Goal: Information Seeking & Learning: Learn about a topic

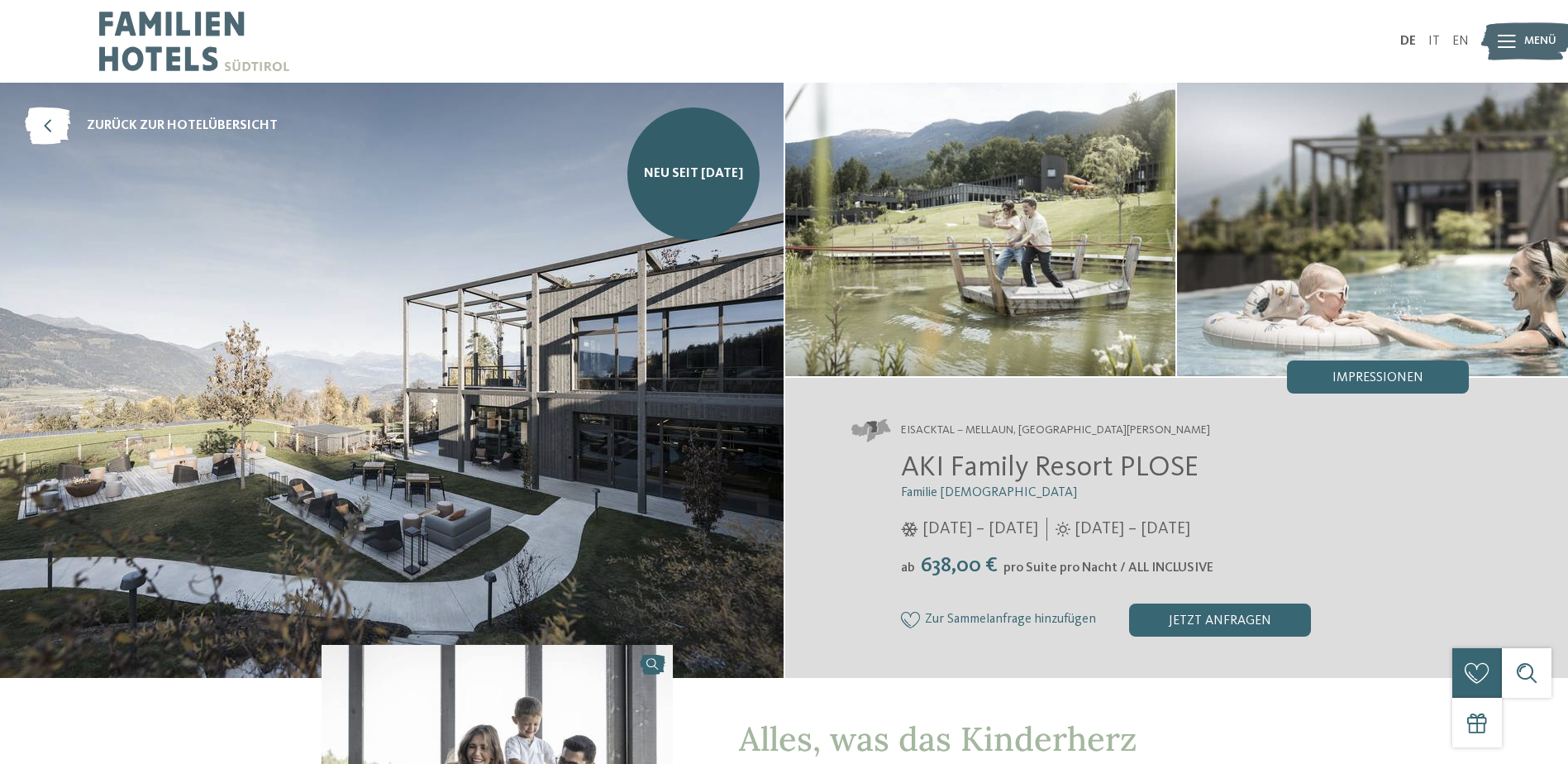
click at [1109, 234] on img at bounding box center [981, 229] width 391 height 294
click at [1378, 385] on div "Impressionen" at bounding box center [1378, 377] width 182 height 33
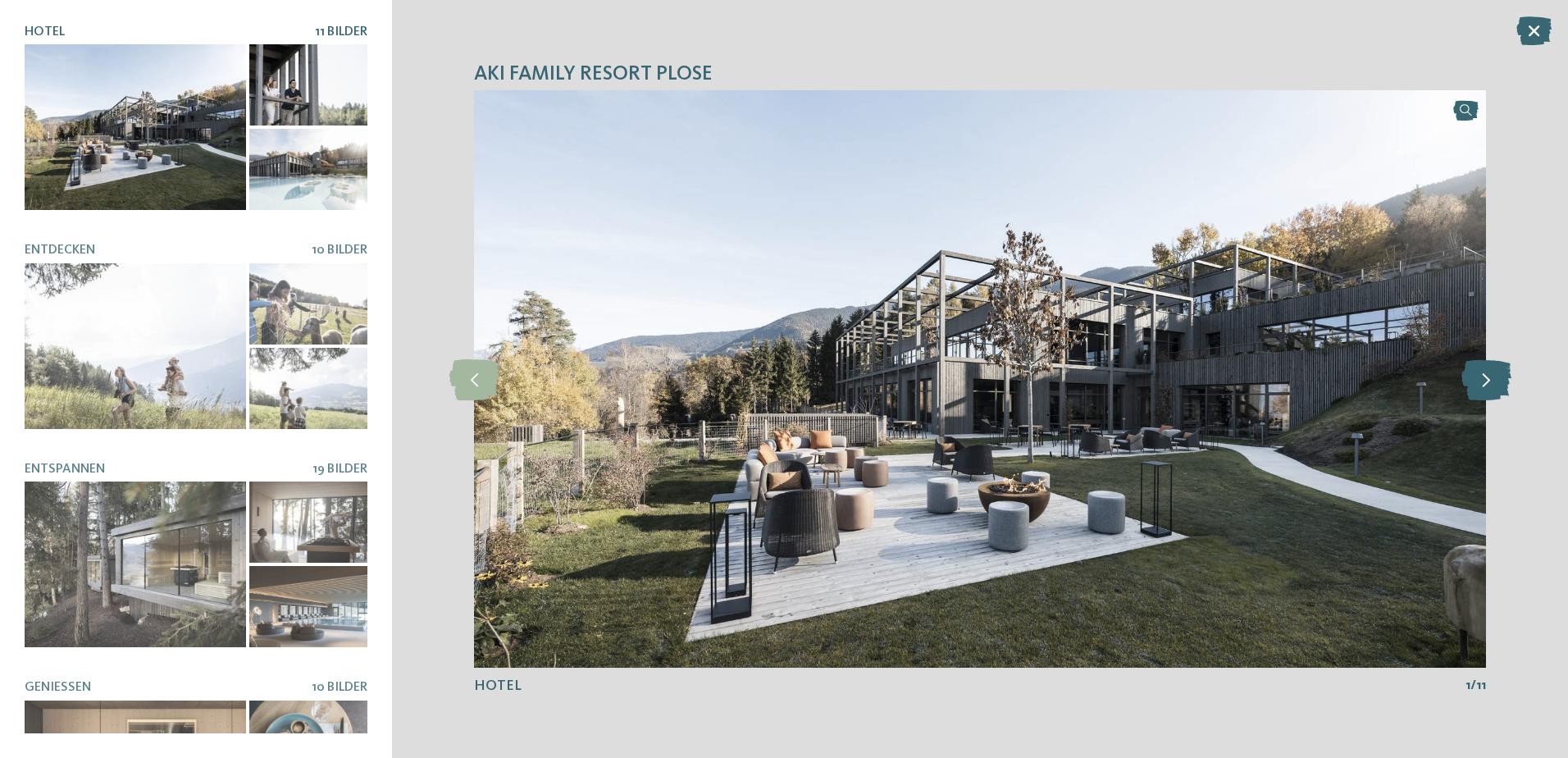
click at [1483, 391] on icon at bounding box center [1486, 379] width 50 height 41
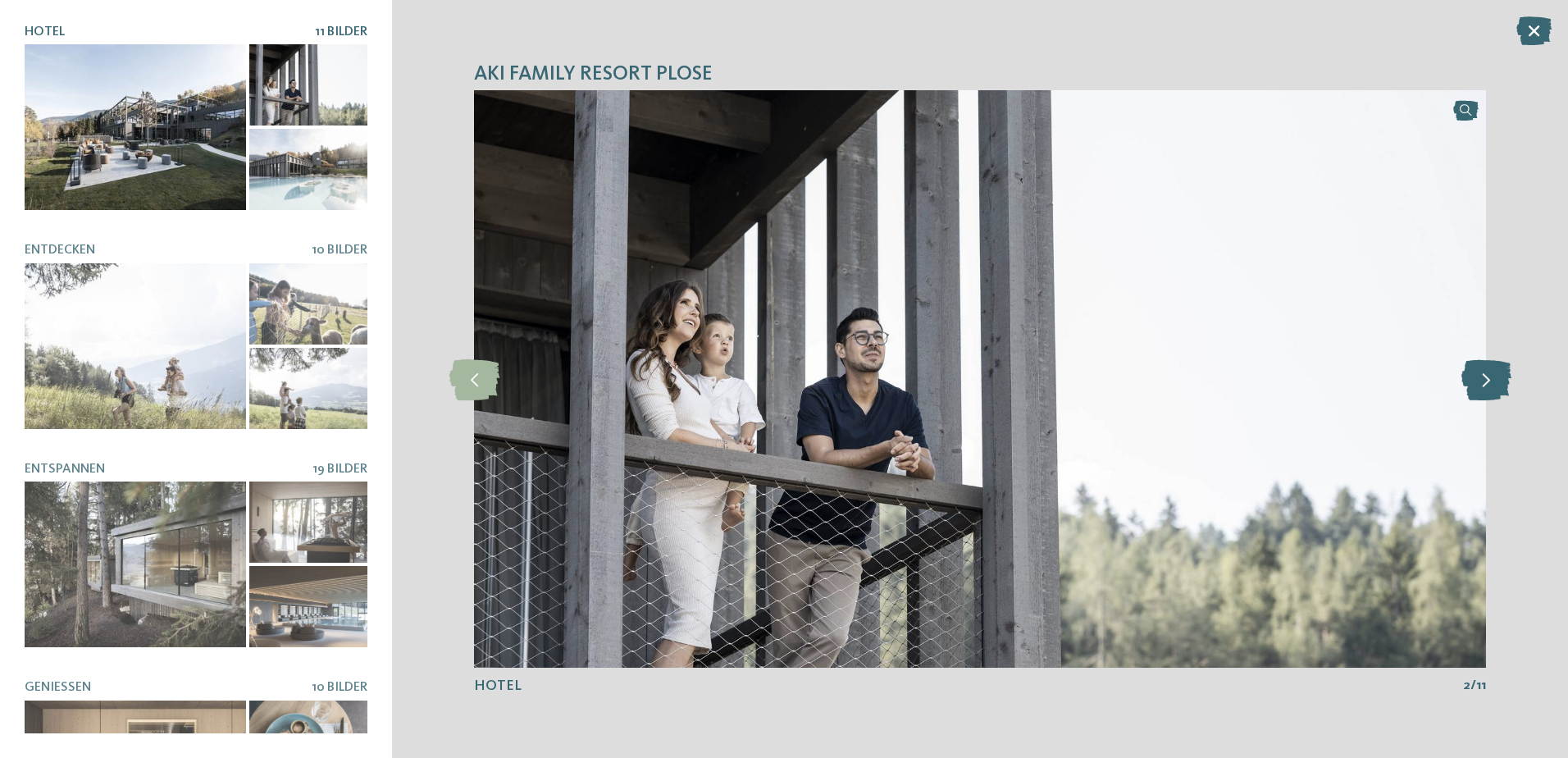
click at [1482, 389] on icon at bounding box center [1486, 379] width 50 height 41
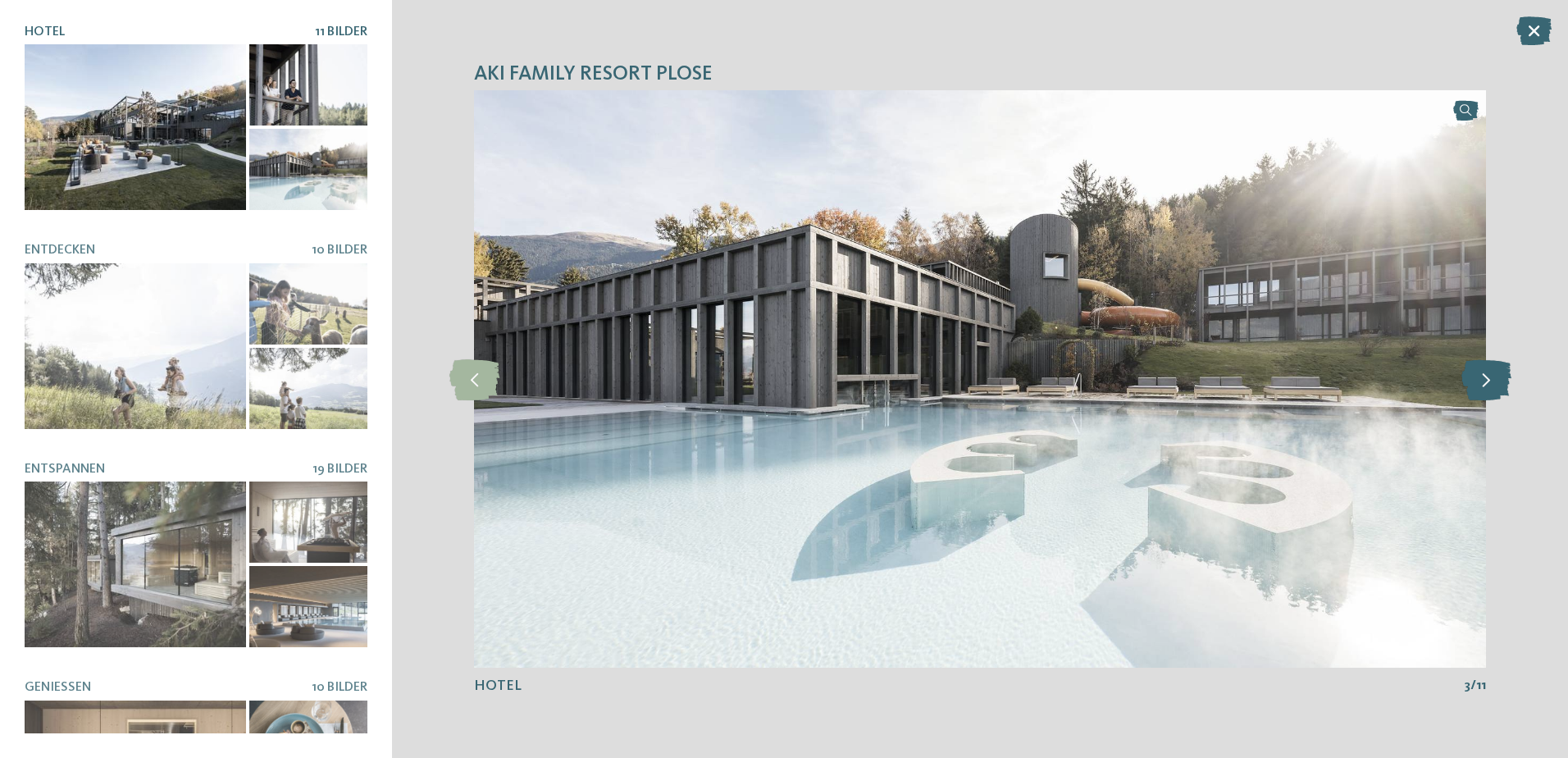
click at [1491, 383] on icon at bounding box center [1486, 379] width 50 height 41
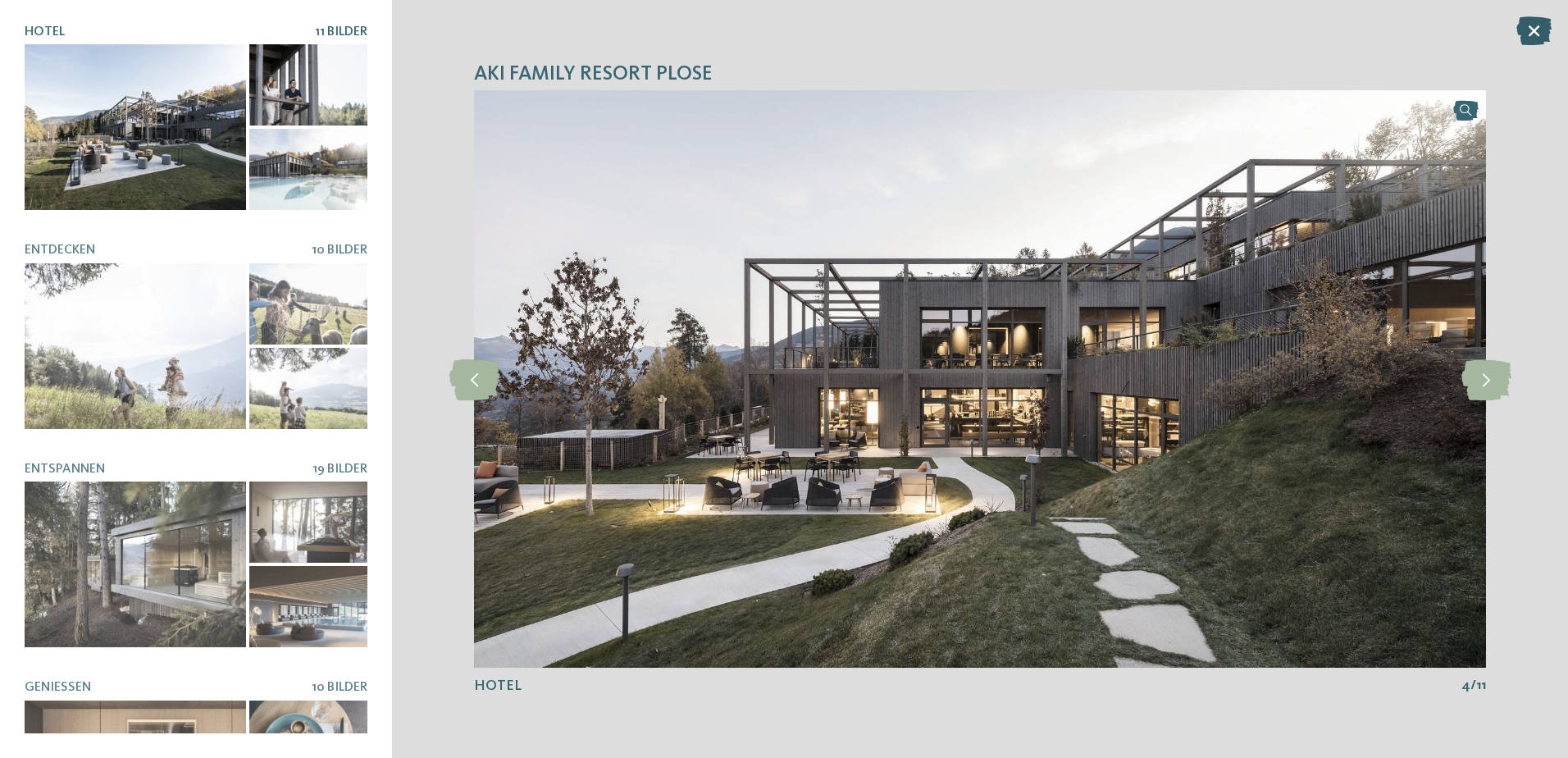
click at [1534, 45] on icon at bounding box center [1534, 31] width 36 height 29
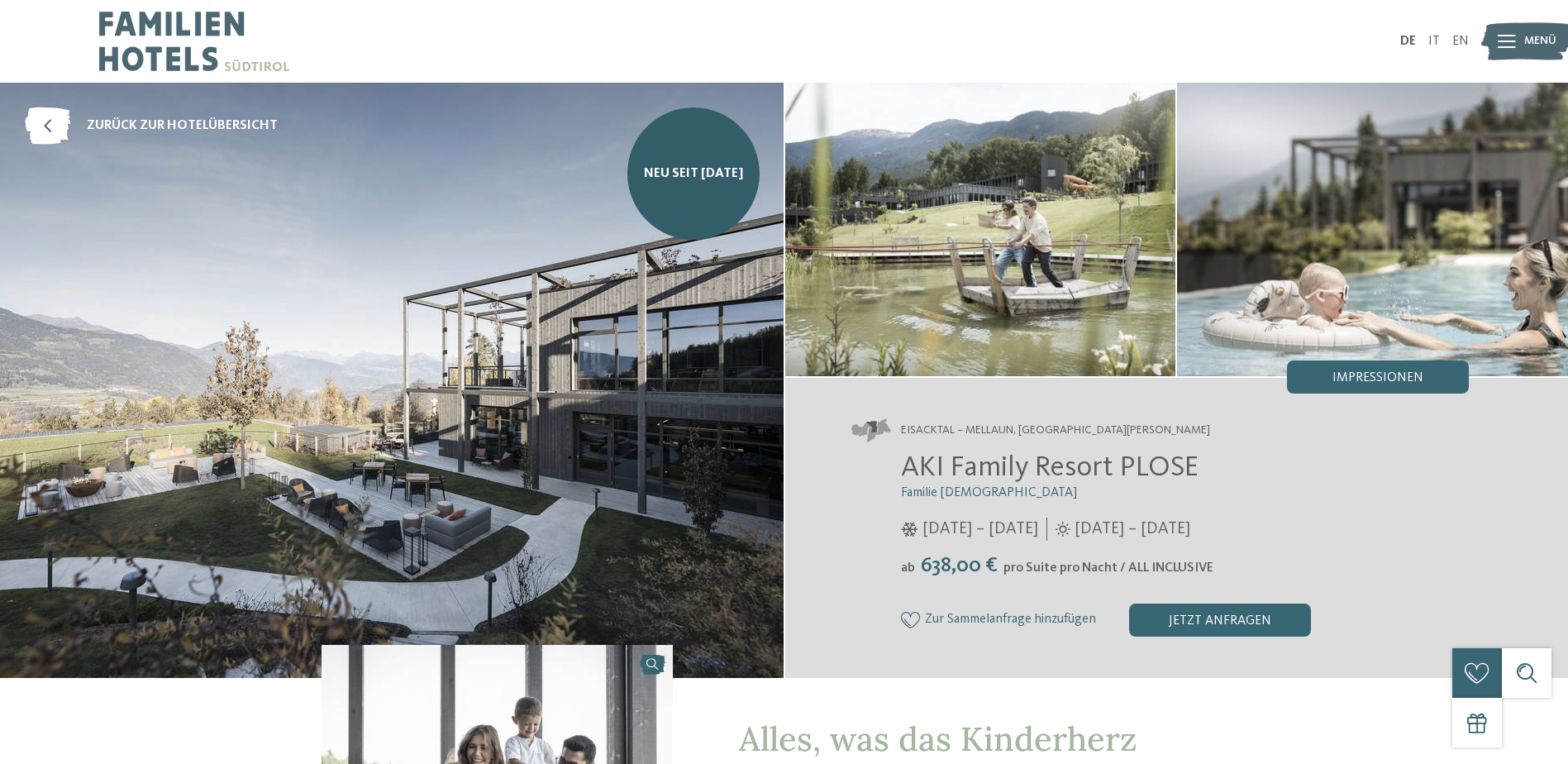
click at [591, 489] on img at bounding box center [392, 380] width 784 height 596
click at [1380, 380] on span "Impressionen" at bounding box center [1378, 378] width 91 height 13
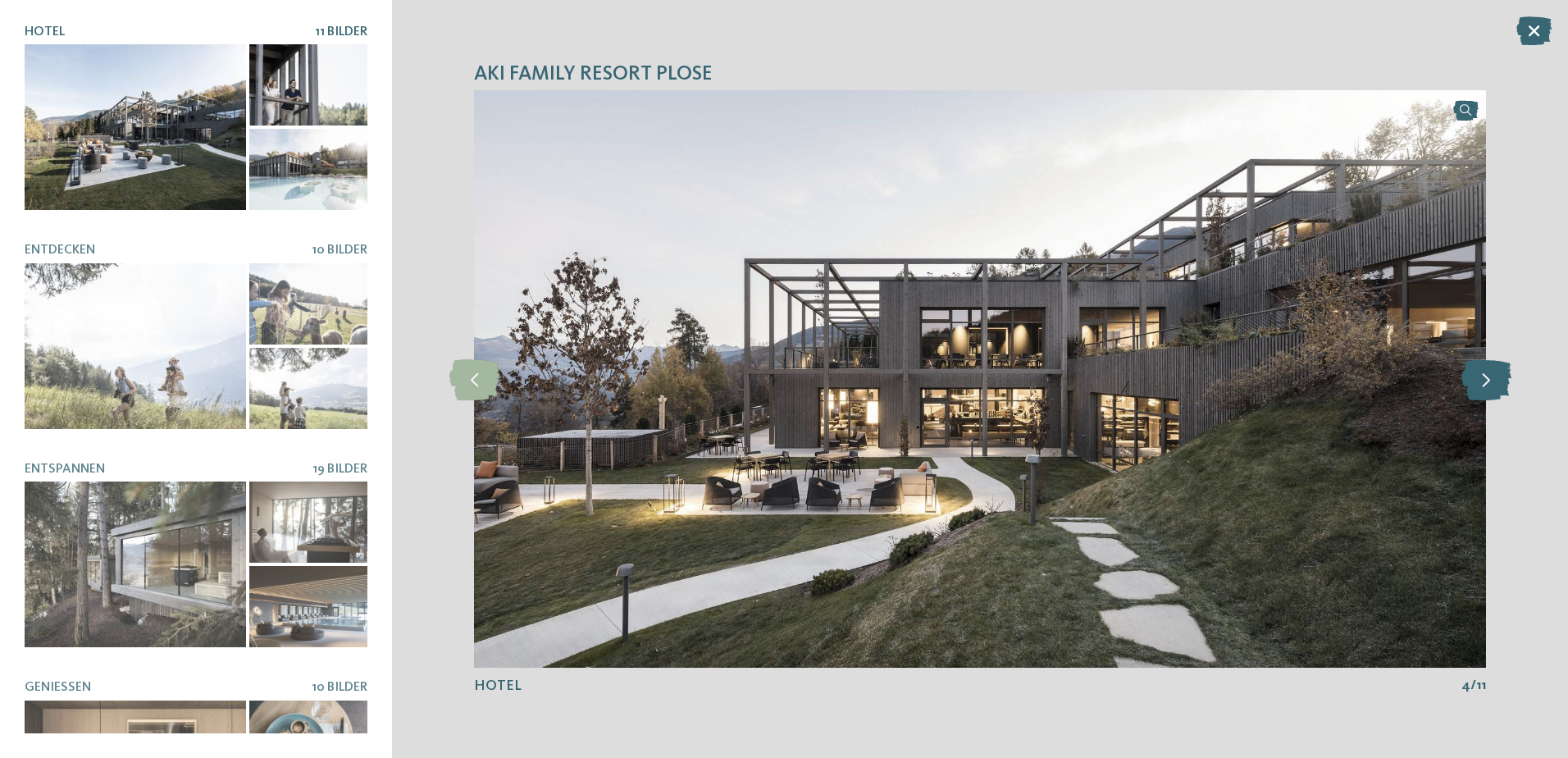
click at [1481, 386] on icon at bounding box center [1486, 379] width 50 height 41
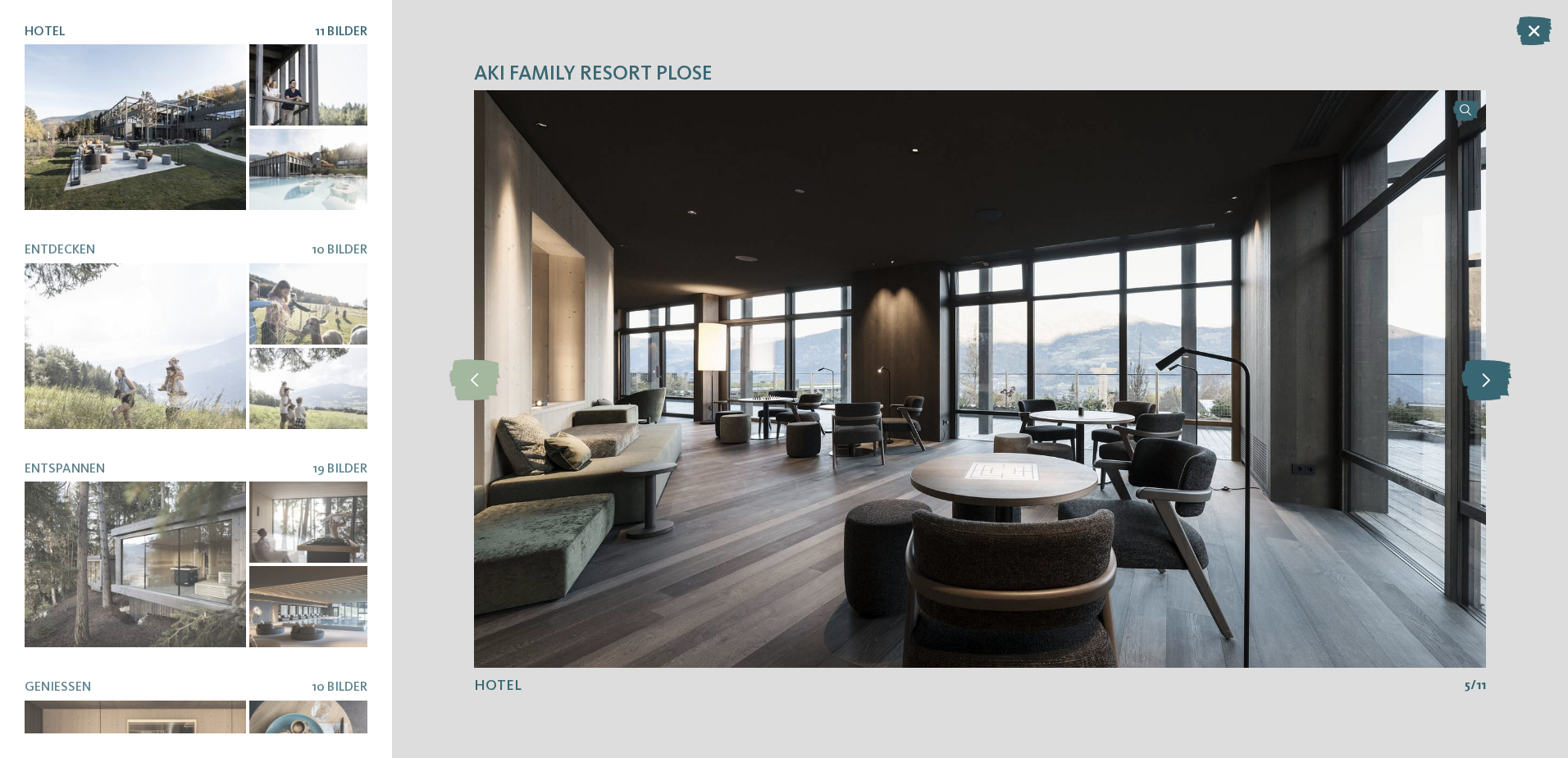
click at [1481, 388] on icon at bounding box center [1486, 379] width 50 height 41
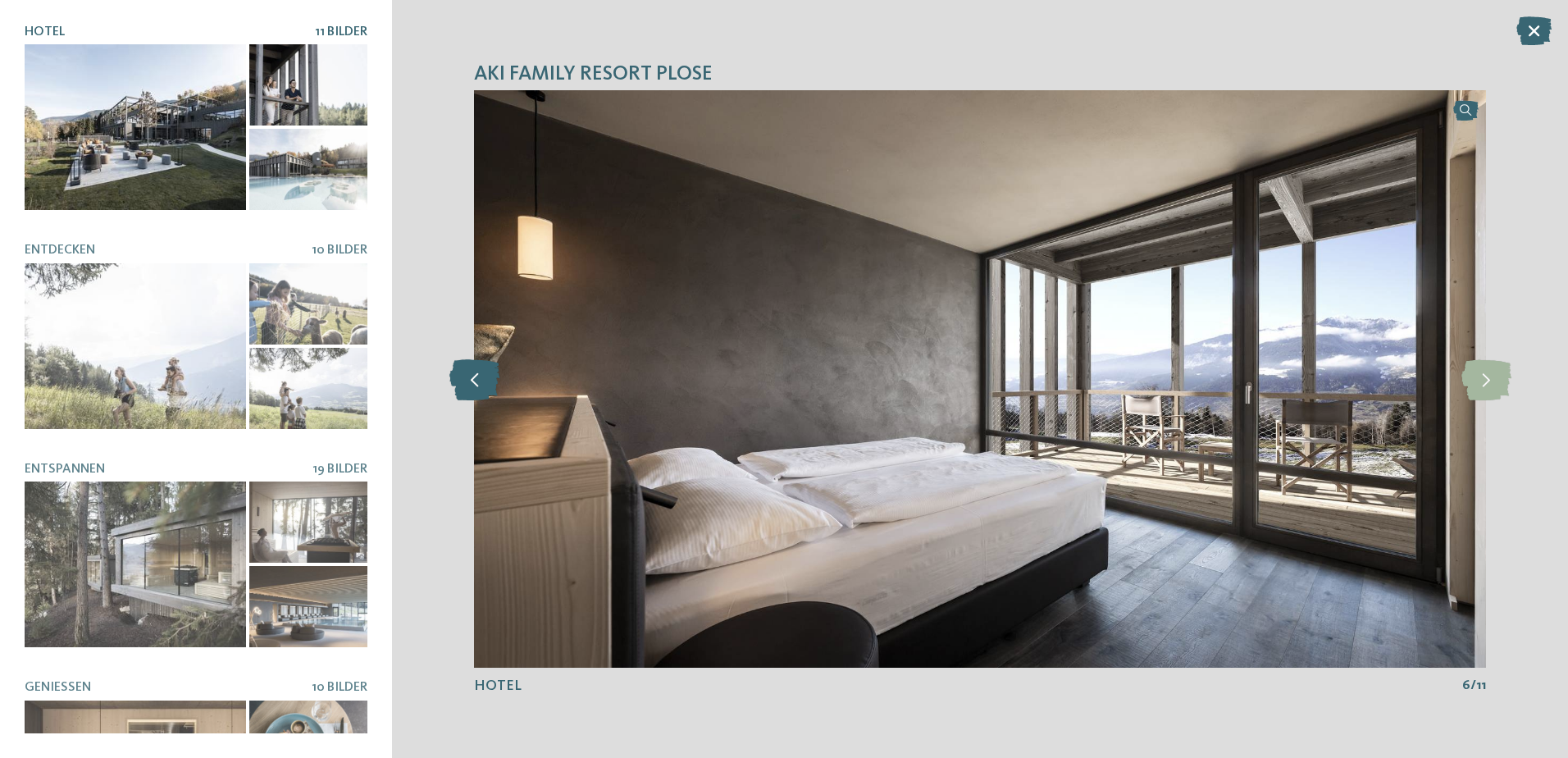
click at [468, 381] on icon at bounding box center [474, 379] width 50 height 41
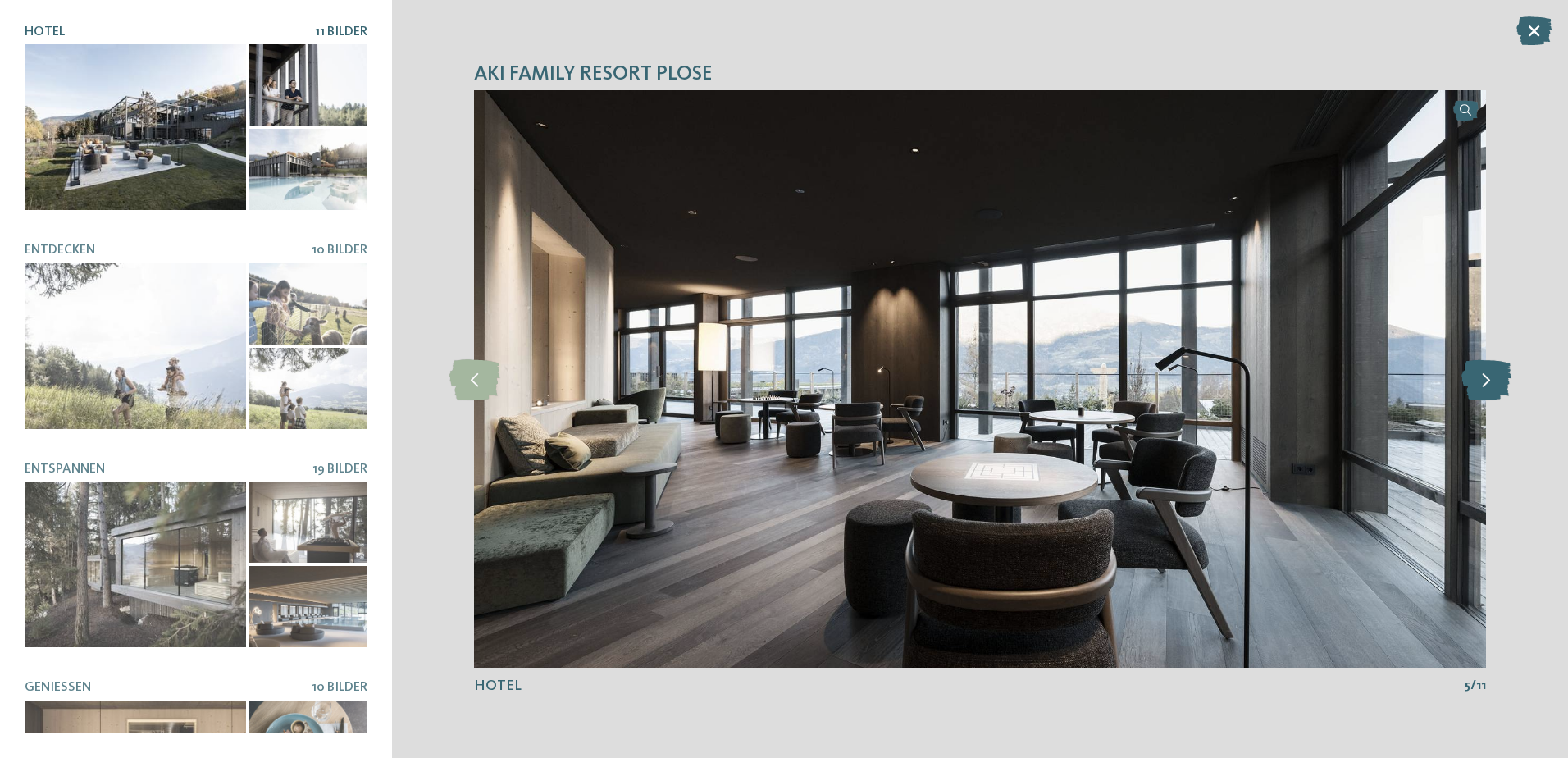
click at [1484, 391] on icon at bounding box center [1486, 379] width 50 height 41
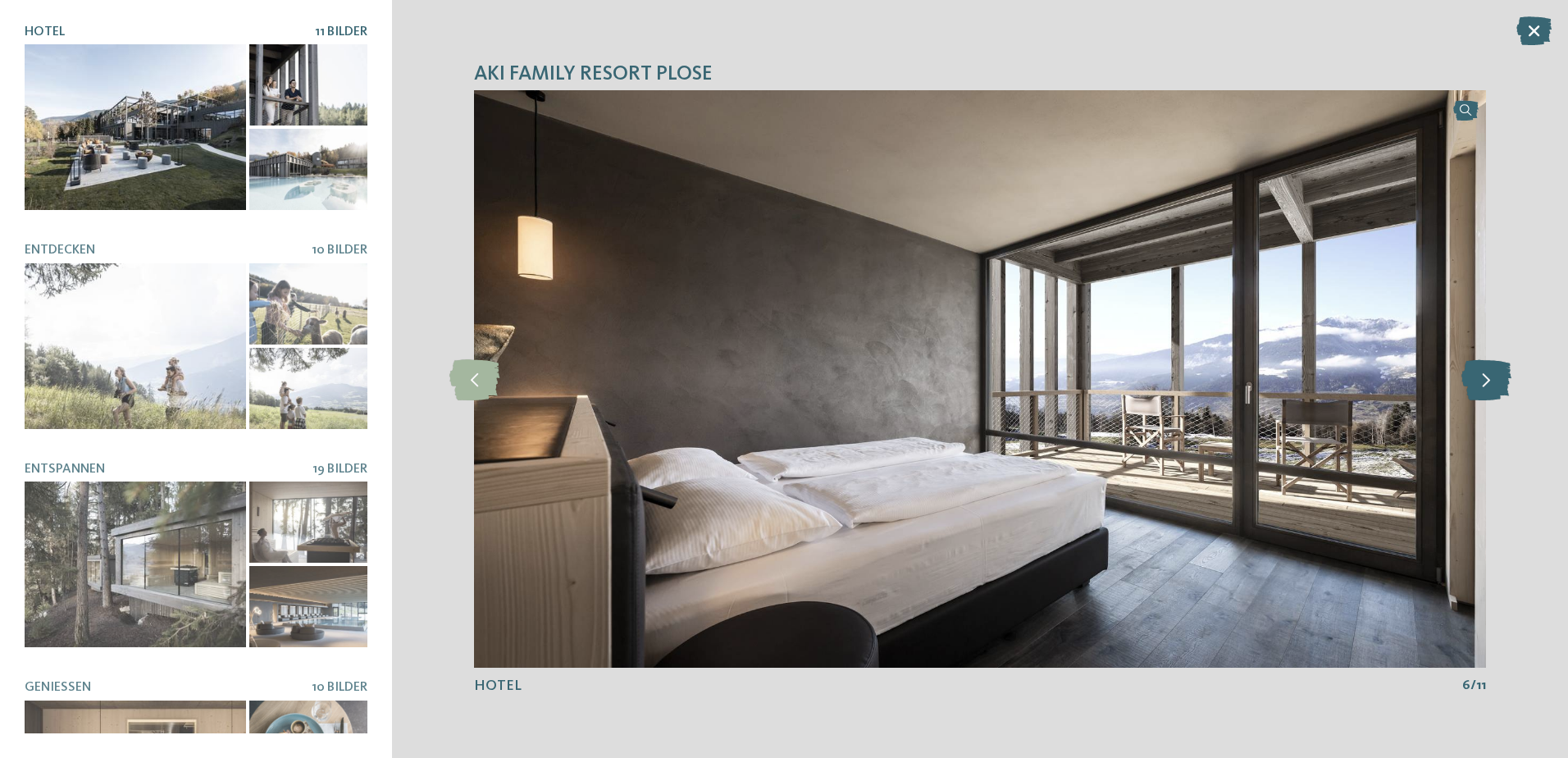
click at [1484, 391] on icon at bounding box center [1486, 379] width 50 height 41
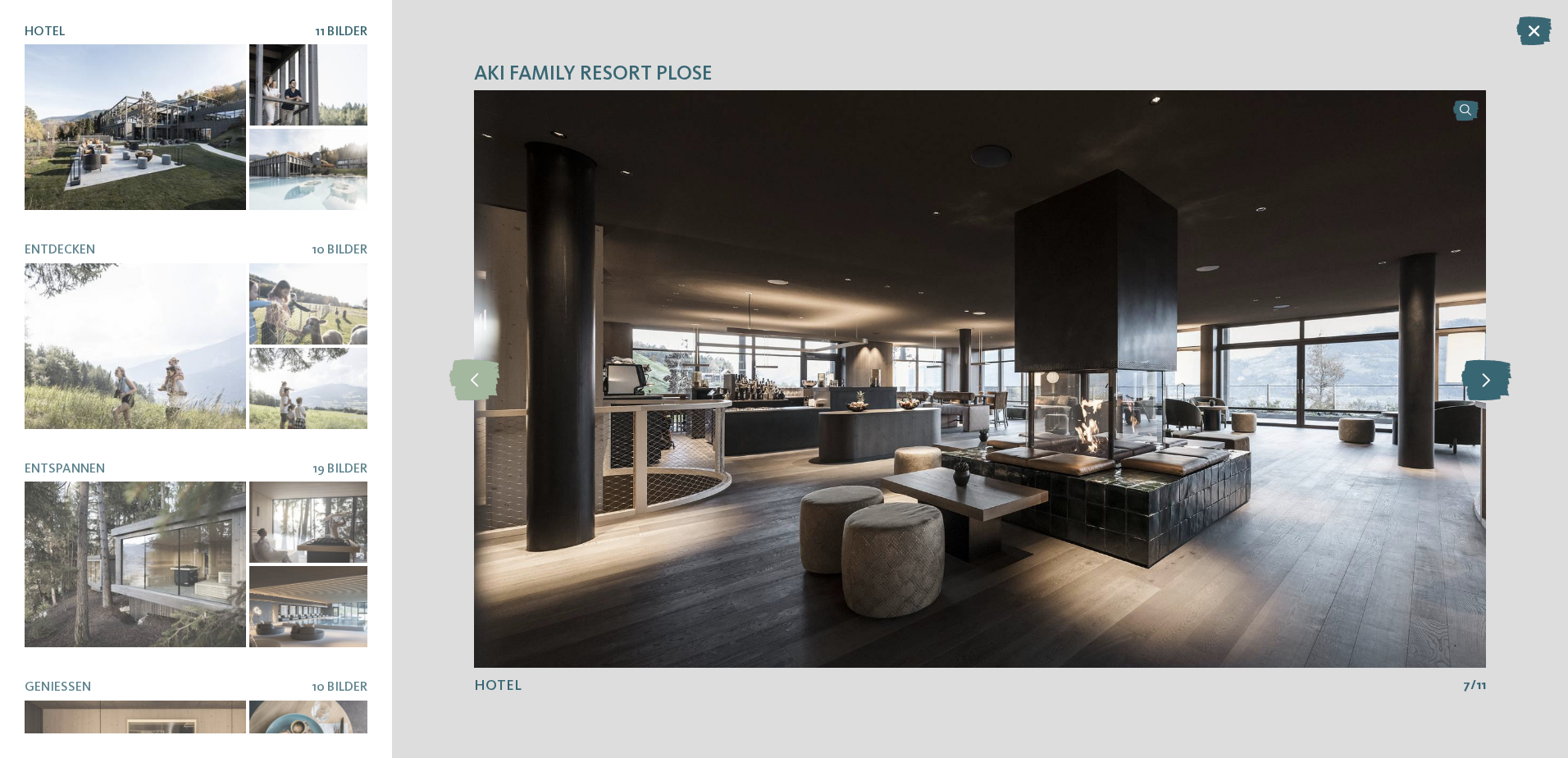
click at [1487, 384] on icon at bounding box center [1486, 379] width 50 height 41
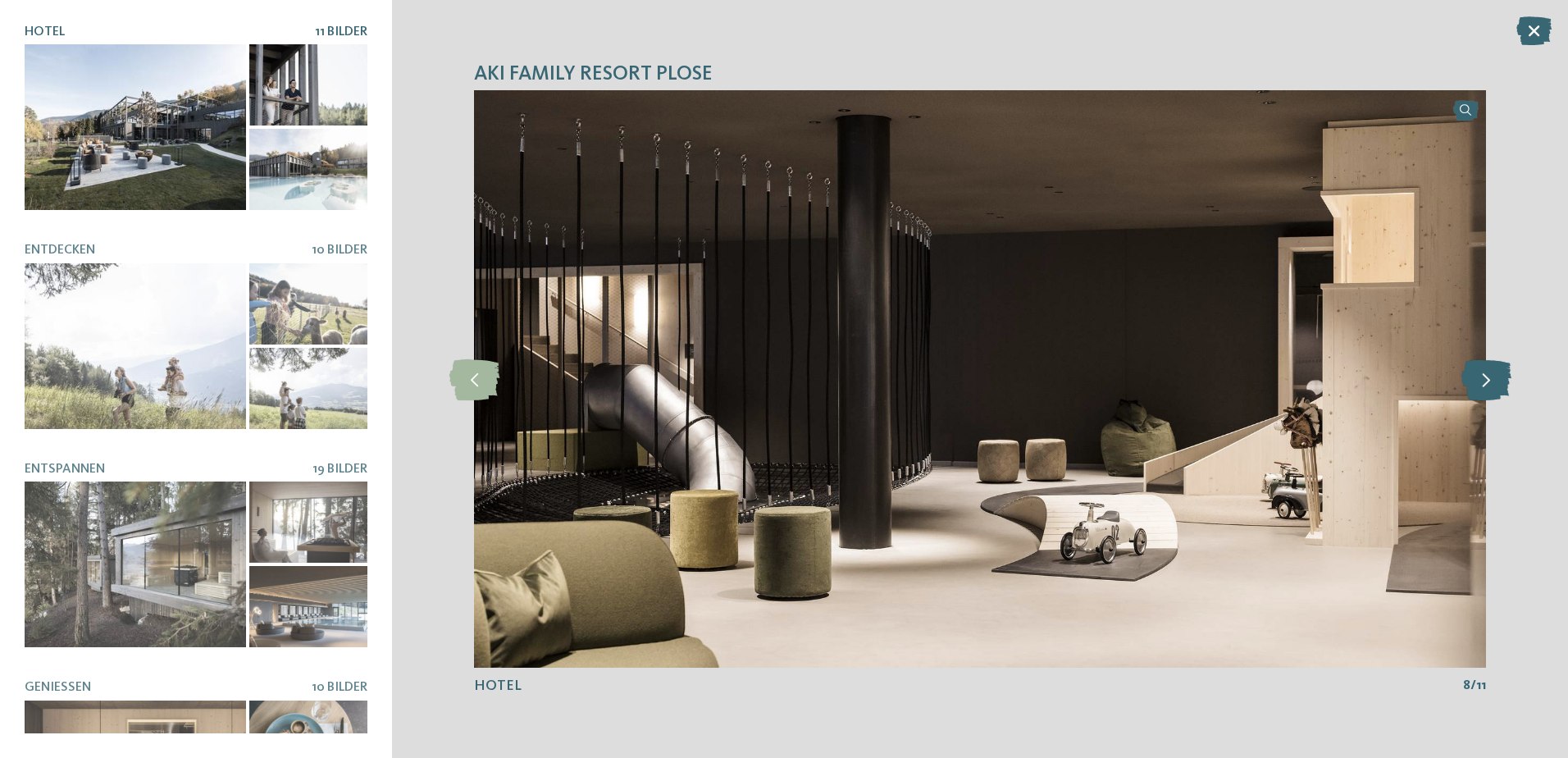
click at [1487, 384] on icon at bounding box center [1486, 379] width 50 height 41
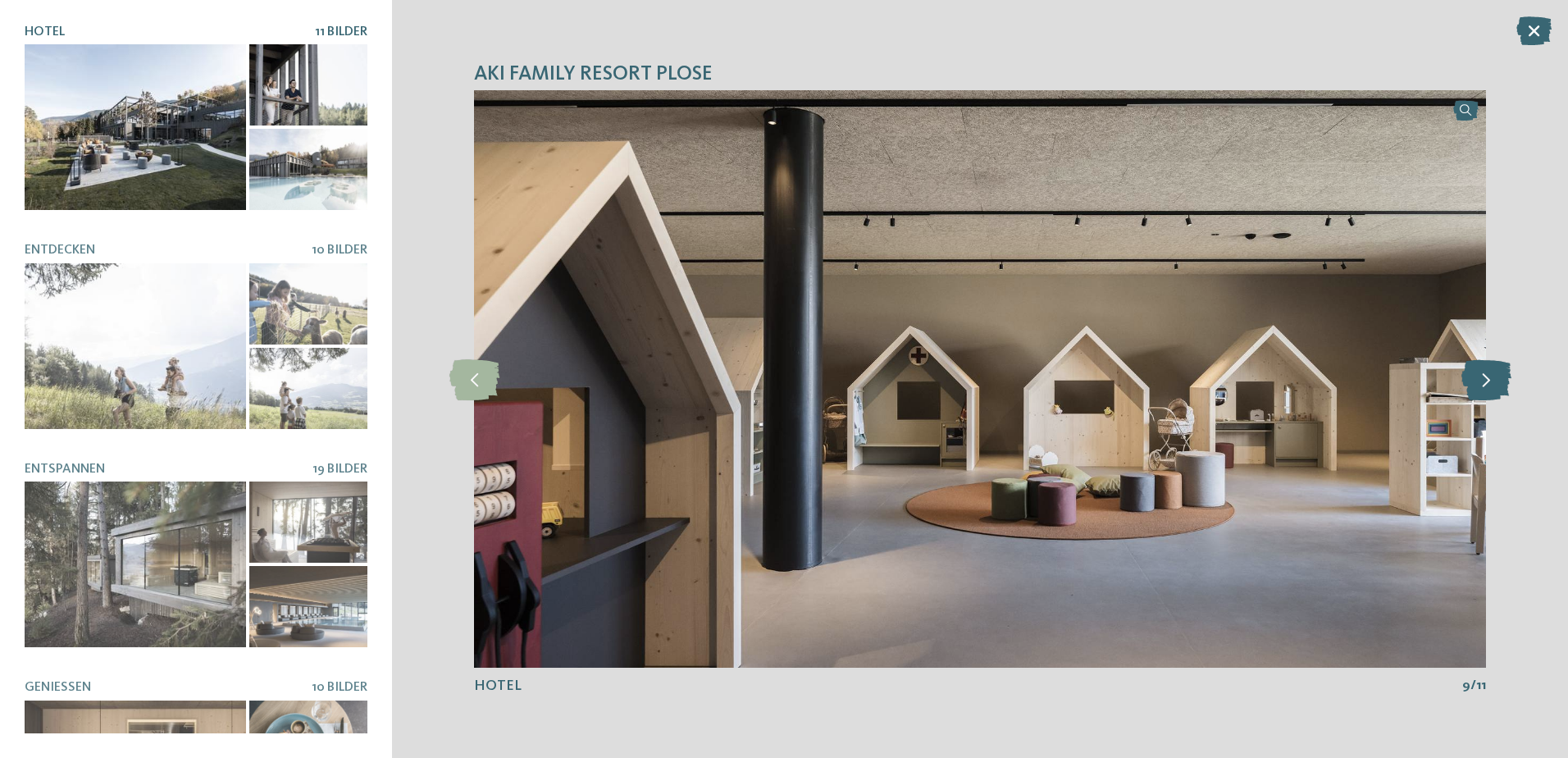
click at [1487, 384] on icon at bounding box center [1486, 379] width 50 height 41
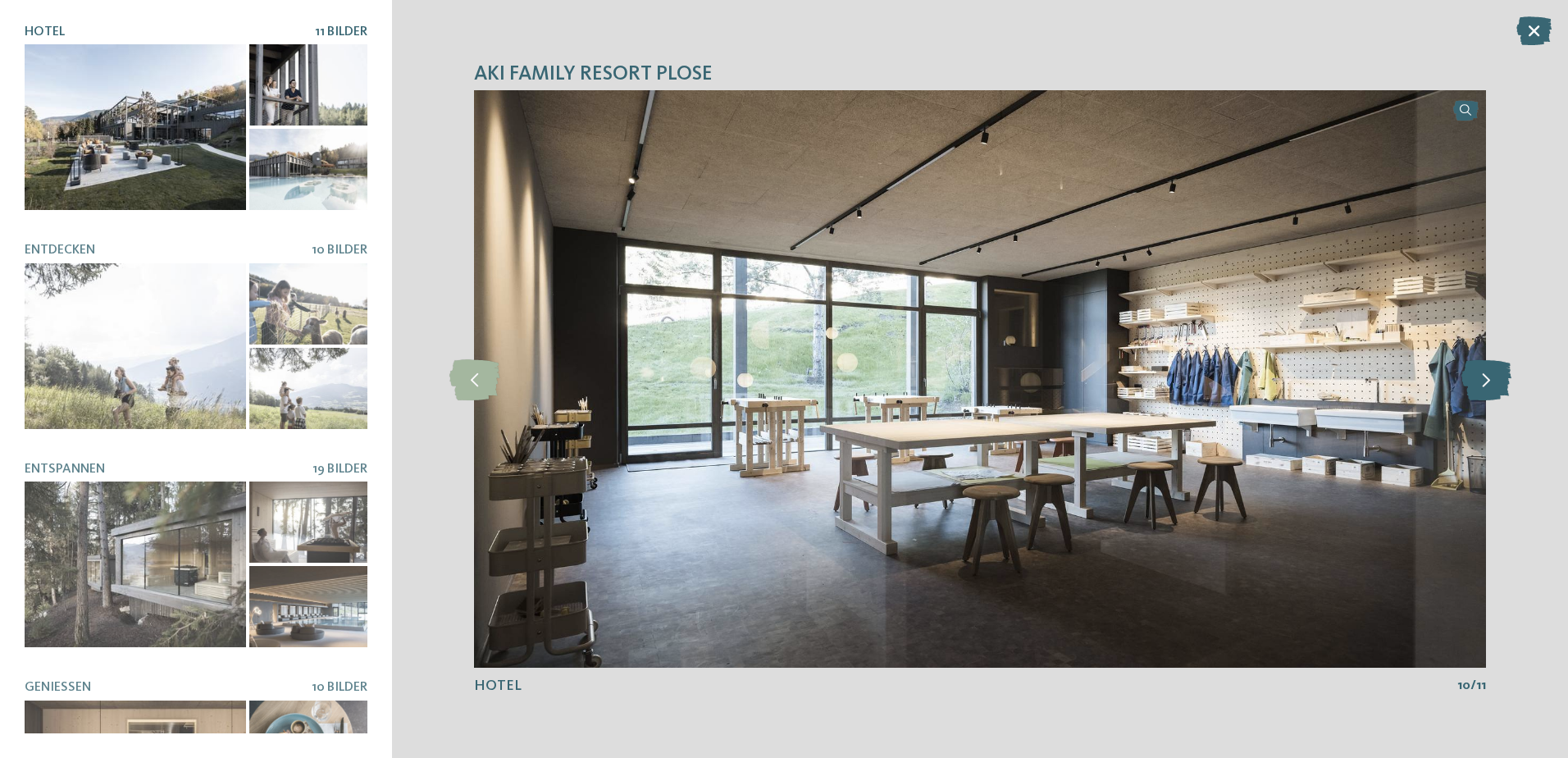
click at [1487, 384] on icon at bounding box center [1486, 379] width 50 height 41
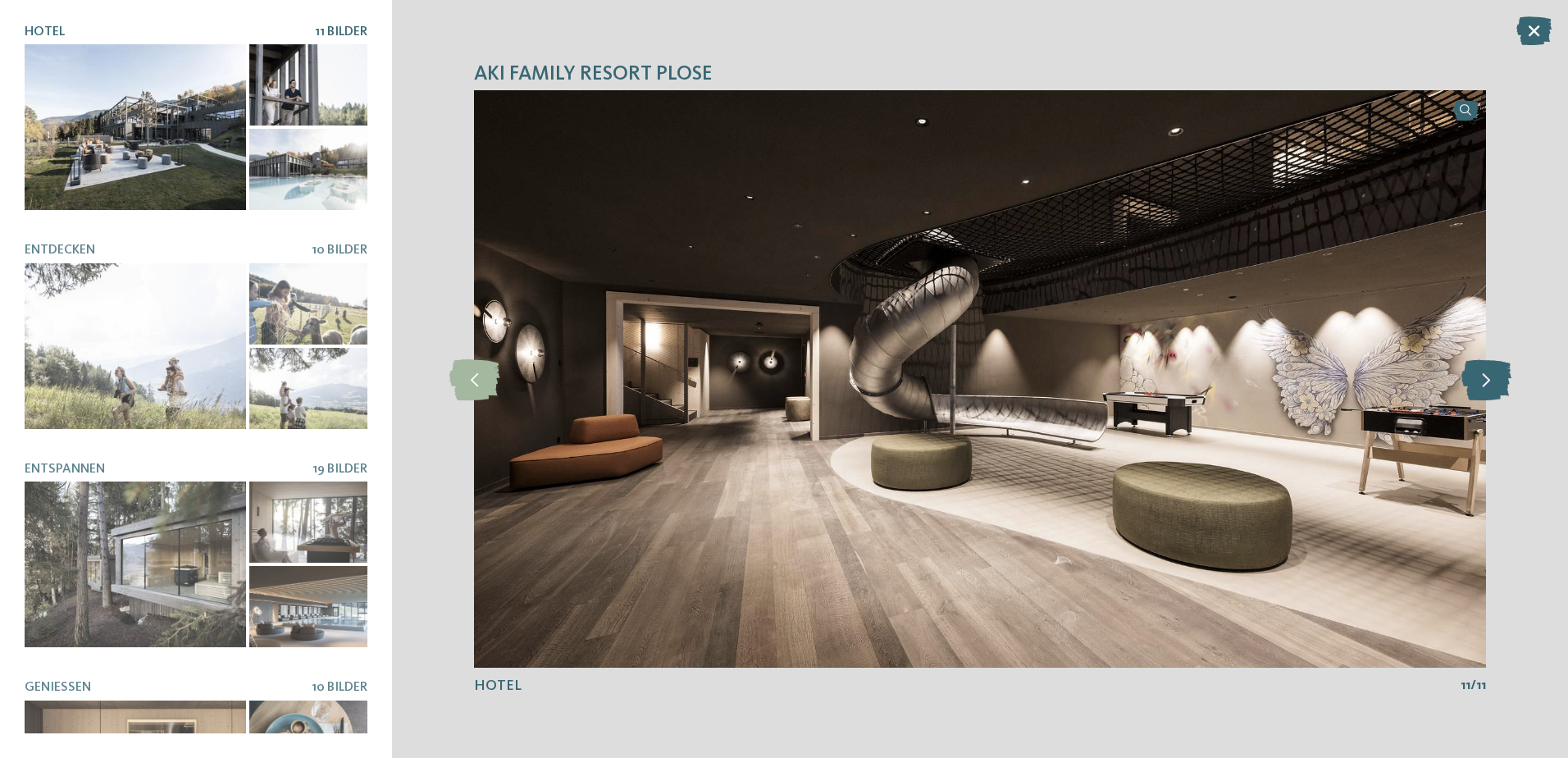
click at [1487, 384] on icon at bounding box center [1486, 379] width 50 height 41
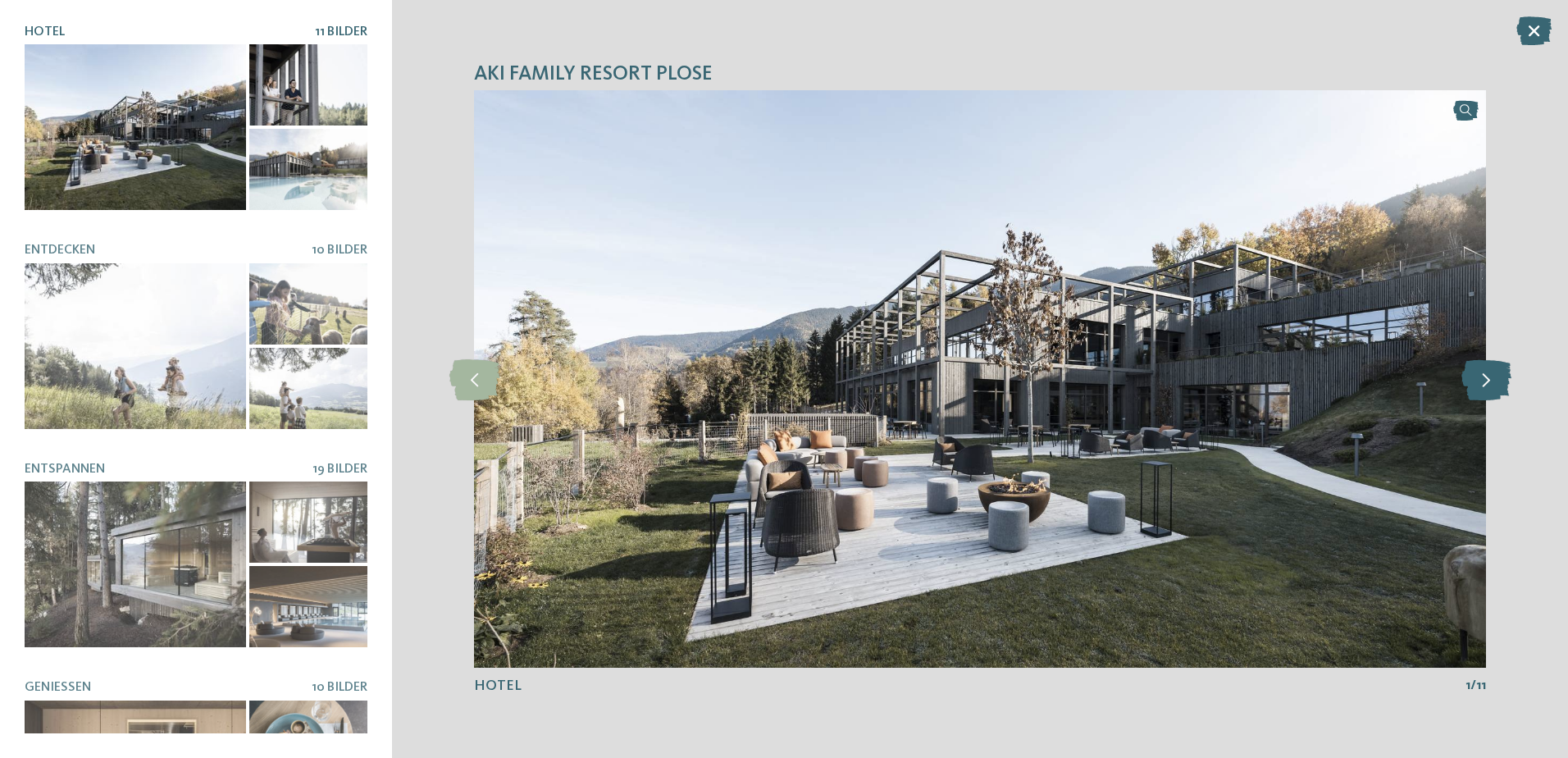
click at [1487, 384] on icon at bounding box center [1486, 379] width 50 height 41
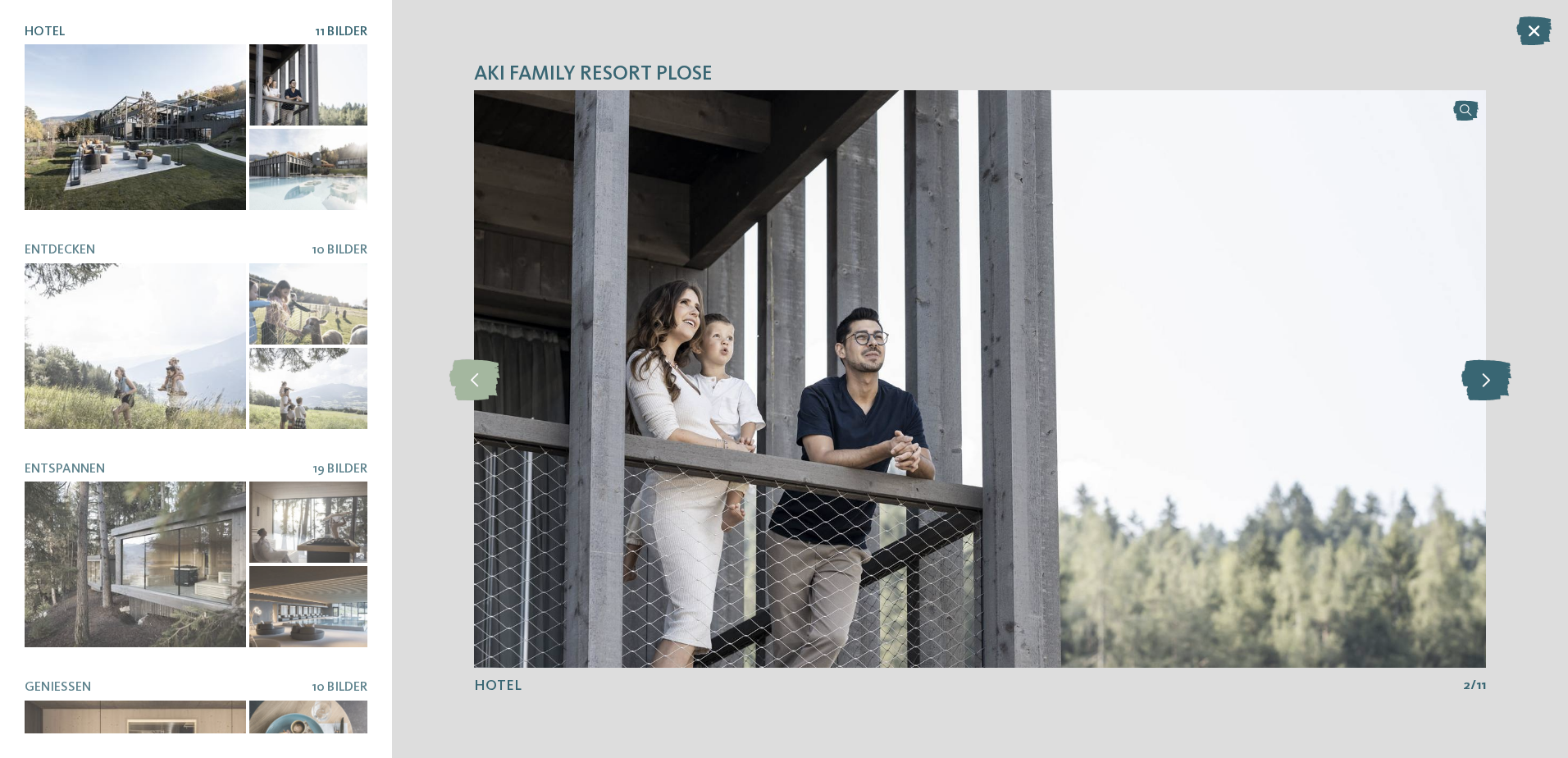
click at [1487, 384] on icon at bounding box center [1486, 379] width 50 height 41
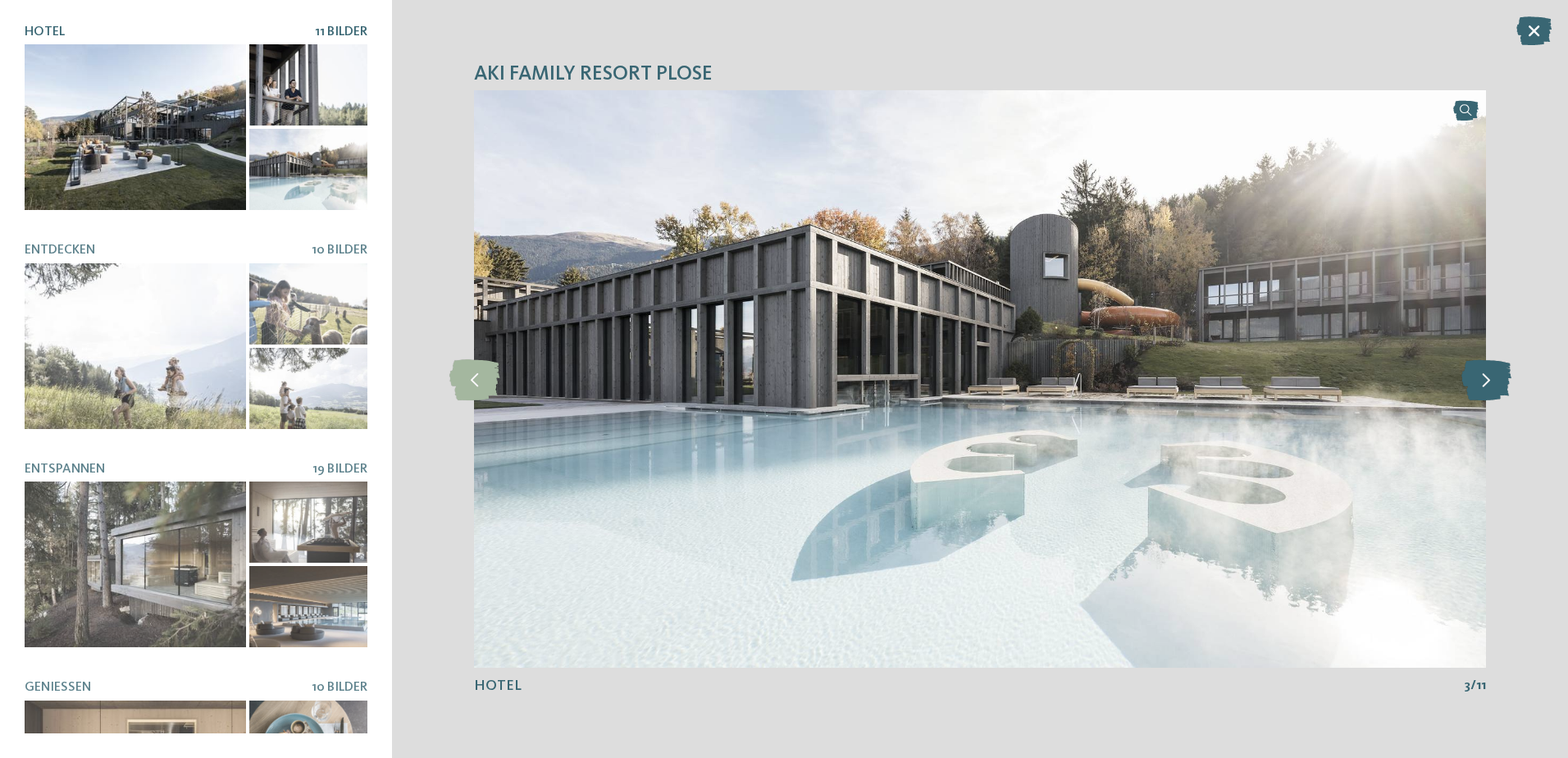
click at [1487, 384] on icon at bounding box center [1486, 379] width 50 height 41
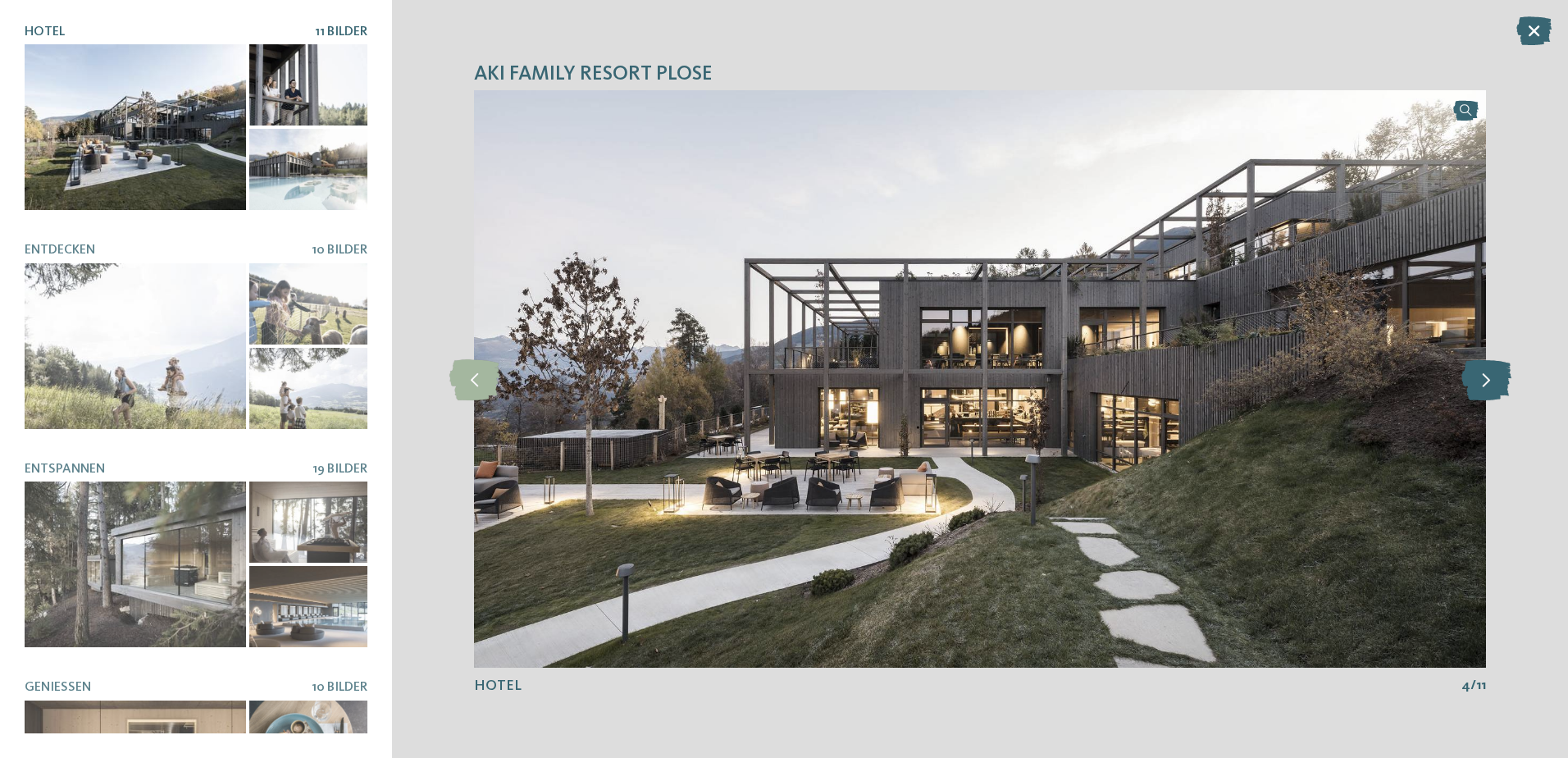
click at [1487, 384] on icon at bounding box center [1486, 379] width 50 height 41
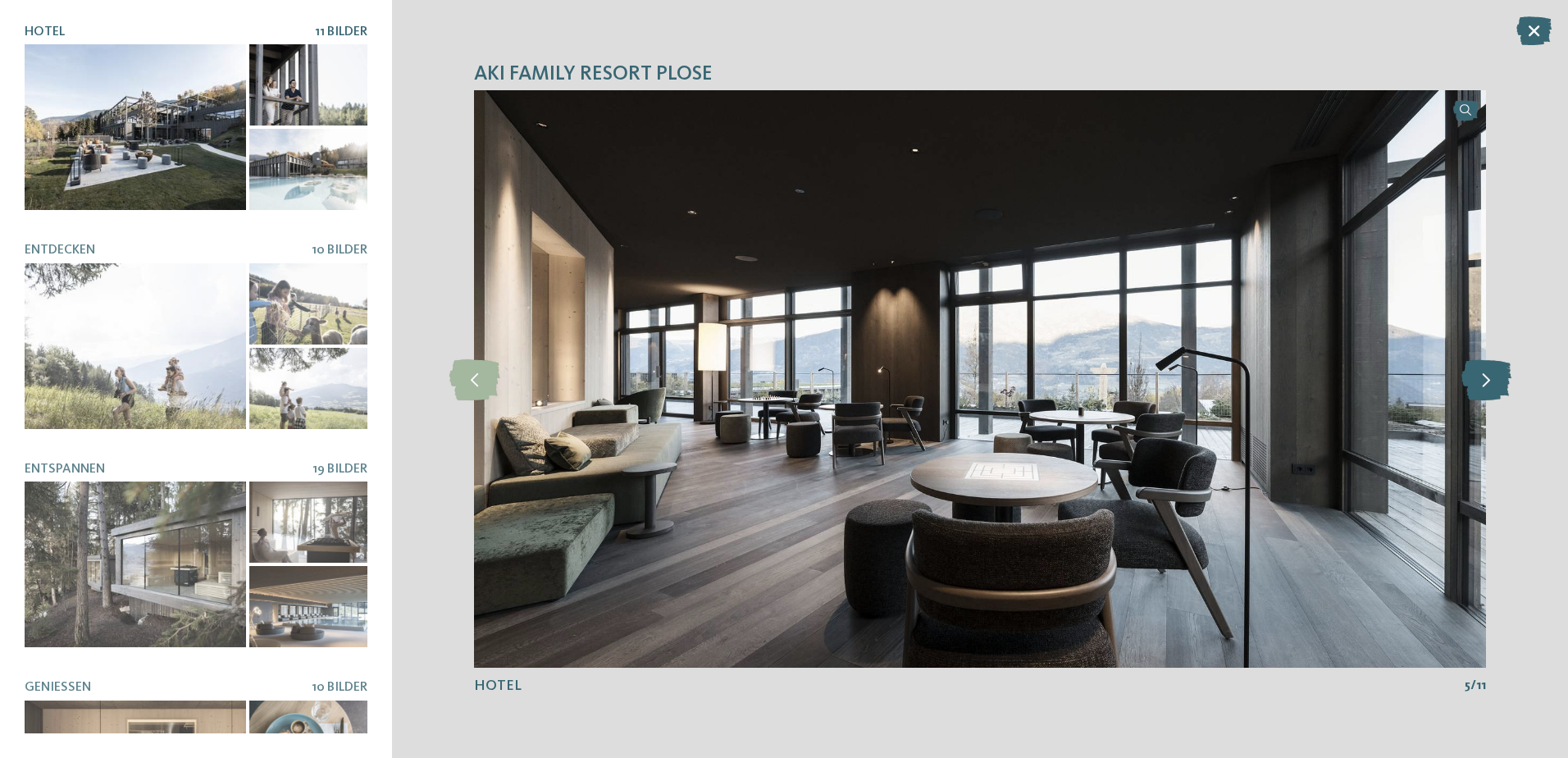
click at [1487, 384] on icon at bounding box center [1486, 379] width 50 height 41
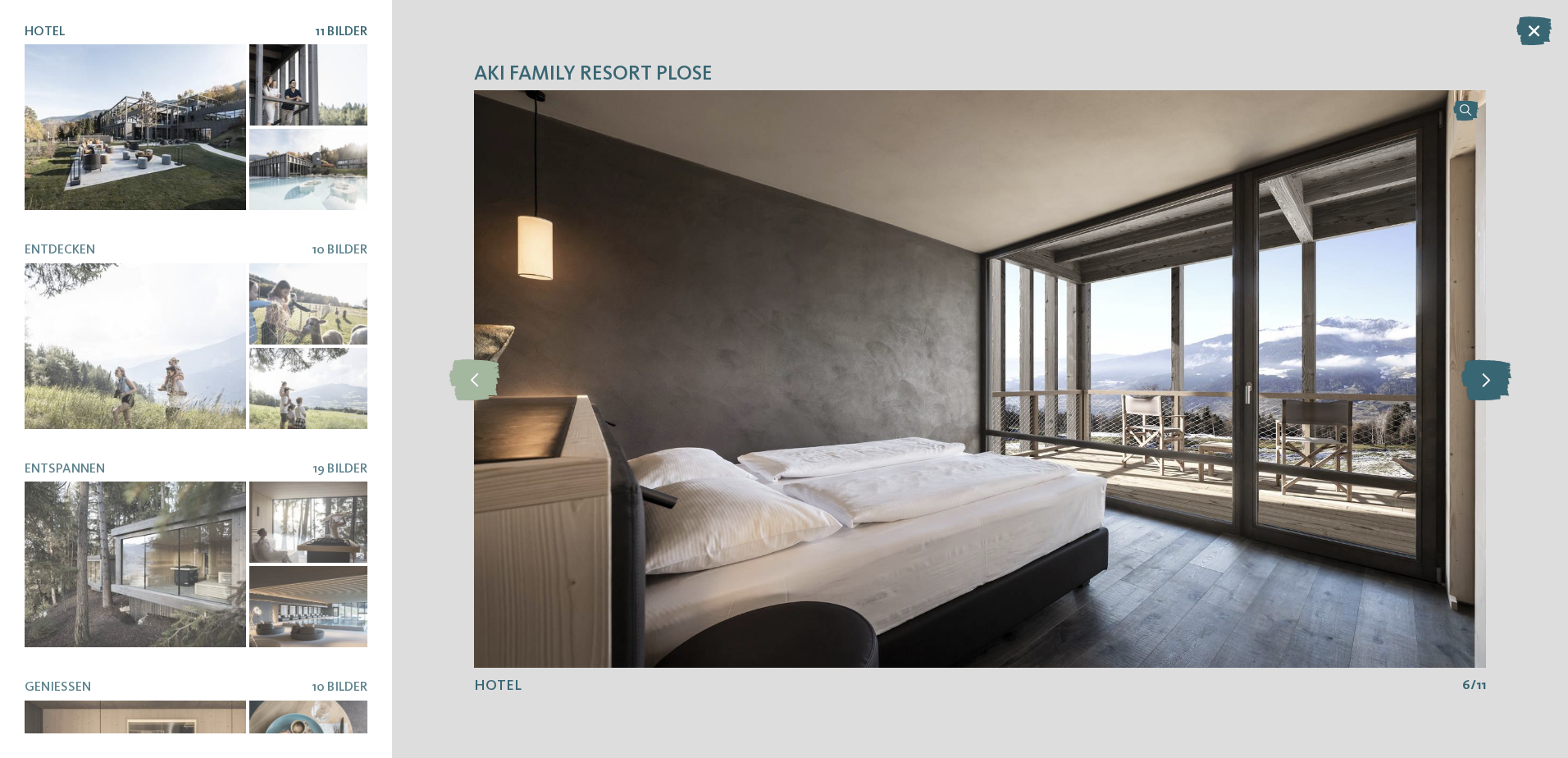
click at [1487, 384] on icon at bounding box center [1486, 379] width 50 height 41
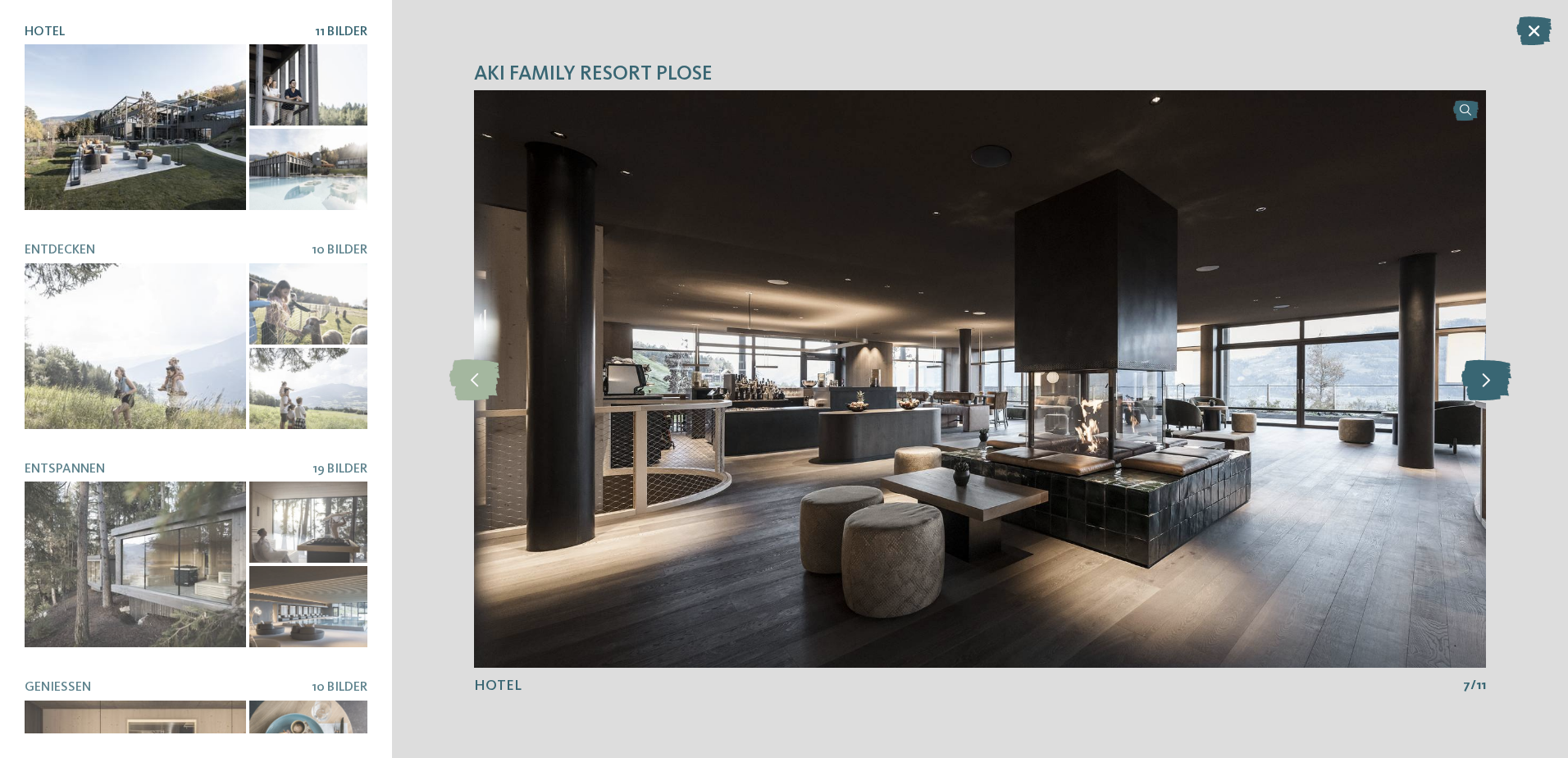
click at [1487, 384] on icon at bounding box center [1486, 379] width 50 height 41
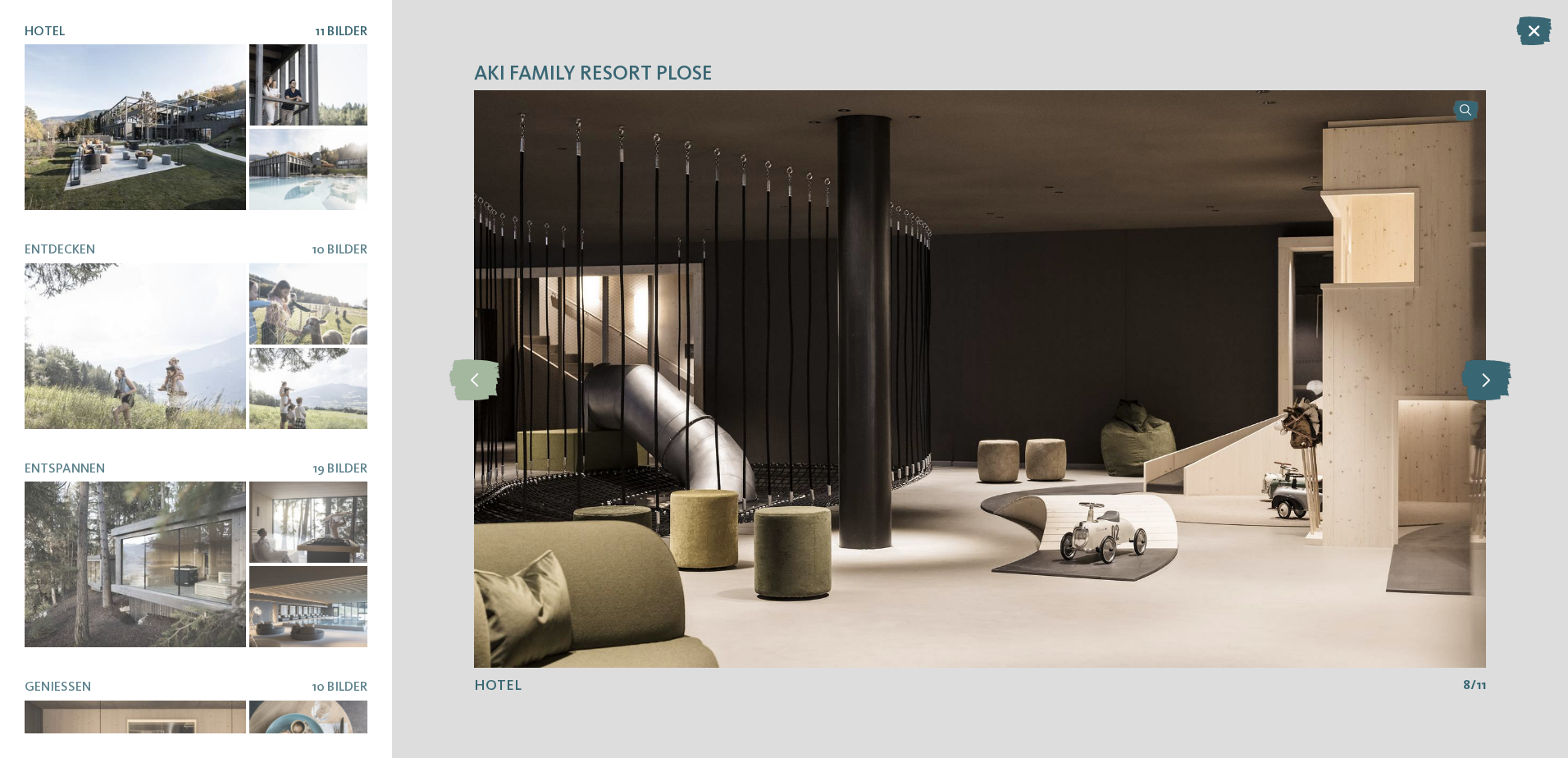
click at [1487, 384] on icon at bounding box center [1486, 379] width 50 height 41
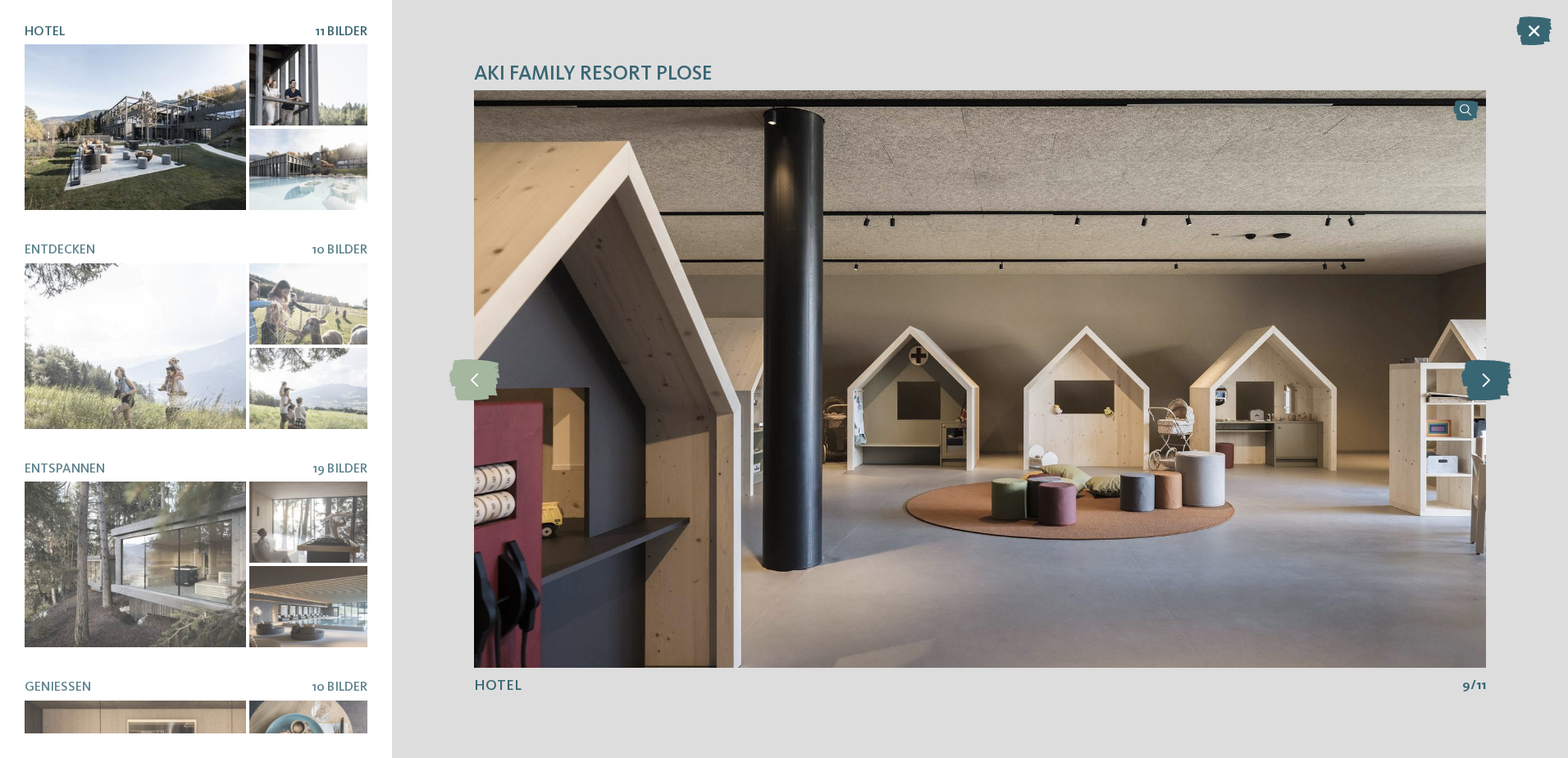
click at [1487, 384] on icon at bounding box center [1486, 379] width 50 height 41
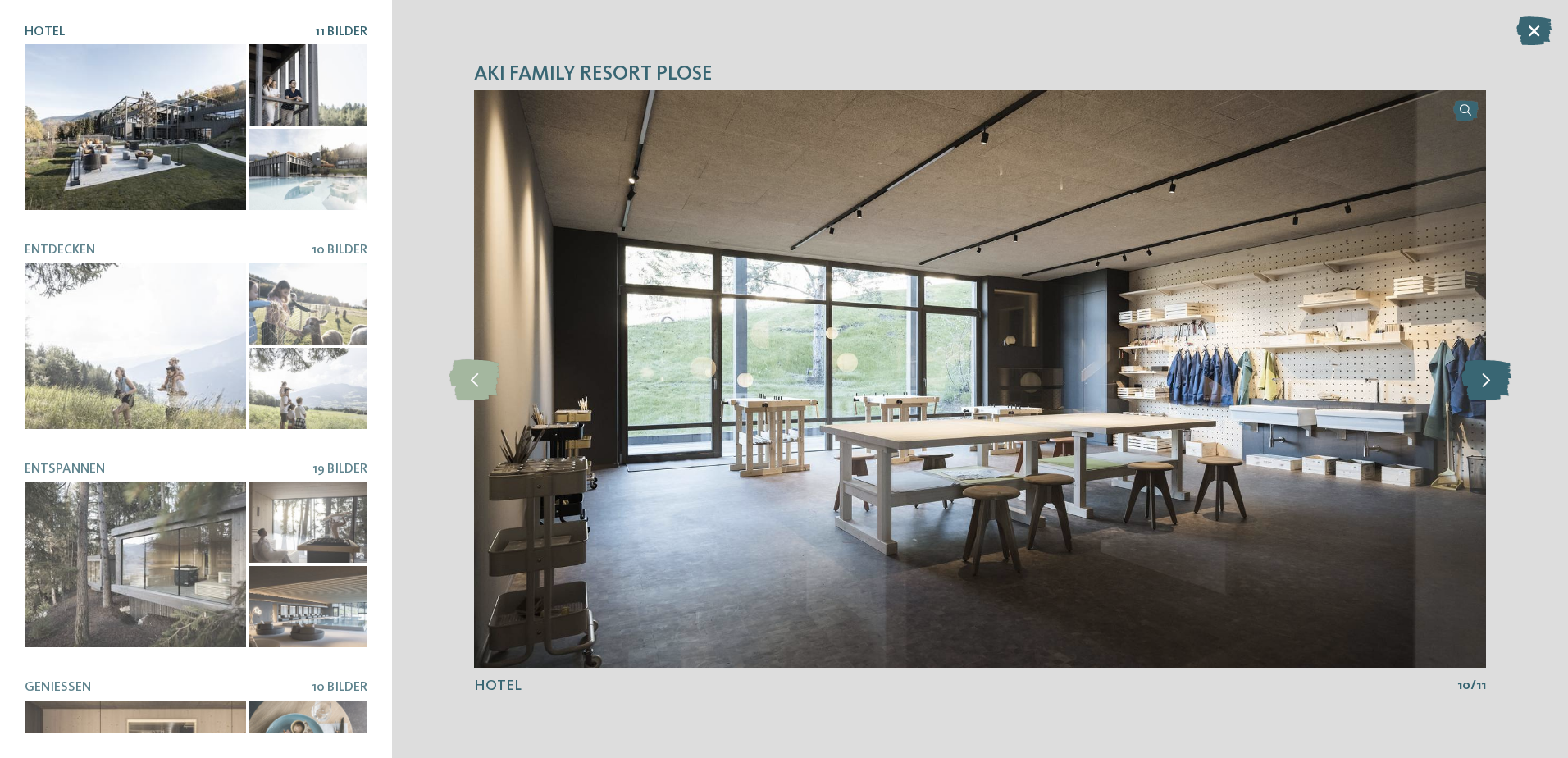
click at [1487, 384] on icon at bounding box center [1486, 379] width 50 height 41
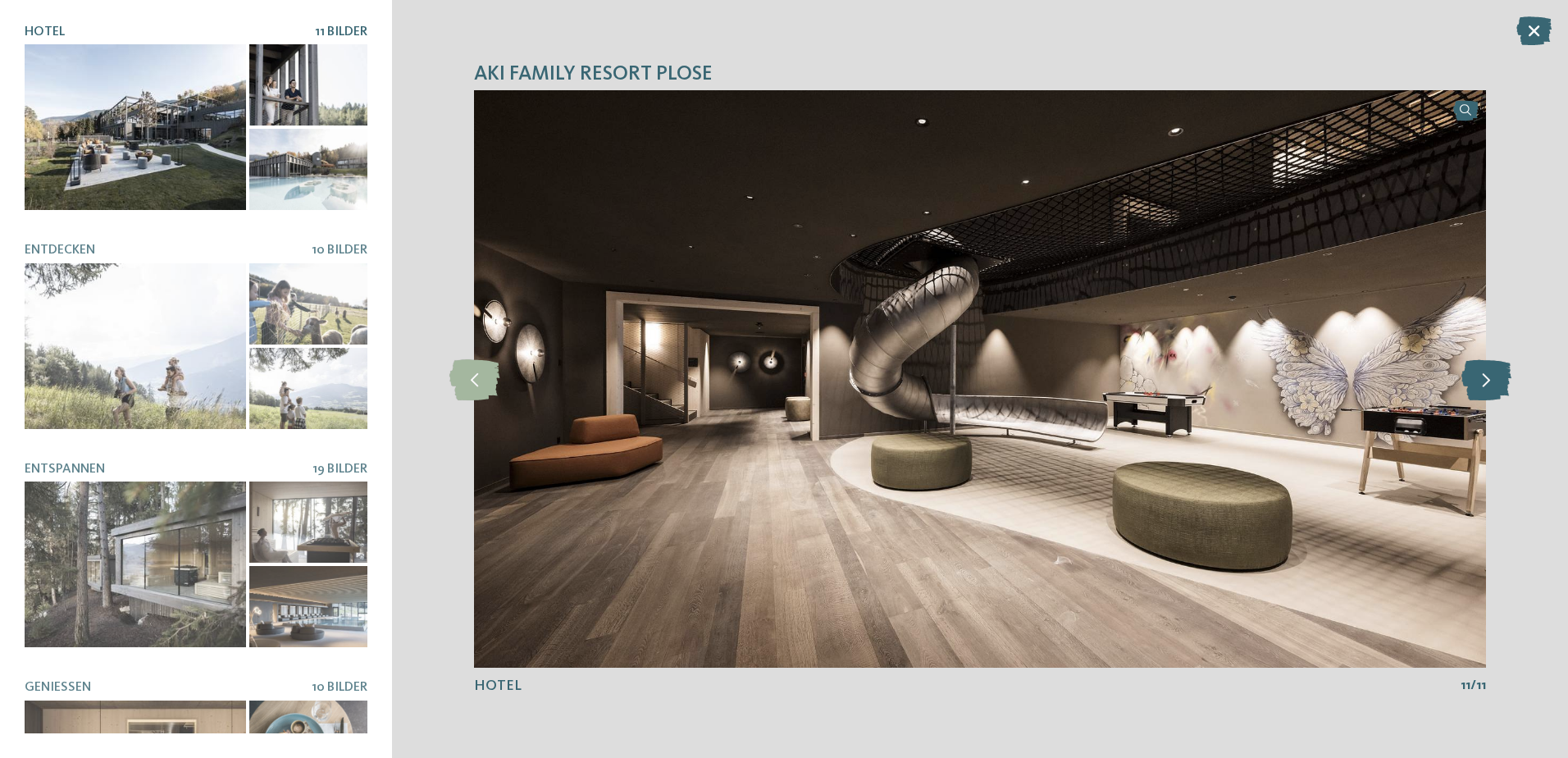
click at [1487, 384] on icon at bounding box center [1486, 379] width 50 height 41
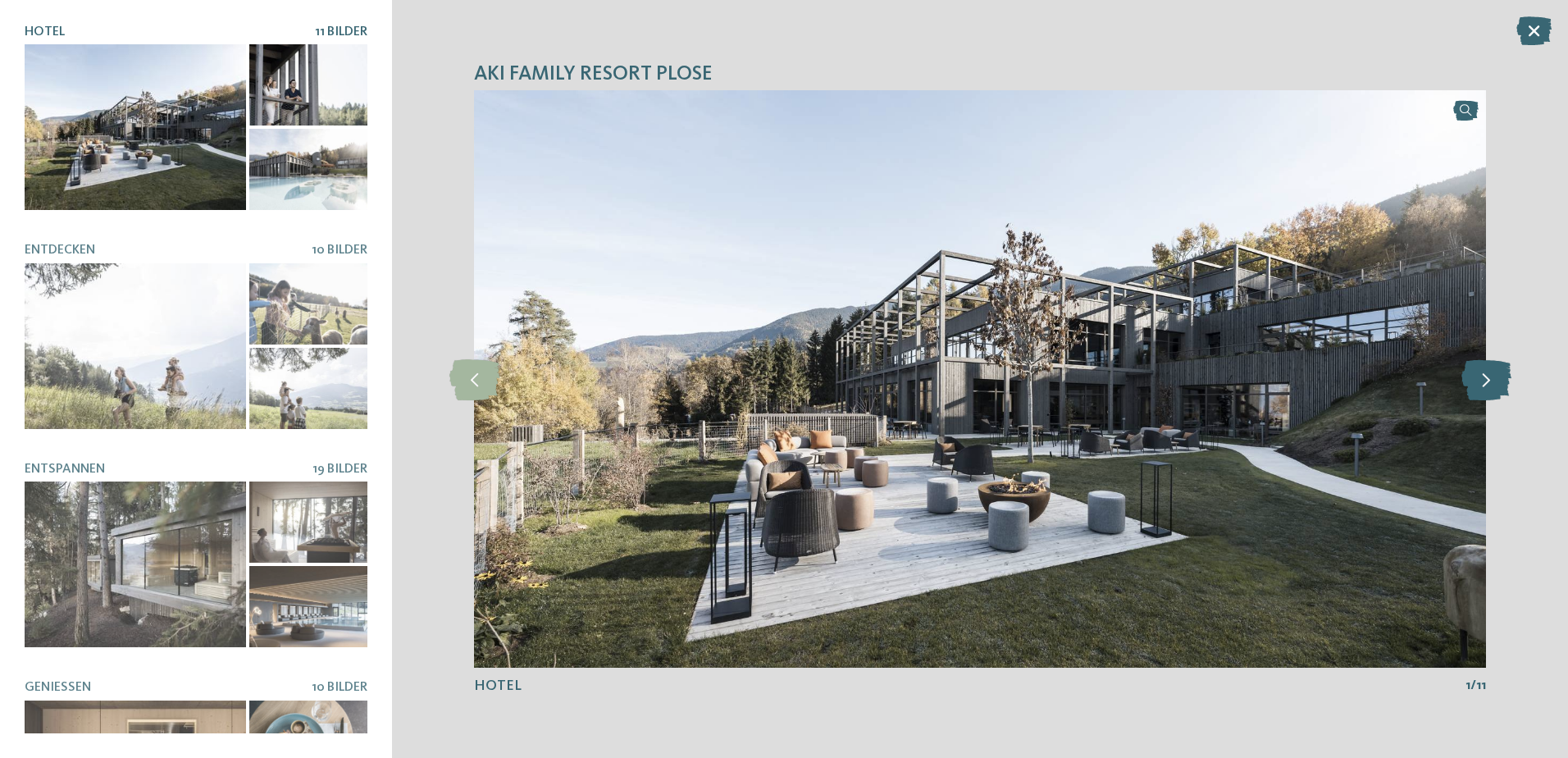
click at [1487, 384] on icon at bounding box center [1486, 379] width 50 height 41
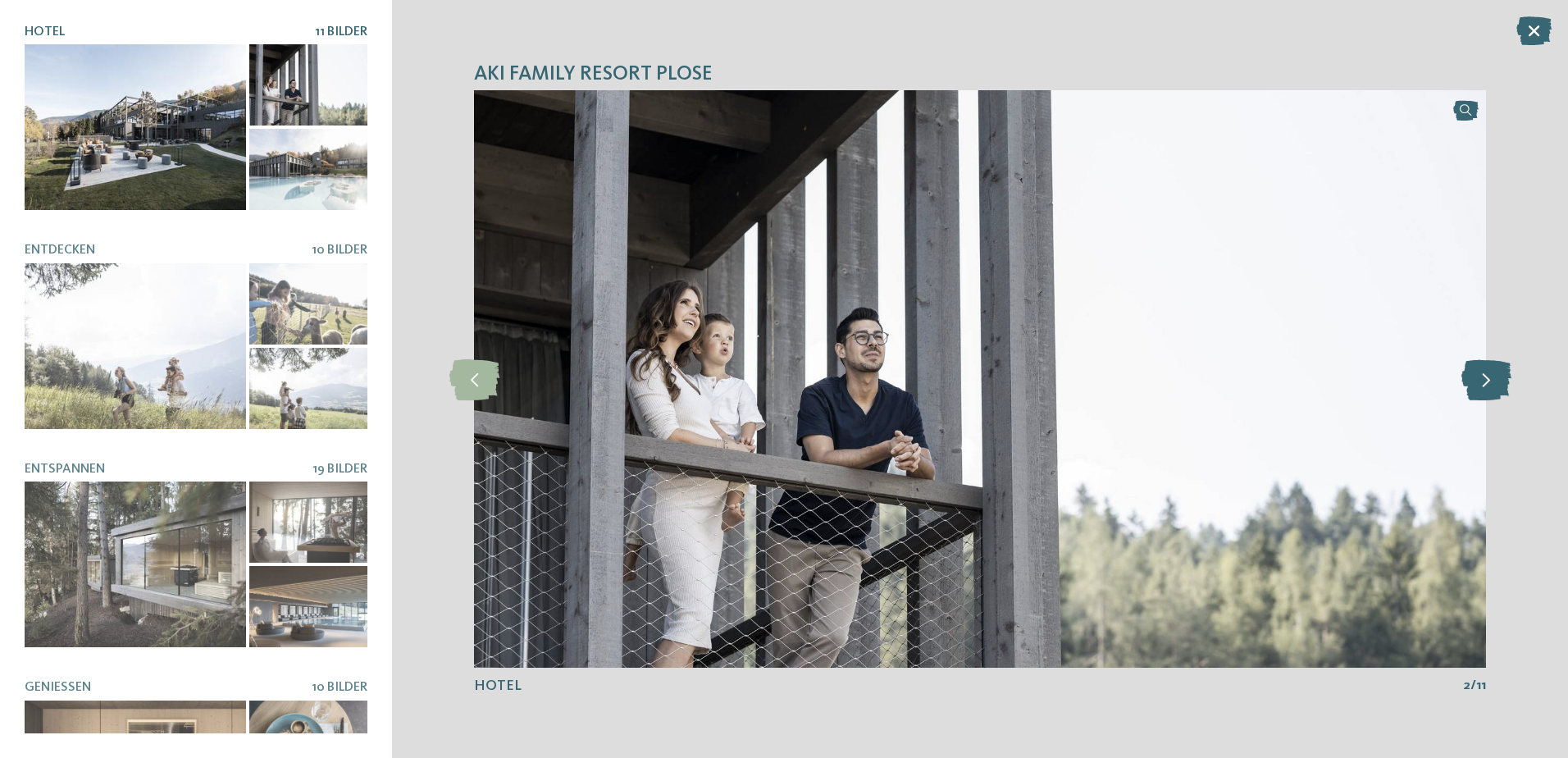
click at [1487, 384] on icon at bounding box center [1486, 379] width 50 height 41
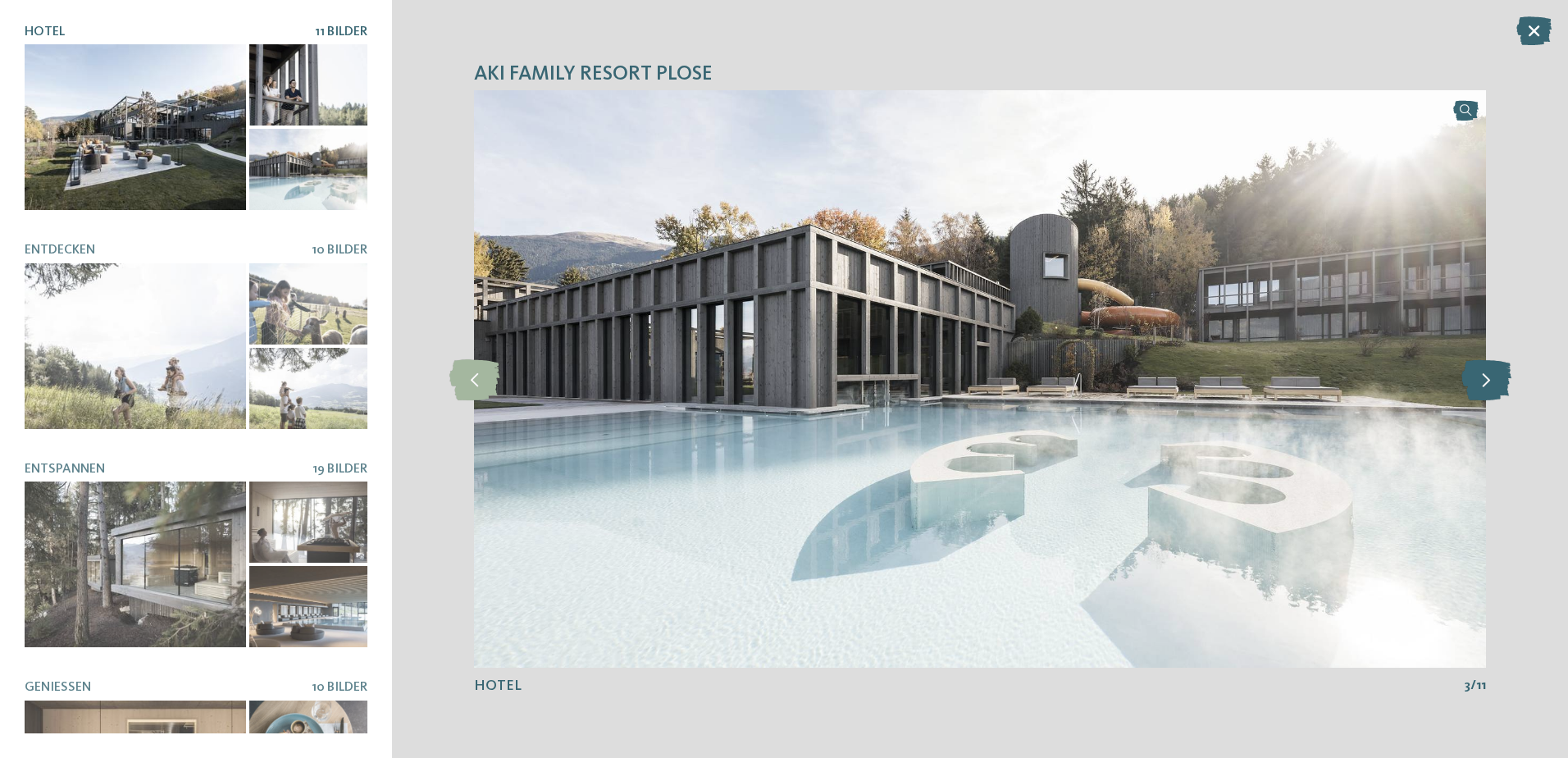
click at [1487, 384] on icon at bounding box center [1486, 379] width 50 height 41
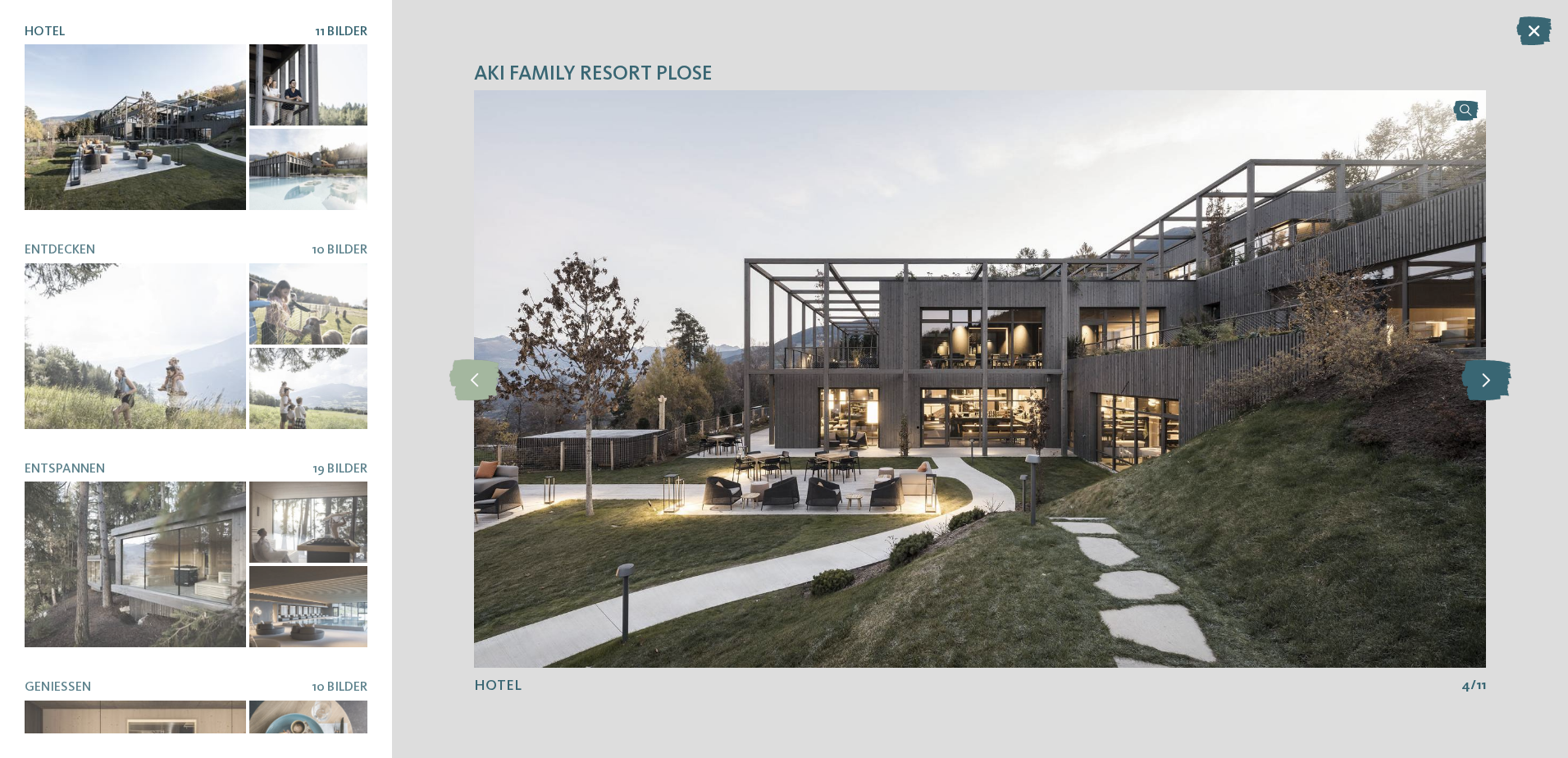
click at [1487, 384] on icon at bounding box center [1486, 379] width 50 height 41
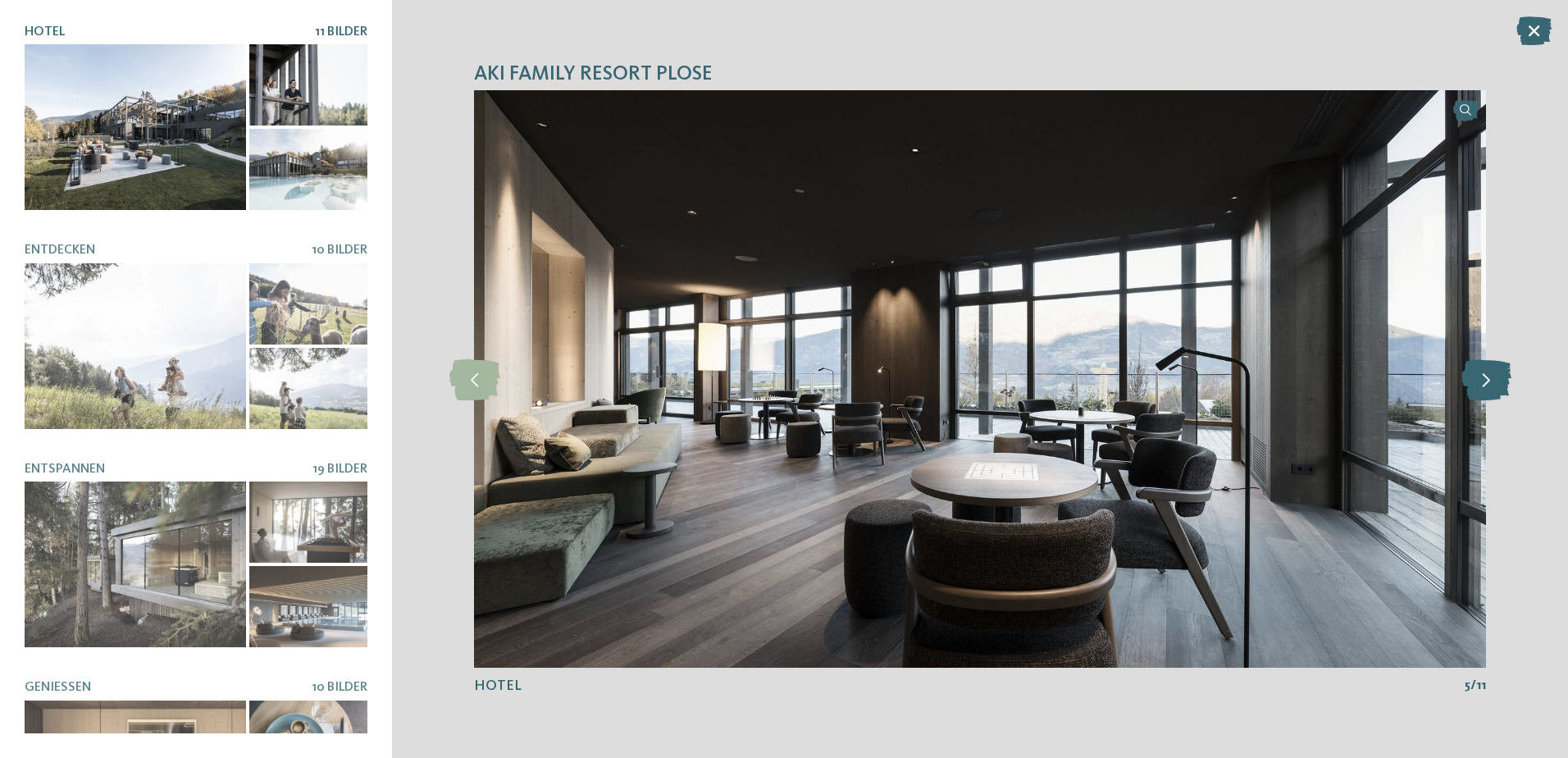
click at [1487, 384] on icon at bounding box center [1486, 379] width 50 height 41
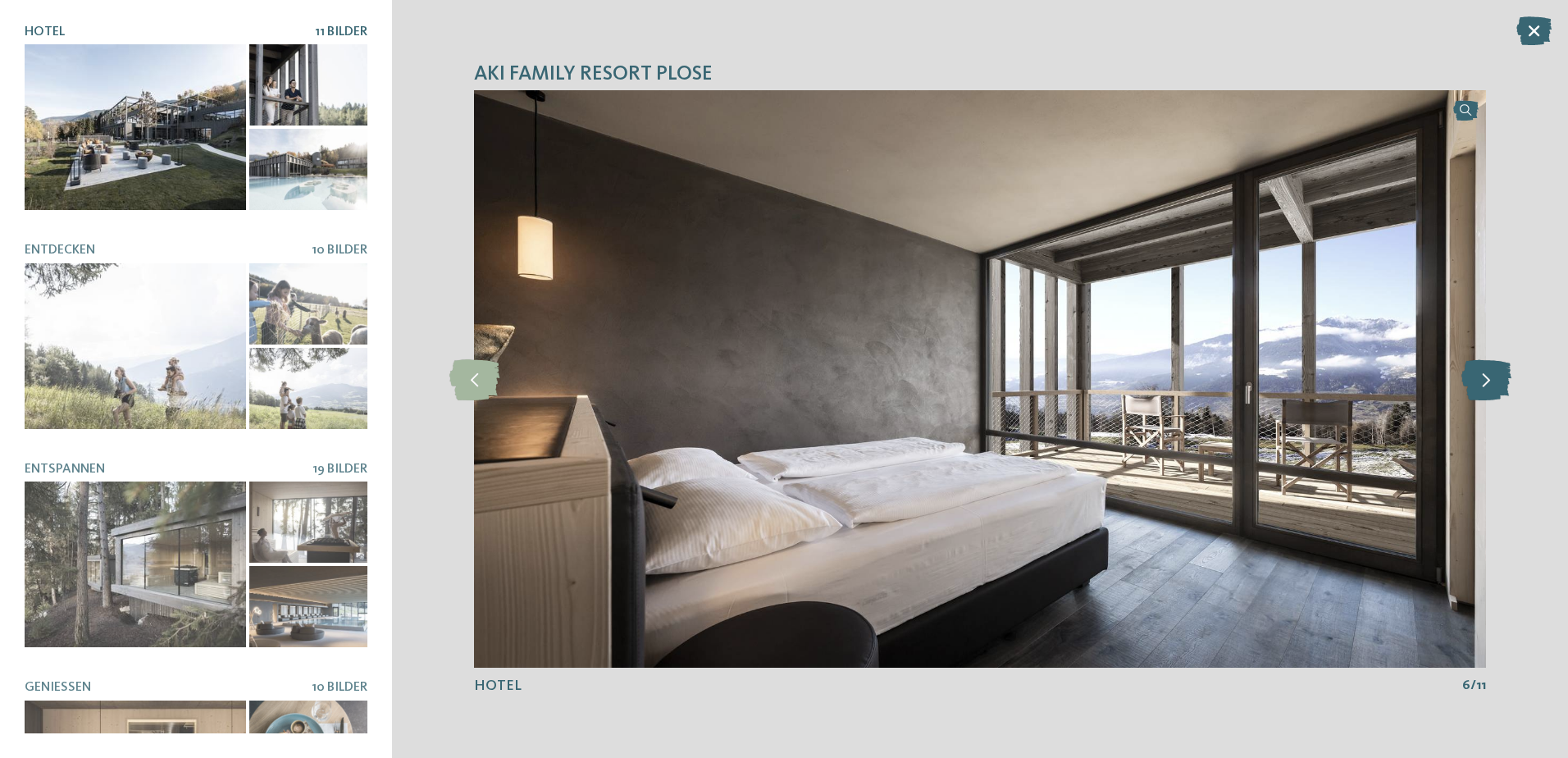
click at [1487, 384] on icon at bounding box center [1486, 379] width 50 height 41
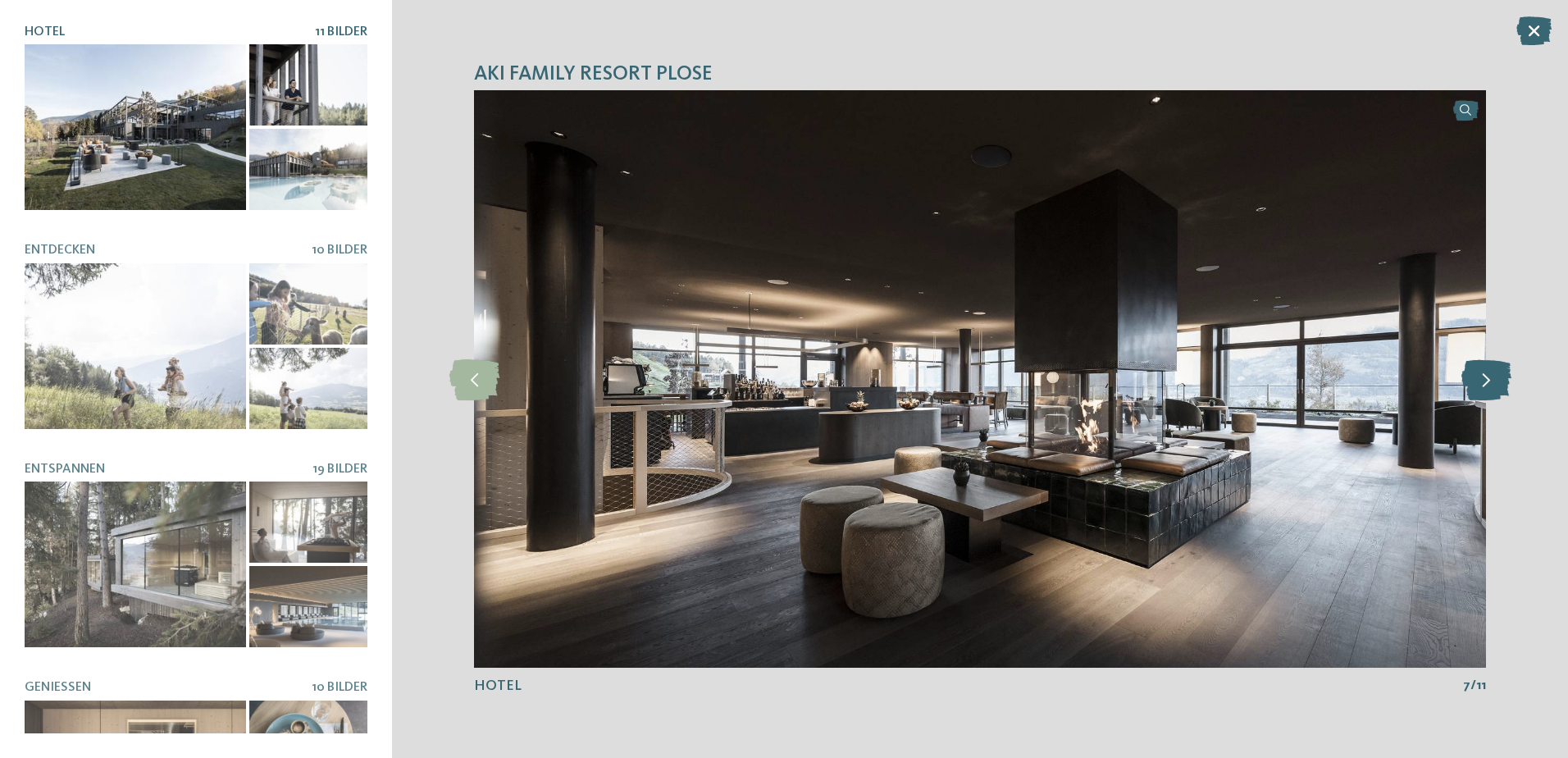
click at [1487, 384] on icon at bounding box center [1486, 379] width 50 height 41
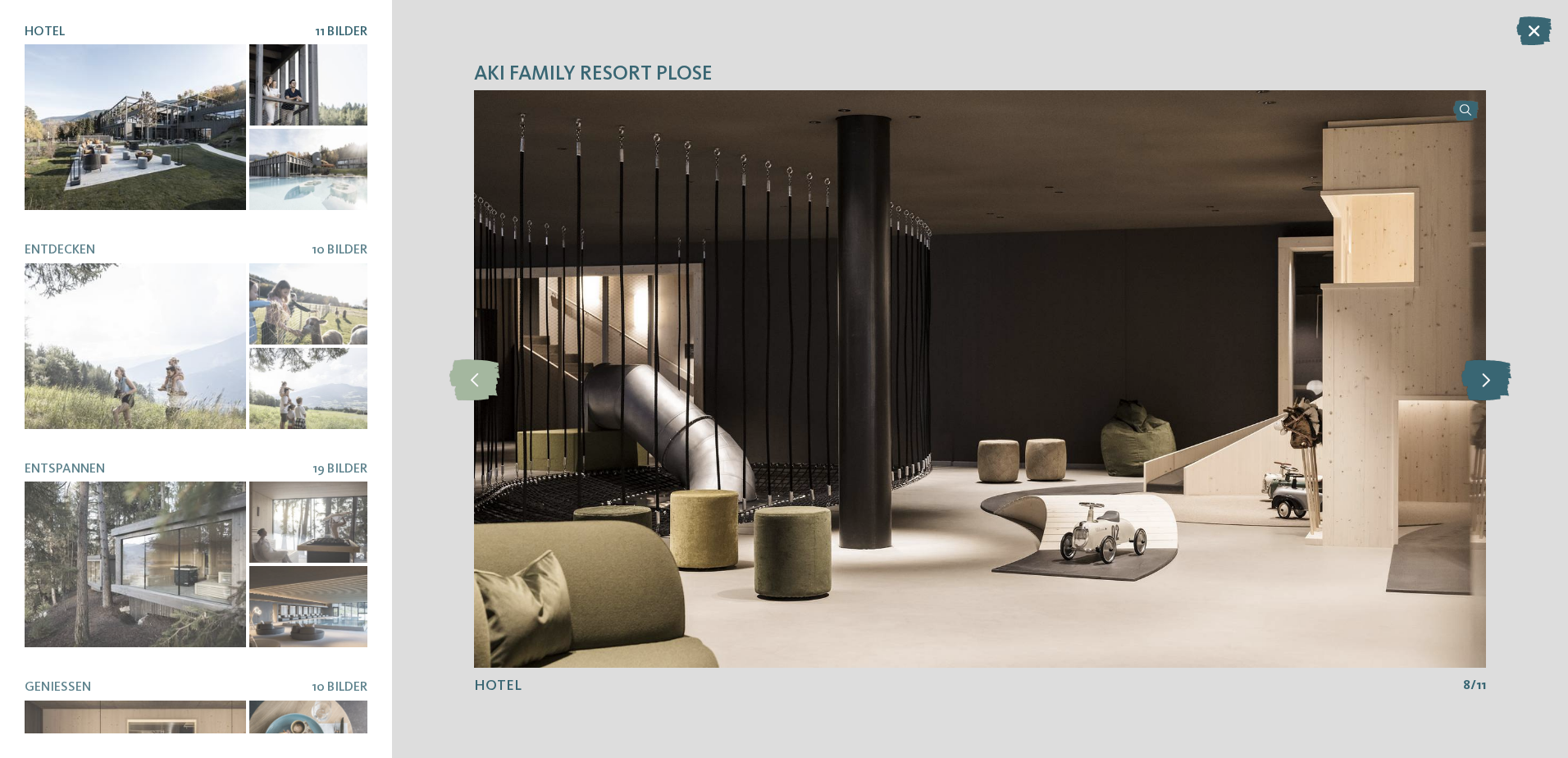
click at [1487, 384] on icon at bounding box center [1486, 379] width 50 height 41
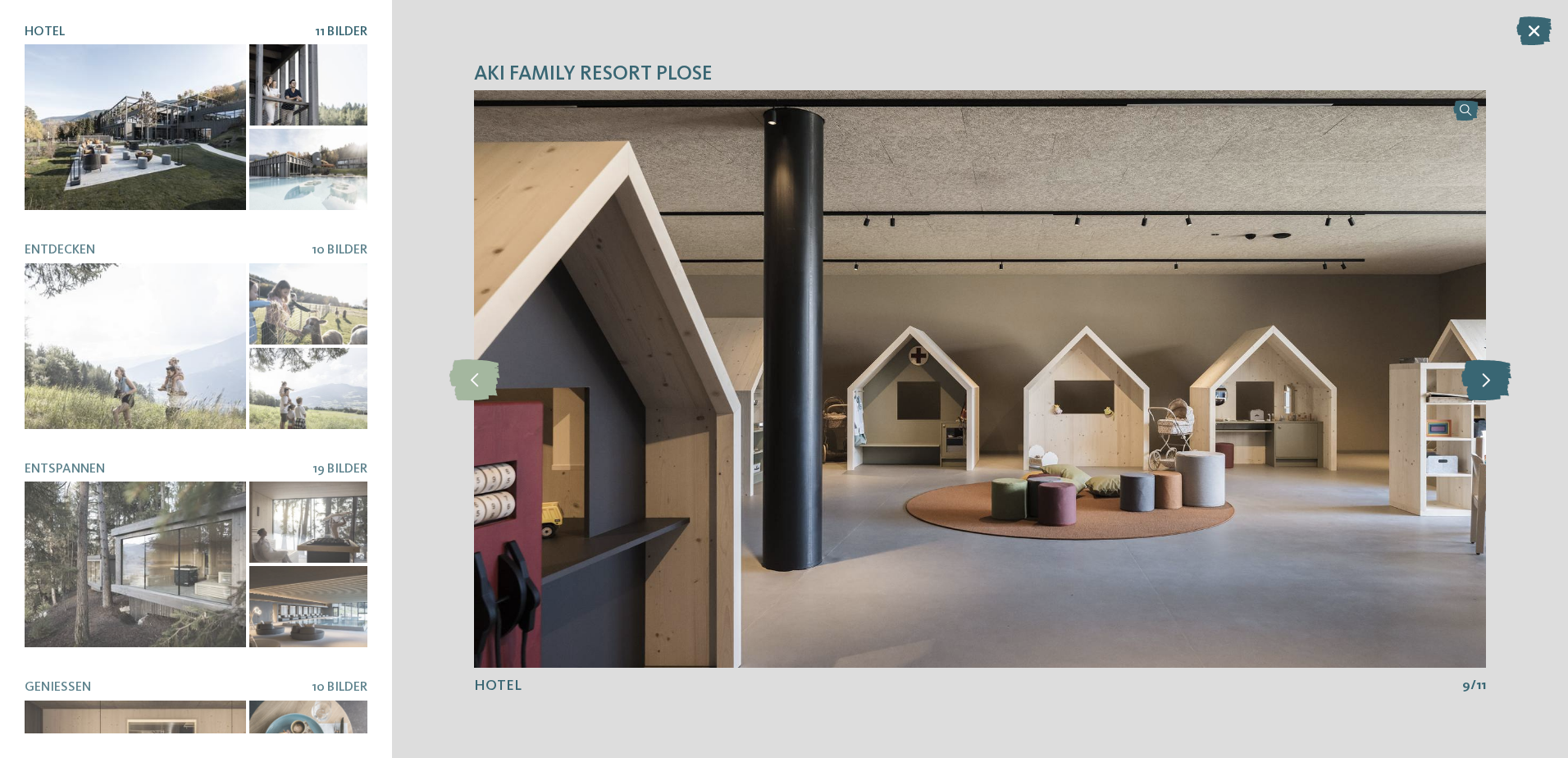
click at [1487, 384] on icon at bounding box center [1486, 379] width 50 height 41
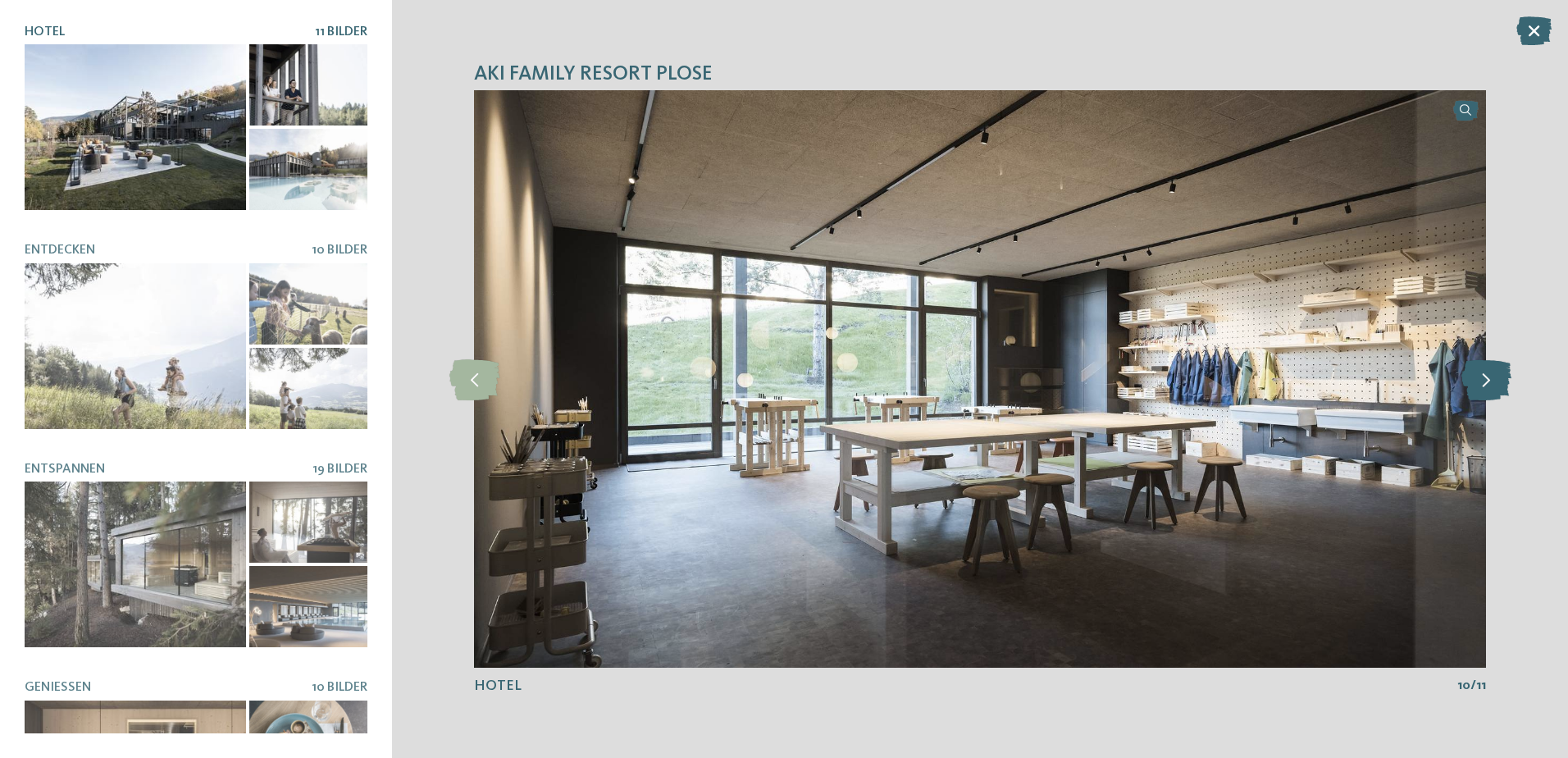
click at [1487, 384] on icon at bounding box center [1486, 379] width 50 height 41
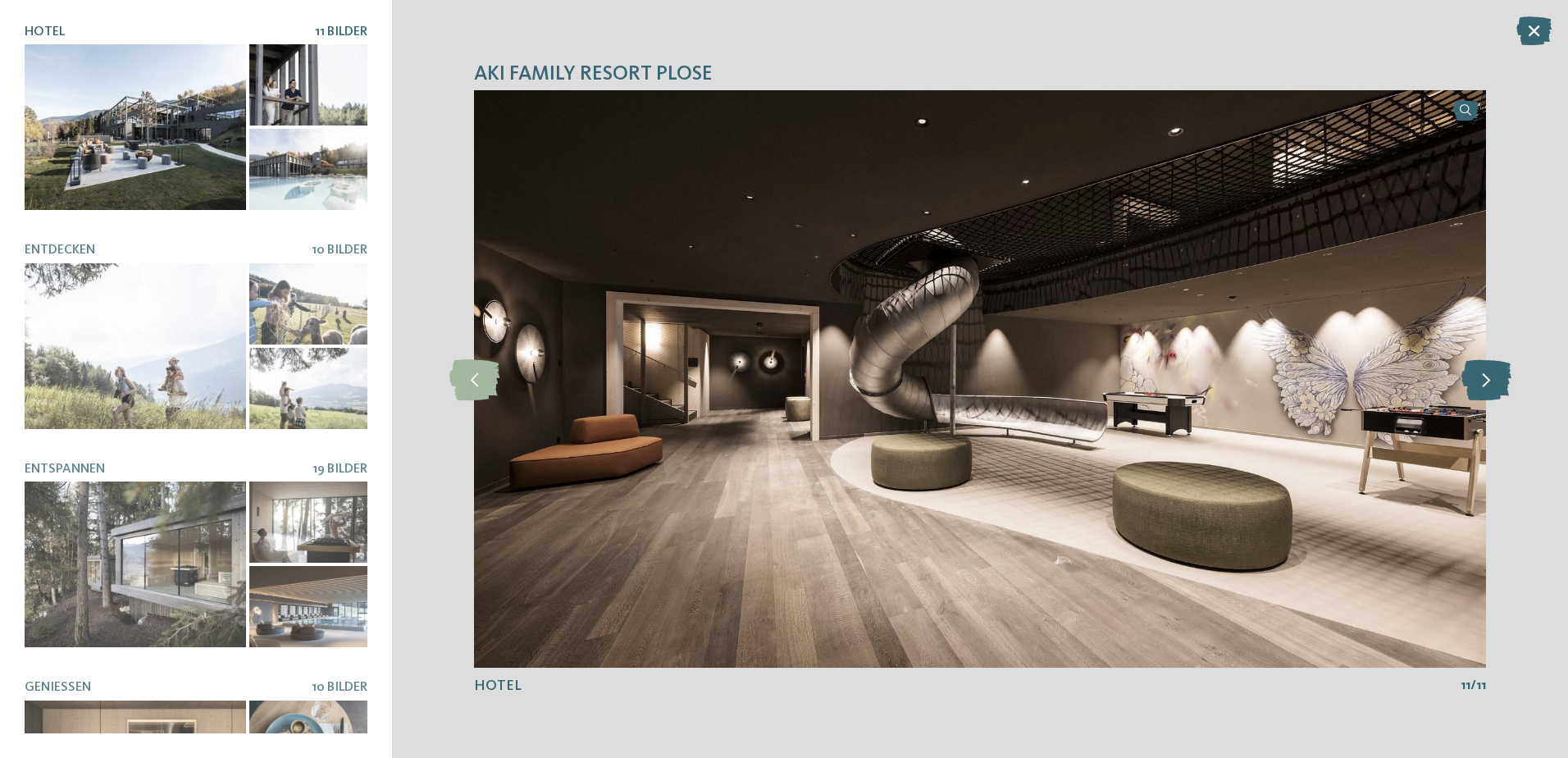
click at [1487, 384] on icon at bounding box center [1486, 379] width 50 height 41
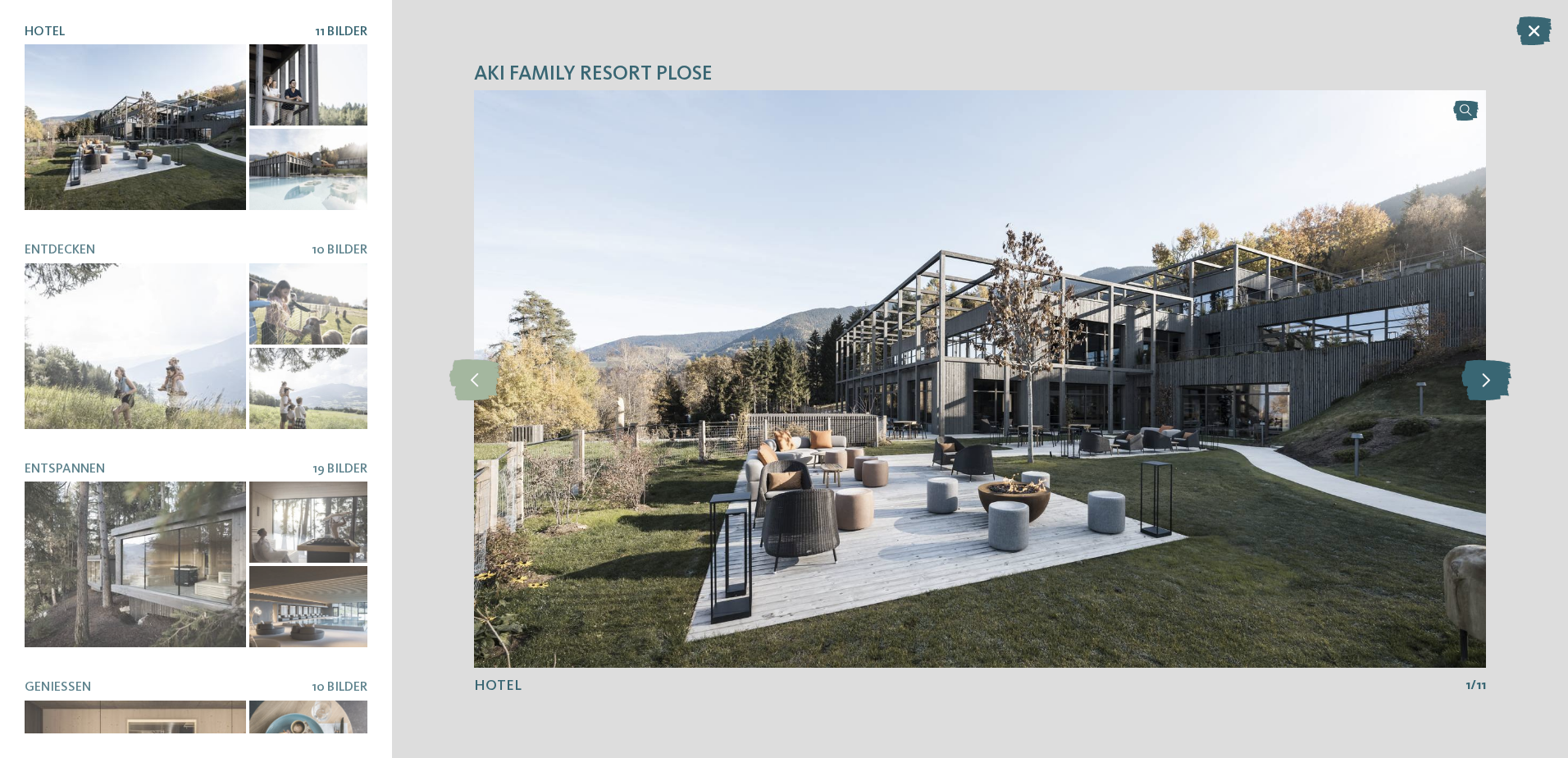
click at [1487, 384] on icon at bounding box center [1486, 379] width 50 height 41
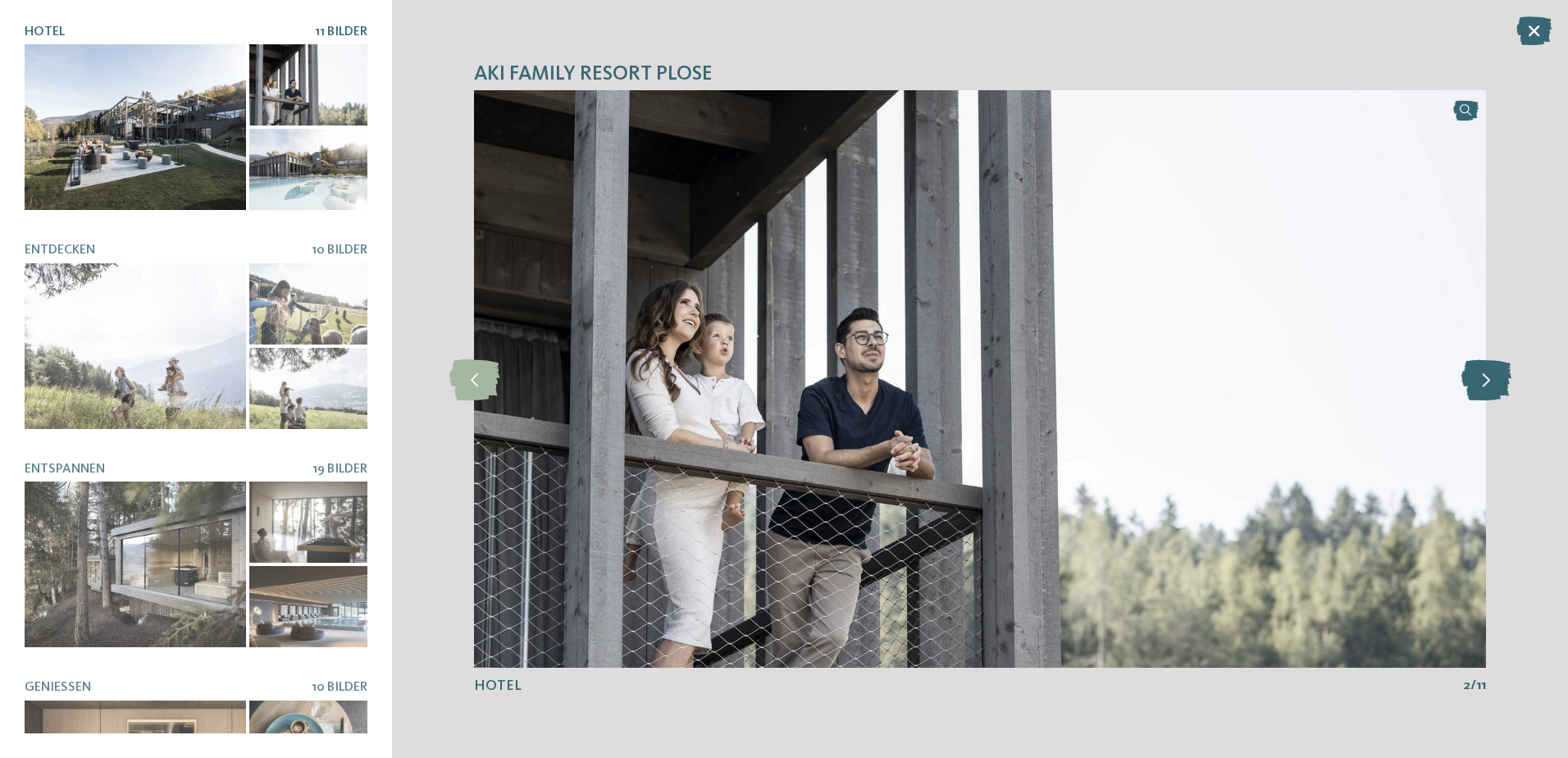
click at [1487, 384] on icon at bounding box center [1486, 379] width 50 height 41
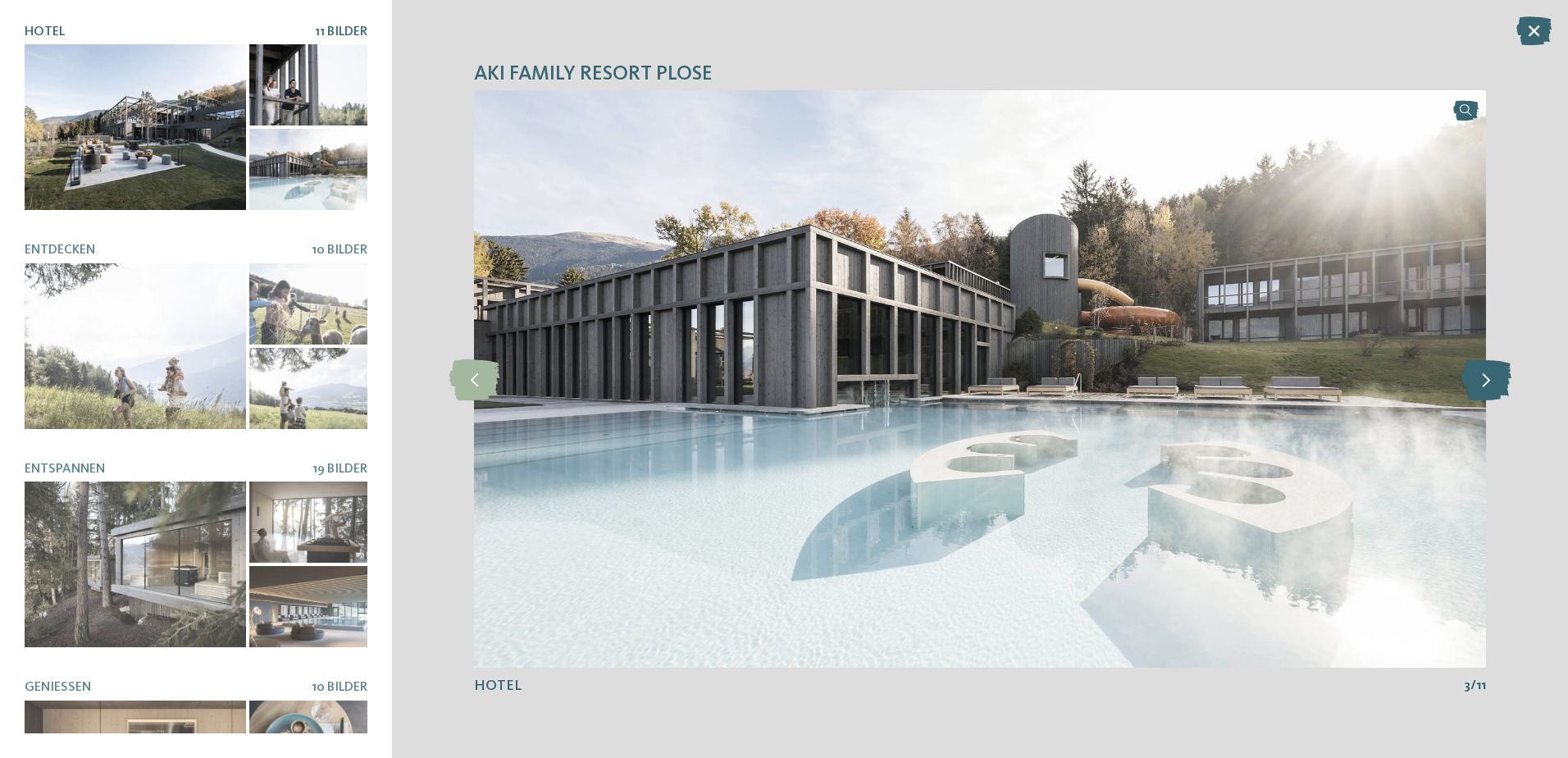
click at [1487, 384] on icon at bounding box center [1486, 379] width 50 height 41
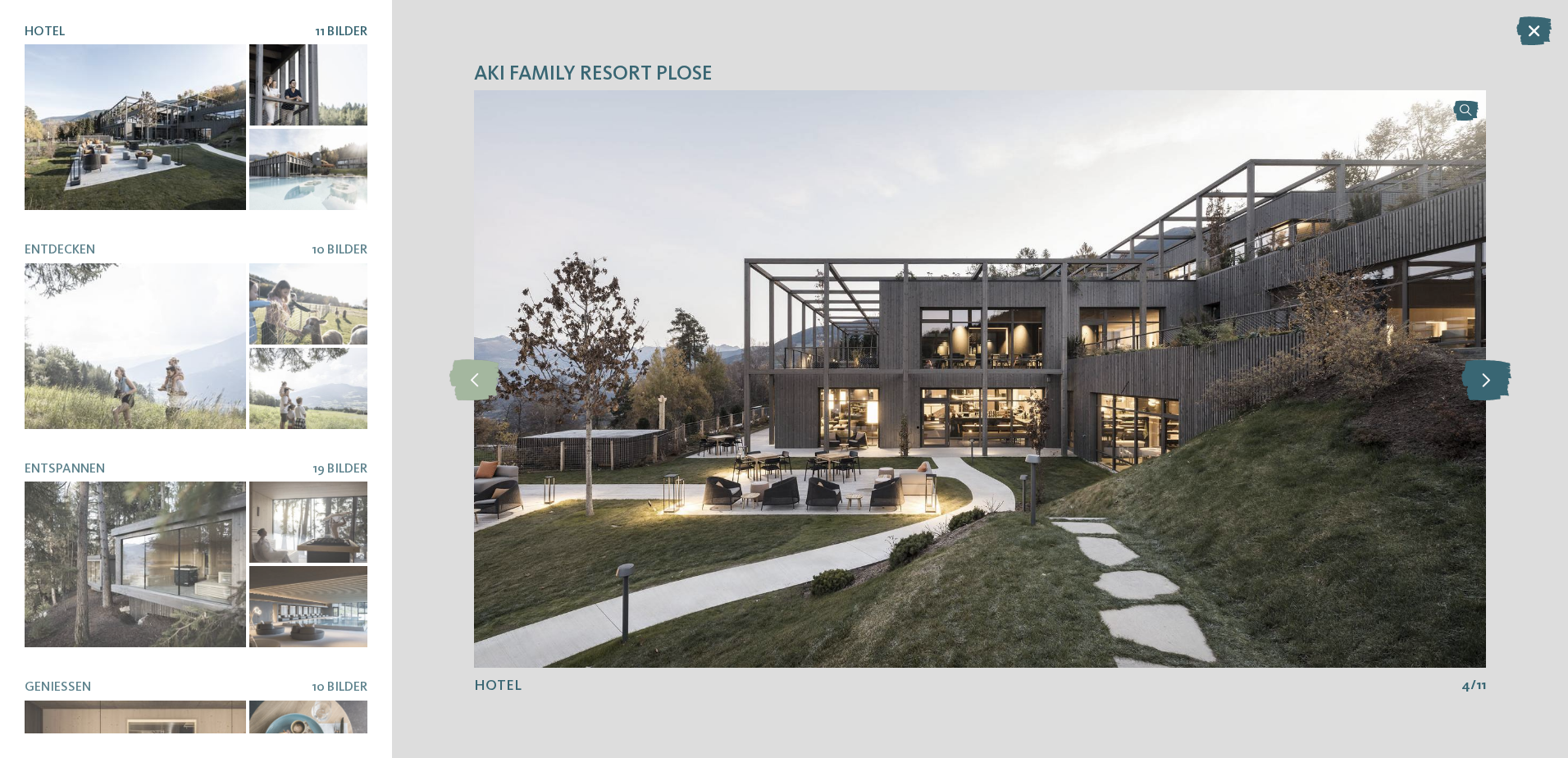
click at [1487, 384] on icon at bounding box center [1486, 379] width 50 height 41
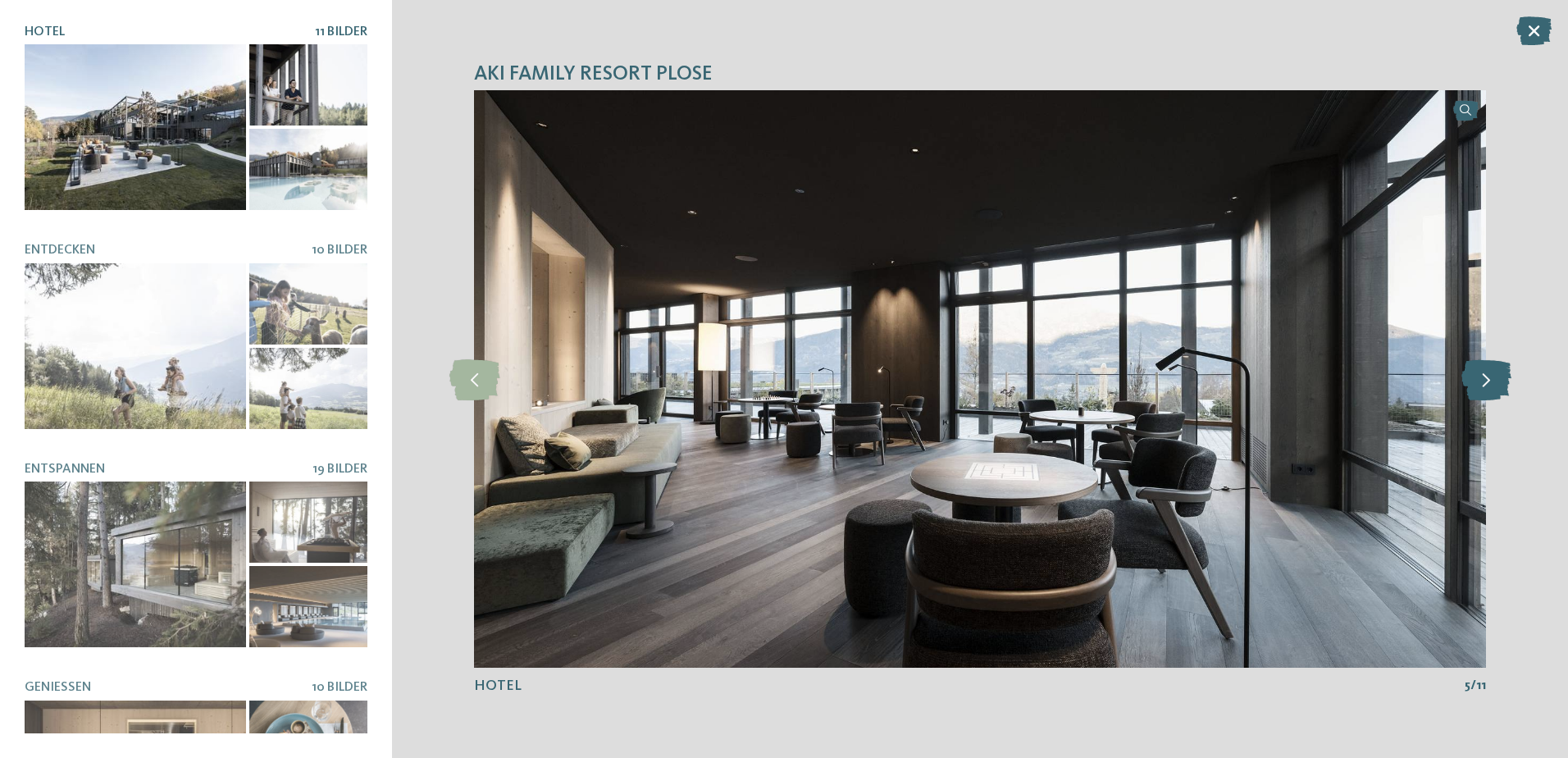
click at [1487, 384] on icon at bounding box center [1486, 379] width 50 height 41
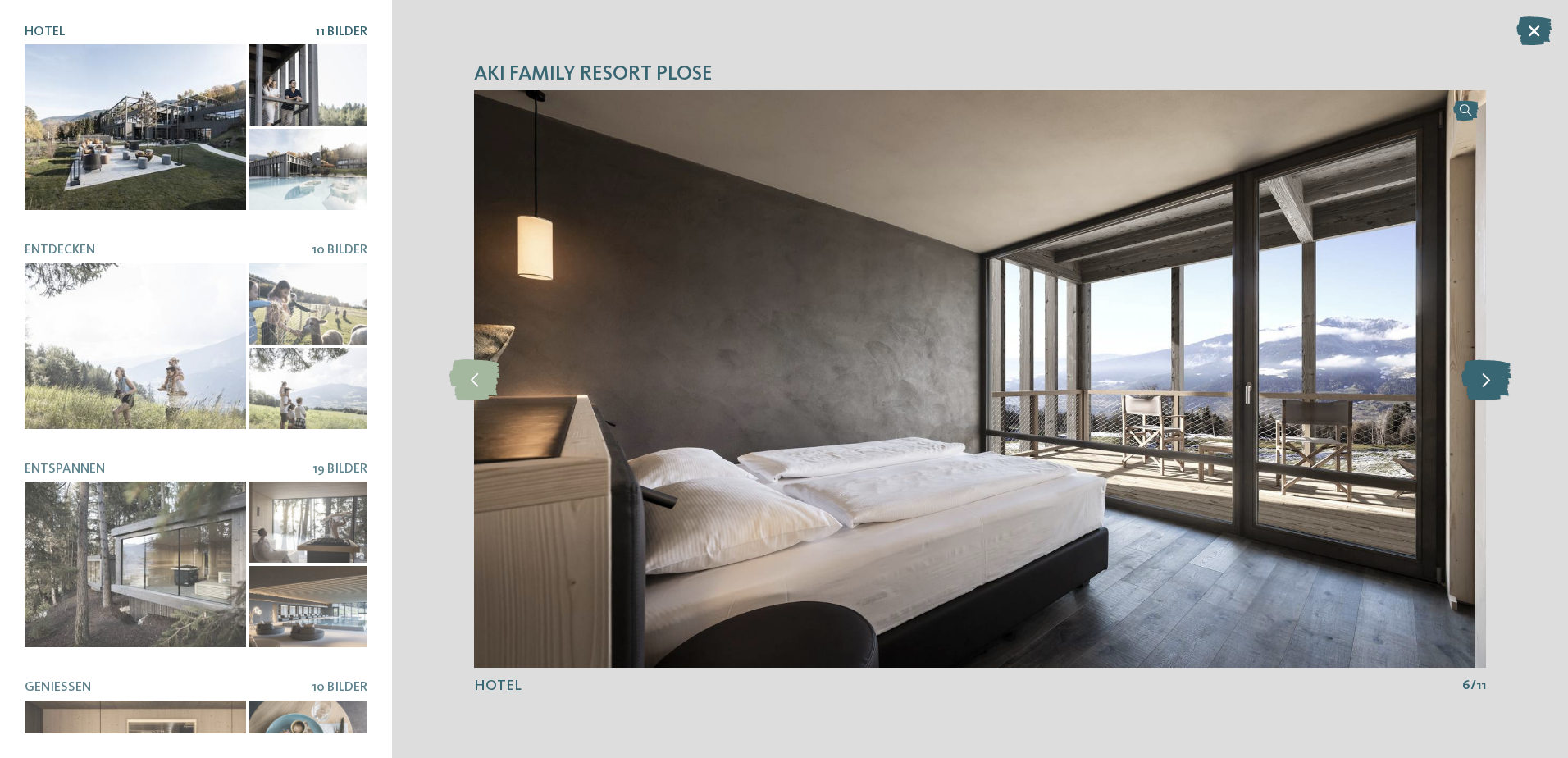
click at [1487, 384] on icon at bounding box center [1486, 379] width 50 height 41
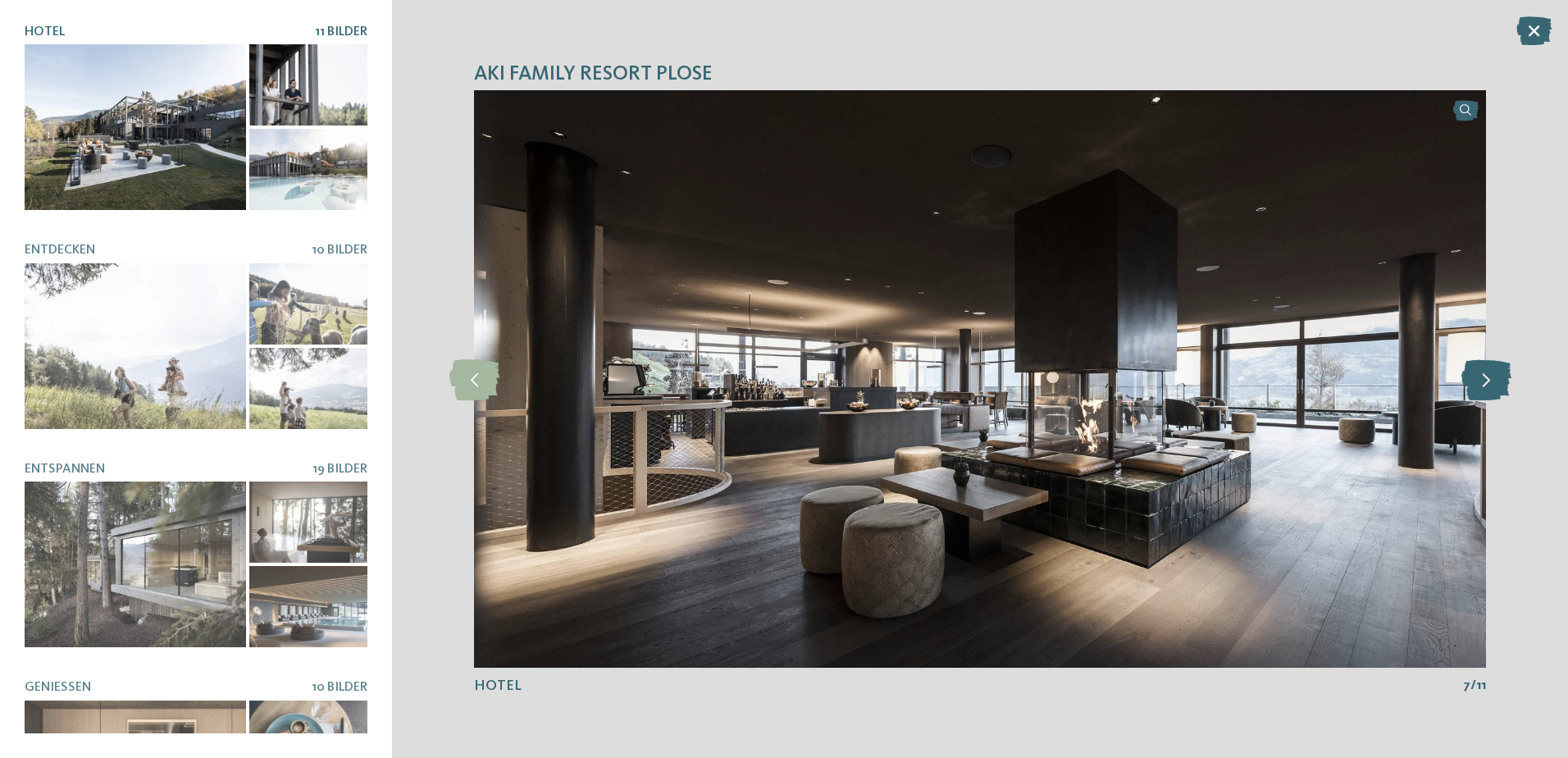
click at [1487, 384] on icon at bounding box center [1486, 379] width 50 height 41
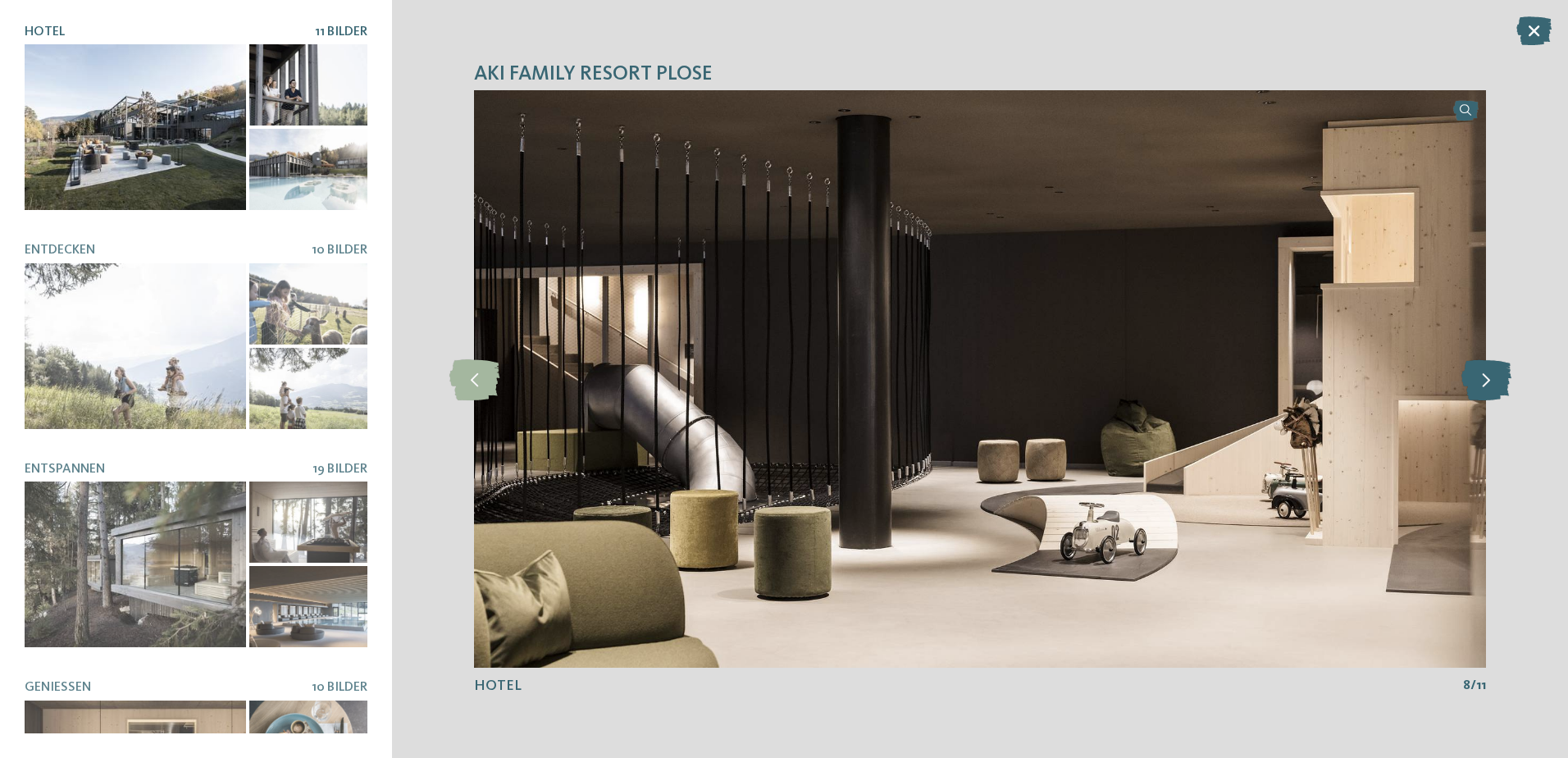
click at [1487, 384] on icon at bounding box center [1486, 379] width 50 height 41
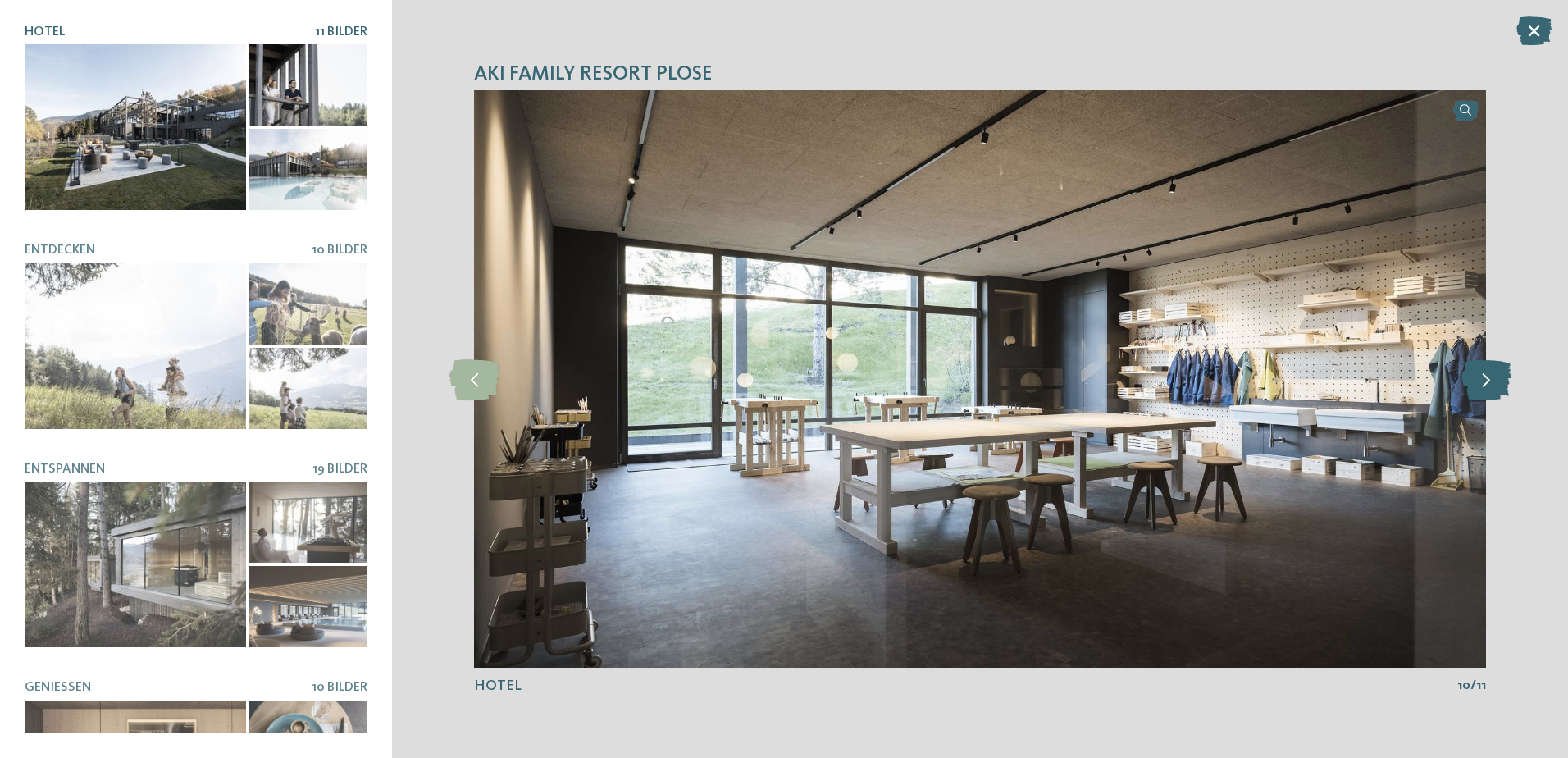
click at [1487, 384] on icon at bounding box center [1486, 379] width 50 height 41
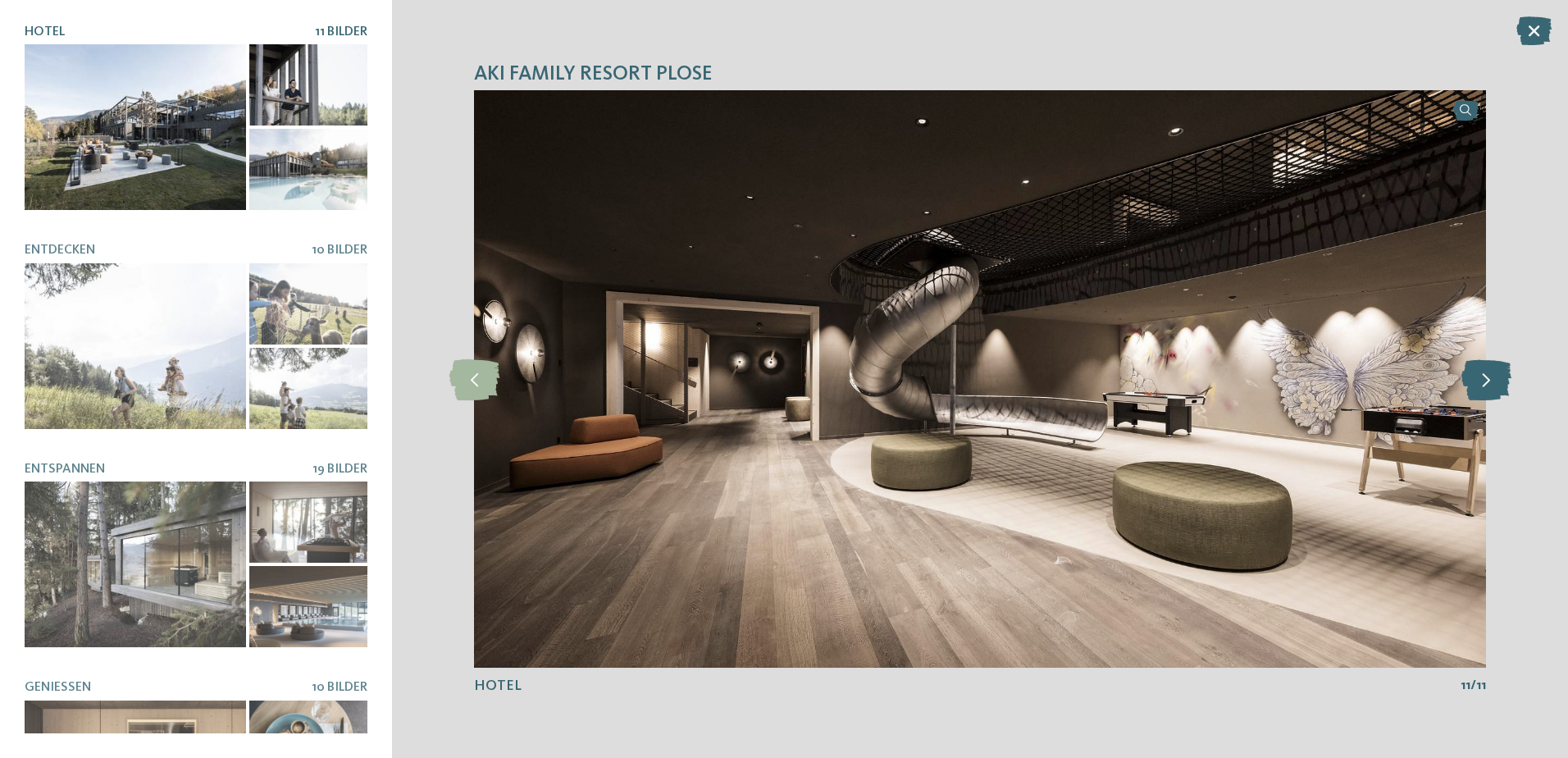
click at [1487, 384] on icon at bounding box center [1486, 379] width 50 height 41
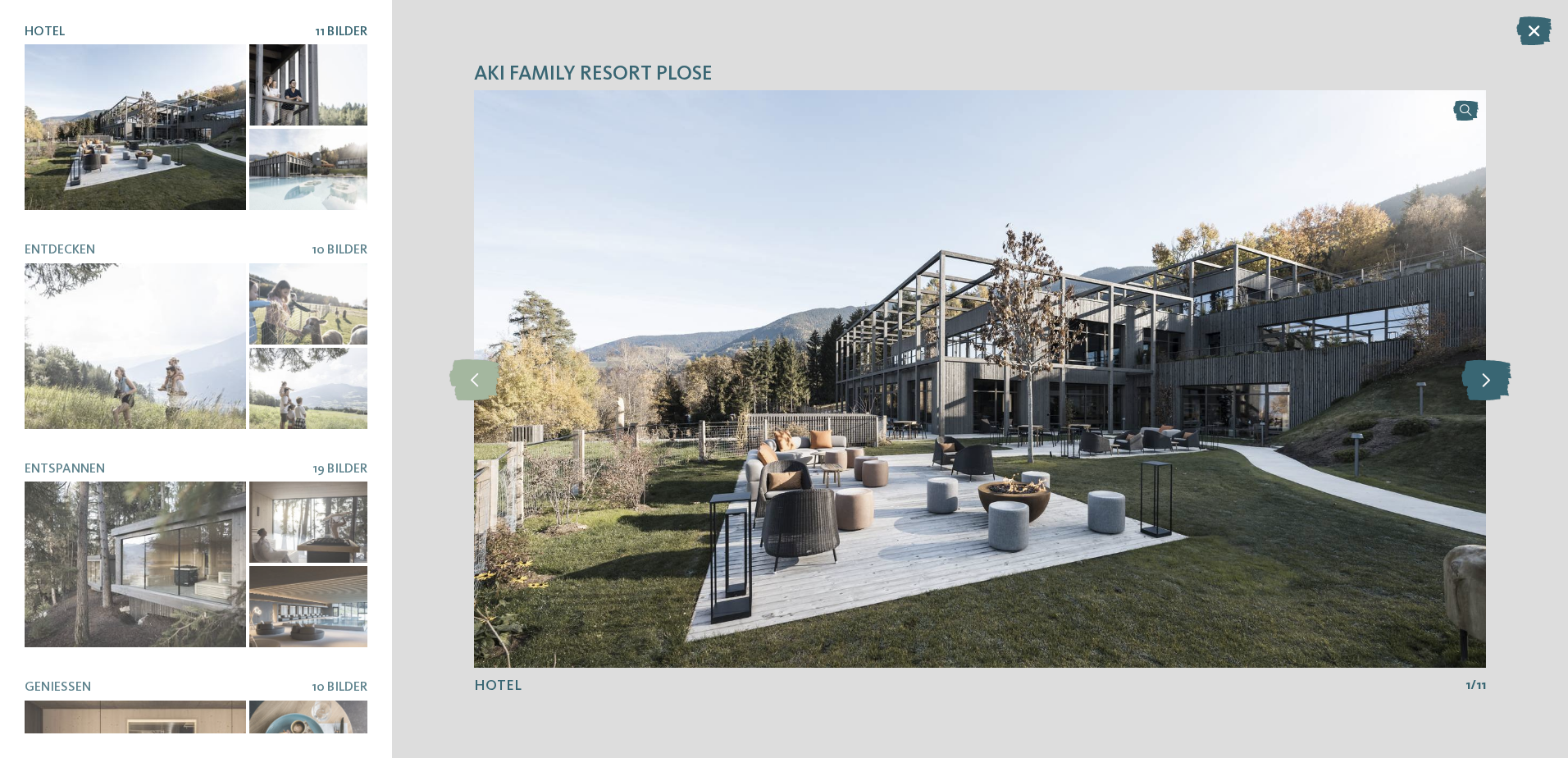
click at [1487, 384] on icon at bounding box center [1486, 379] width 50 height 41
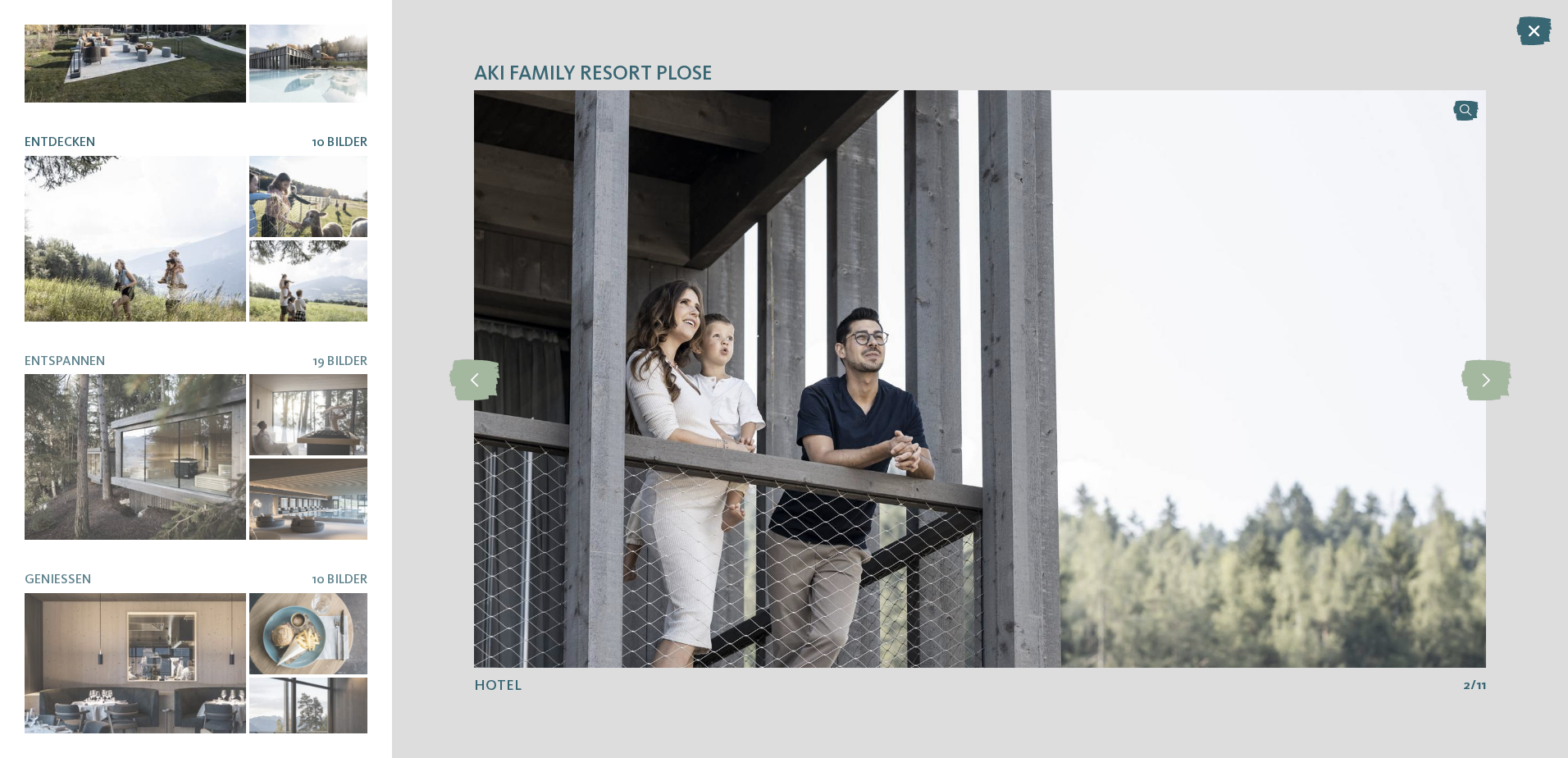
scroll to position [117, 0]
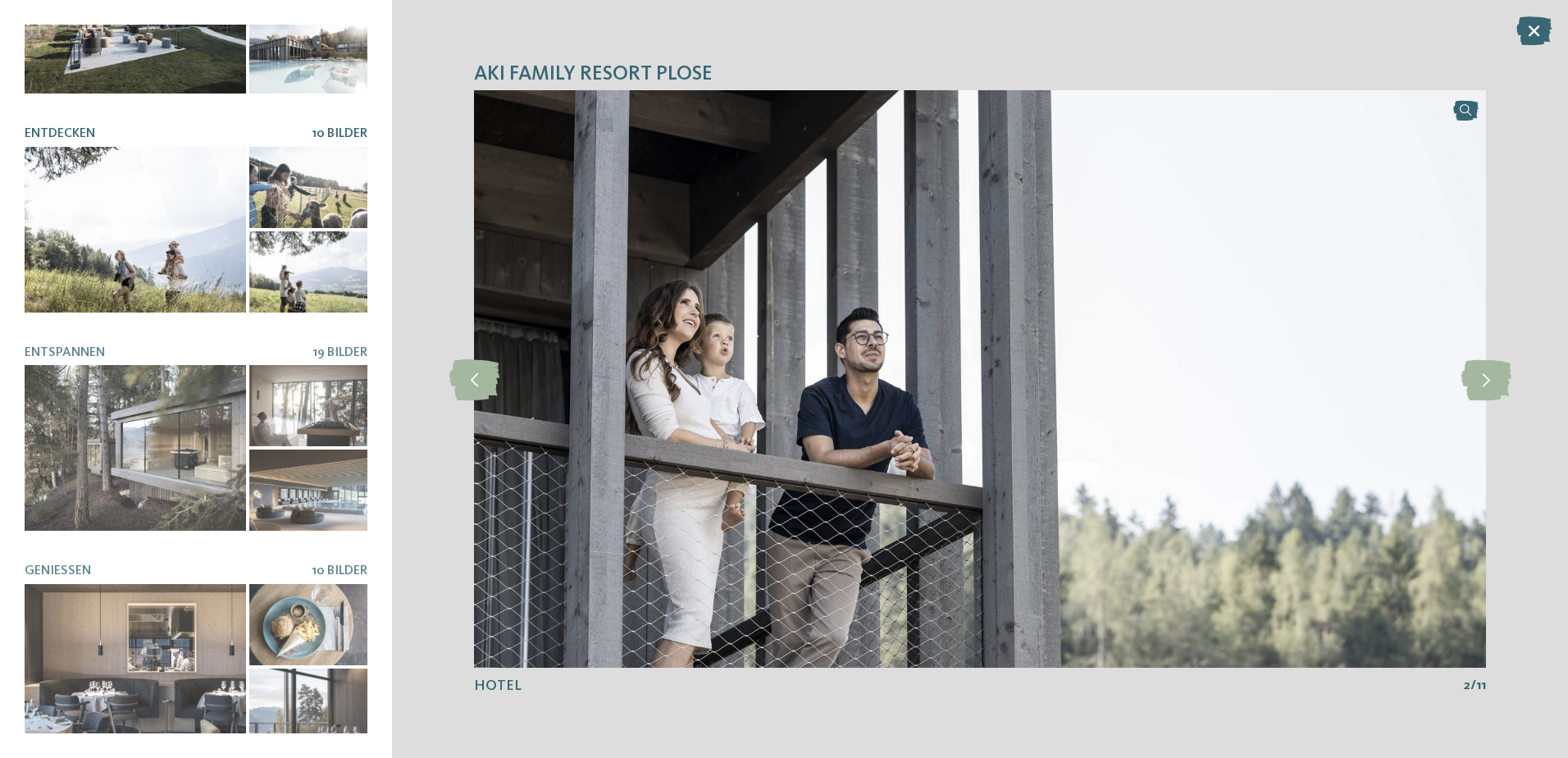
click at [313, 133] on span "10 Bilder" at bounding box center [339, 134] width 55 height 13
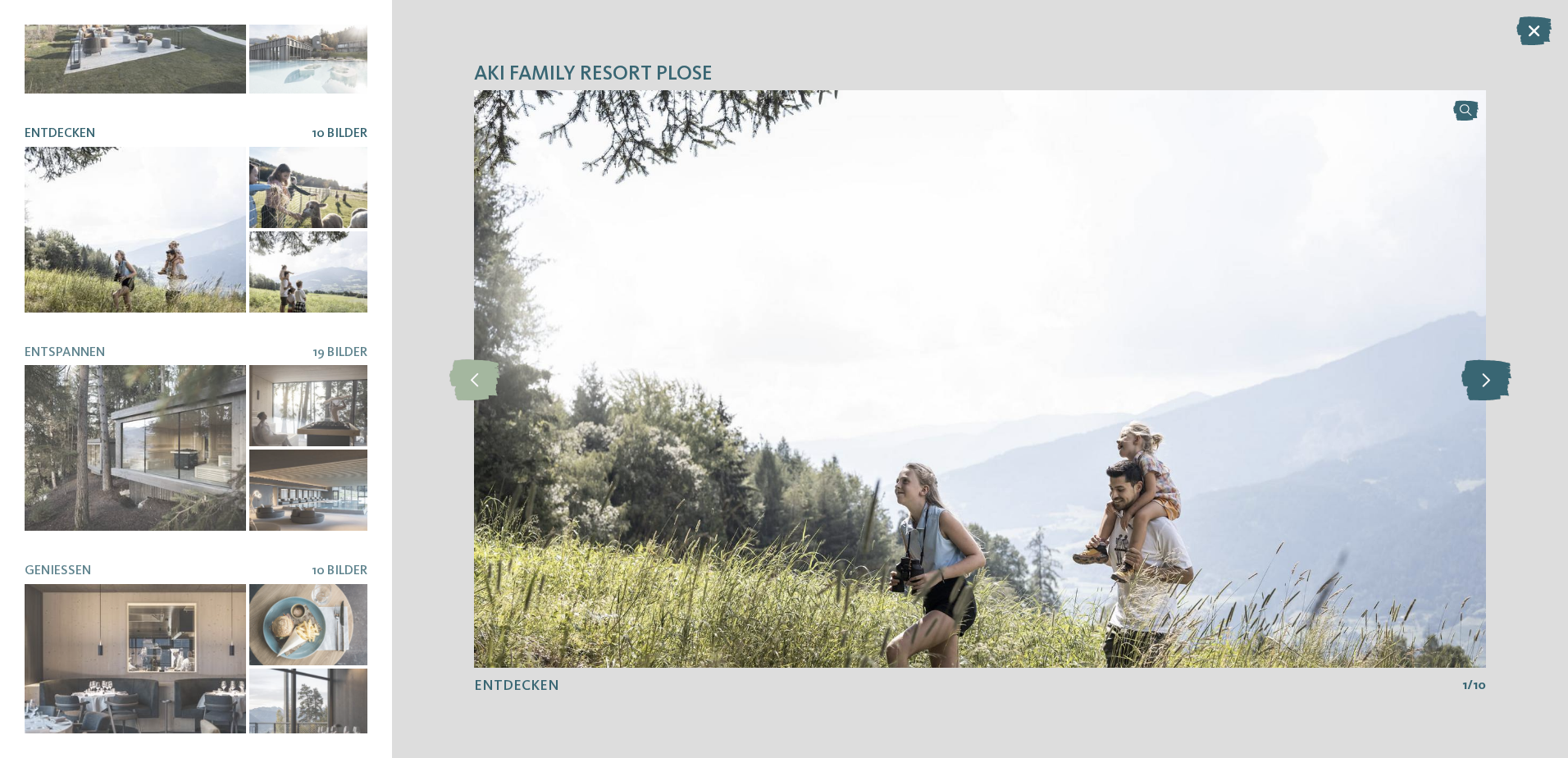
click at [1477, 383] on icon at bounding box center [1486, 379] width 50 height 41
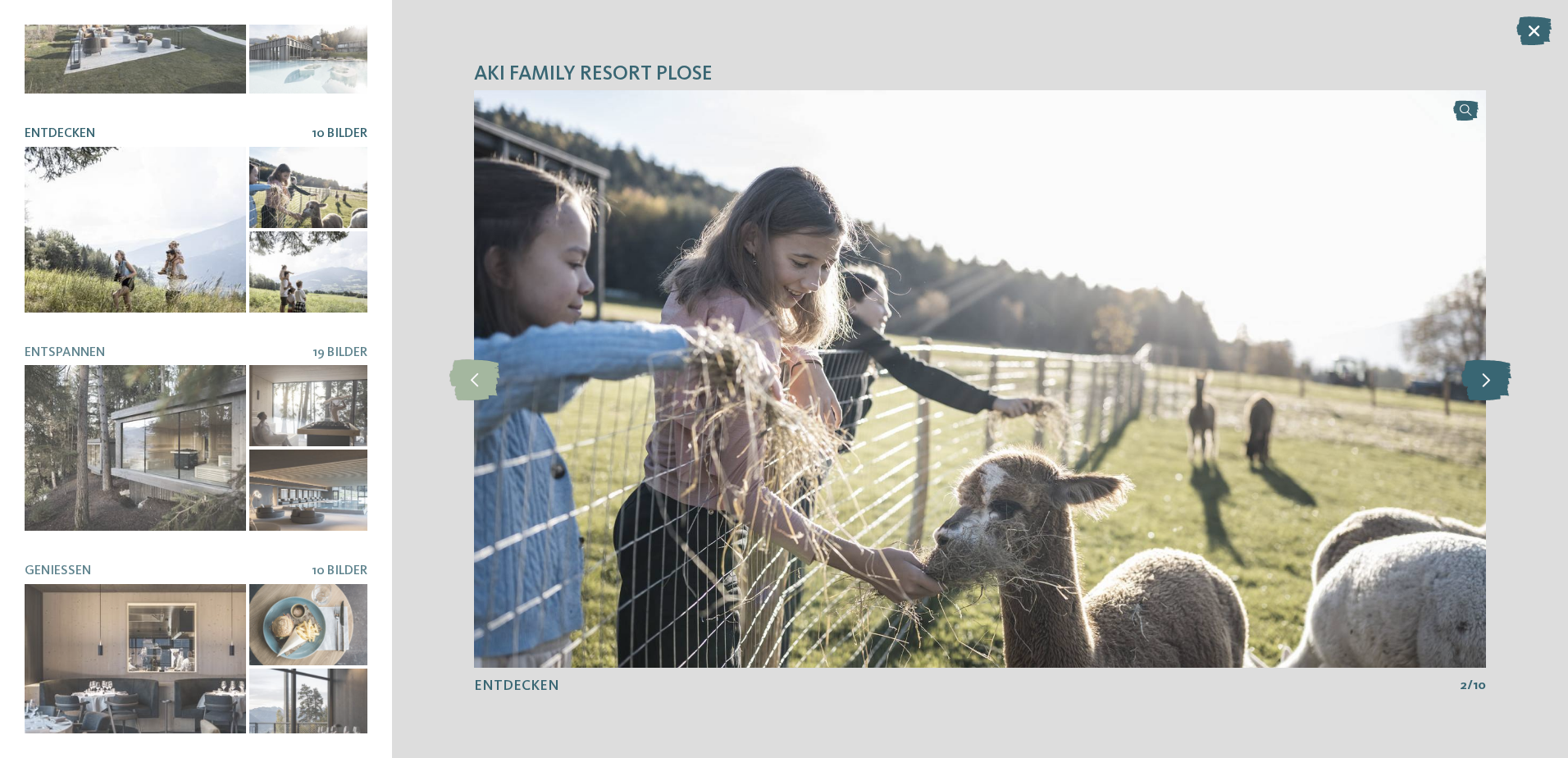
click at [1477, 383] on icon at bounding box center [1486, 379] width 50 height 41
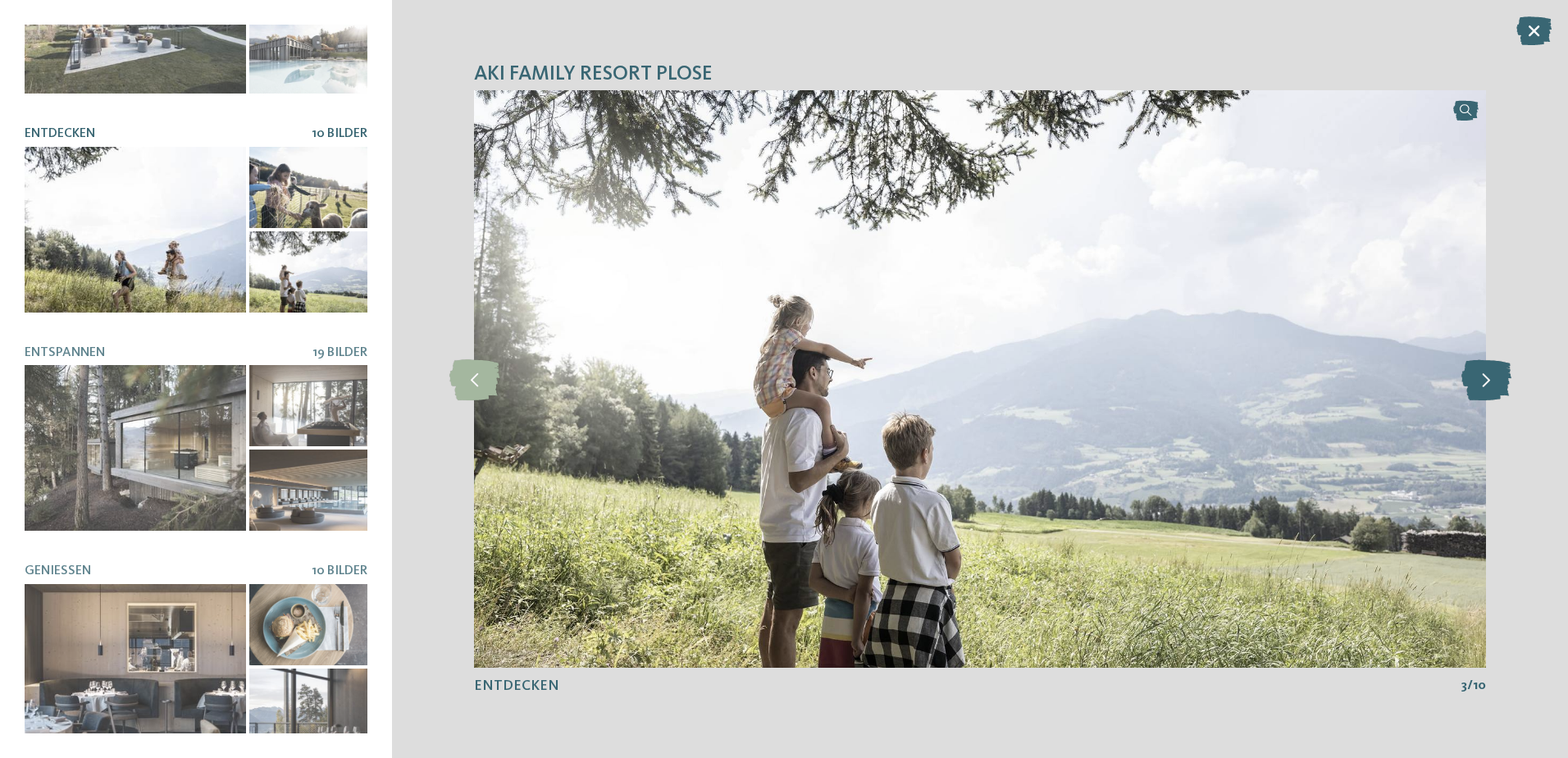
click at [1477, 383] on icon at bounding box center [1486, 379] width 50 height 41
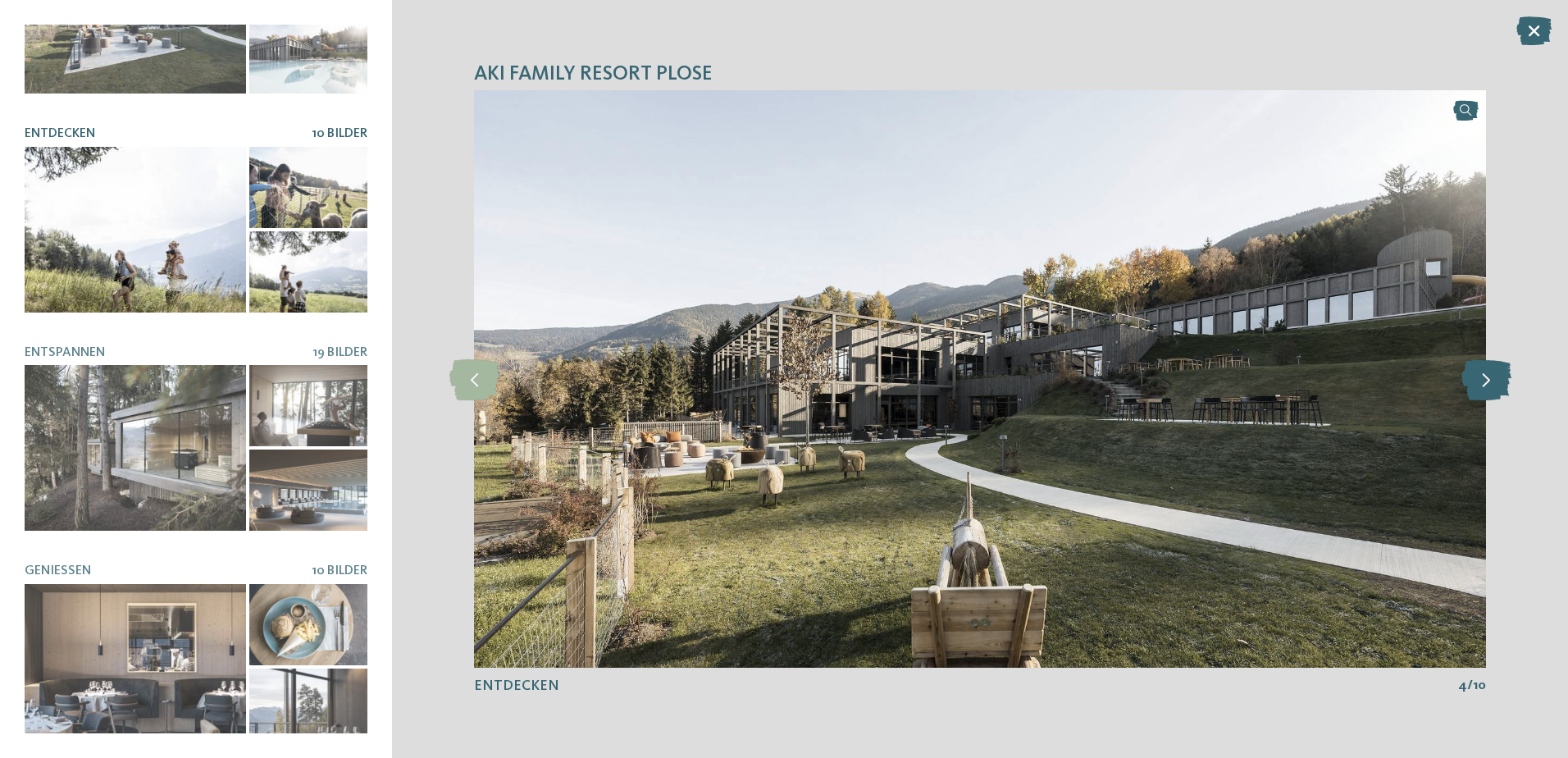
click at [1477, 383] on icon at bounding box center [1486, 379] width 50 height 41
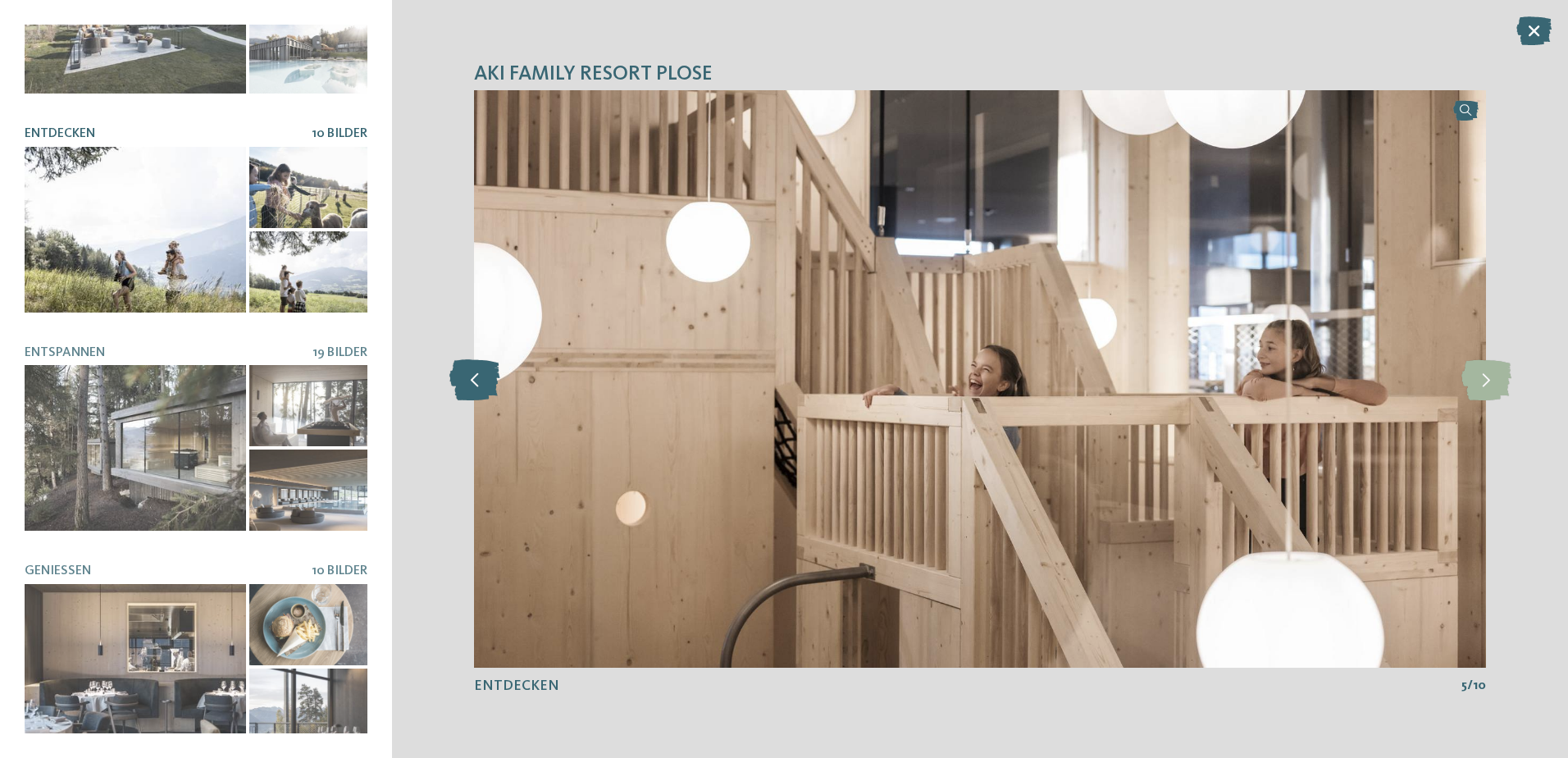
click at [455, 370] on icon at bounding box center [474, 379] width 50 height 41
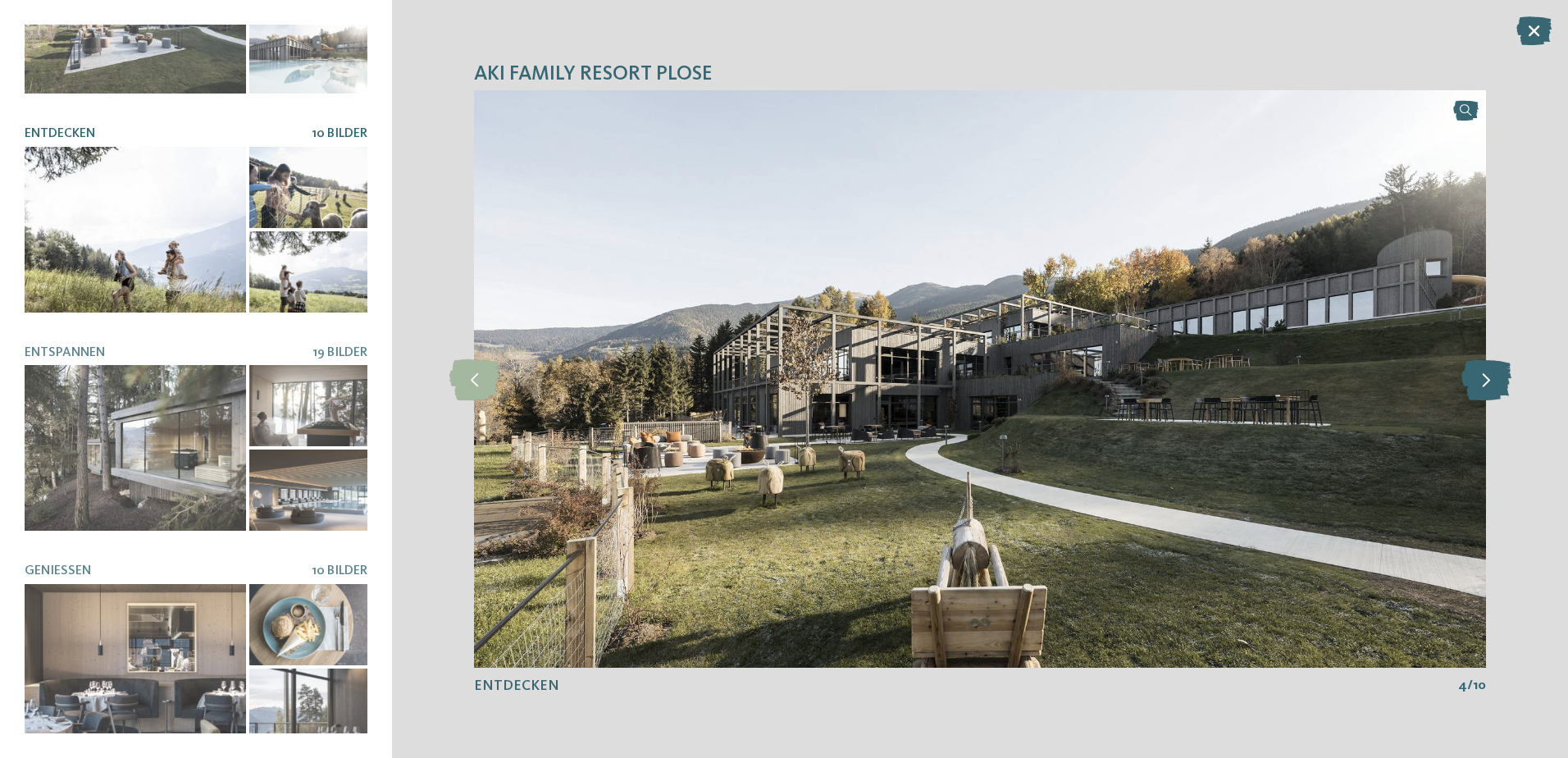
click at [1484, 388] on icon at bounding box center [1486, 379] width 50 height 41
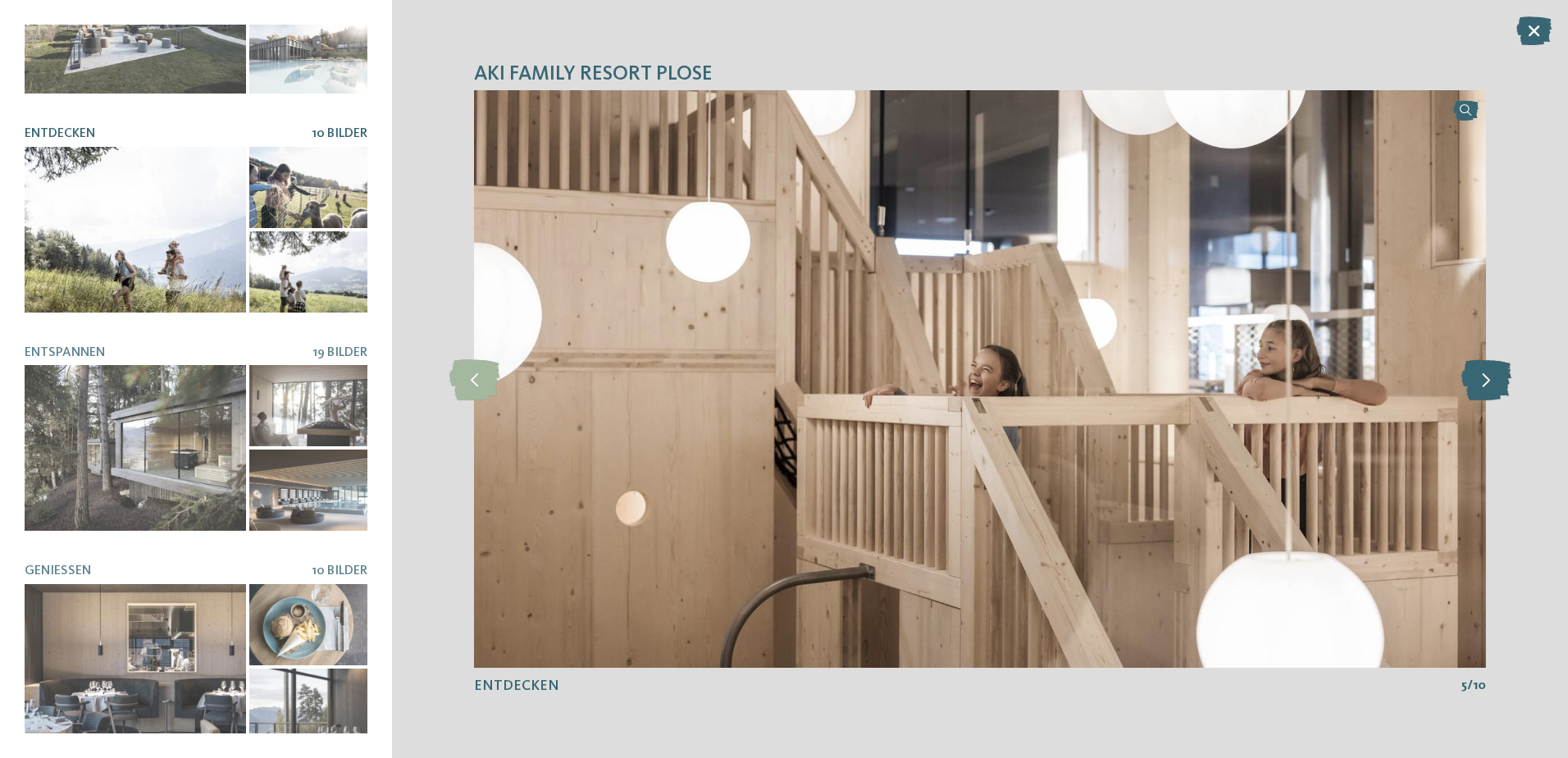
click at [1484, 388] on icon at bounding box center [1486, 379] width 50 height 41
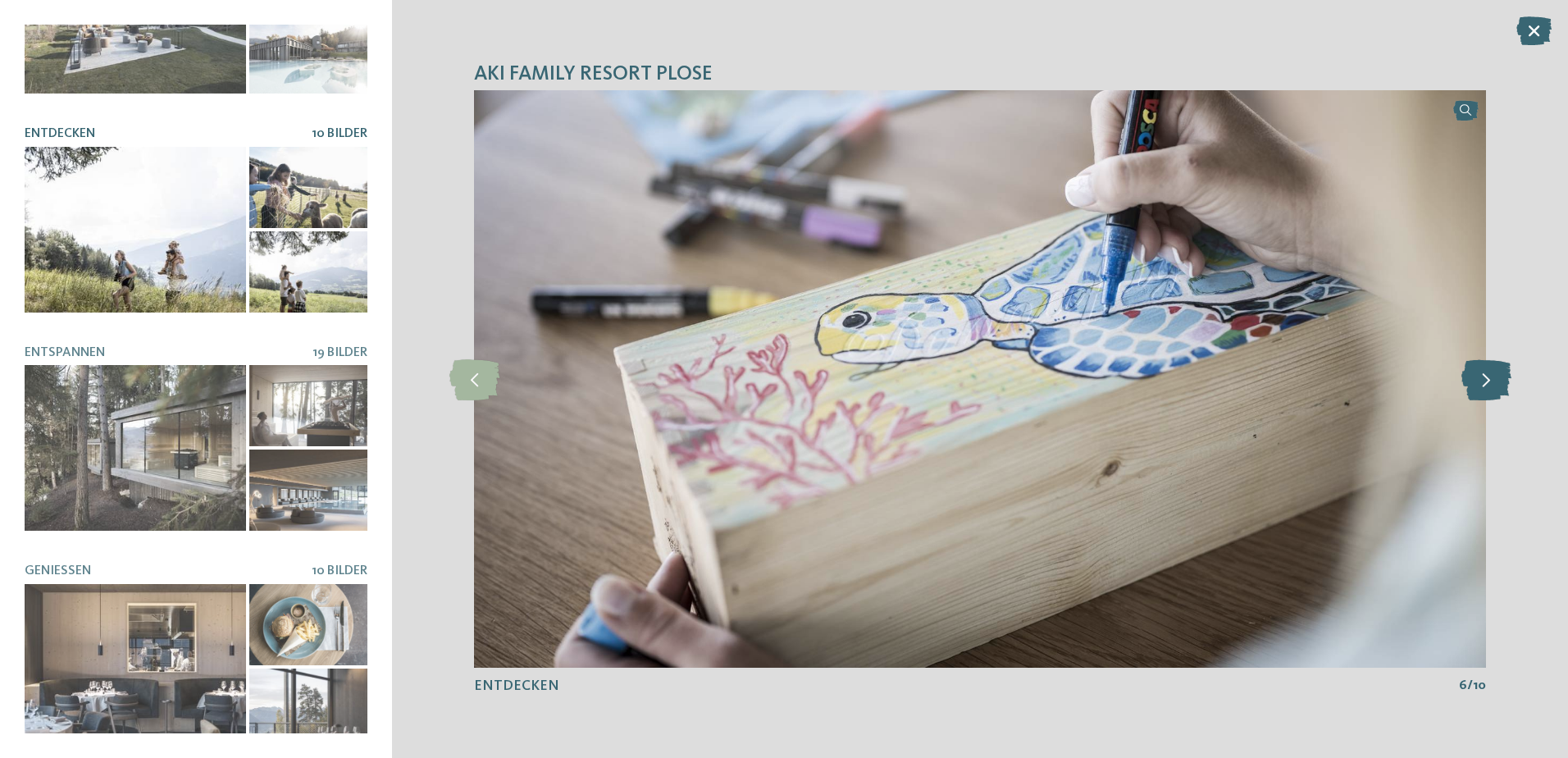
click at [1484, 388] on icon at bounding box center [1486, 379] width 50 height 41
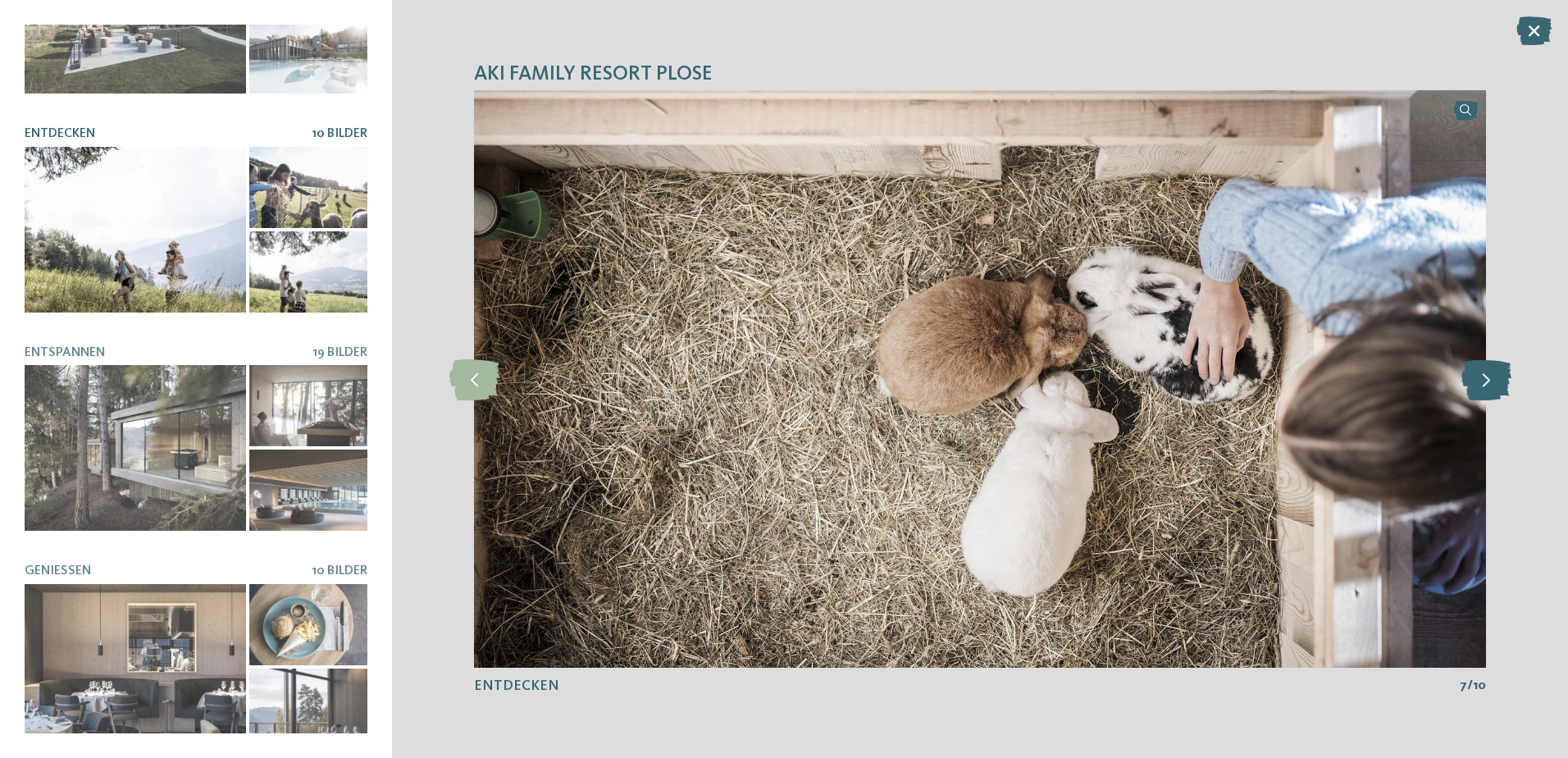
click at [1484, 388] on icon at bounding box center [1486, 379] width 50 height 41
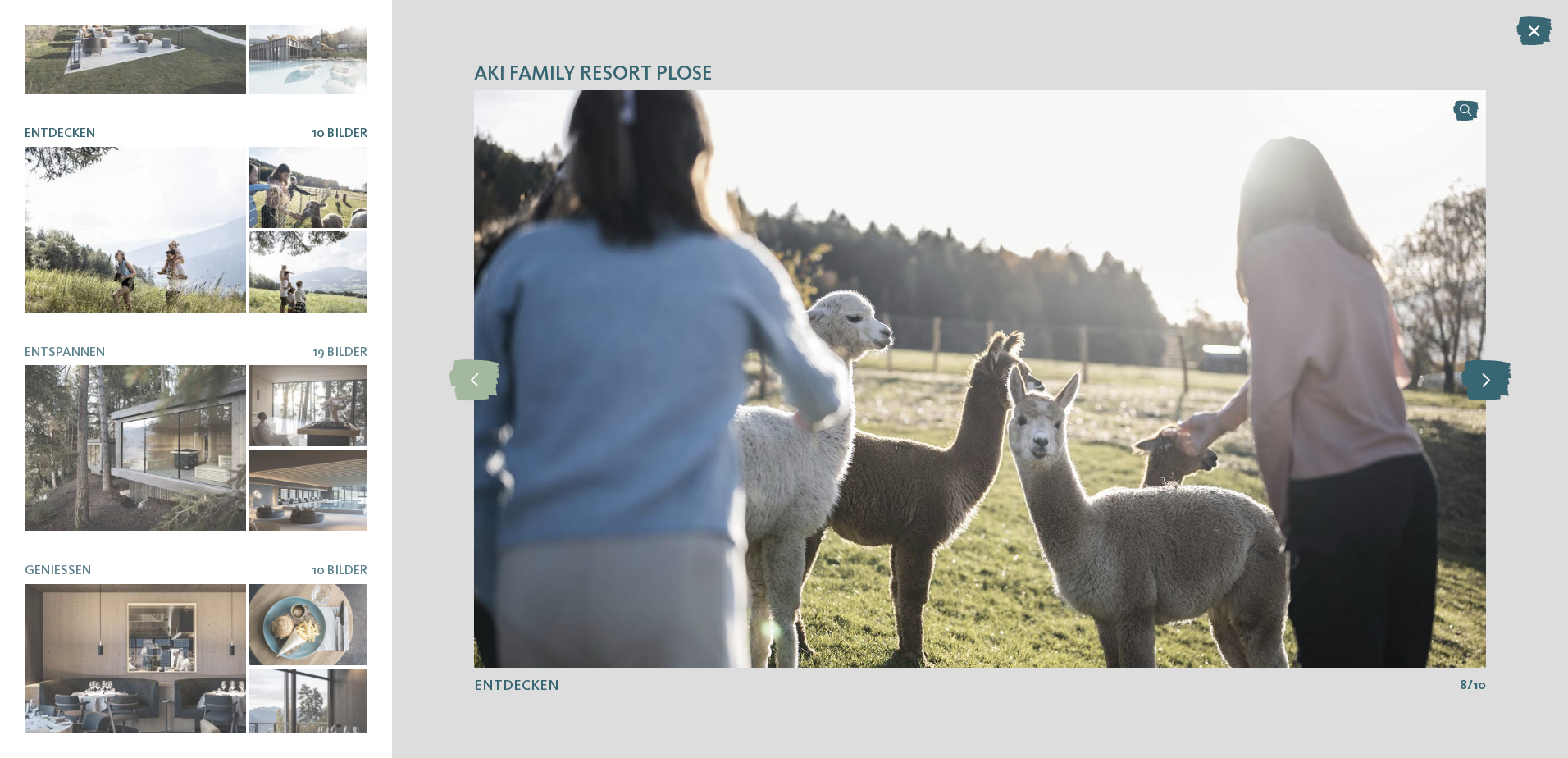
click at [1484, 388] on icon at bounding box center [1486, 379] width 50 height 41
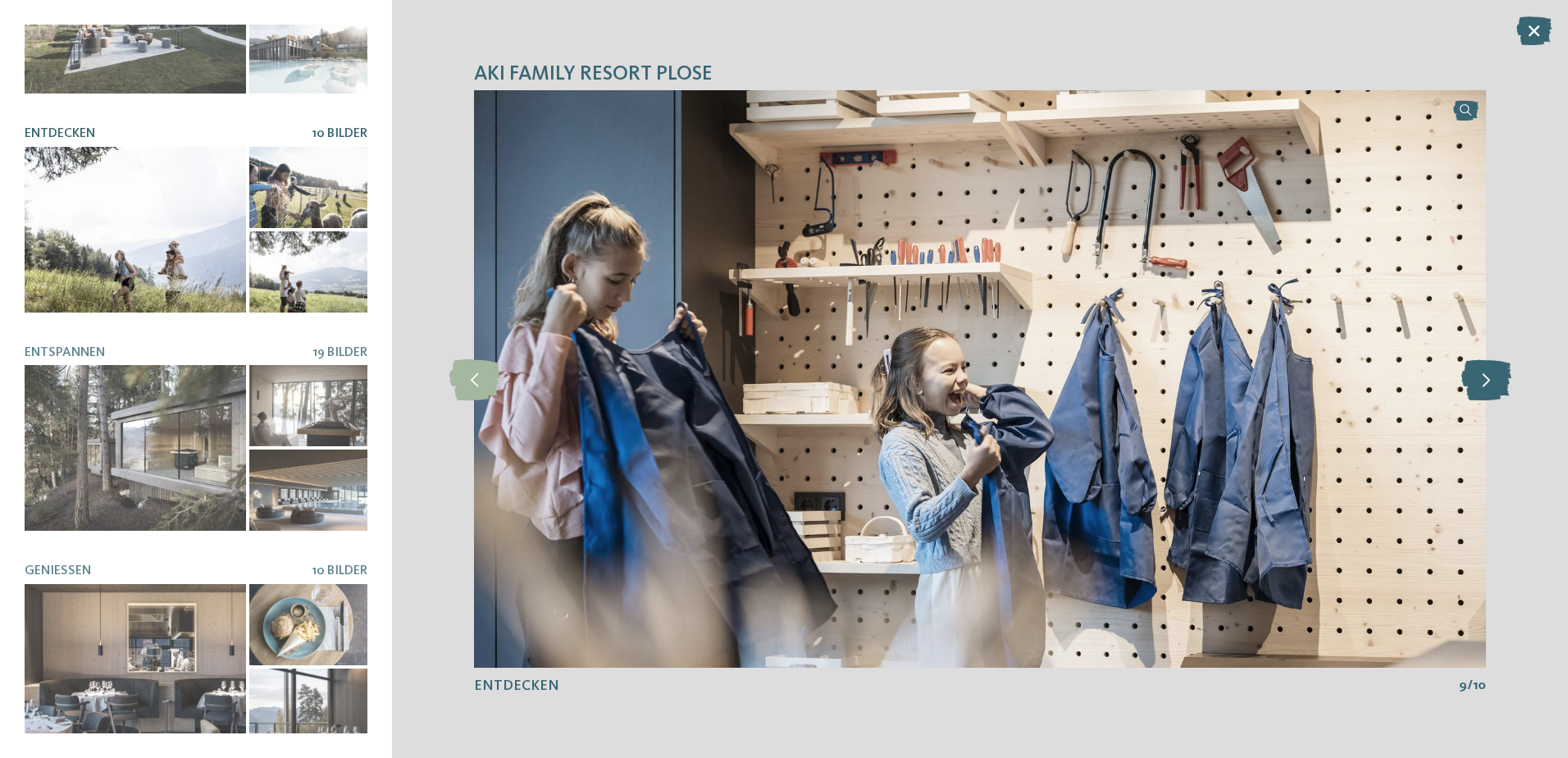
click at [1484, 388] on icon at bounding box center [1486, 379] width 50 height 41
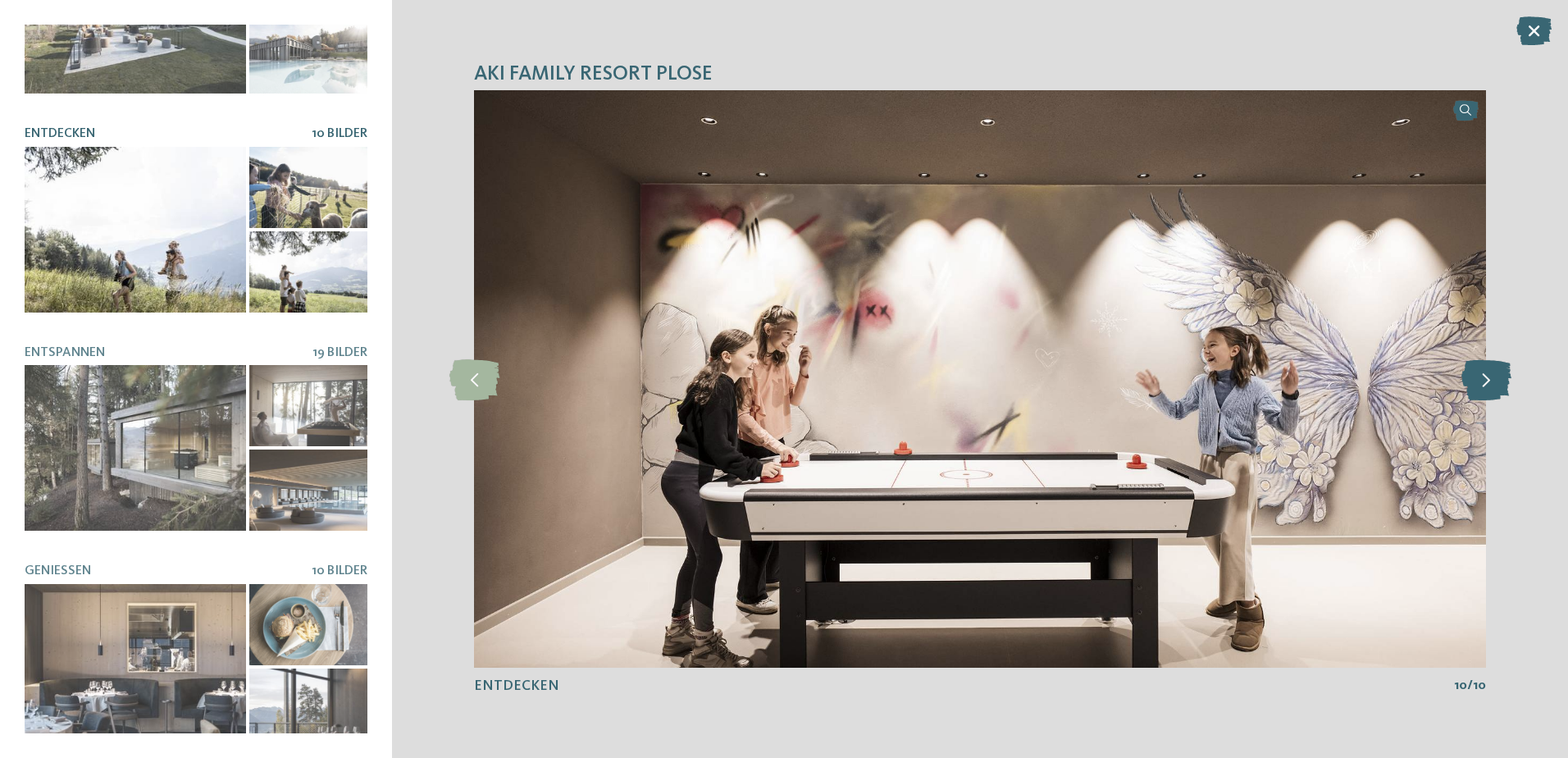
click at [1484, 388] on icon at bounding box center [1486, 379] width 50 height 41
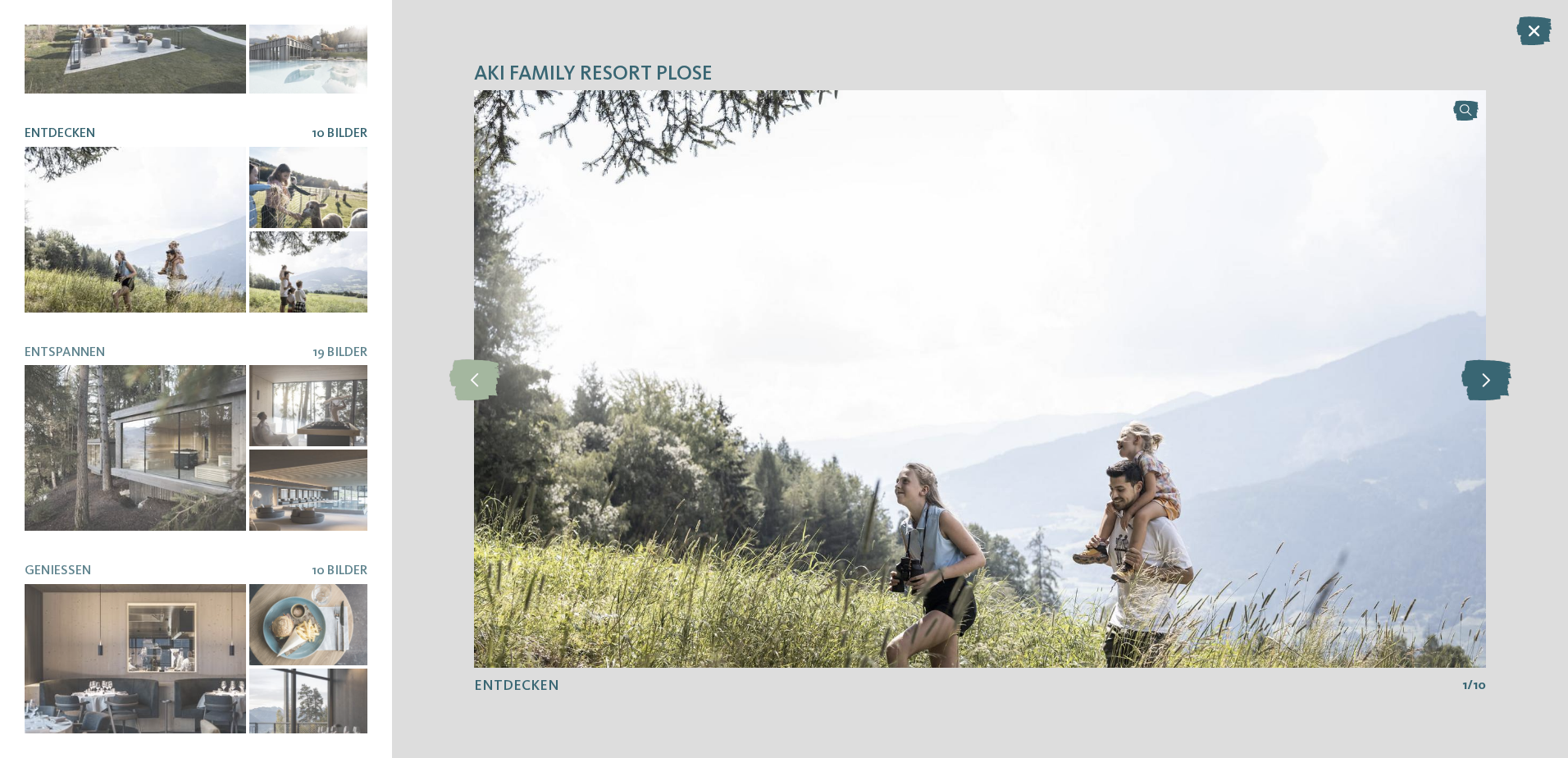
click at [1484, 388] on icon at bounding box center [1486, 379] width 50 height 41
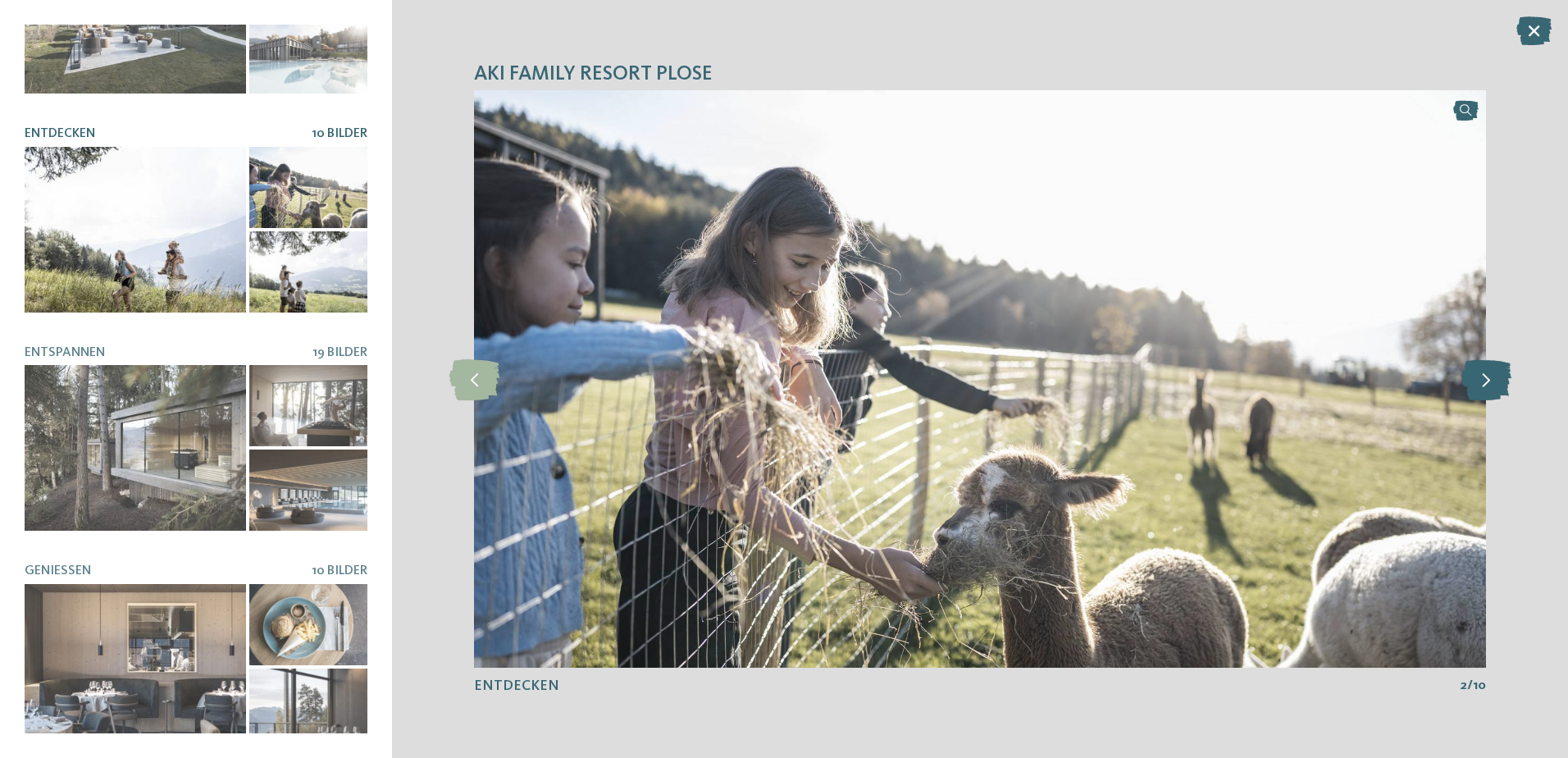
click at [1484, 388] on icon at bounding box center [1486, 379] width 50 height 41
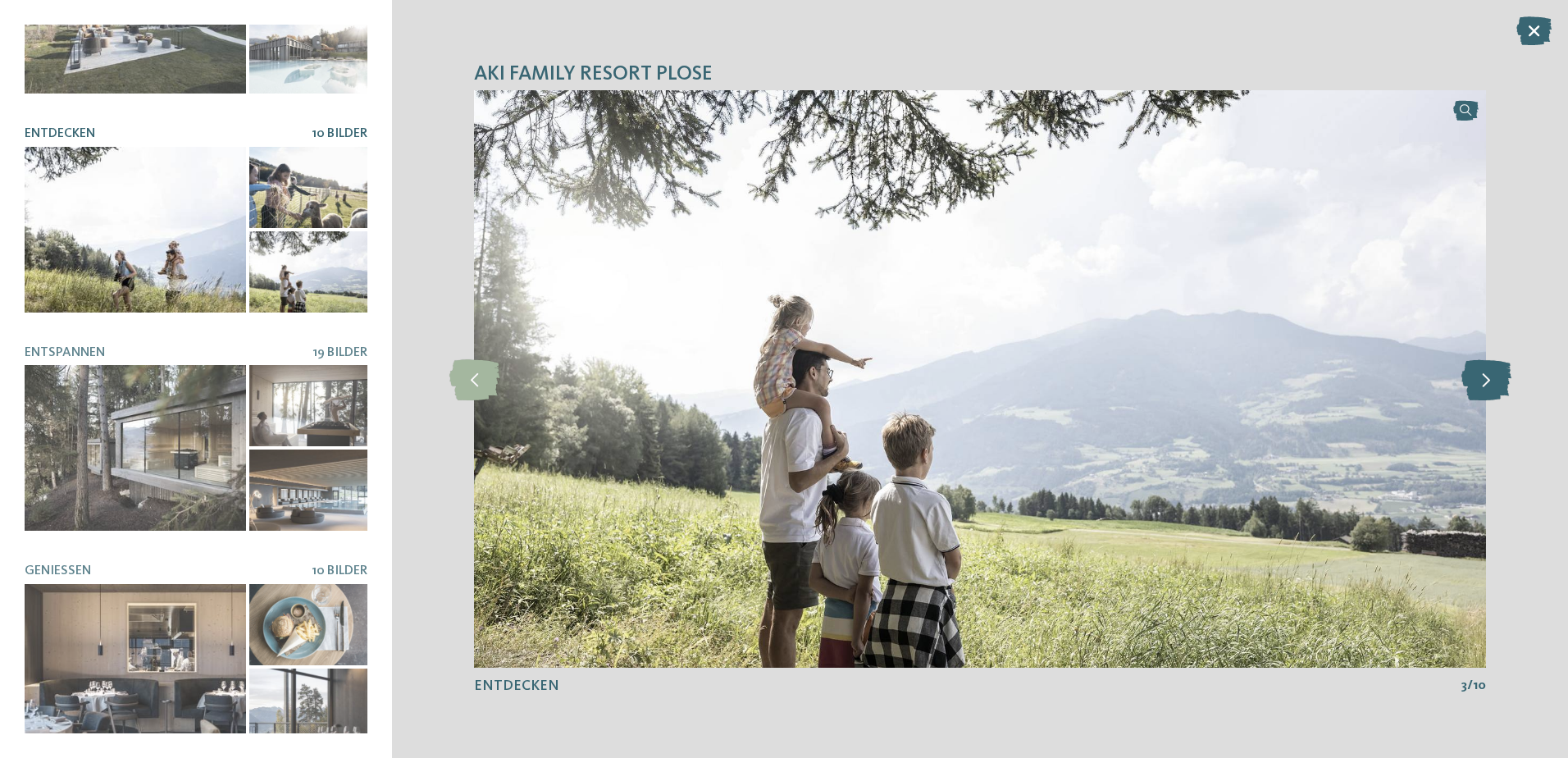
click at [1484, 388] on icon at bounding box center [1486, 379] width 50 height 41
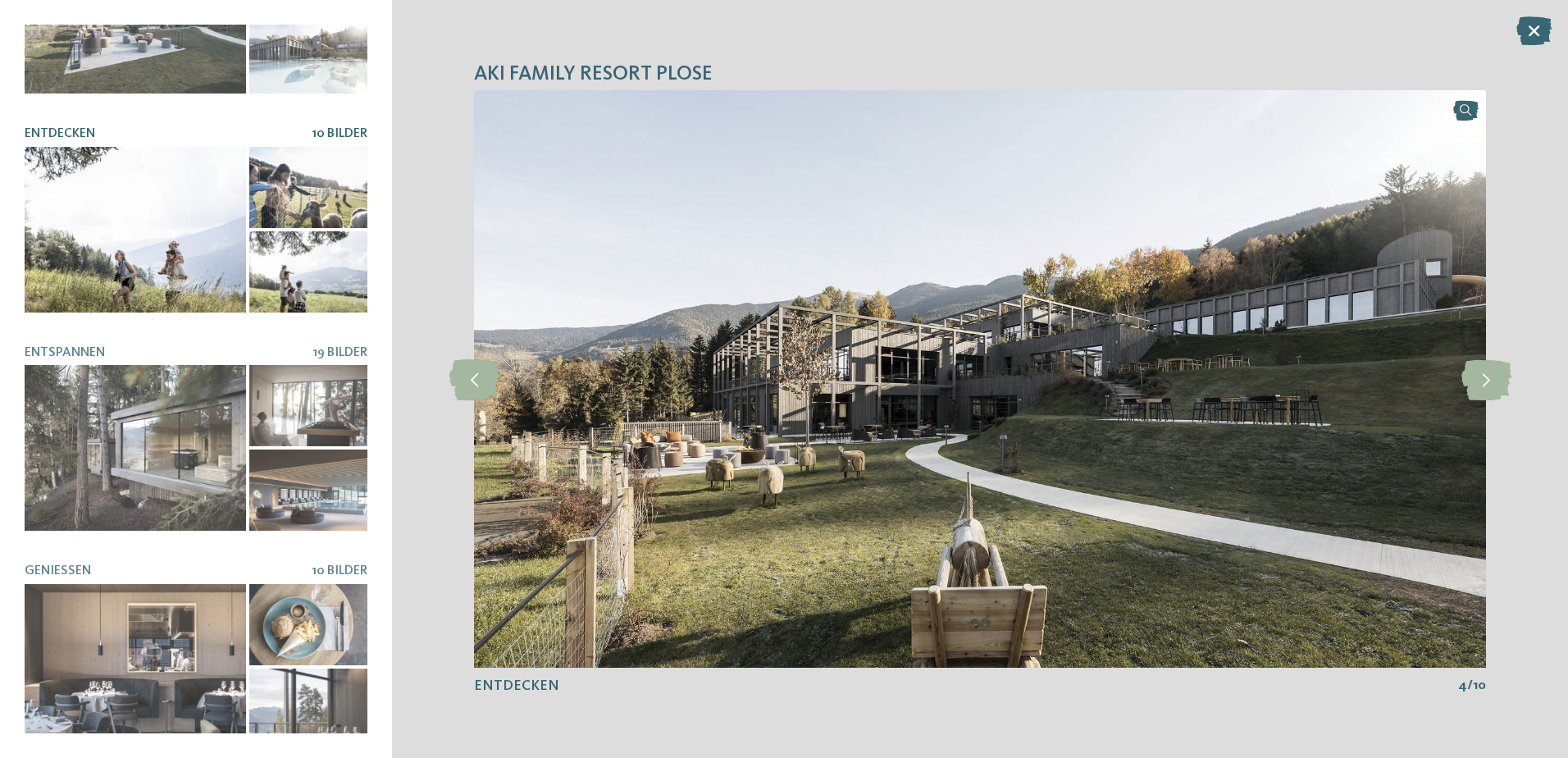
click at [332, 332] on div "Hotel 11 Bilder" at bounding box center [196, 379] width 343 height 708
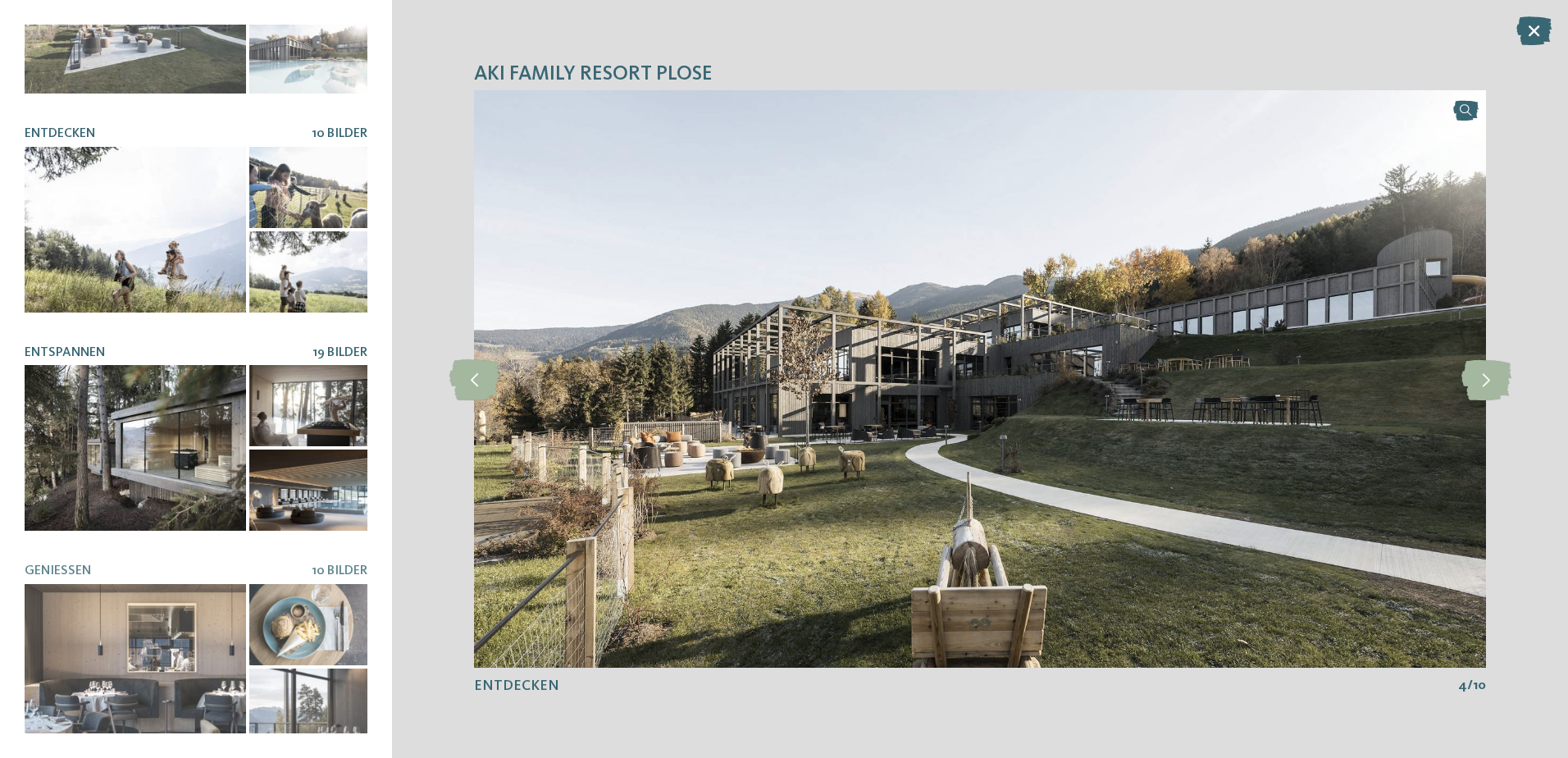
click at [334, 346] on span "19 Bilder" at bounding box center [340, 353] width 55 height 13
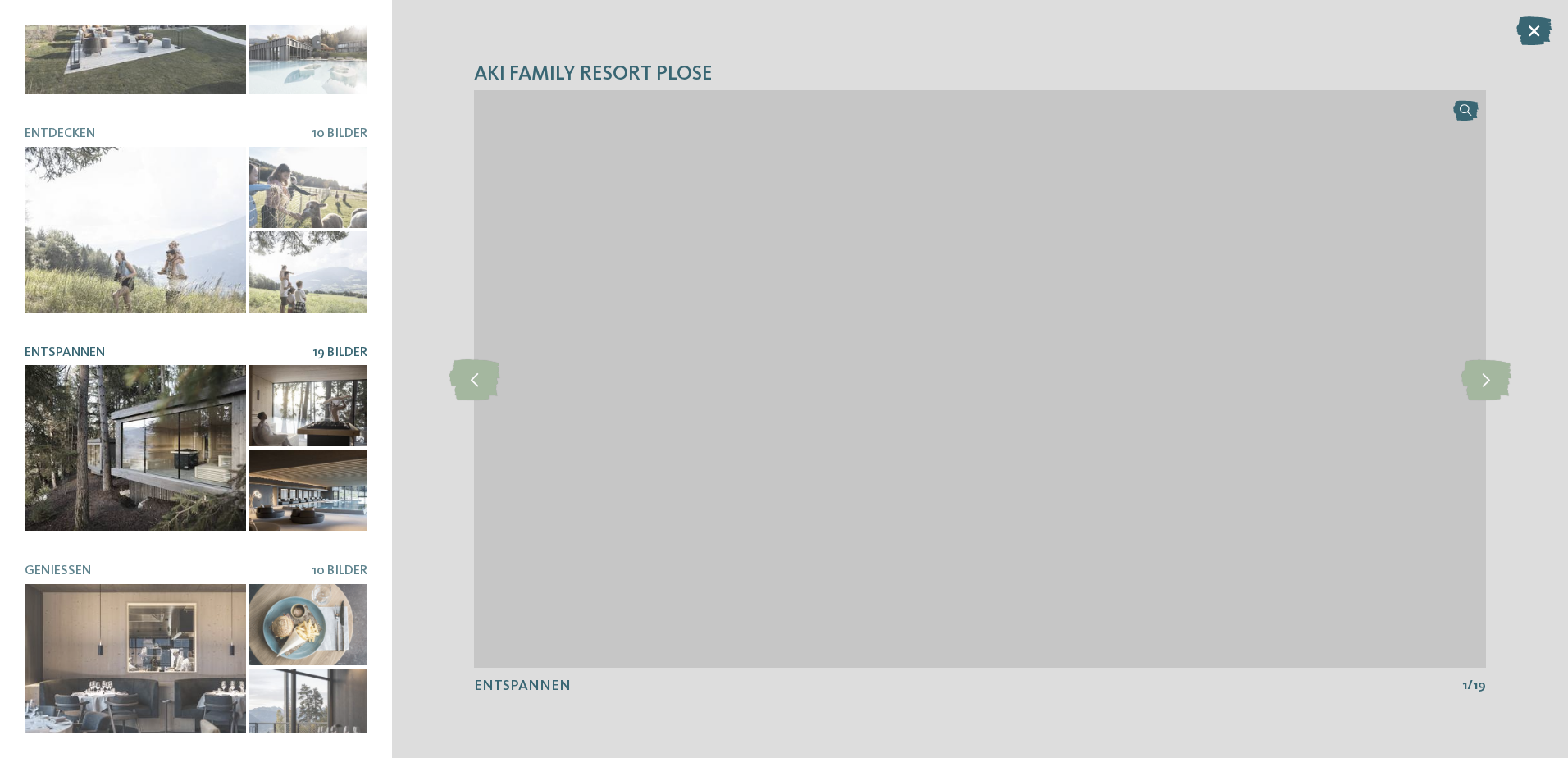
click at [1459, 376] on img at bounding box center [980, 379] width 1012 height 578
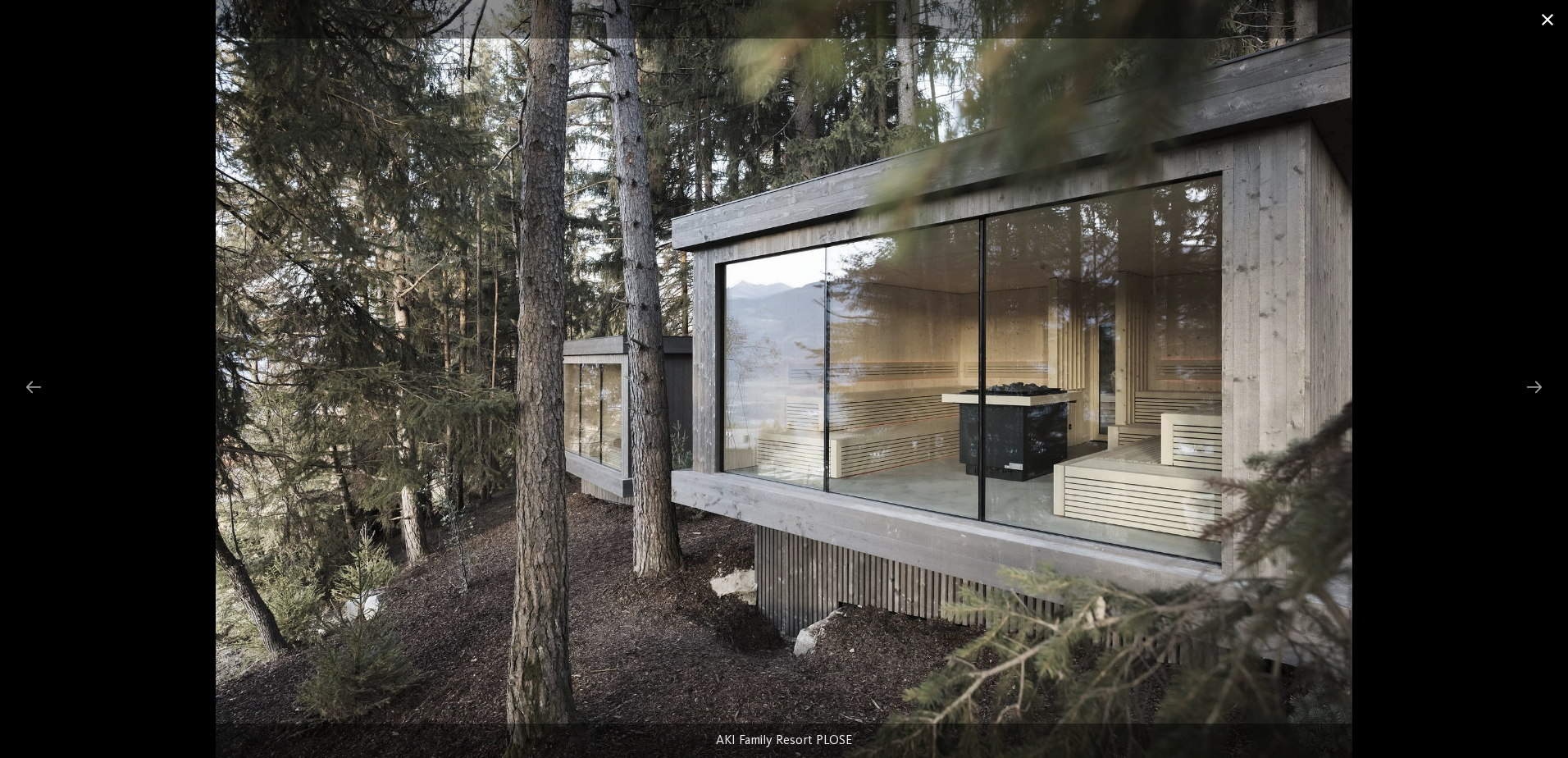
click at [1547, 26] on span at bounding box center [1548, 19] width 41 height 39
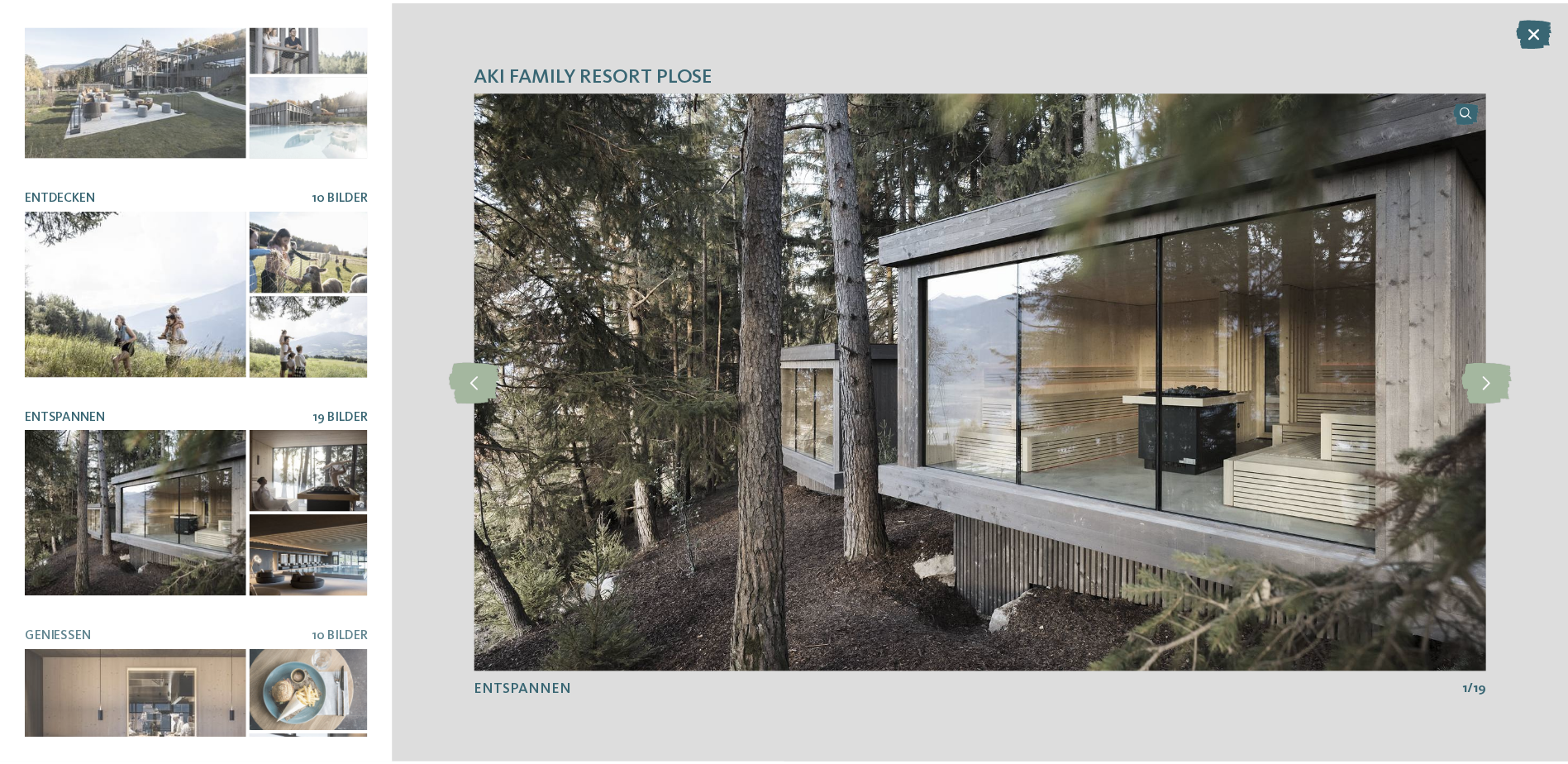
scroll to position [0, 0]
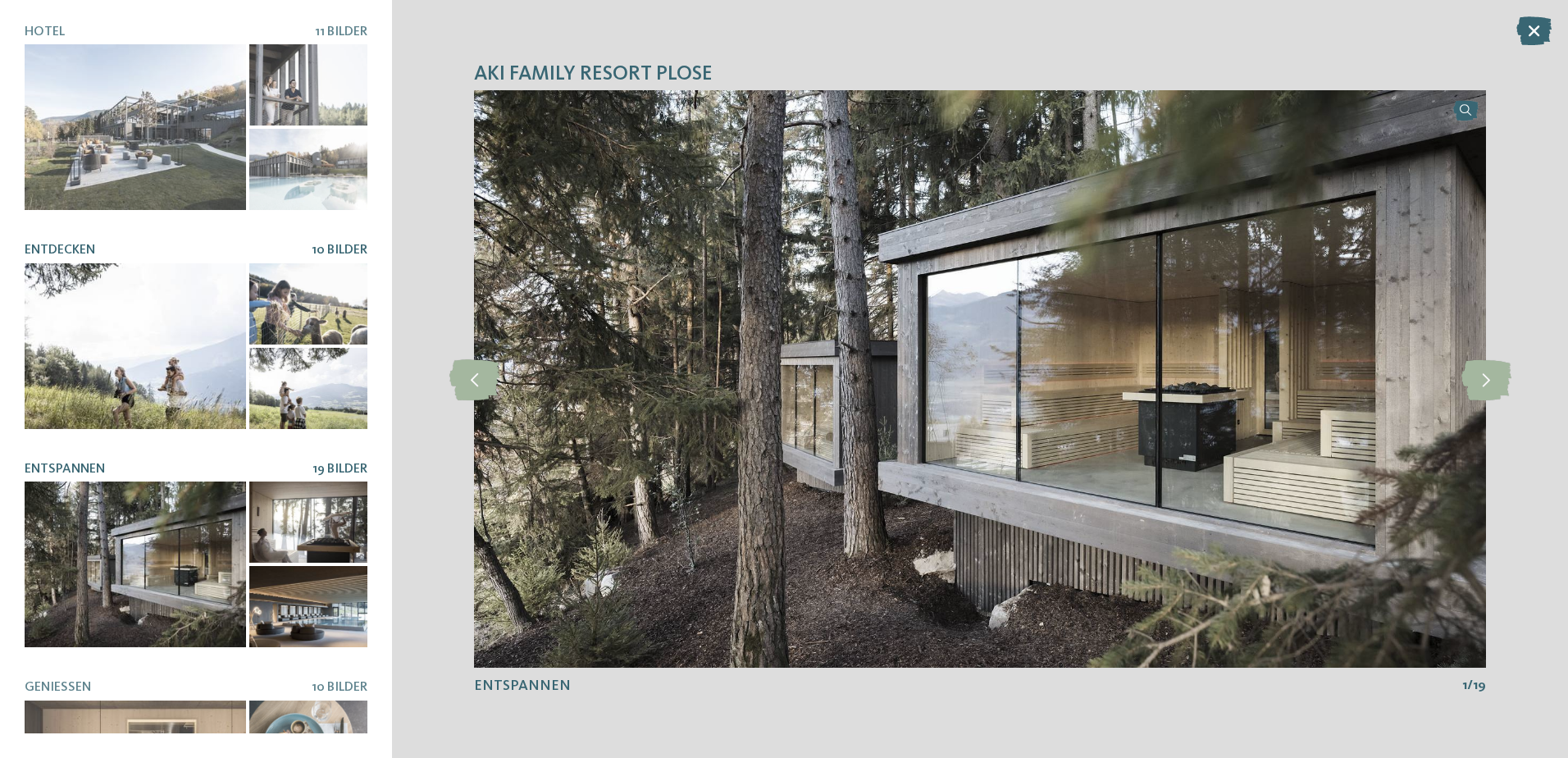
click at [332, 243] on span "10 Bilder" at bounding box center [339, 250] width 55 height 13
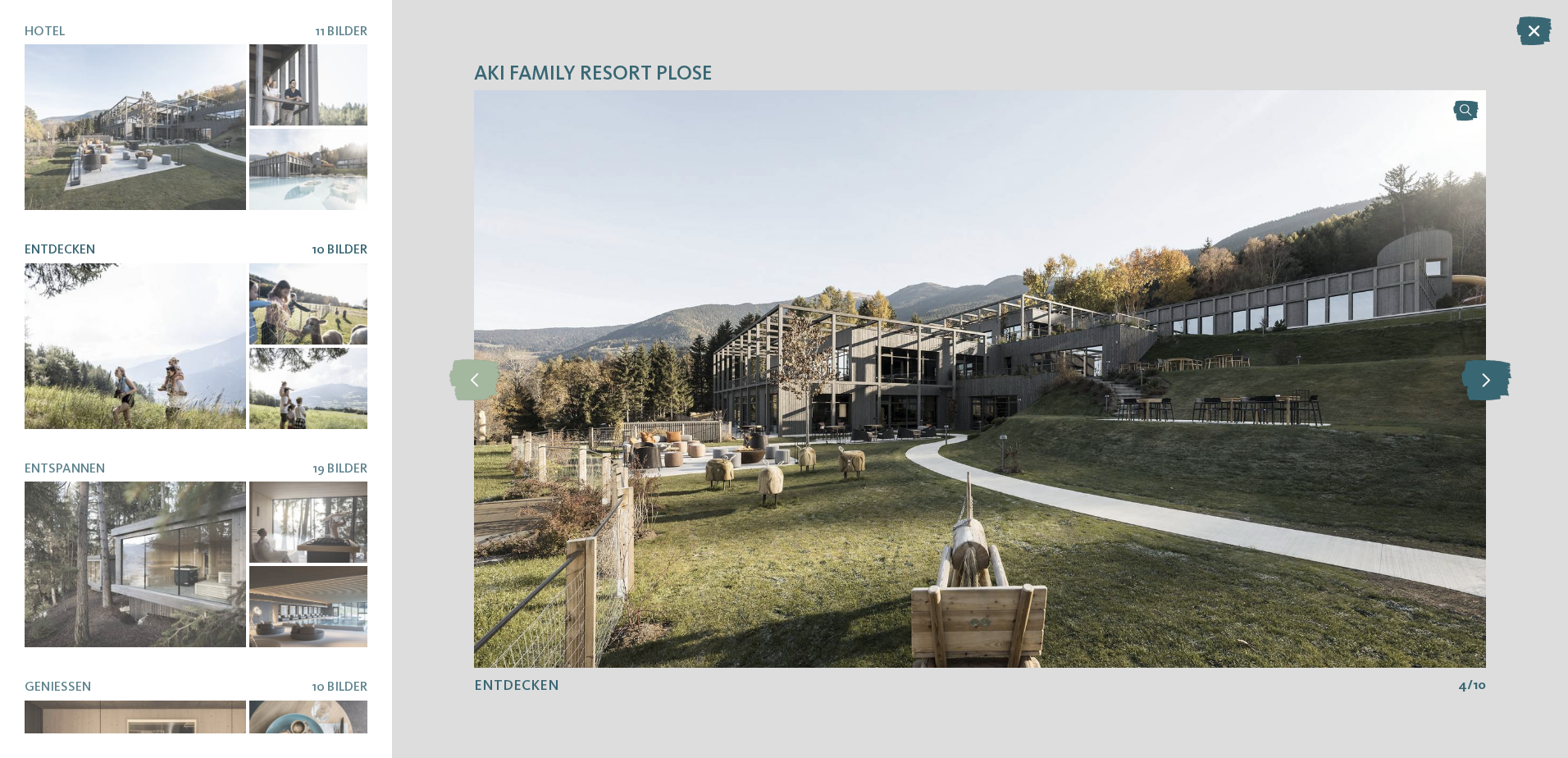
click at [1493, 386] on icon at bounding box center [1486, 379] width 50 height 41
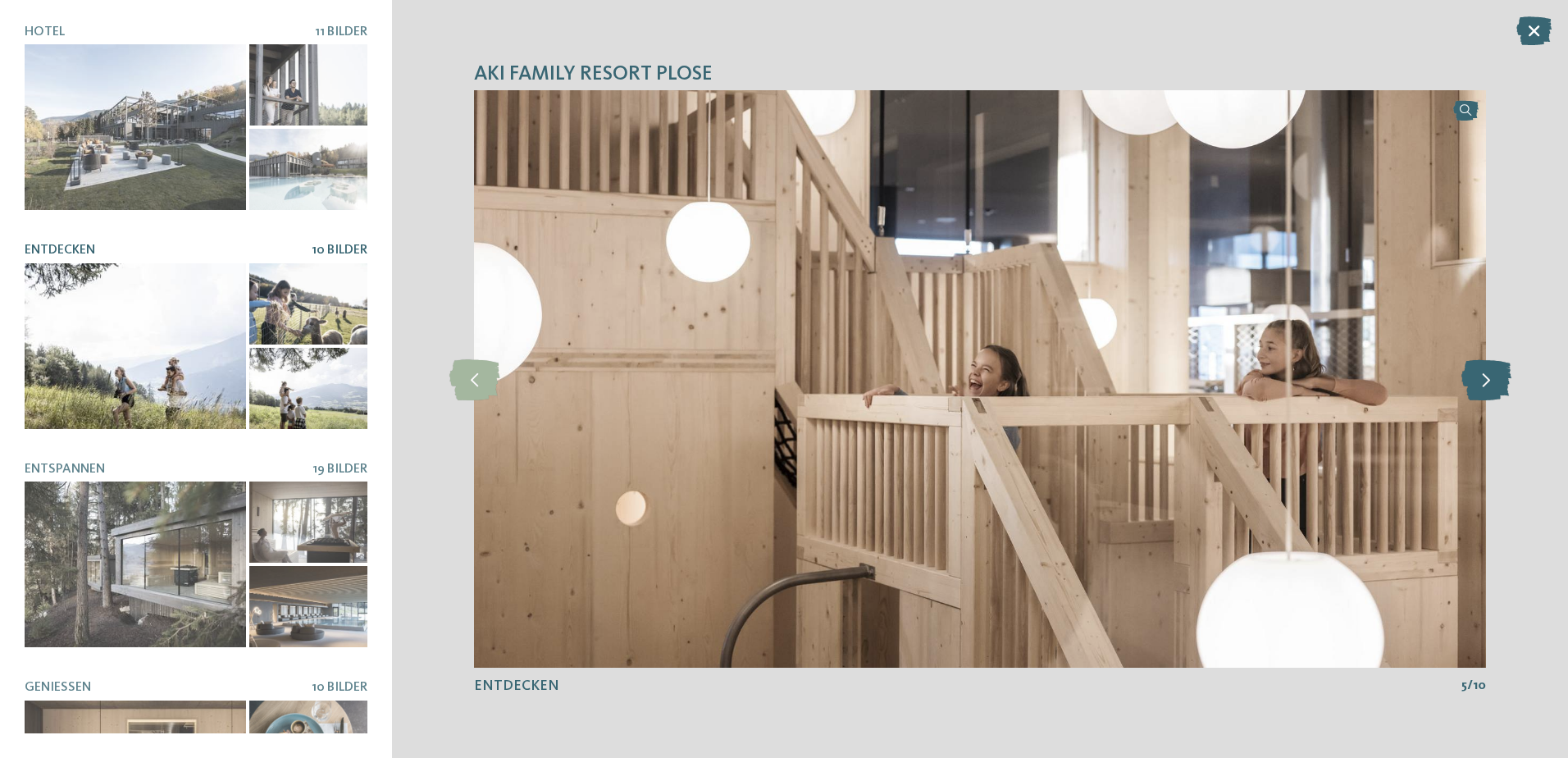
click at [1493, 386] on icon at bounding box center [1486, 379] width 50 height 41
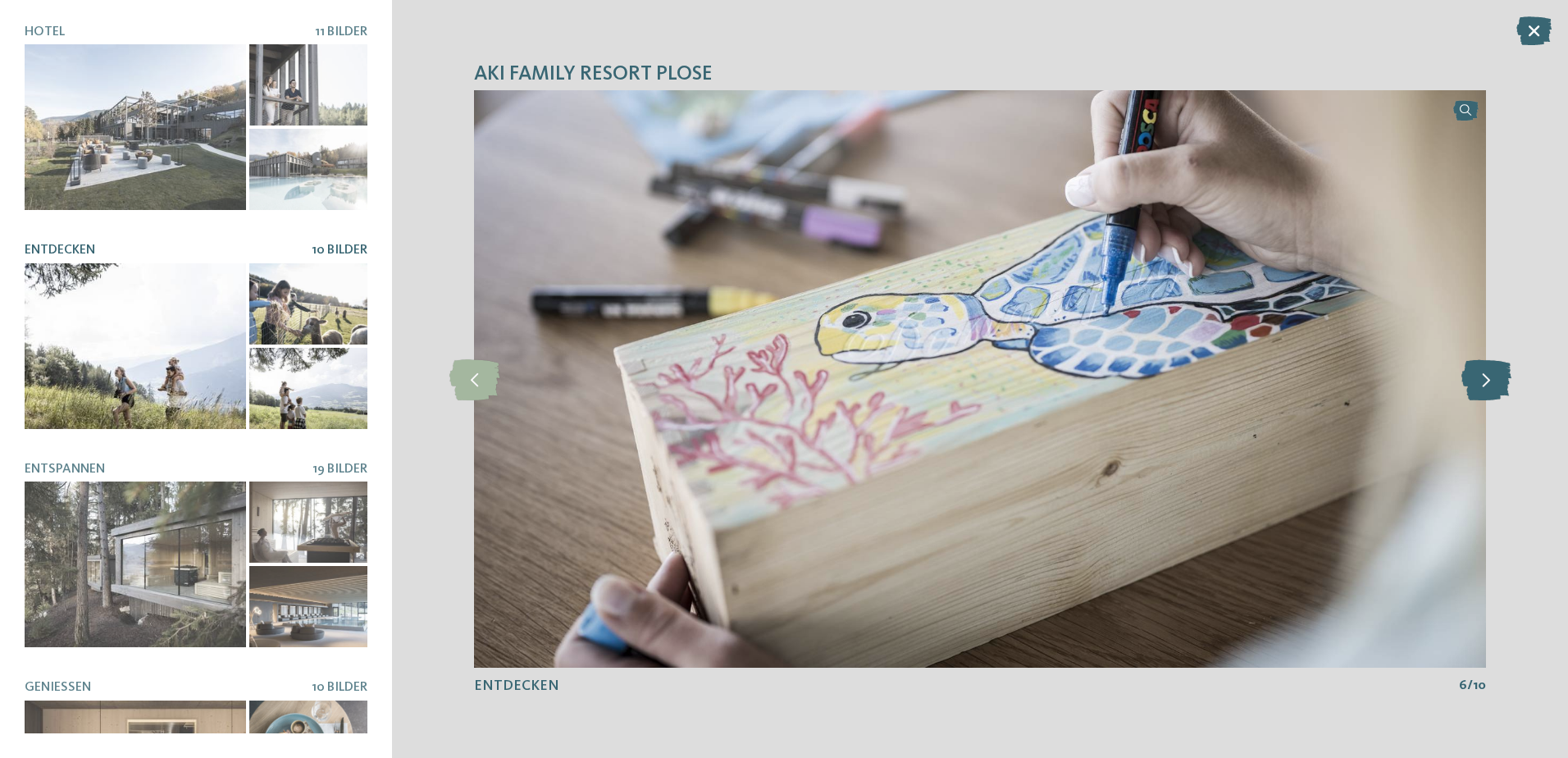
click at [1493, 386] on icon at bounding box center [1486, 379] width 50 height 41
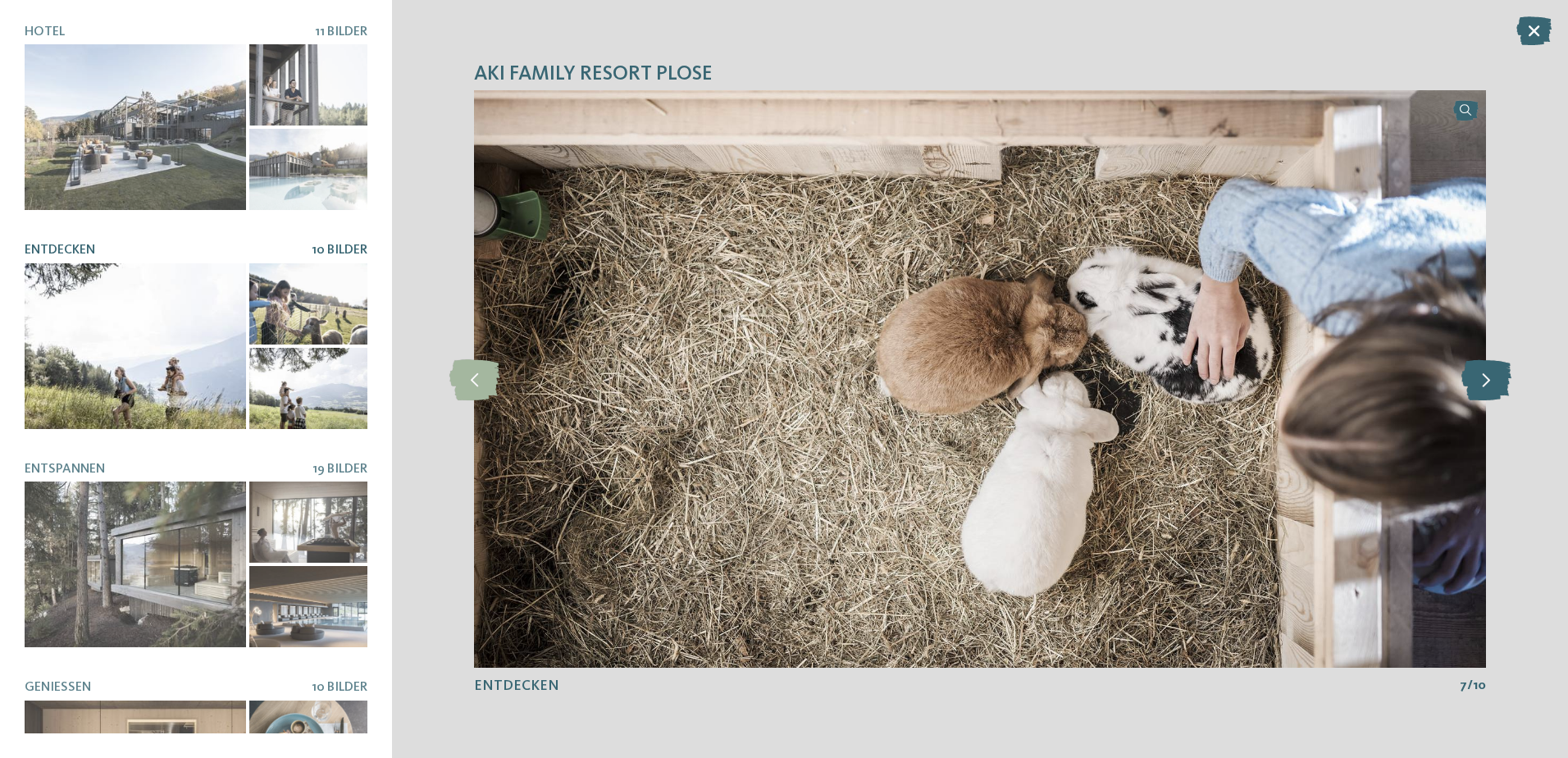
click at [1493, 386] on icon at bounding box center [1486, 379] width 50 height 41
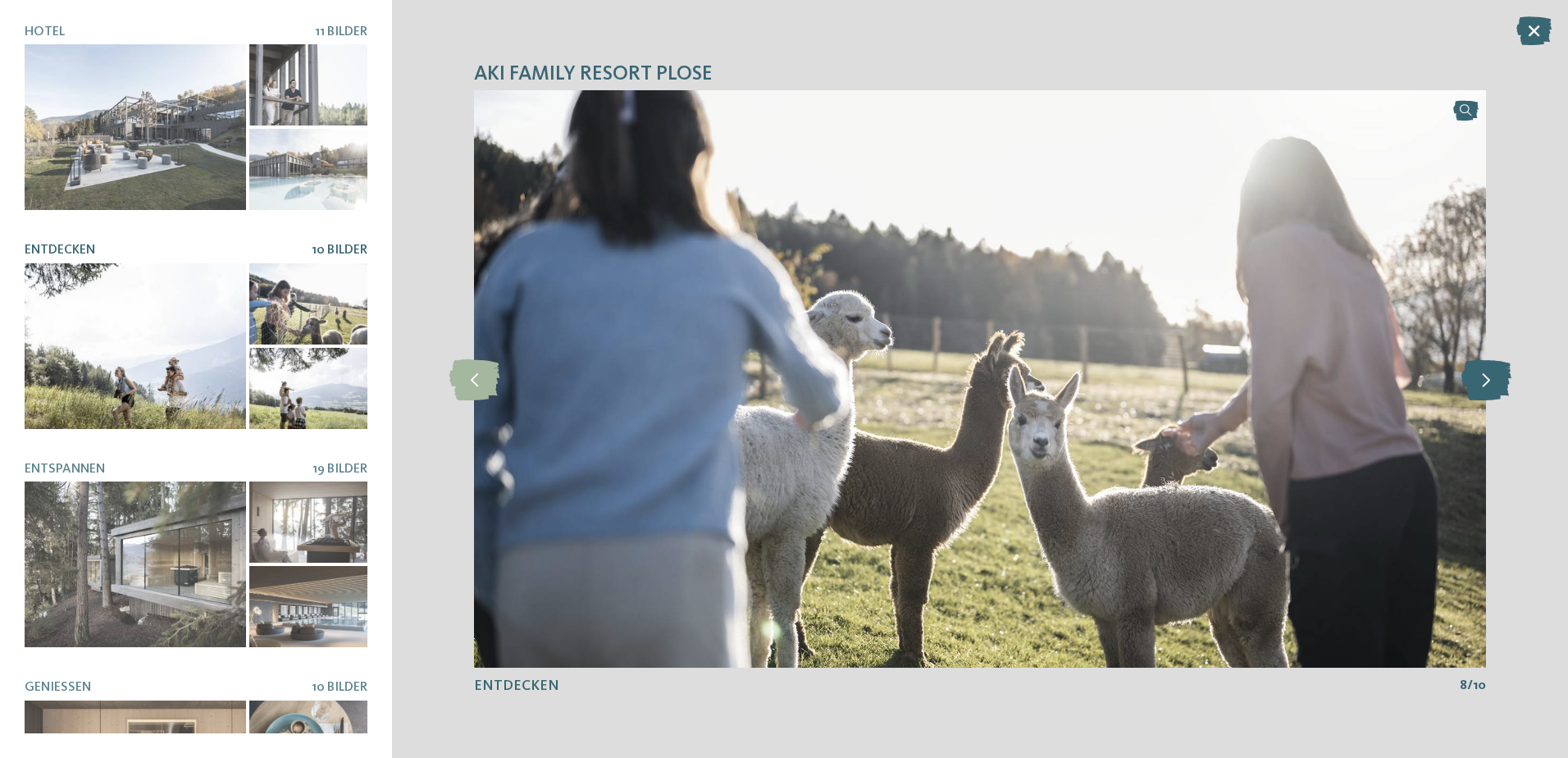
click at [1493, 386] on icon at bounding box center [1486, 379] width 50 height 41
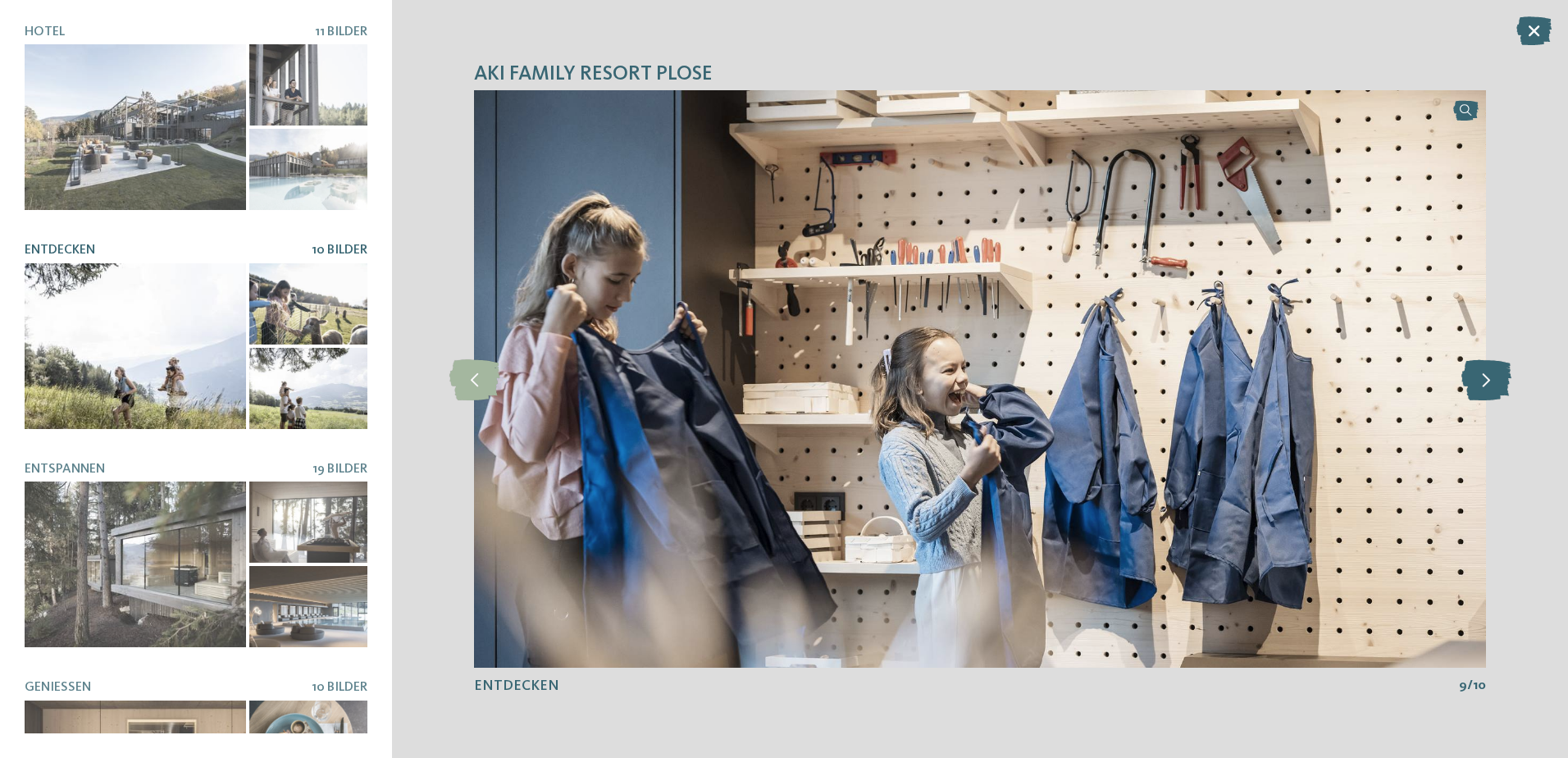
click at [1493, 386] on icon at bounding box center [1486, 379] width 50 height 41
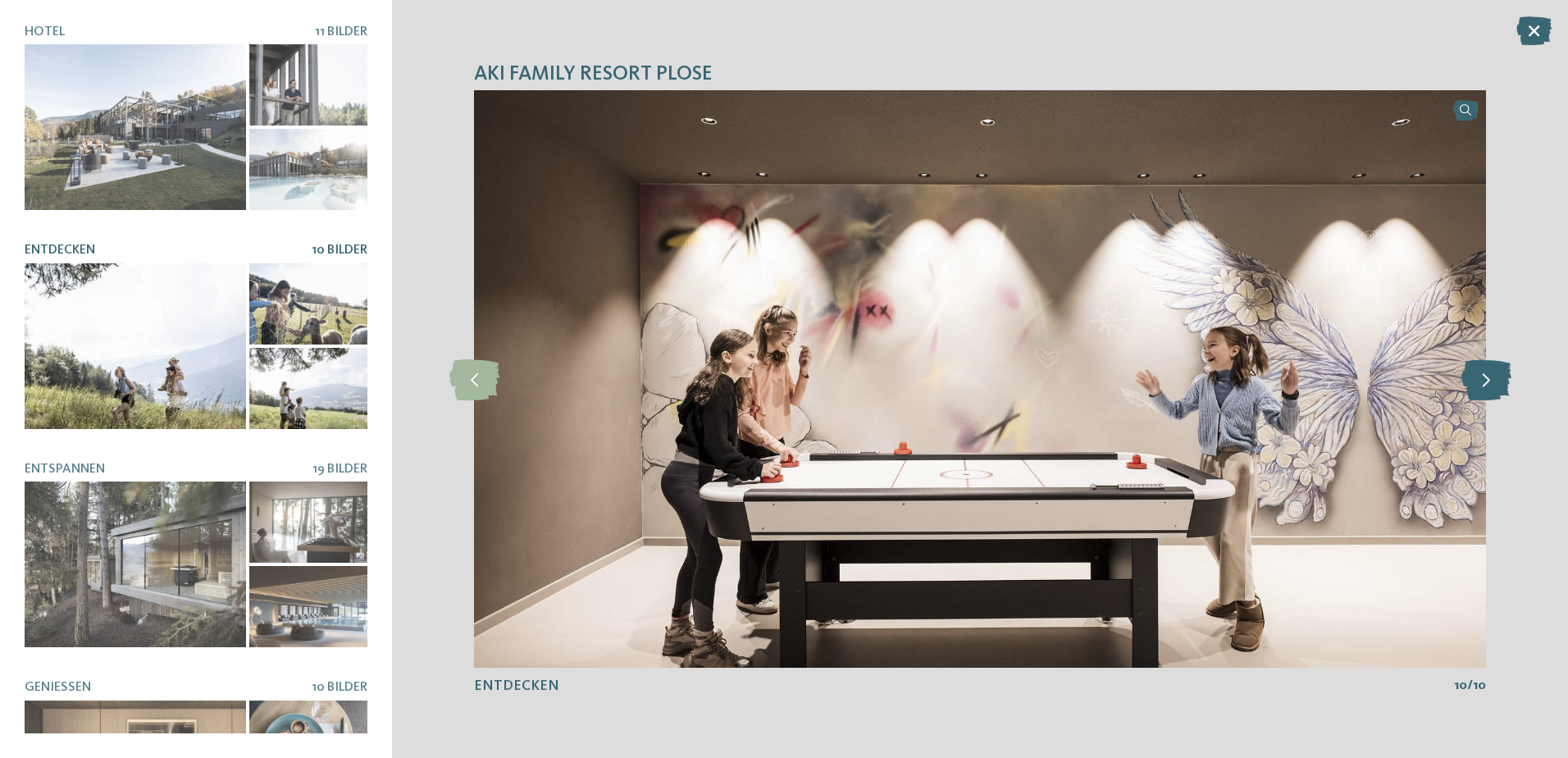
click at [1493, 386] on icon at bounding box center [1486, 379] width 50 height 41
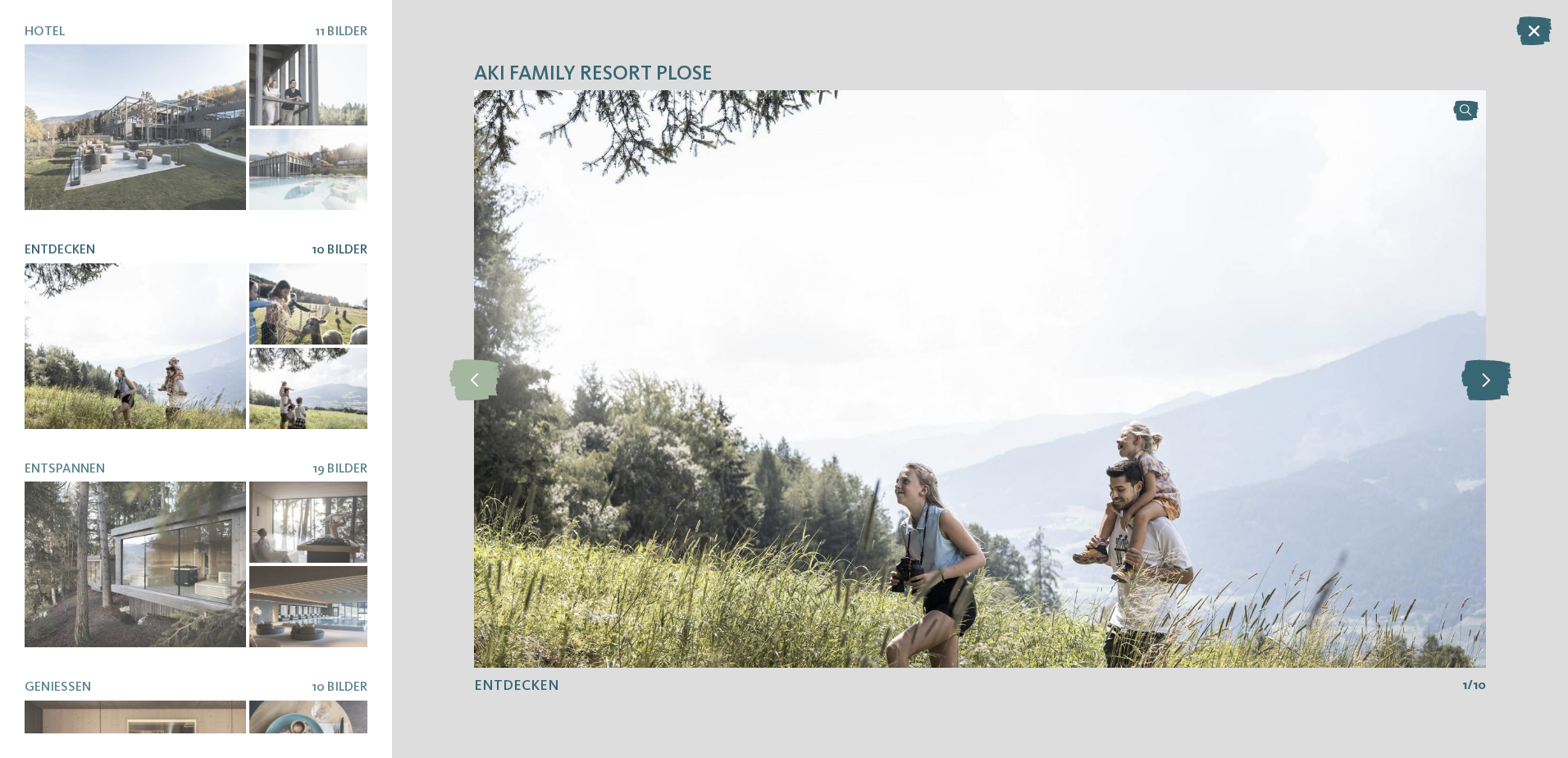
click at [1493, 386] on icon at bounding box center [1486, 379] width 50 height 41
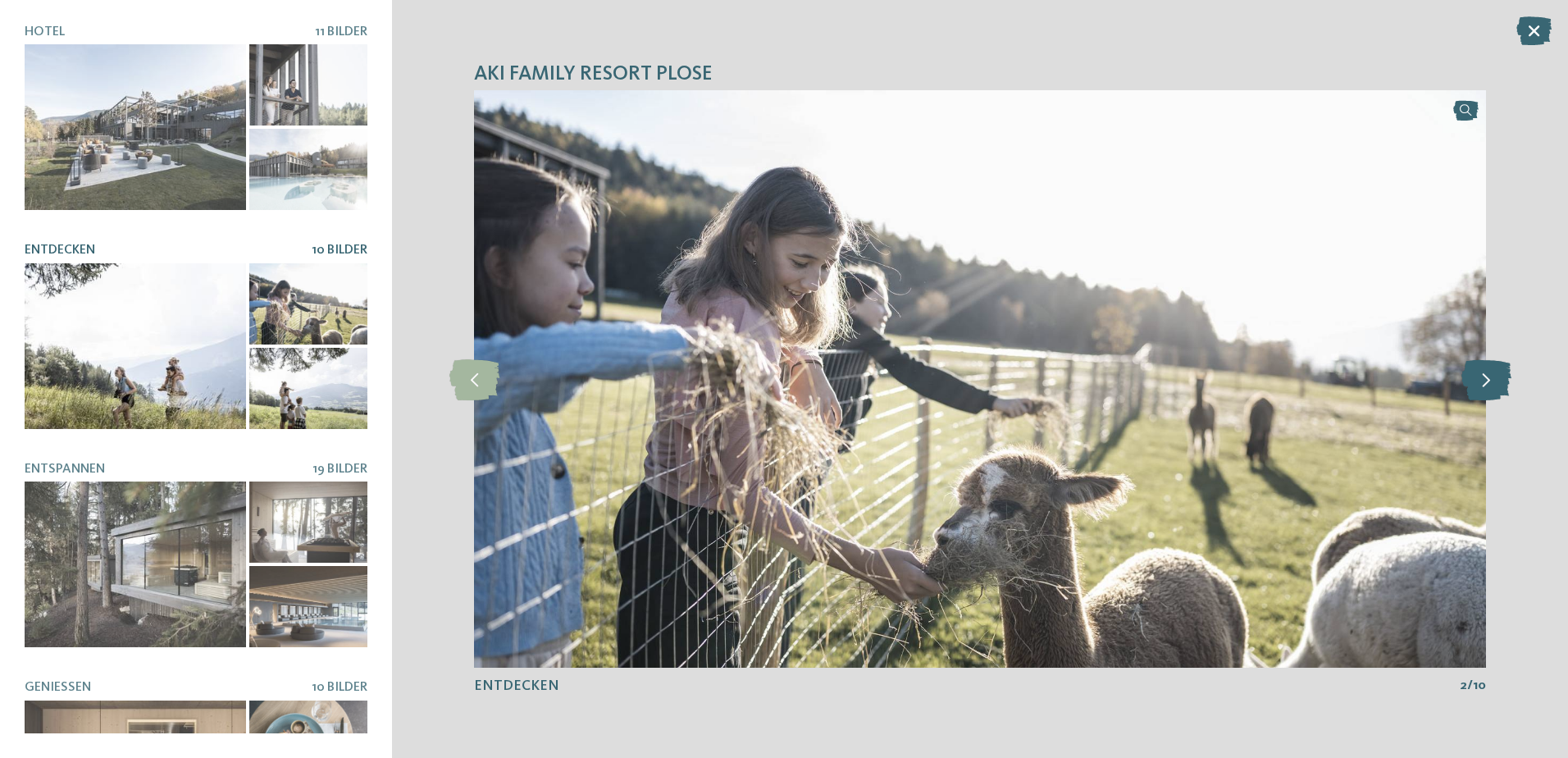
click at [1493, 386] on icon at bounding box center [1486, 379] width 50 height 41
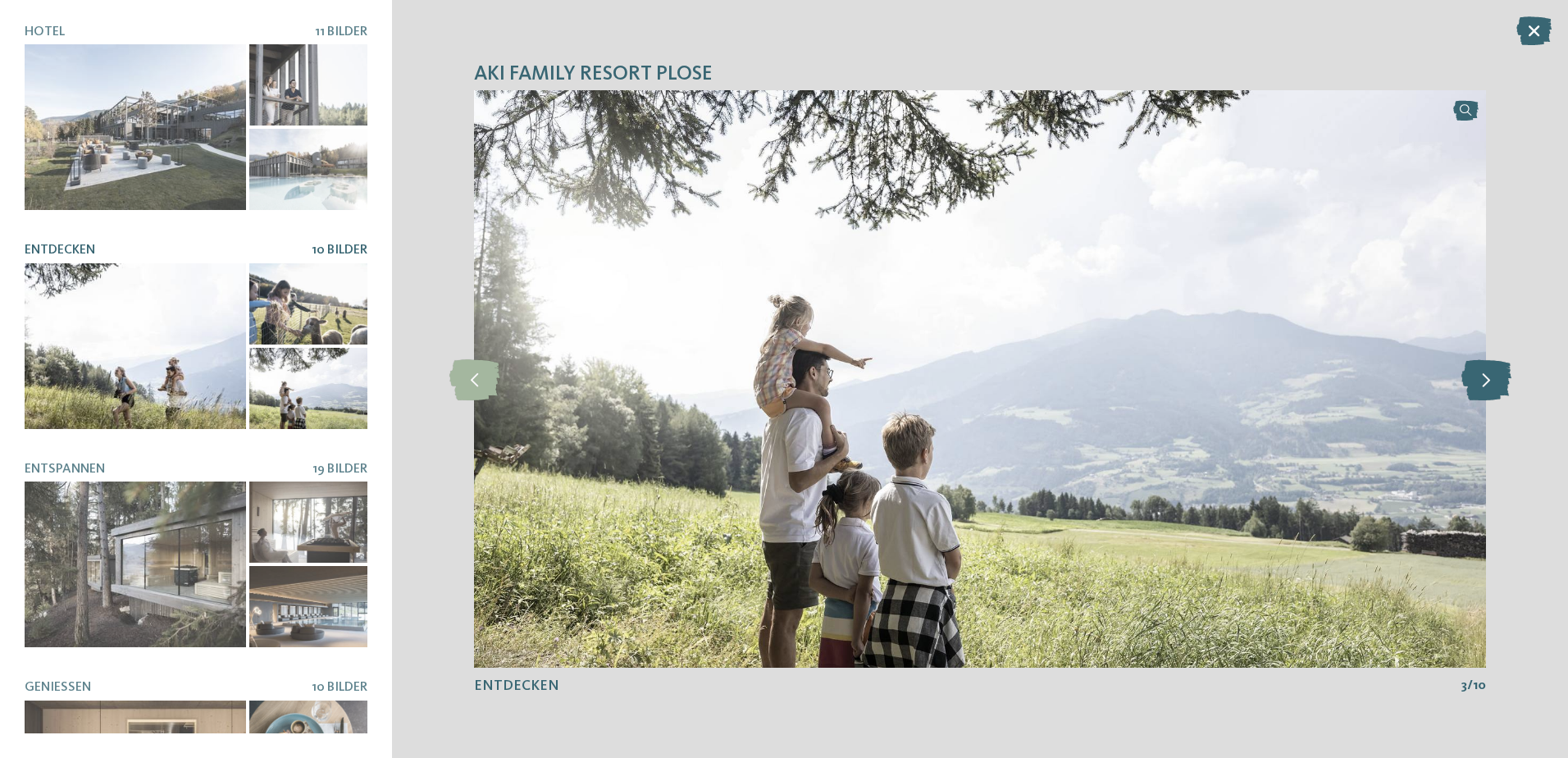
click at [1493, 386] on icon at bounding box center [1486, 379] width 50 height 41
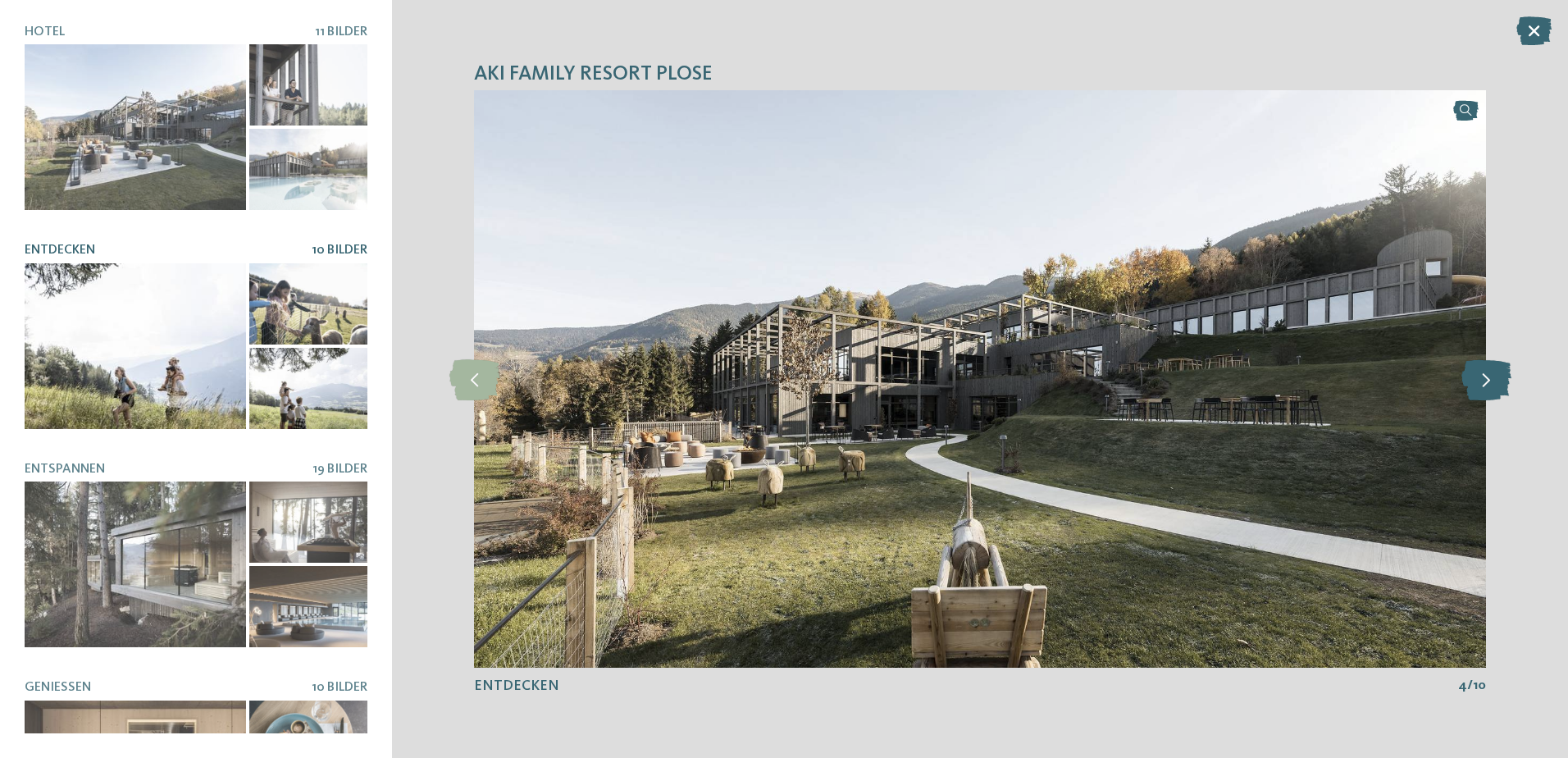
click at [1493, 386] on icon at bounding box center [1486, 379] width 50 height 41
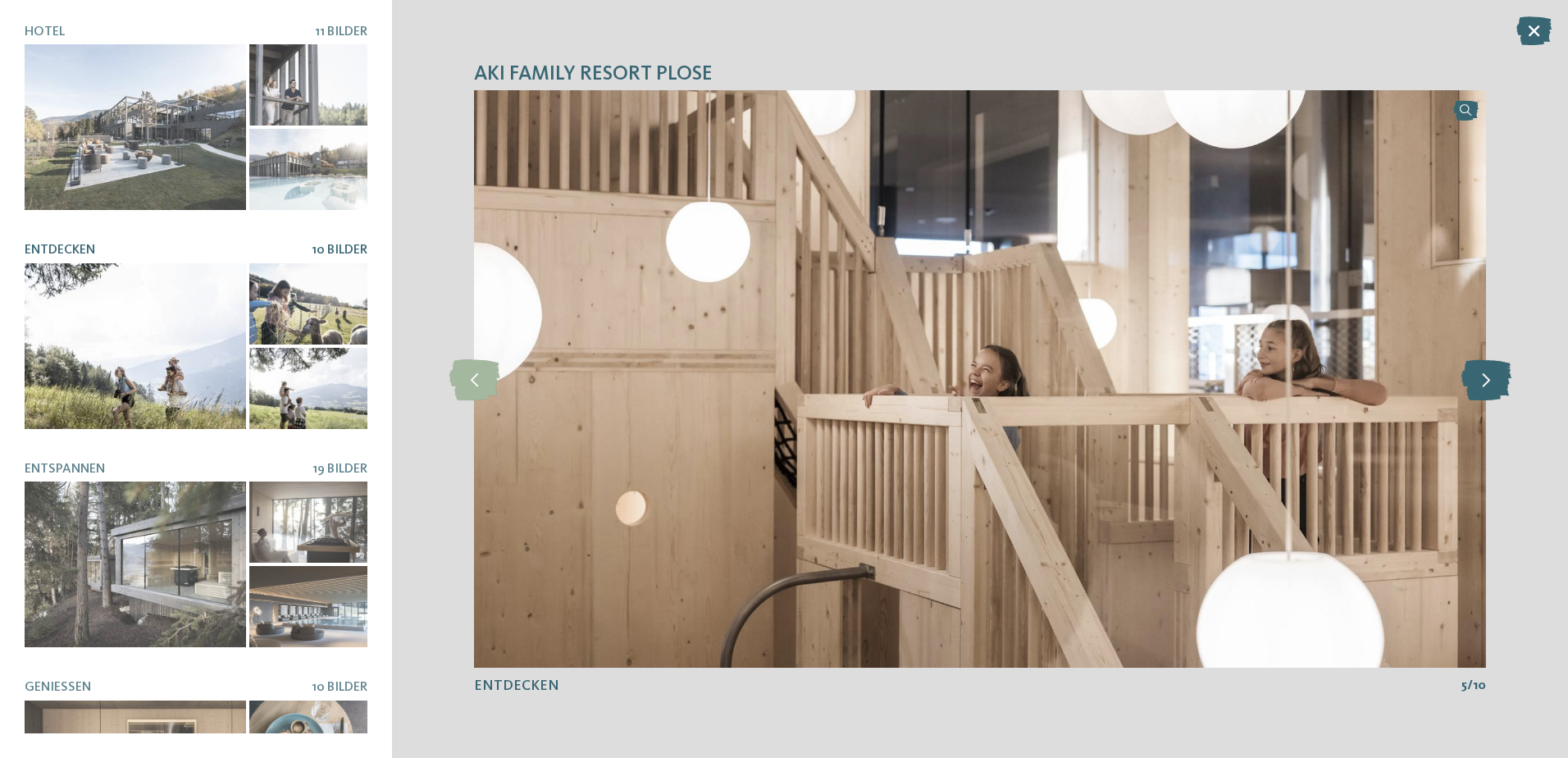
click at [1495, 372] on icon at bounding box center [1486, 379] width 50 height 41
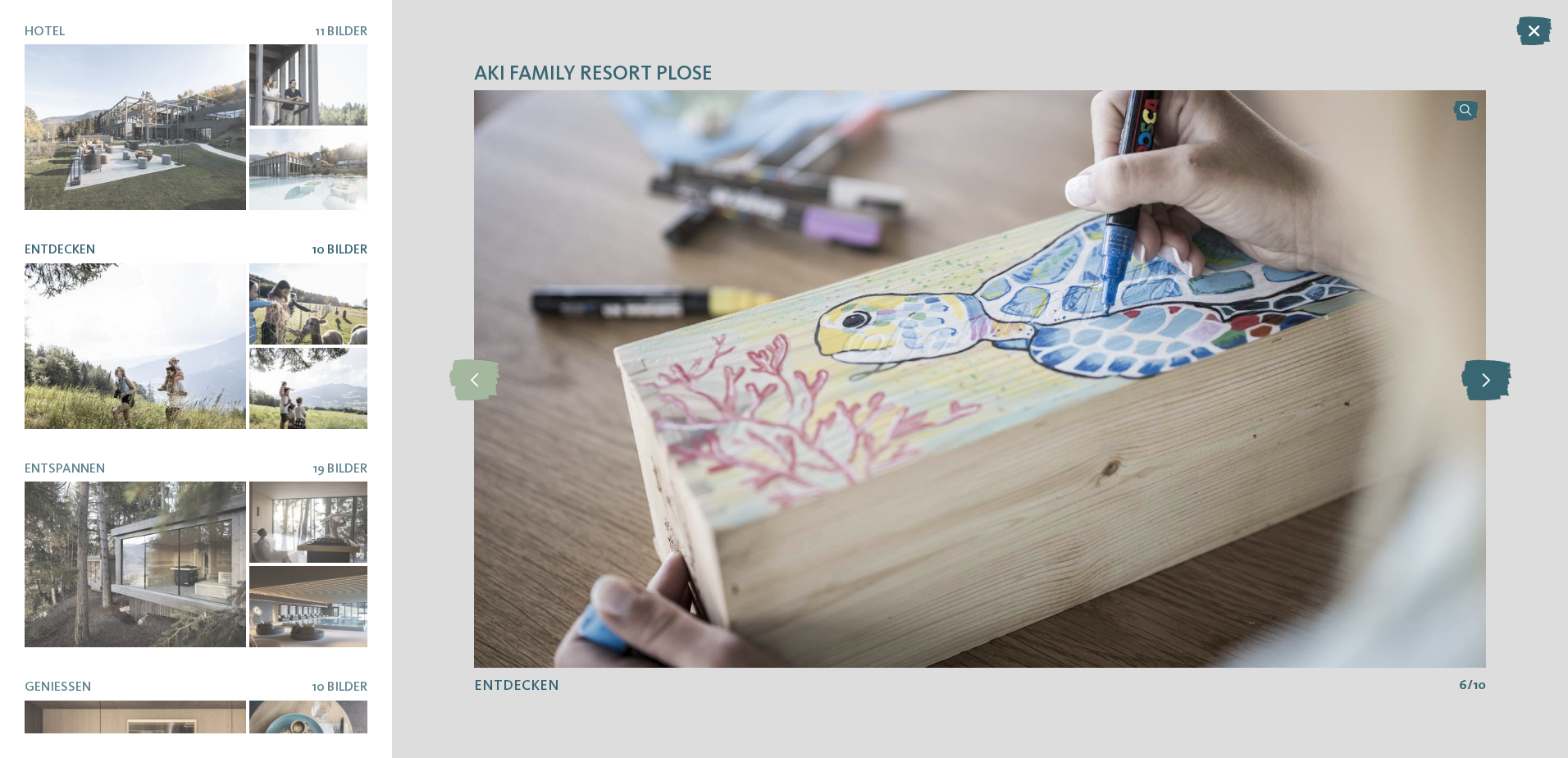
click at [1495, 372] on icon at bounding box center [1486, 379] width 50 height 41
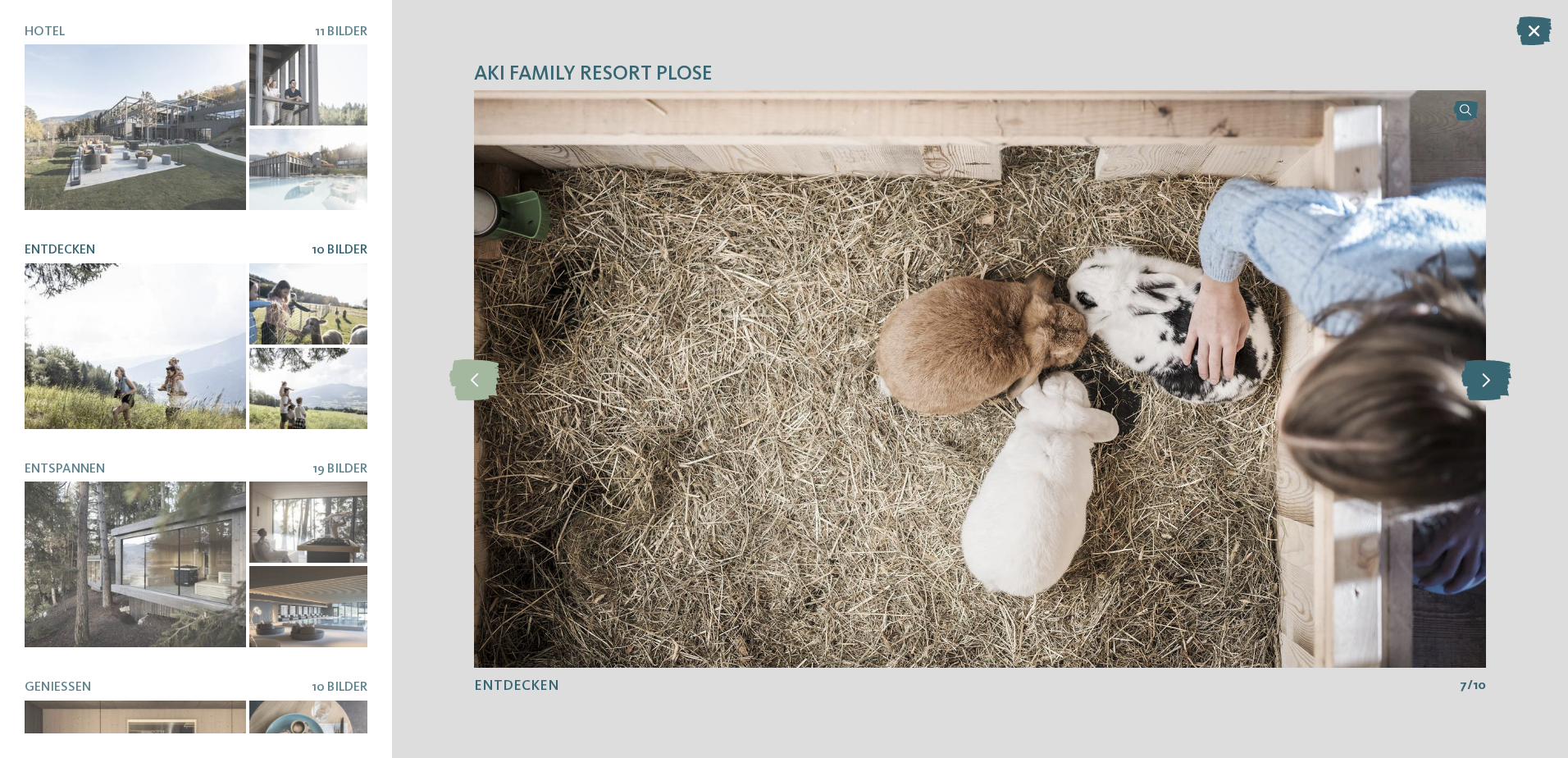
click at [1495, 372] on icon at bounding box center [1486, 379] width 50 height 41
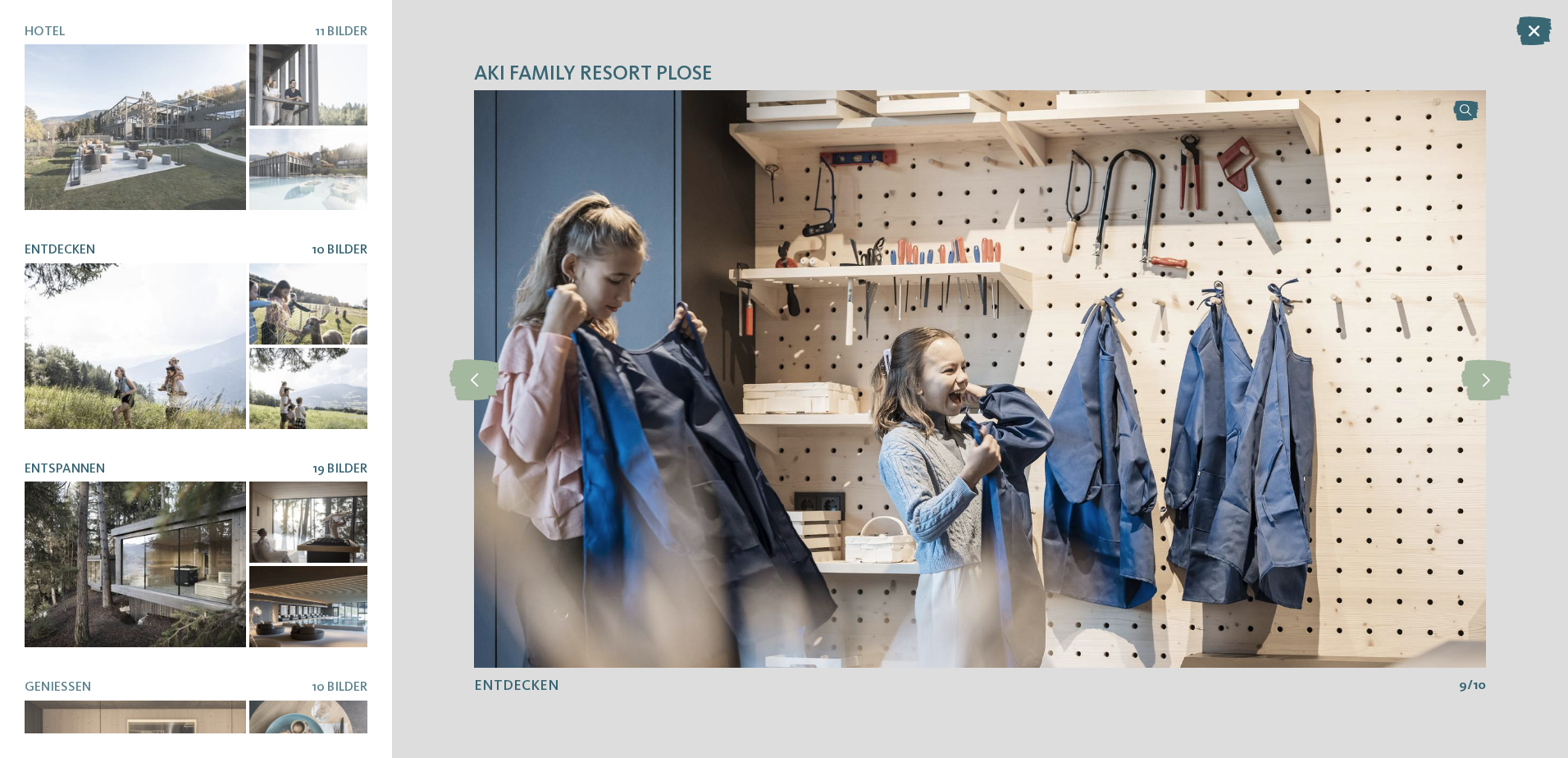
click at [334, 463] on span "19 Bilder" at bounding box center [340, 469] width 55 height 13
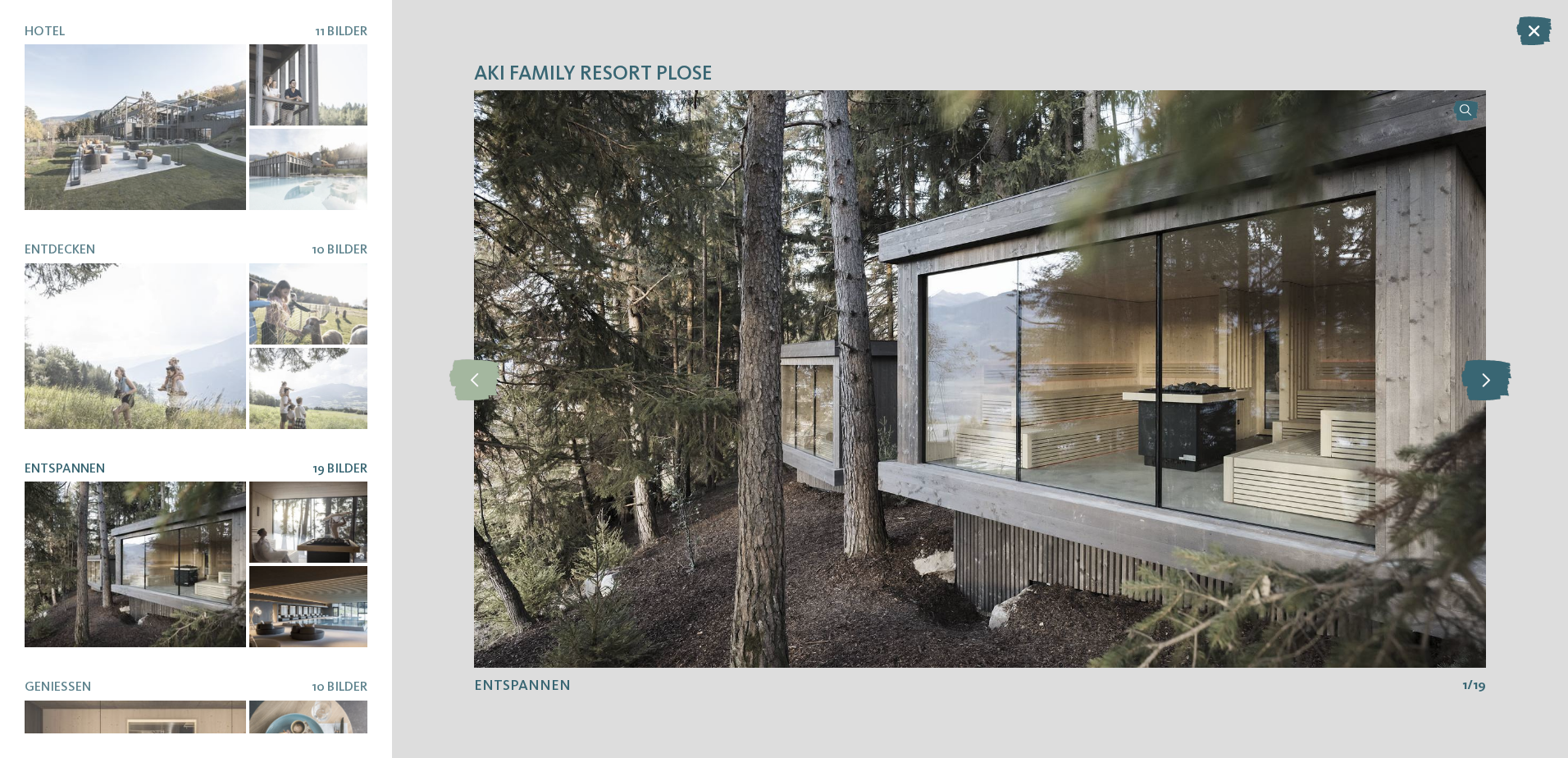
click at [1476, 377] on icon at bounding box center [1486, 379] width 50 height 41
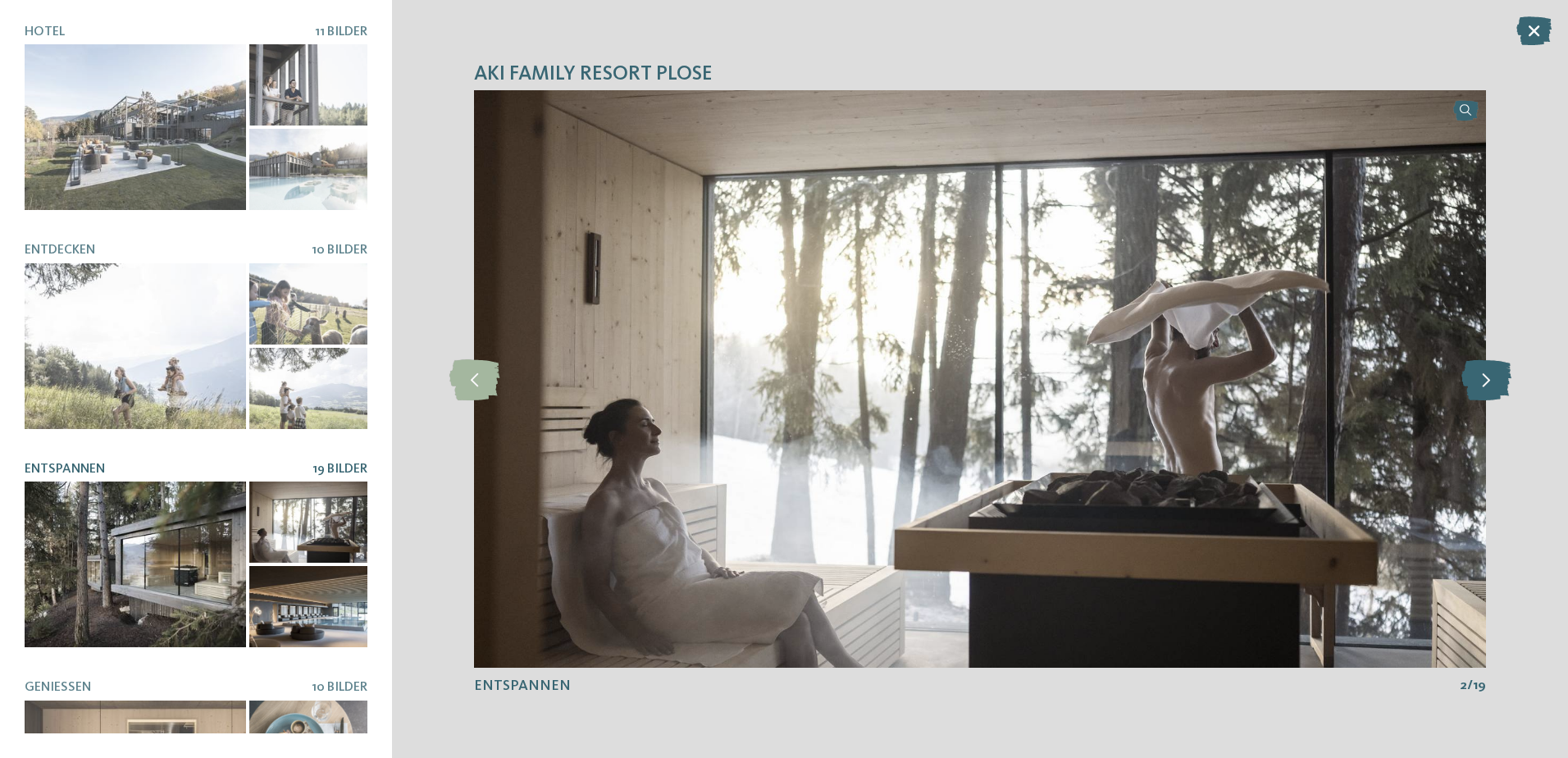
click at [1484, 376] on icon at bounding box center [1486, 379] width 50 height 41
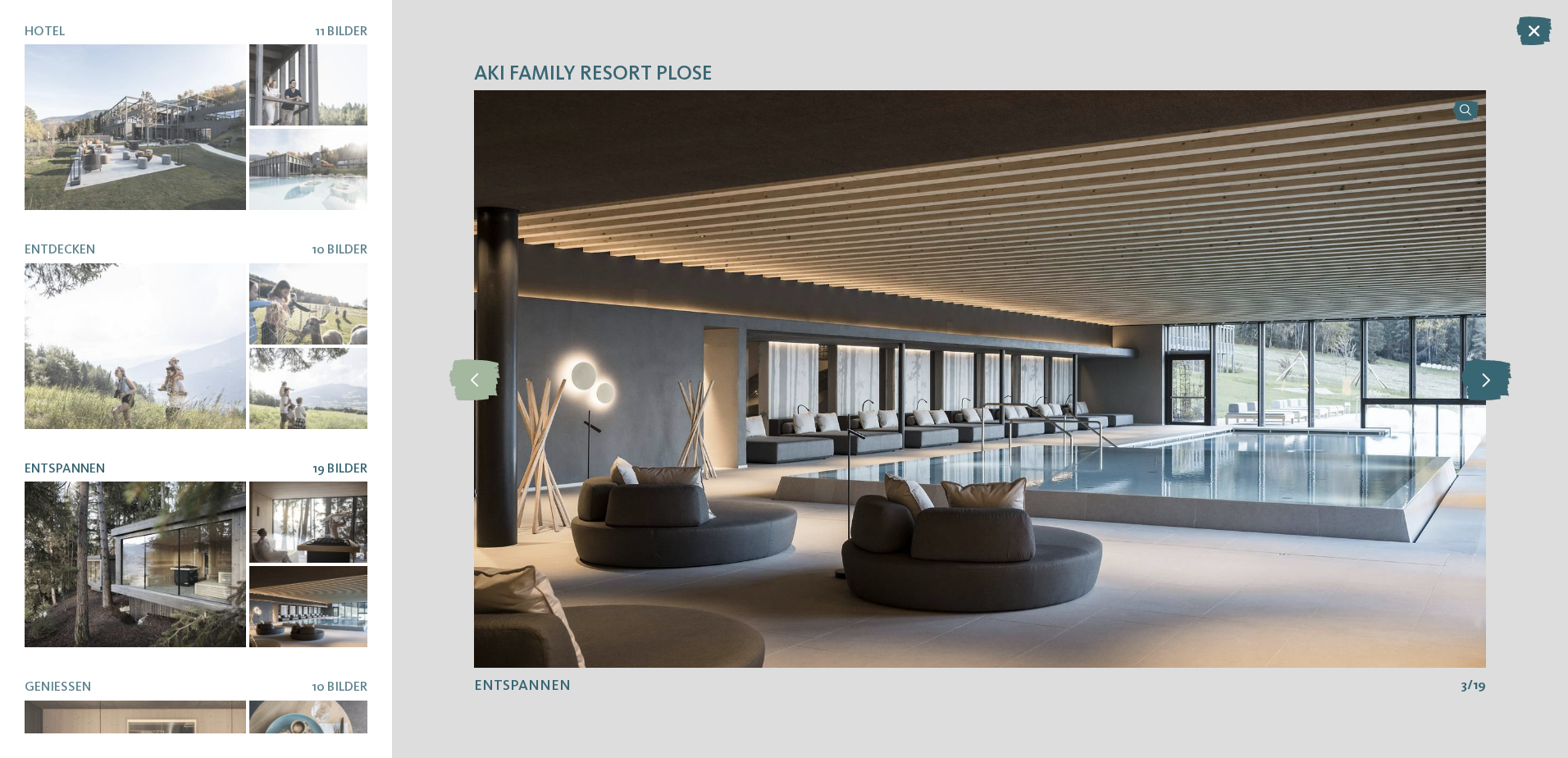
click at [1484, 376] on icon at bounding box center [1486, 379] width 50 height 41
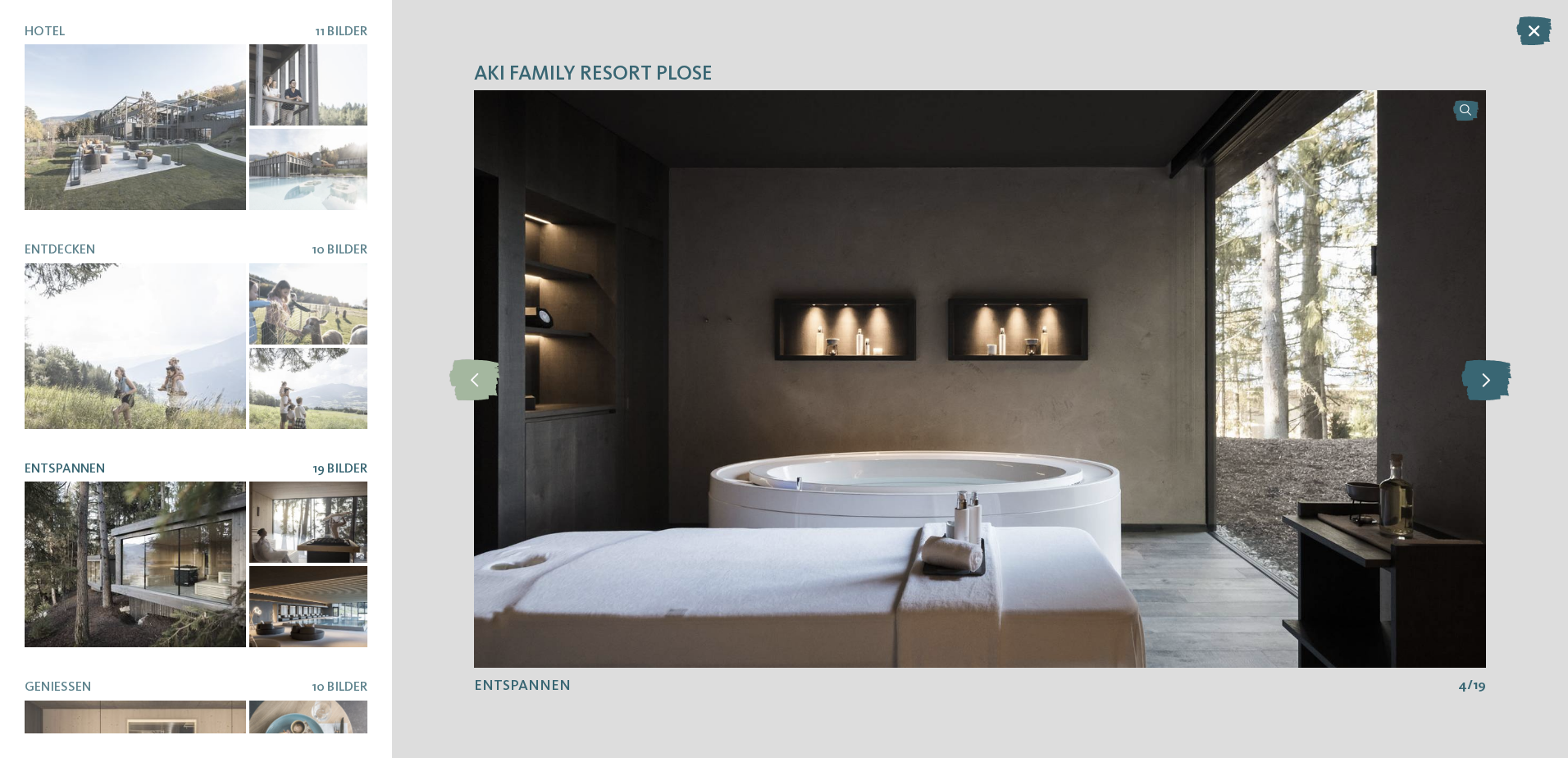
click at [1484, 376] on icon at bounding box center [1486, 379] width 50 height 41
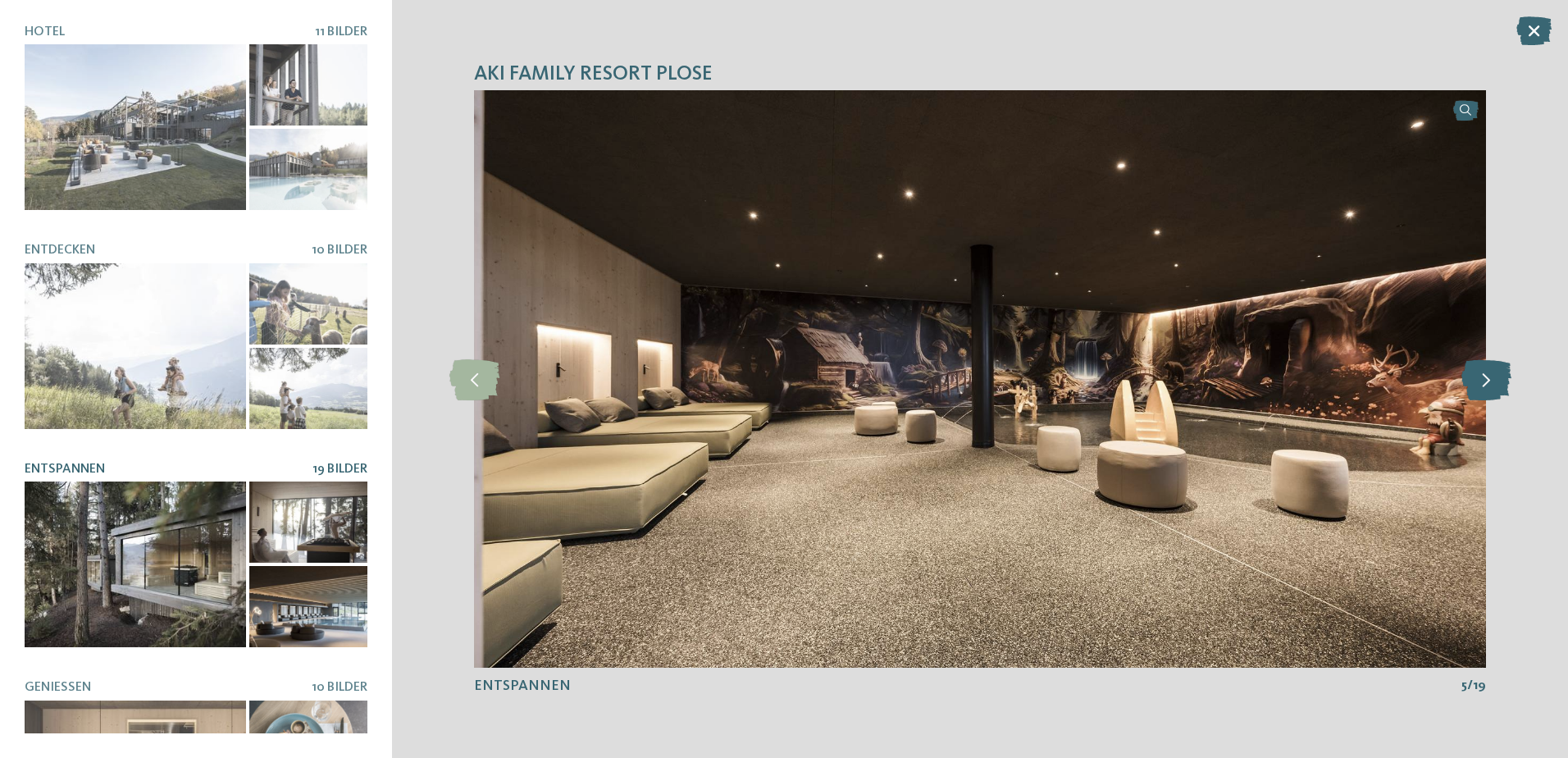
click at [1484, 376] on icon at bounding box center [1486, 379] width 50 height 41
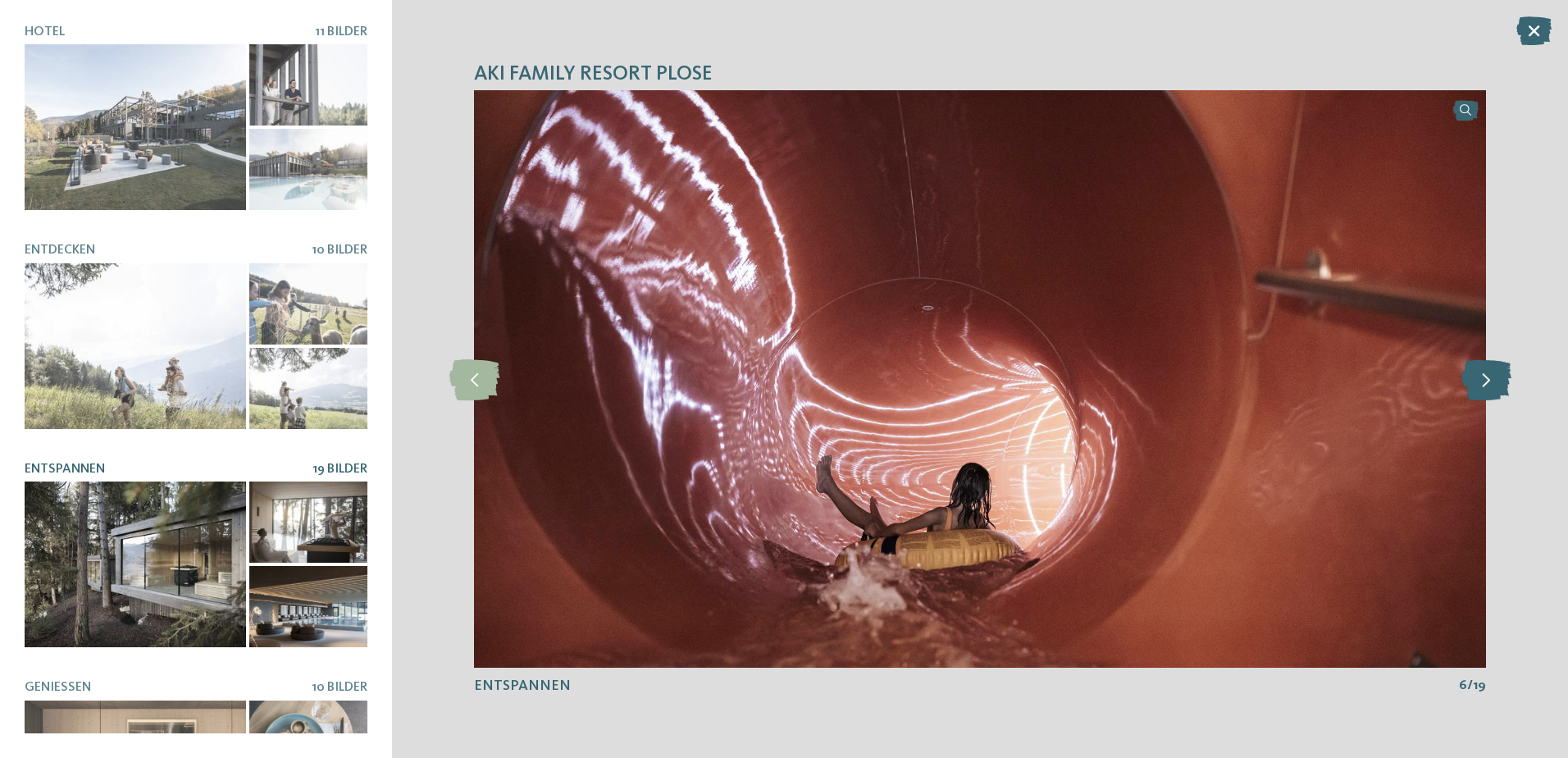
click at [1489, 378] on icon at bounding box center [1486, 379] width 50 height 41
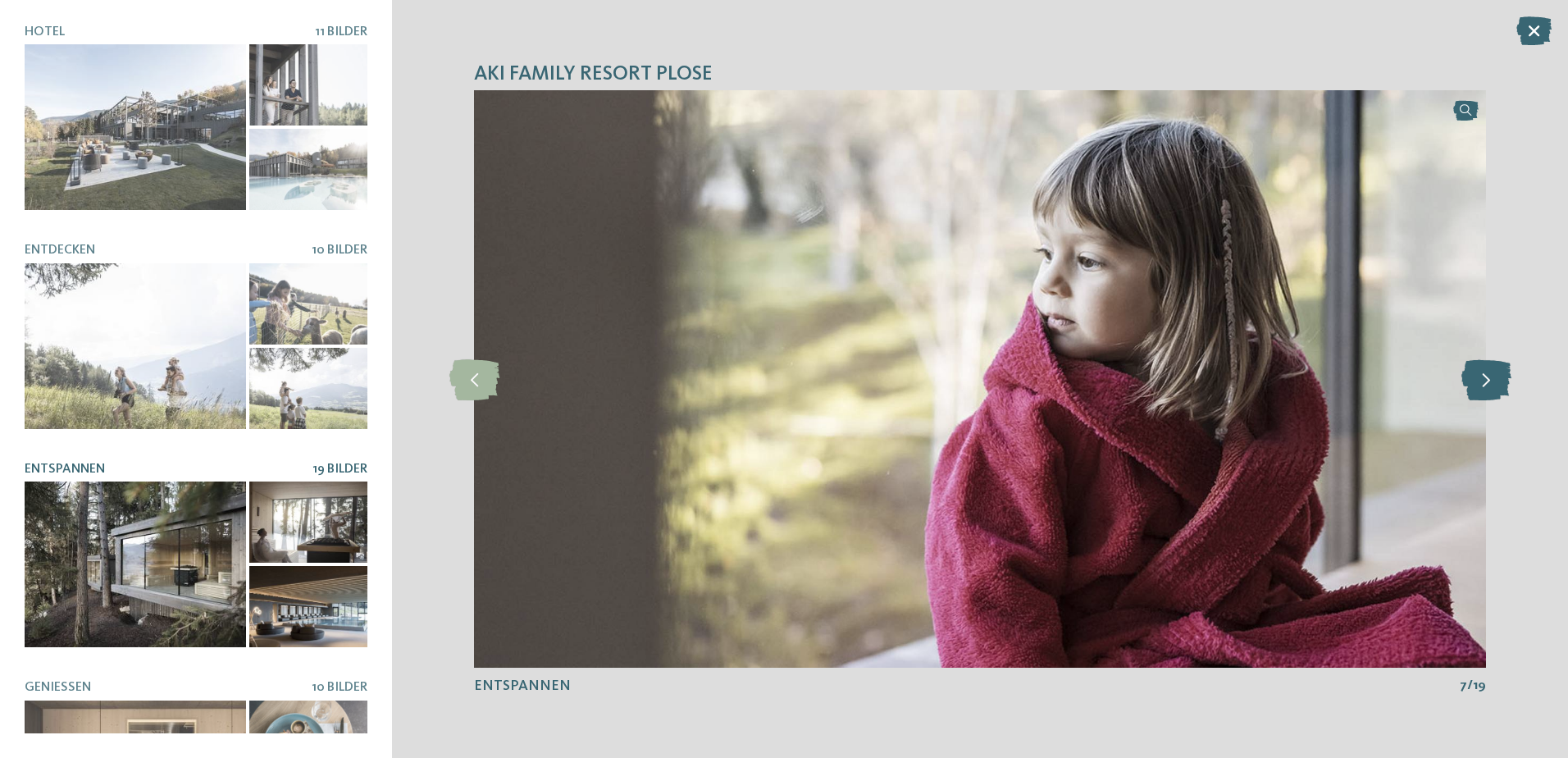
click at [1489, 378] on icon at bounding box center [1486, 379] width 50 height 41
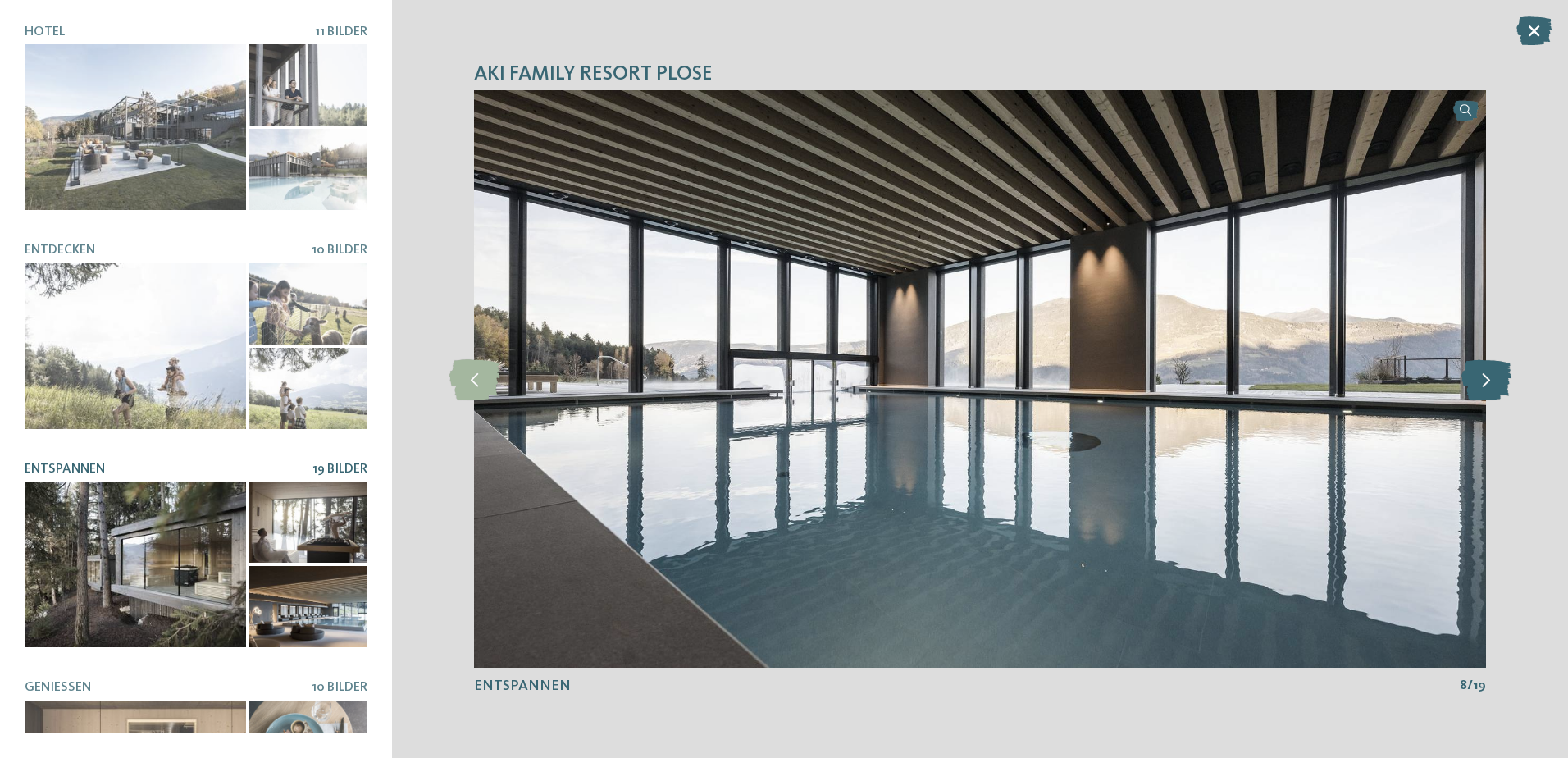
click at [1489, 378] on icon at bounding box center [1486, 379] width 50 height 41
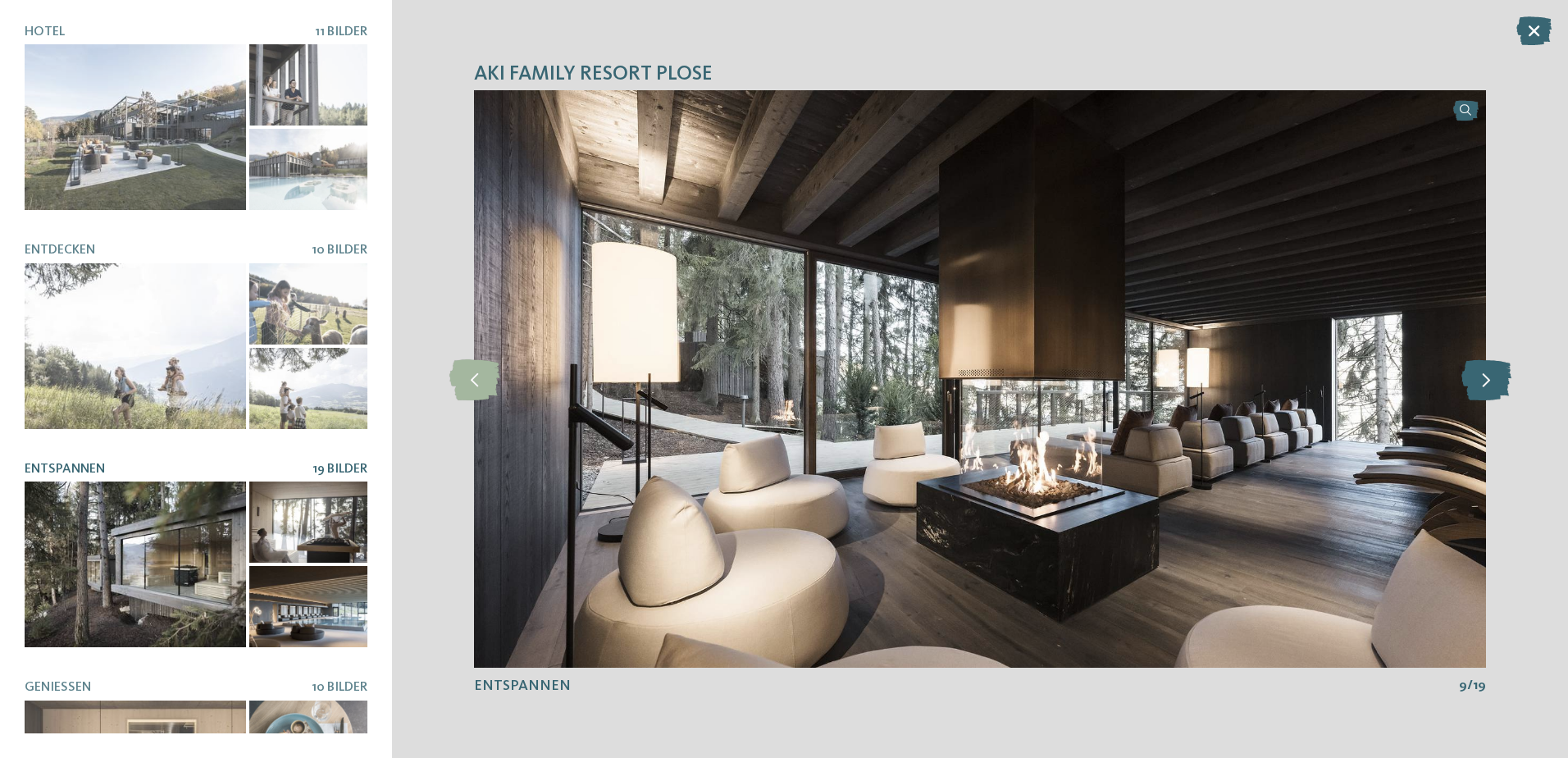
click at [1489, 378] on icon at bounding box center [1486, 379] width 50 height 41
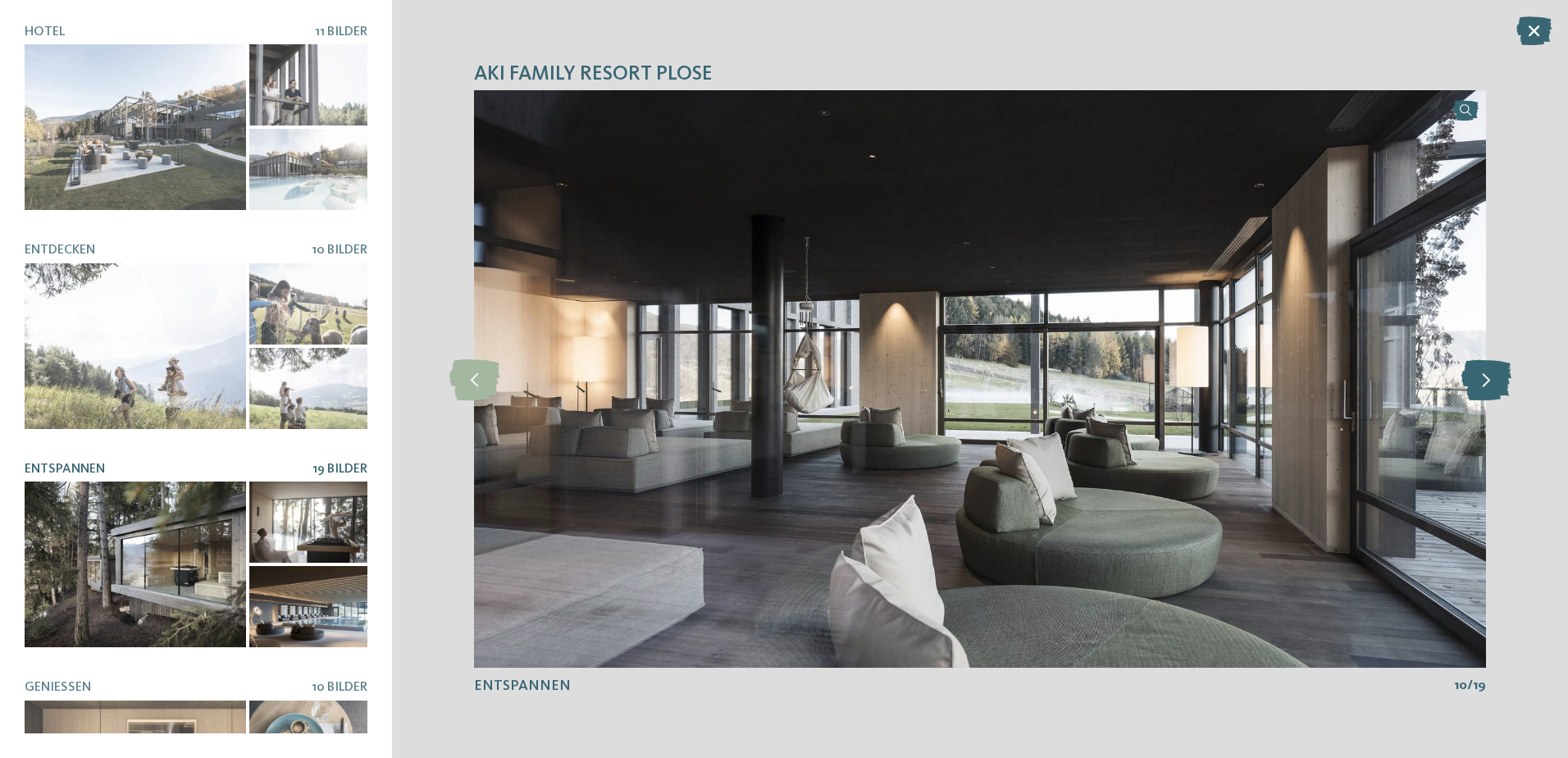
click at [1489, 378] on icon at bounding box center [1486, 379] width 50 height 41
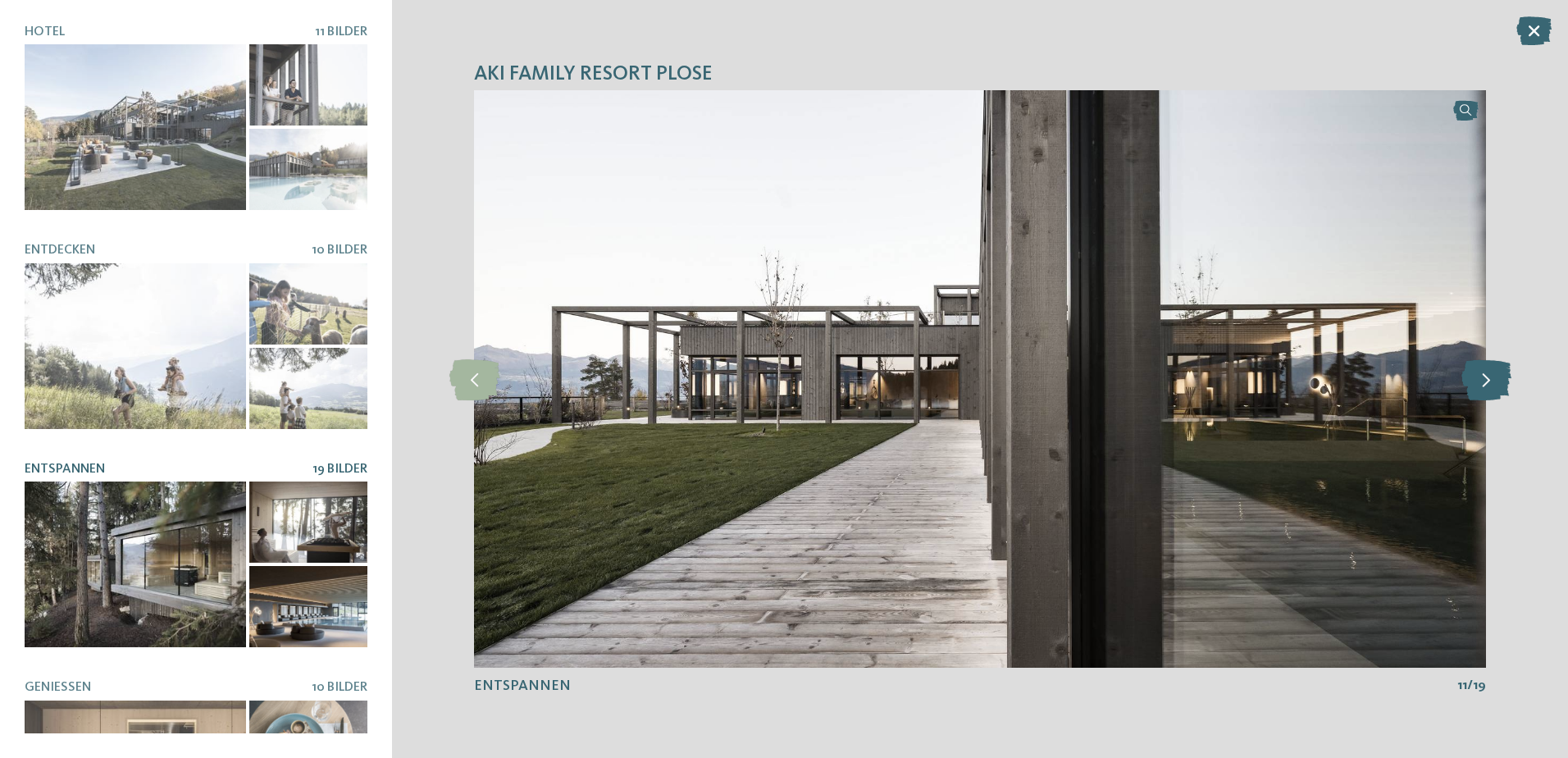
click at [1489, 378] on icon at bounding box center [1486, 379] width 50 height 41
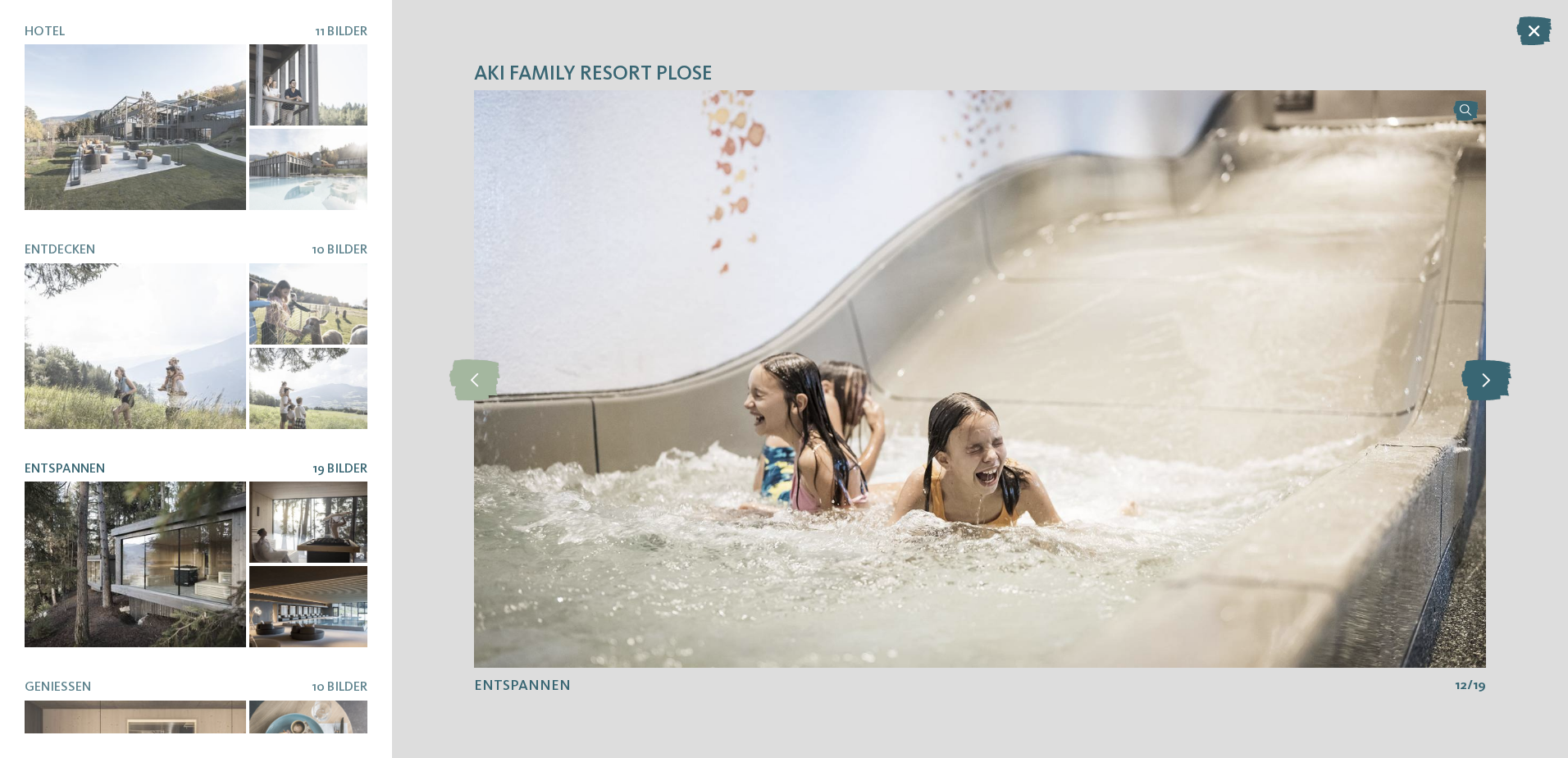
click at [1489, 378] on icon at bounding box center [1486, 379] width 50 height 41
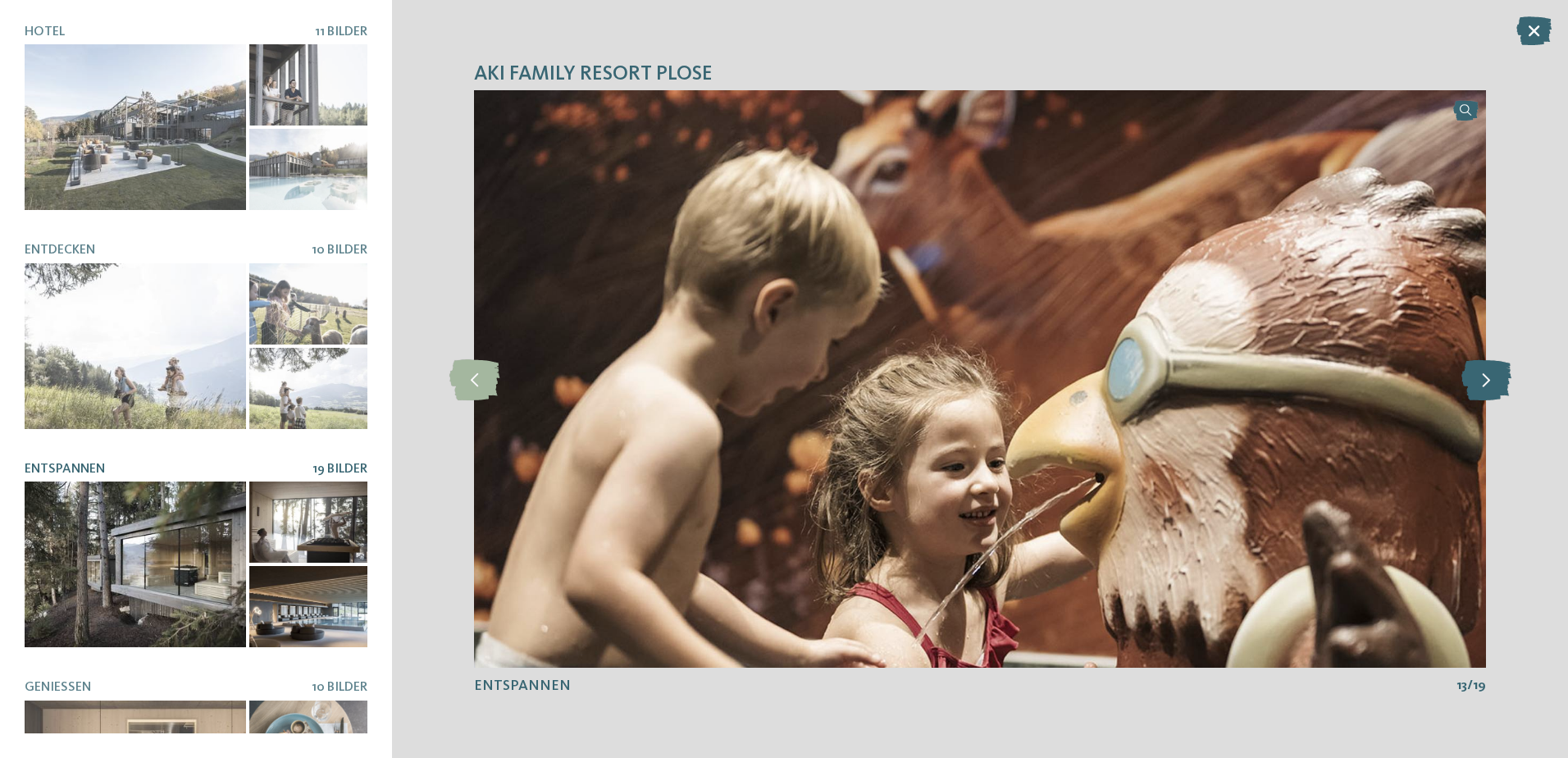
click at [1495, 390] on icon at bounding box center [1486, 379] width 50 height 41
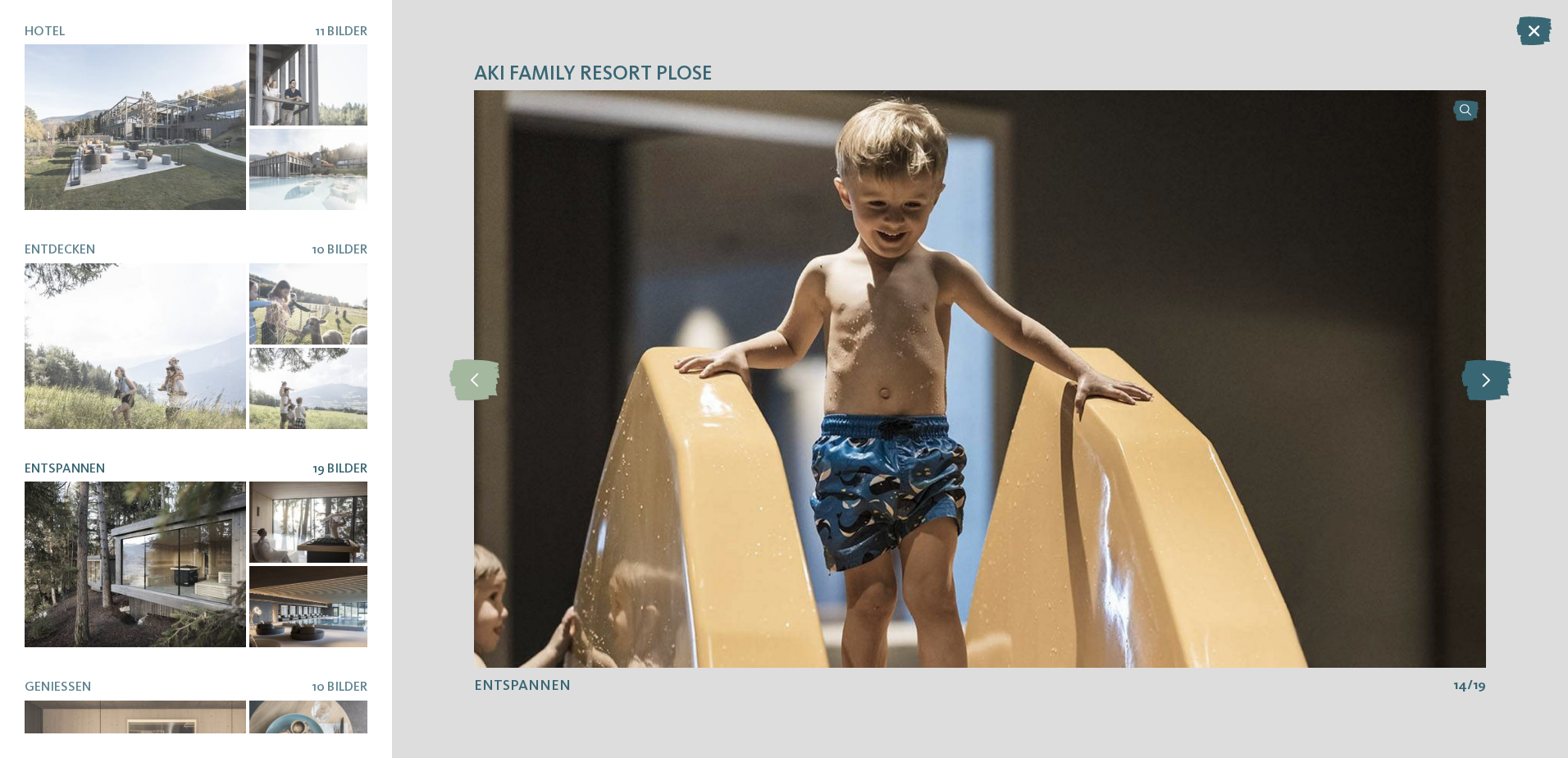
click at [1495, 390] on icon at bounding box center [1486, 379] width 50 height 41
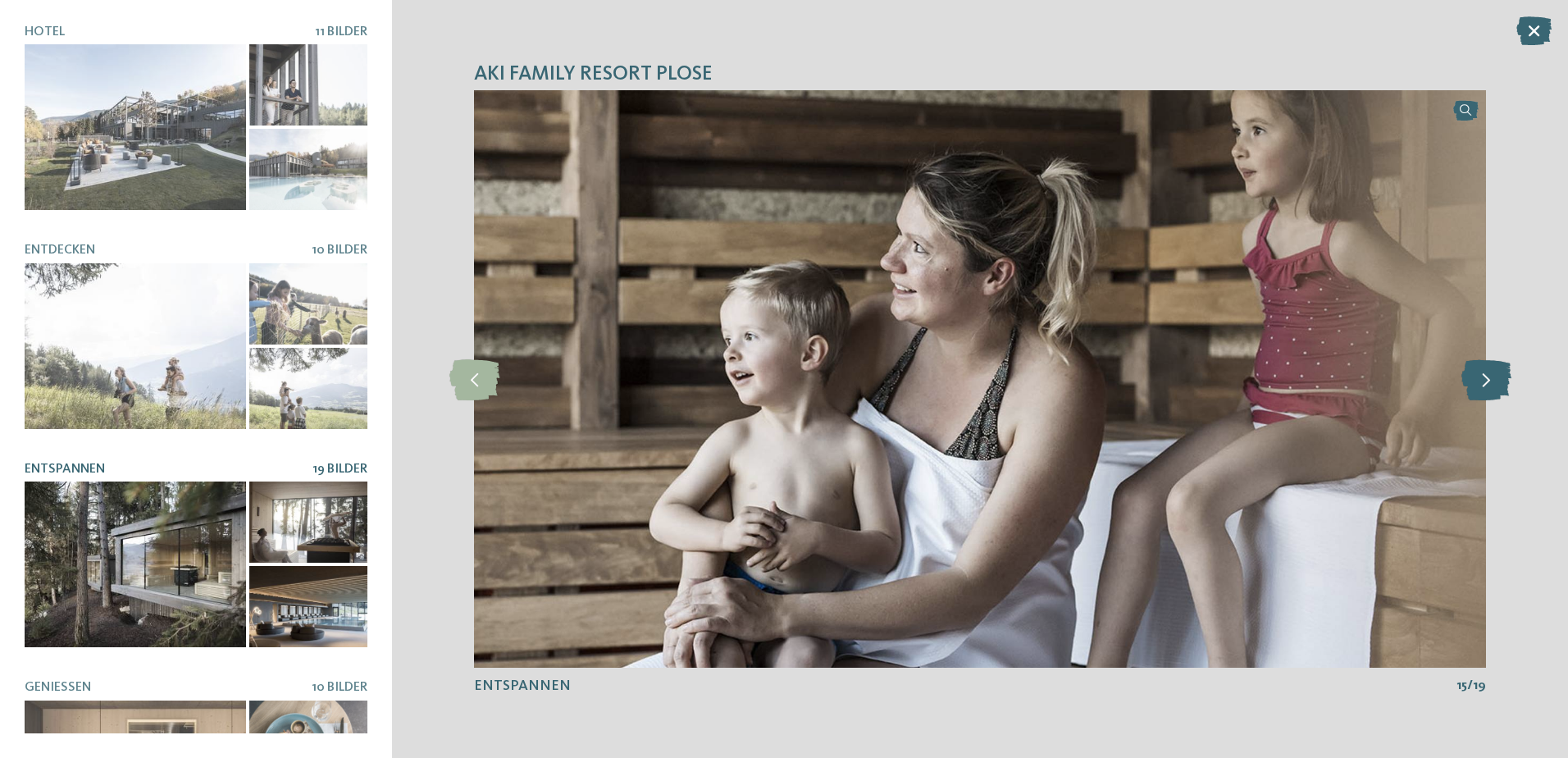
click at [1495, 390] on icon at bounding box center [1486, 379] width 50 height 41
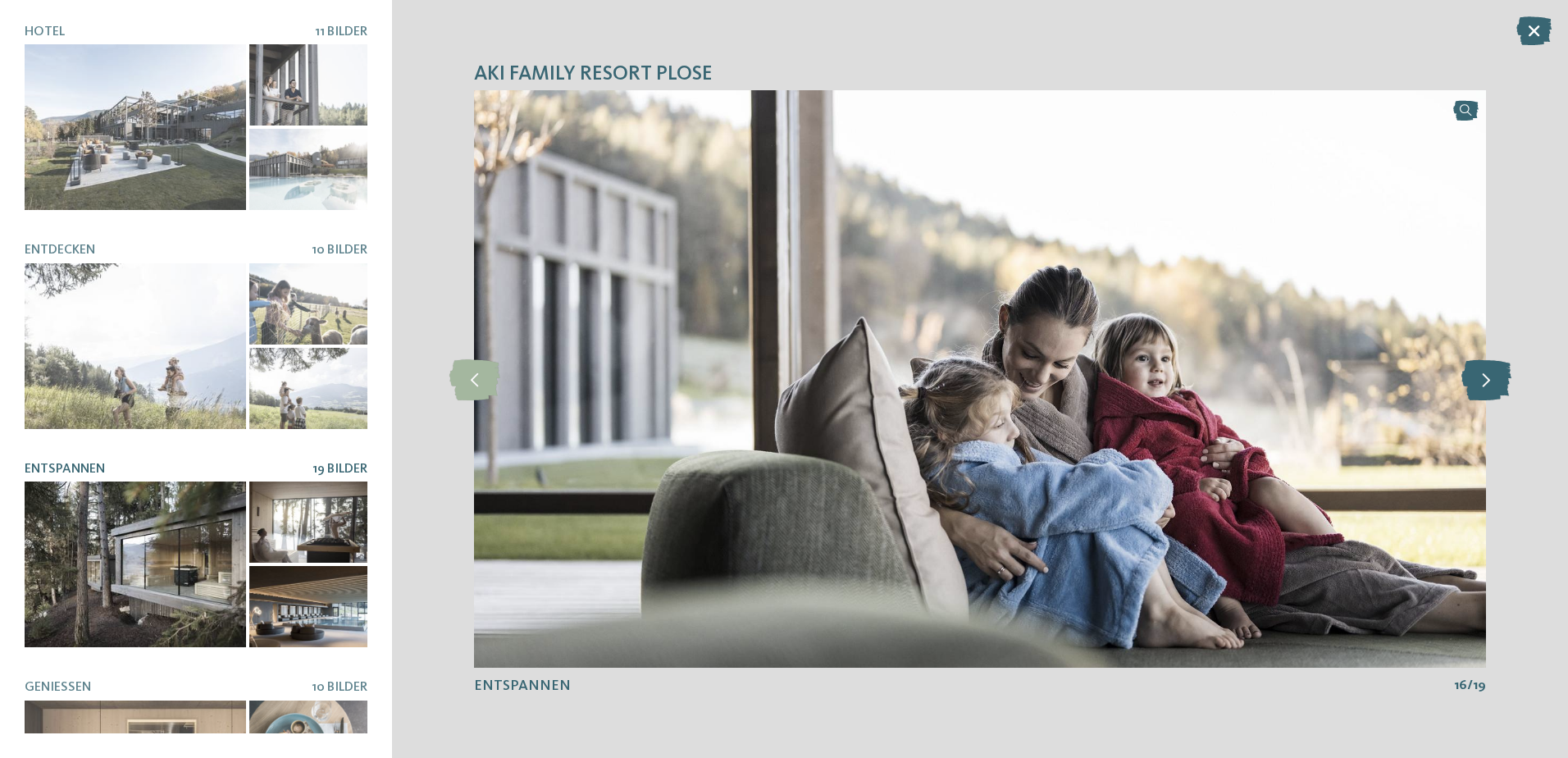
click at [1495, 390] on icon at bounding box center [1486, 379] width 50 height 41
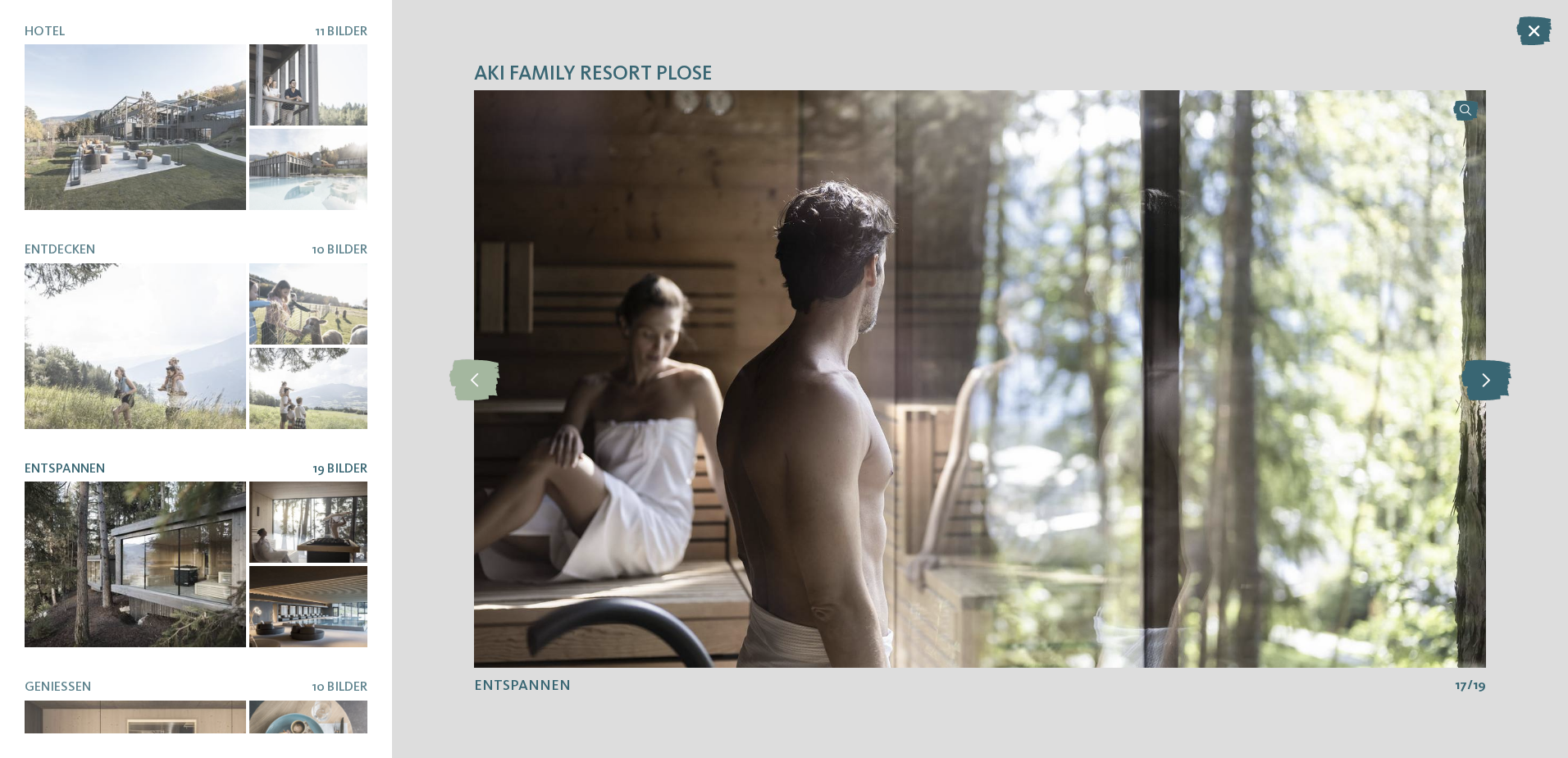
click at [1495, 390] on icon at bounding box center [1486, 379] width 50 height 41
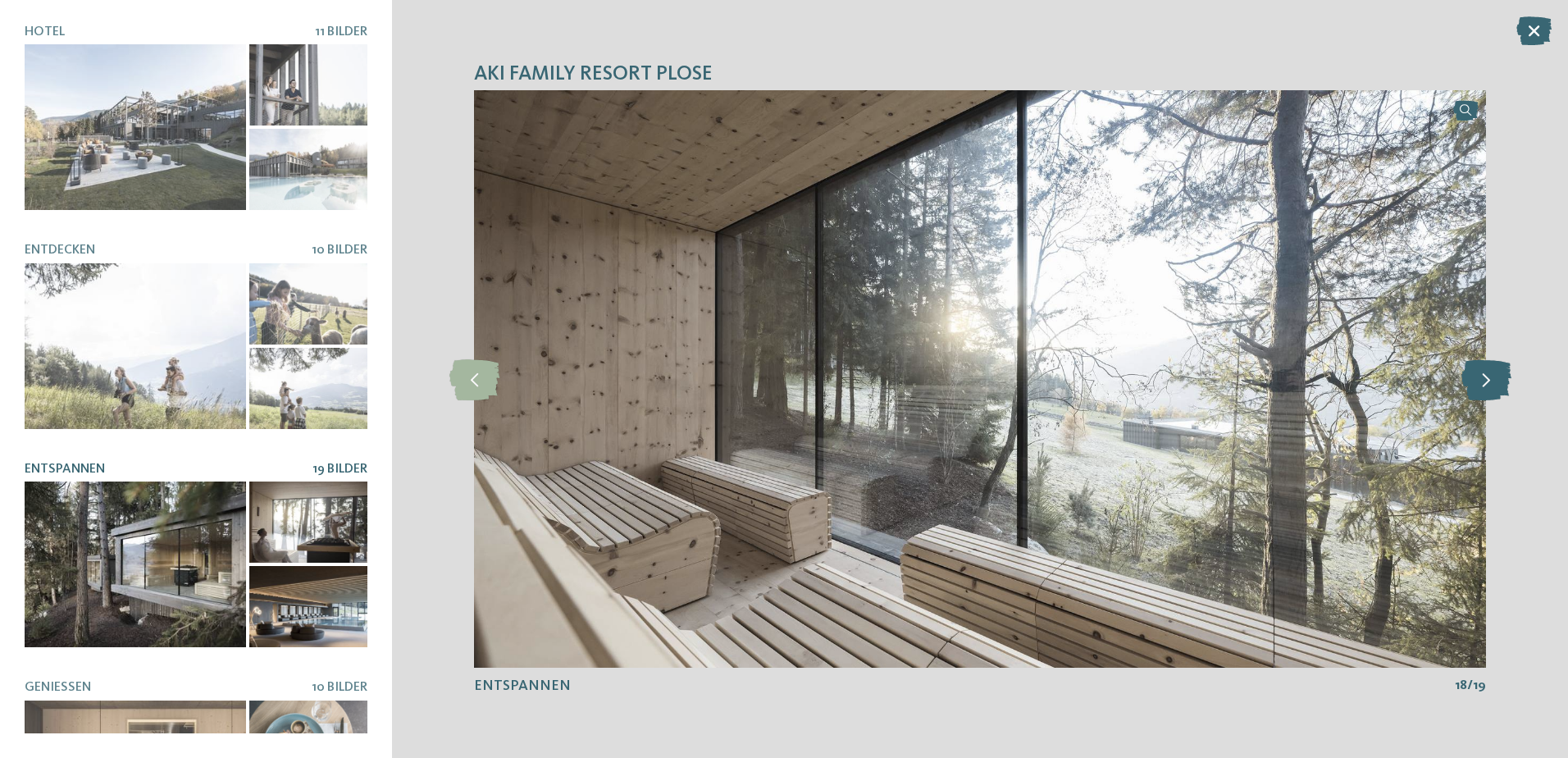
click at [1484, 382] on icon at bounding box center [1486, 379] width 50 height 41
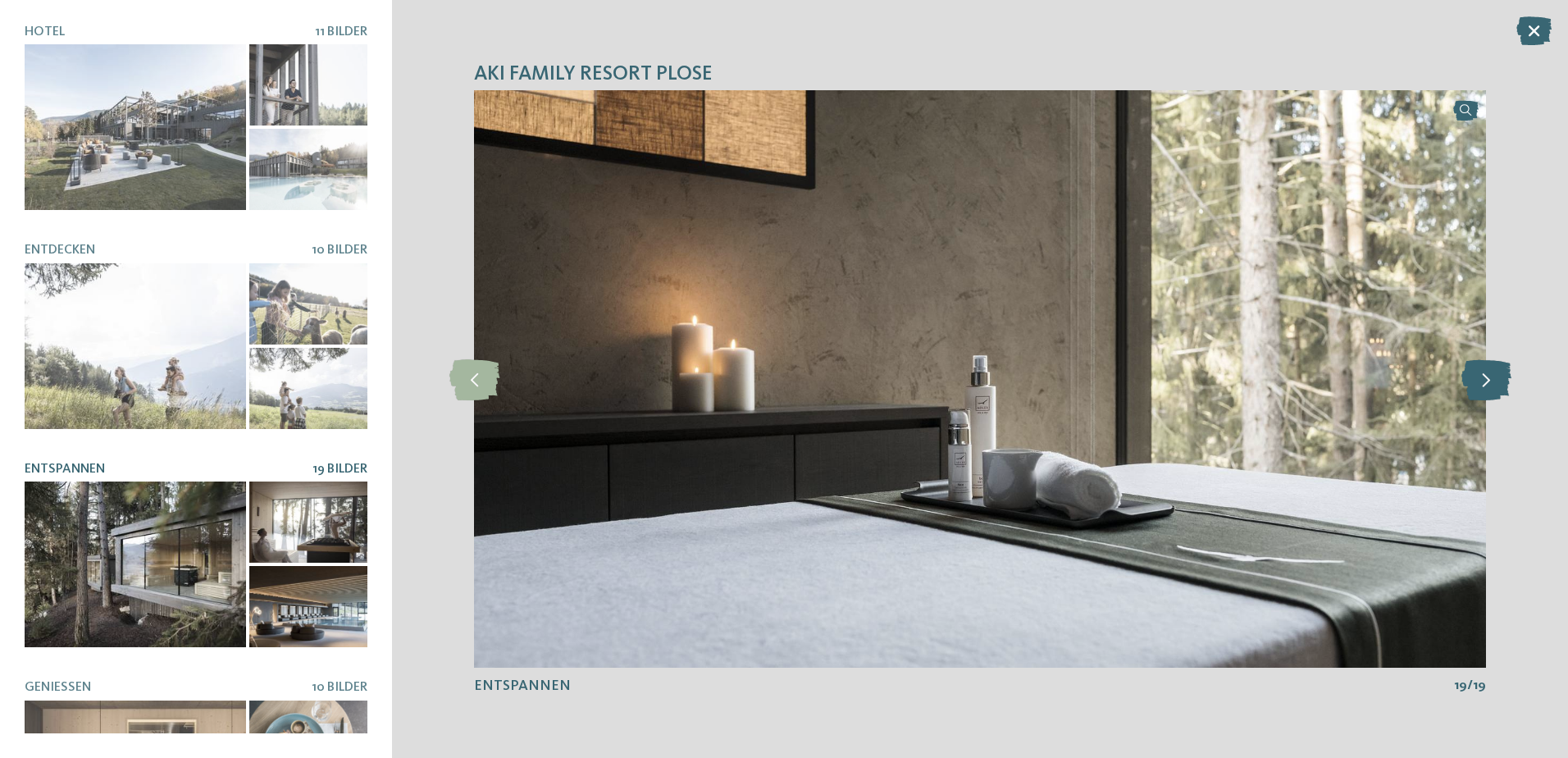
click at [1484, 385] on icon at bounding box center [1486, 379] width 50 height 41
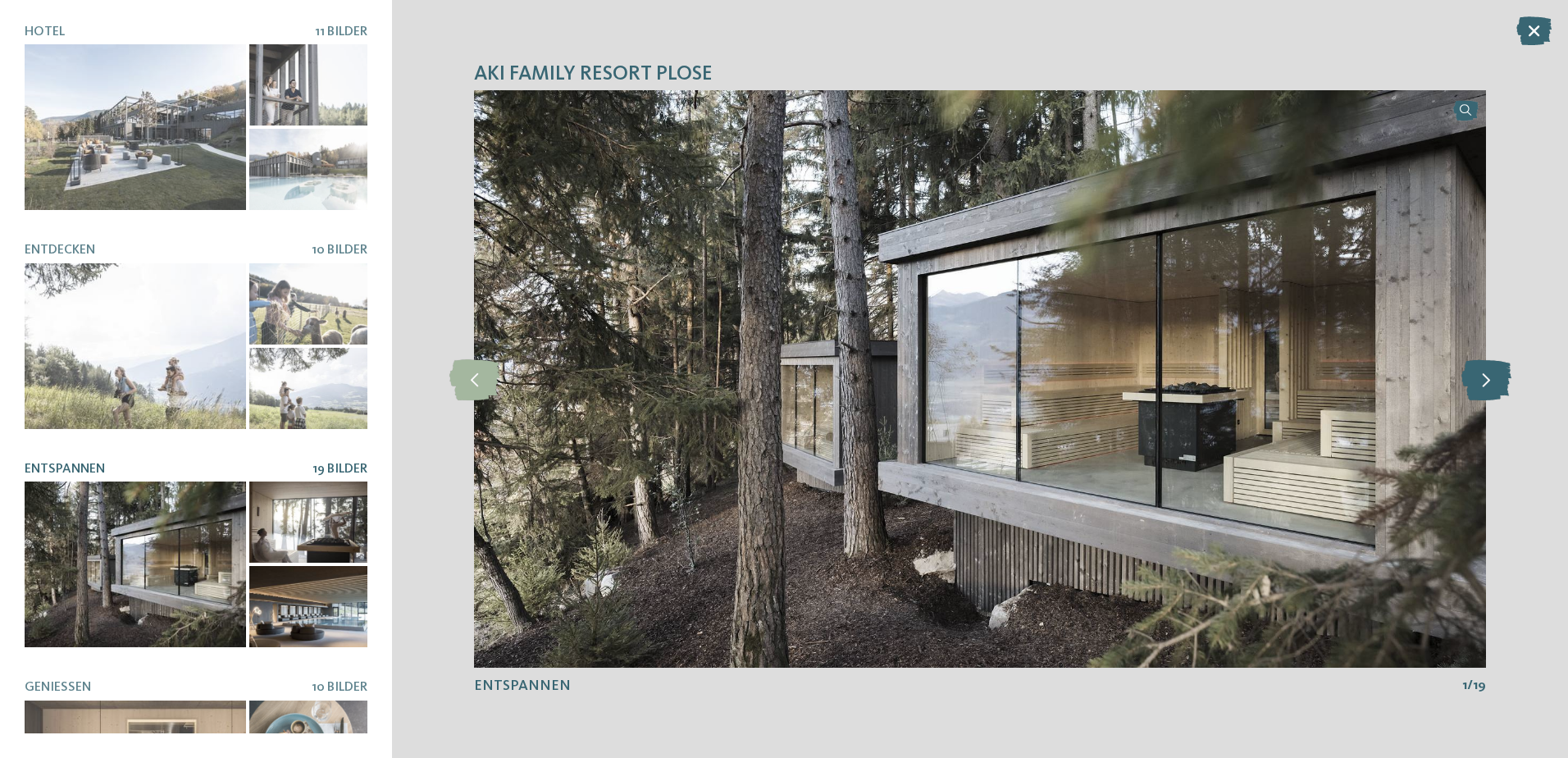
click at [1483, 385] on icon at bounding box center [1486, 379] width 50 height 41
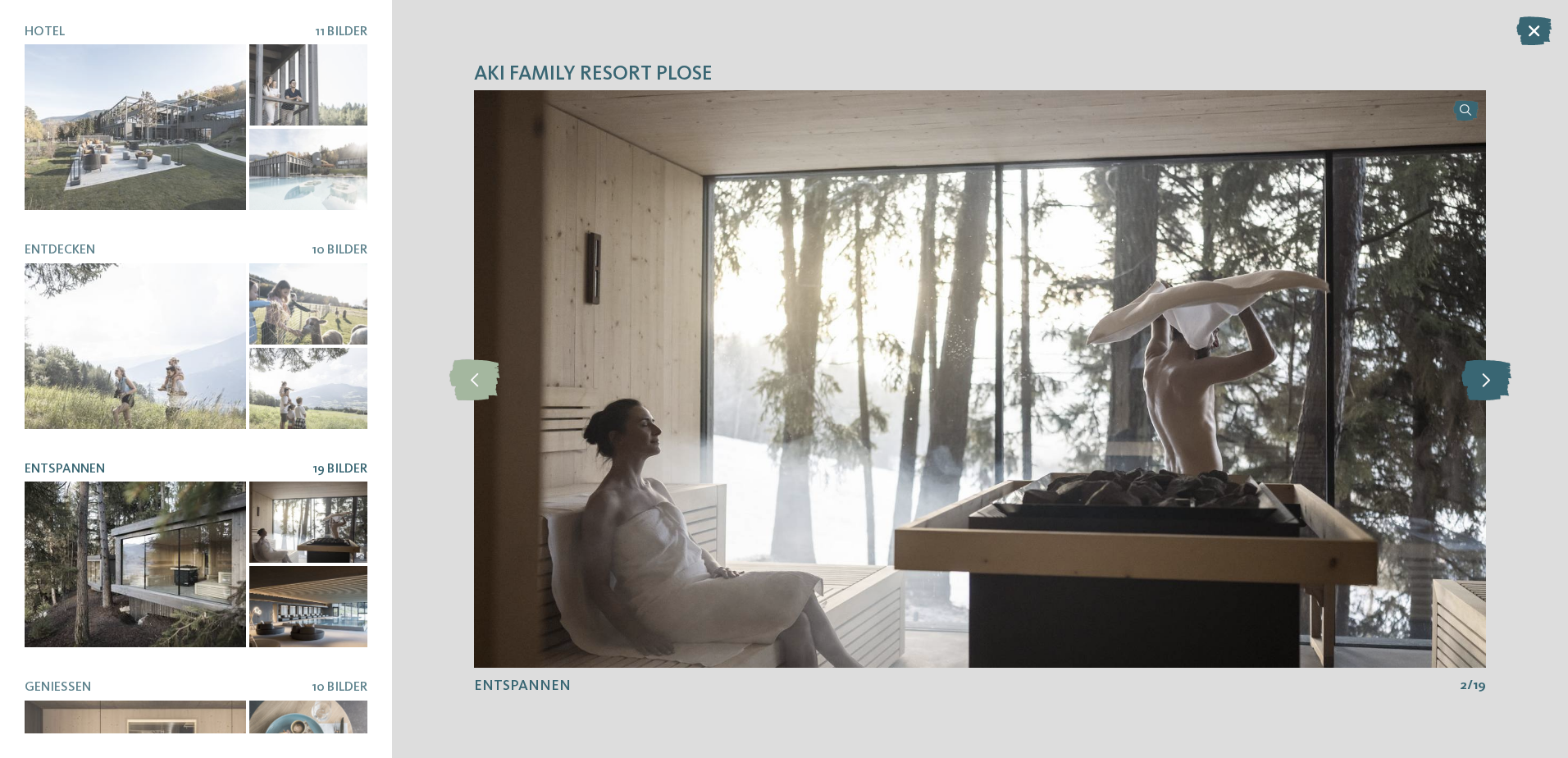
click at [1483, 385] on icon at bounding box center [1486, 379] width 50 height 41
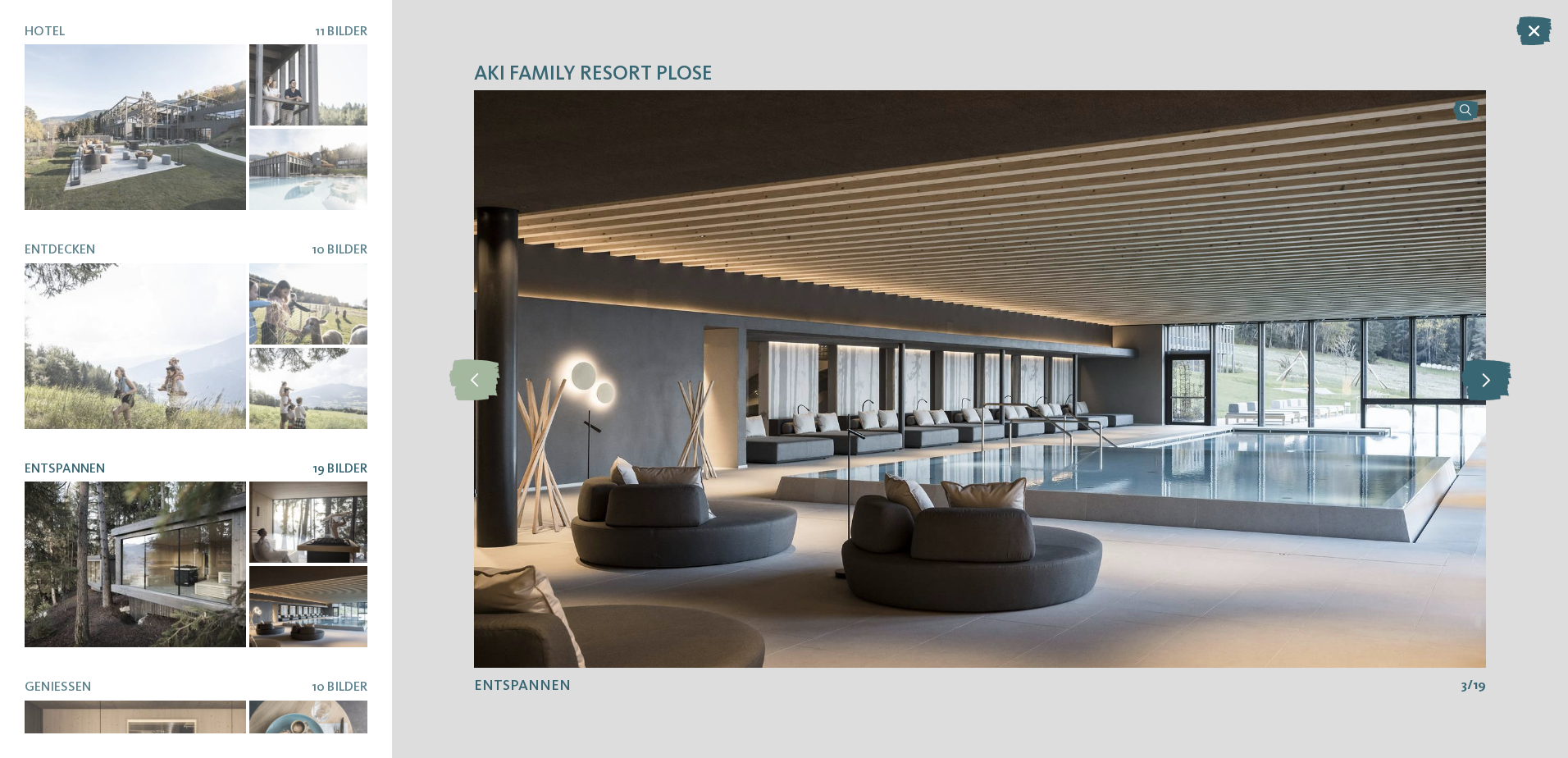
click at [1486, 371] on icon at bounding box center [1486, 379] width 50 height 41
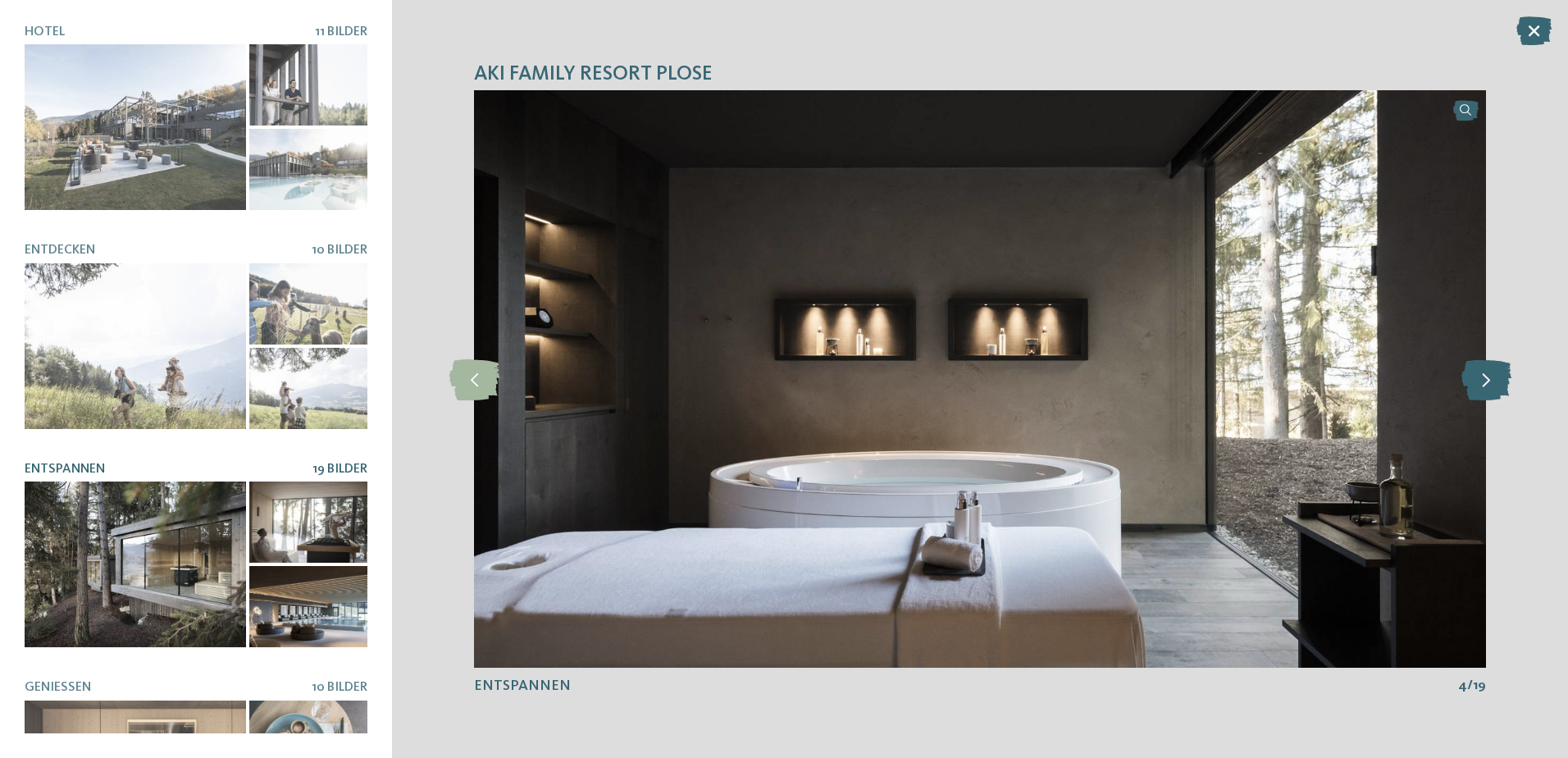
click at [1486, 371] on icon at bounding box center [1486, 379] width 50 height 41
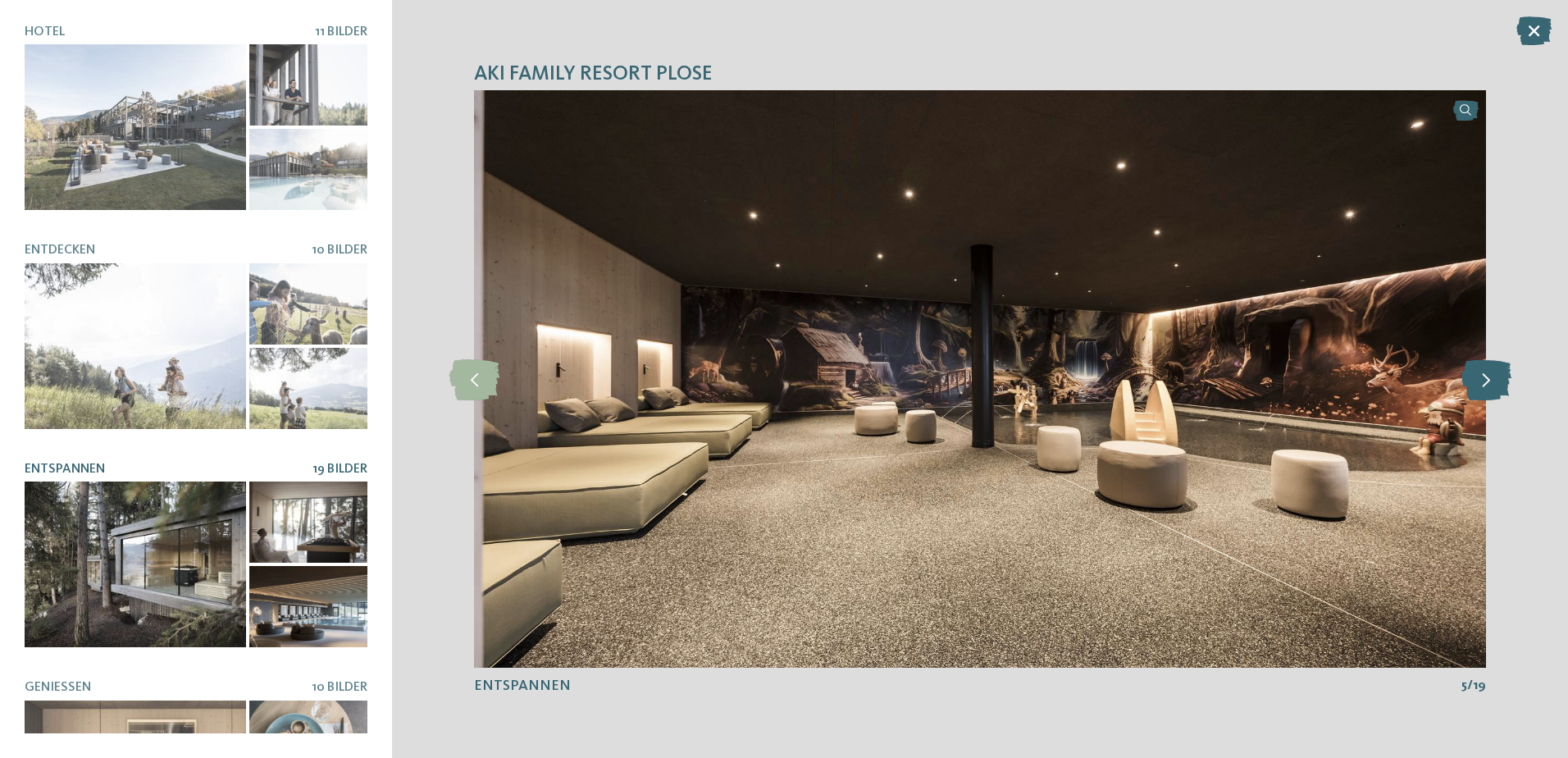
click at [1486, 371] on icon at bounding box center [1486, 379] width 50 height 41
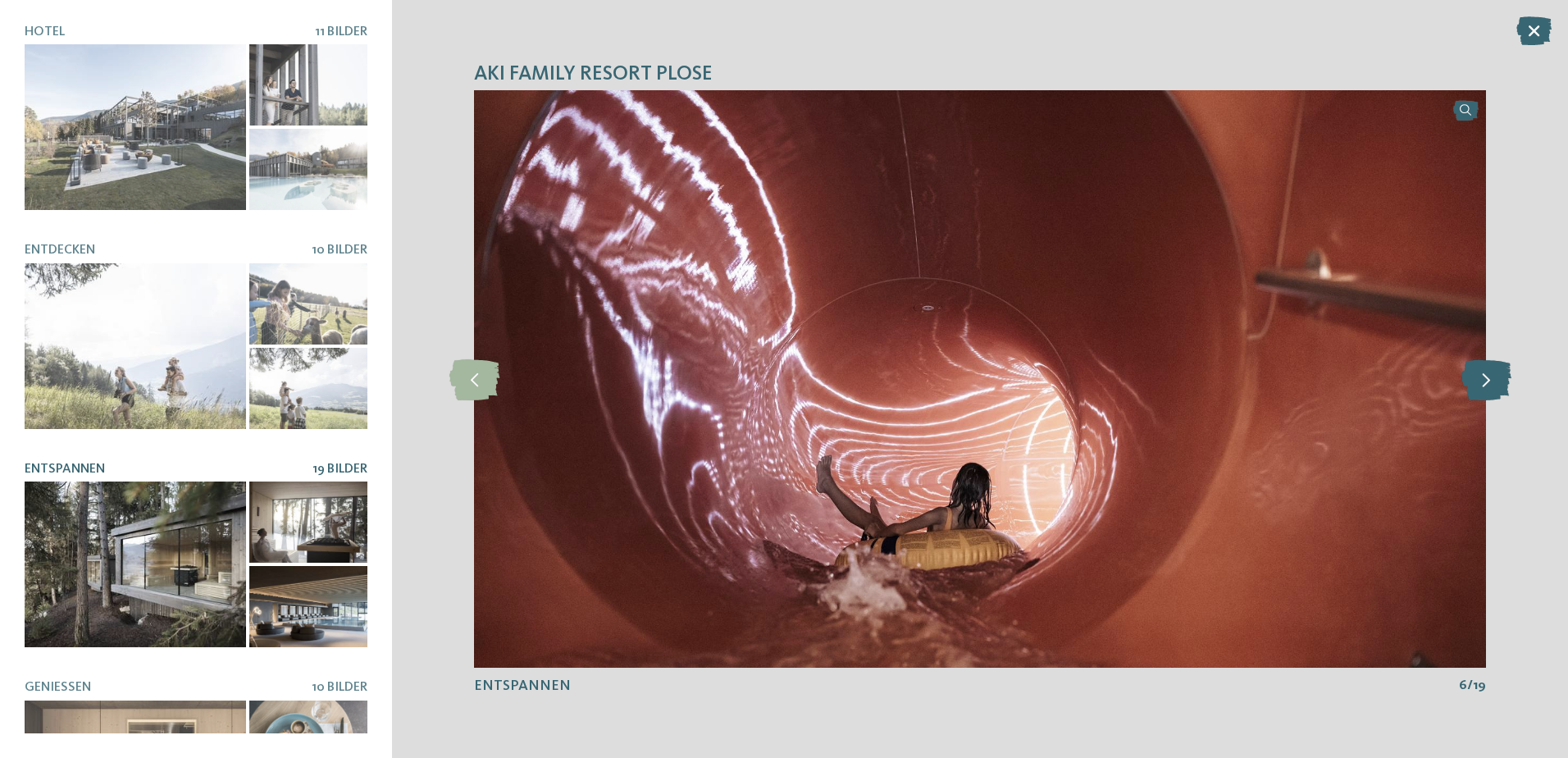
click at [1486, 371] on icon at bounding box center [1486, 379] width 50 height 41
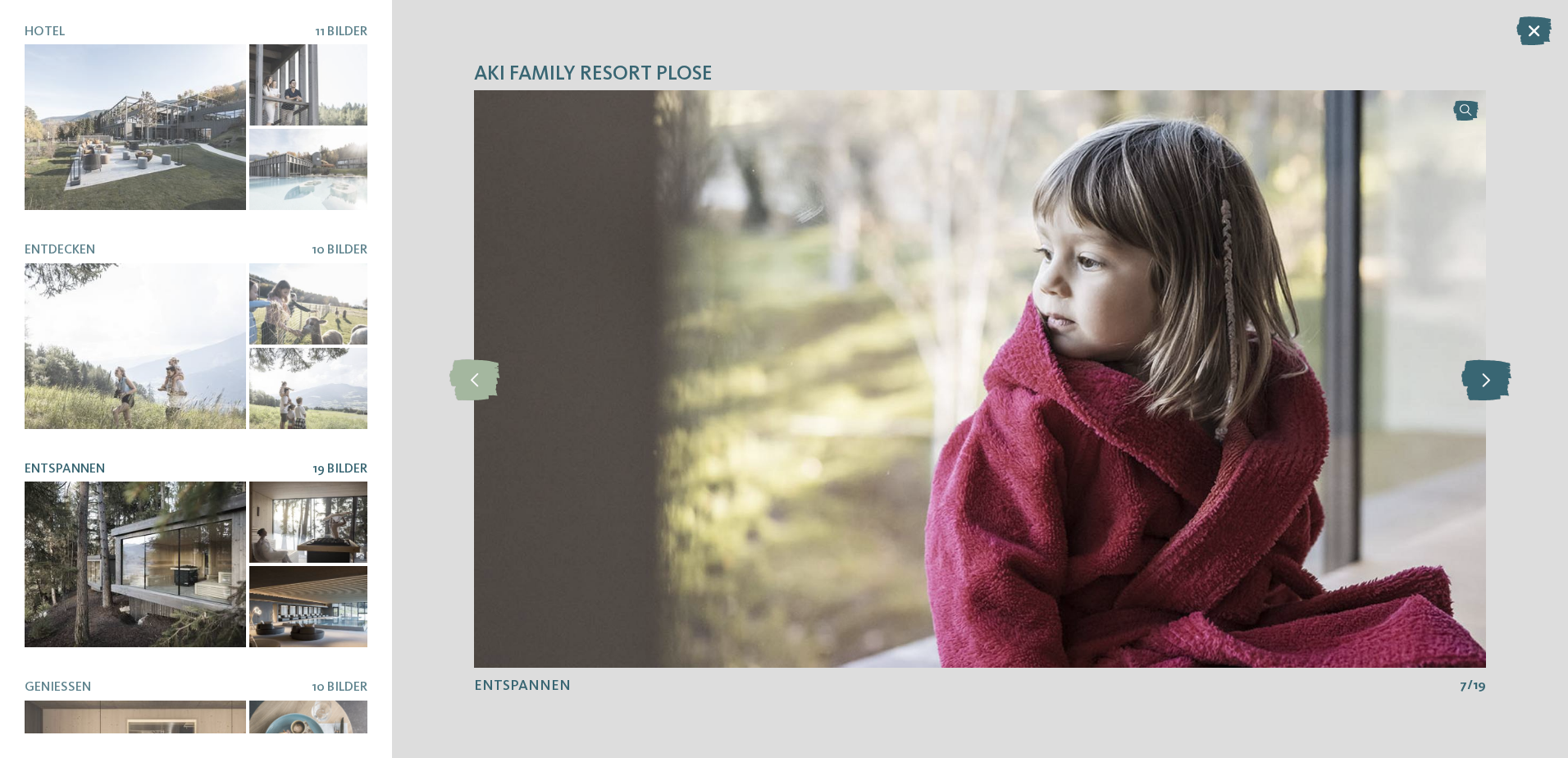
click at [1486, 371] on icon at bounding box center [1486, 379] width 50 height 41
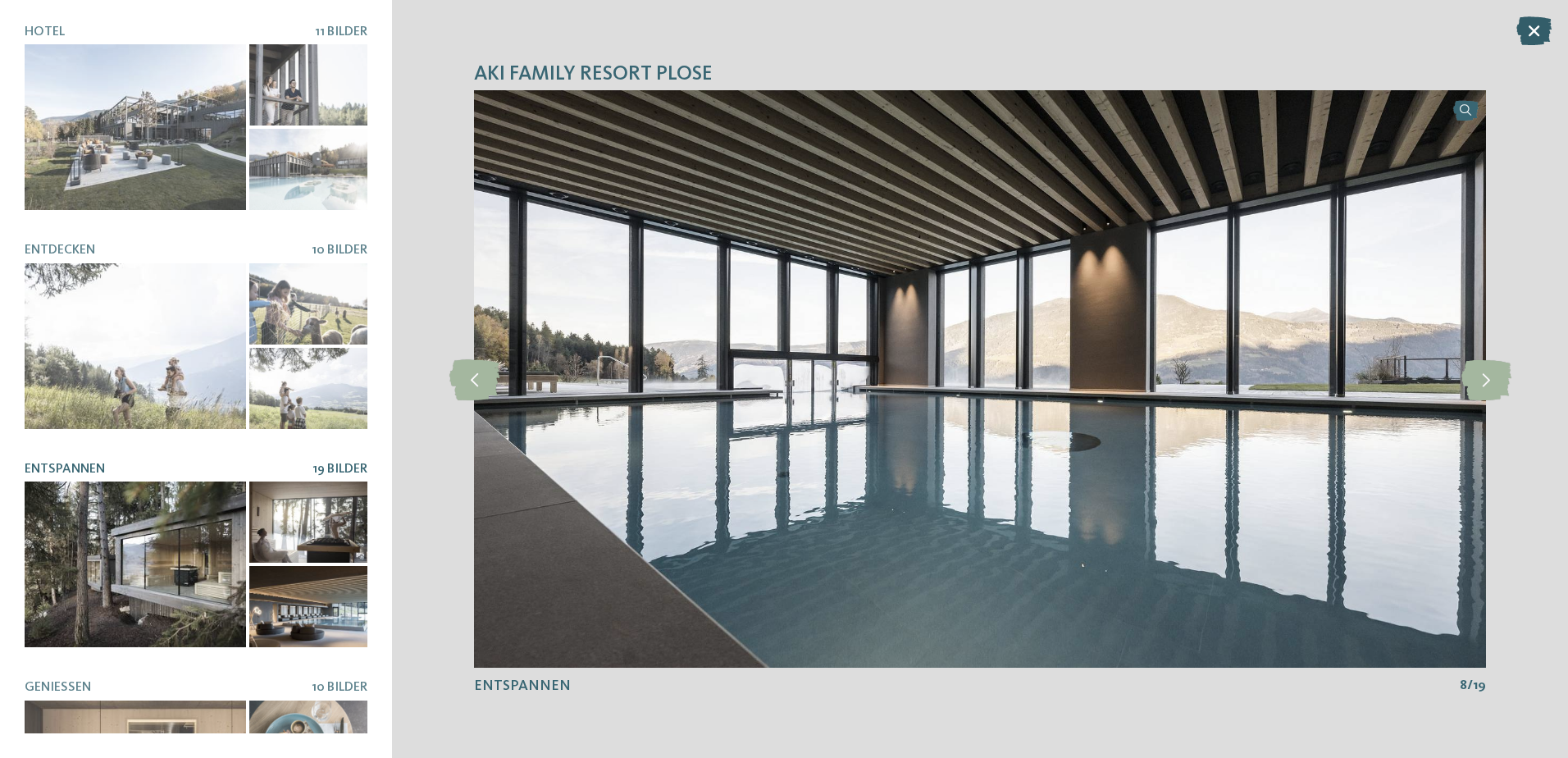
click at [1547, 28] on icon at bounding box center [1534, 31] width 36 height 29
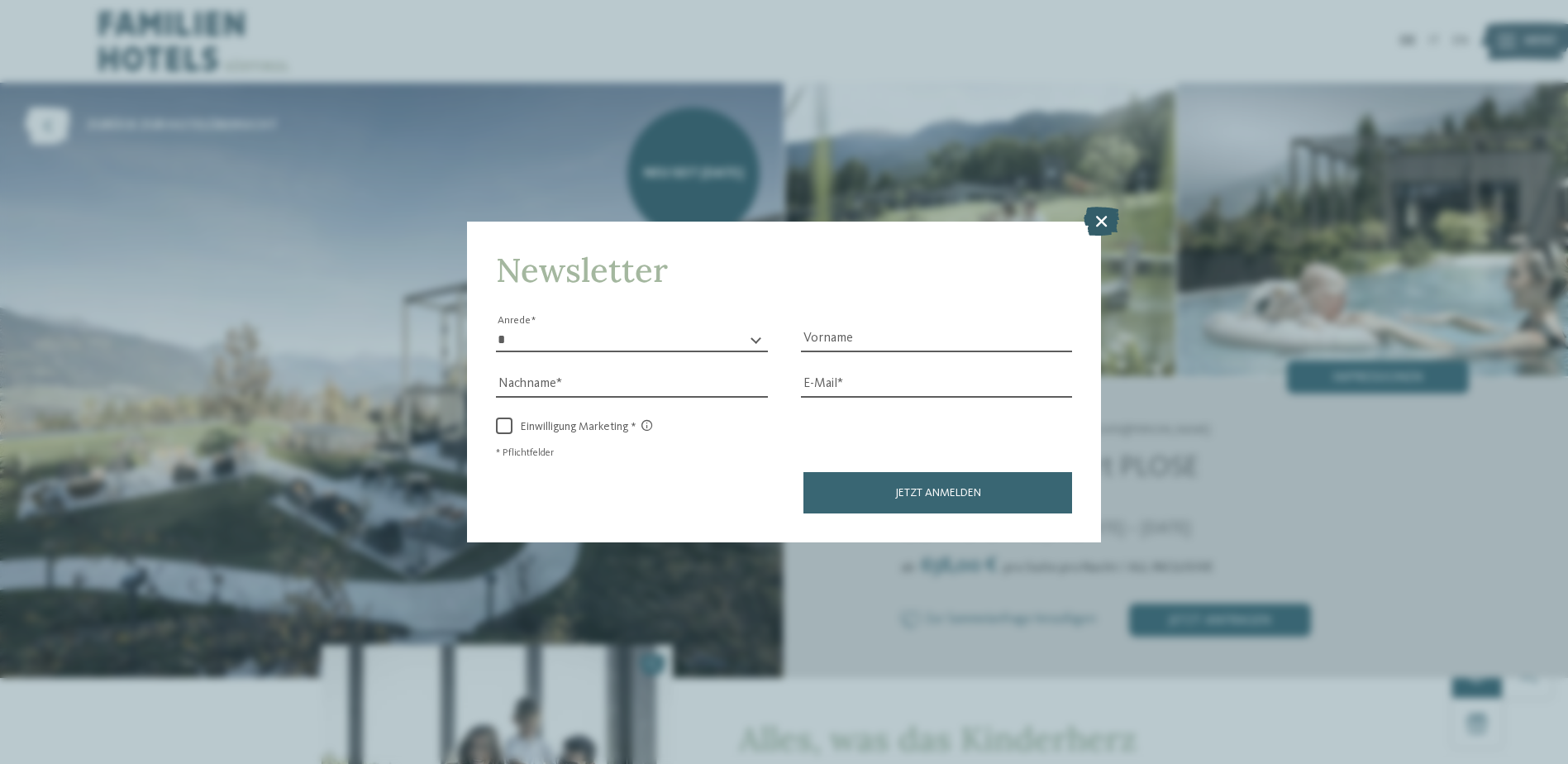
click at [1110, 214] on icon at bounding box center [1101, 220] width 36 height 29
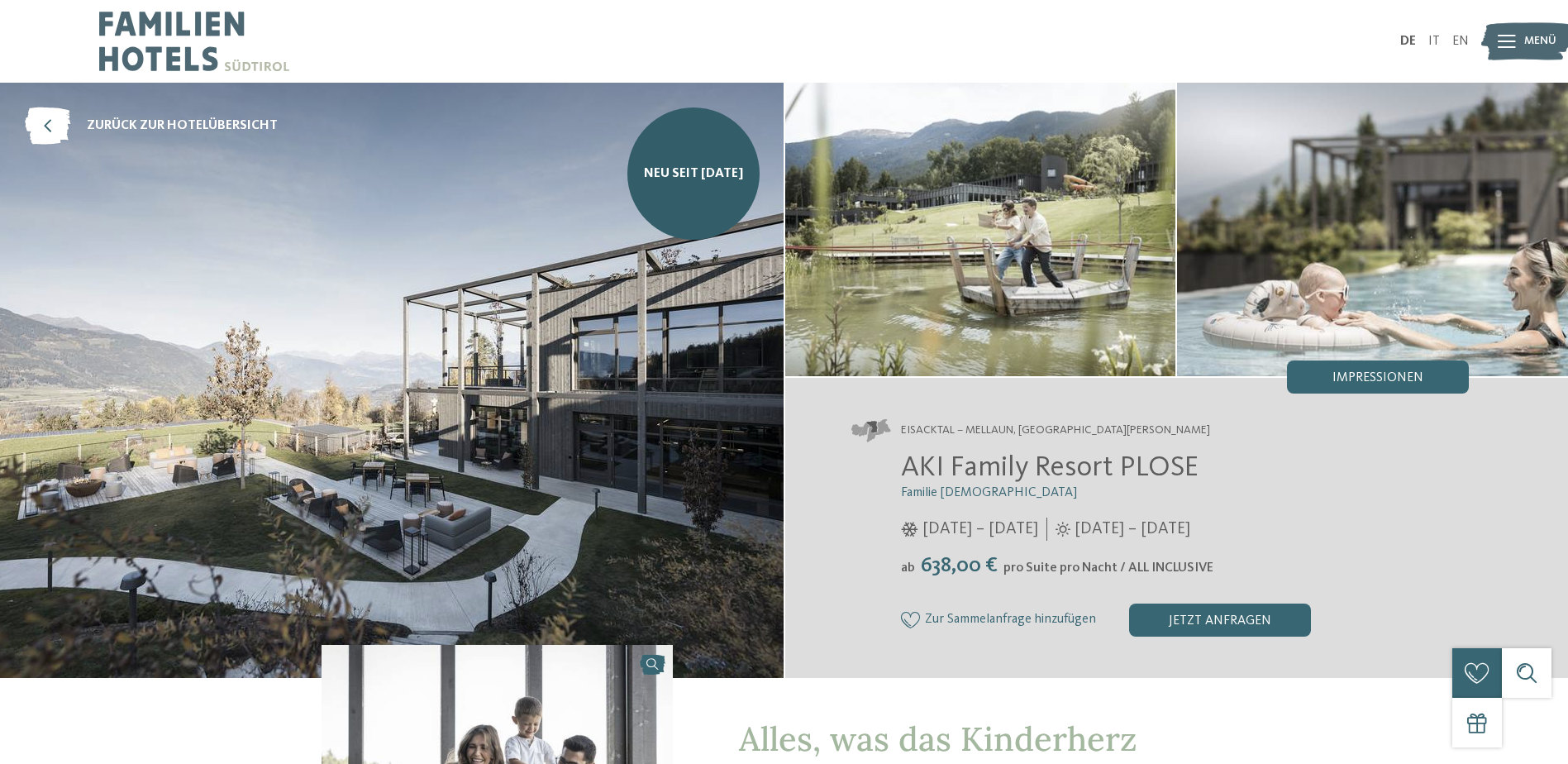
click at [1003, 274] on img at bounding box center [981, 229] width 391 height 294
click at [1344, 336] on img at bounding box center [1373, 229] width 391 height 294
click at [1354, 304] on img at bounding box center [1373, 229] width 391 height 294
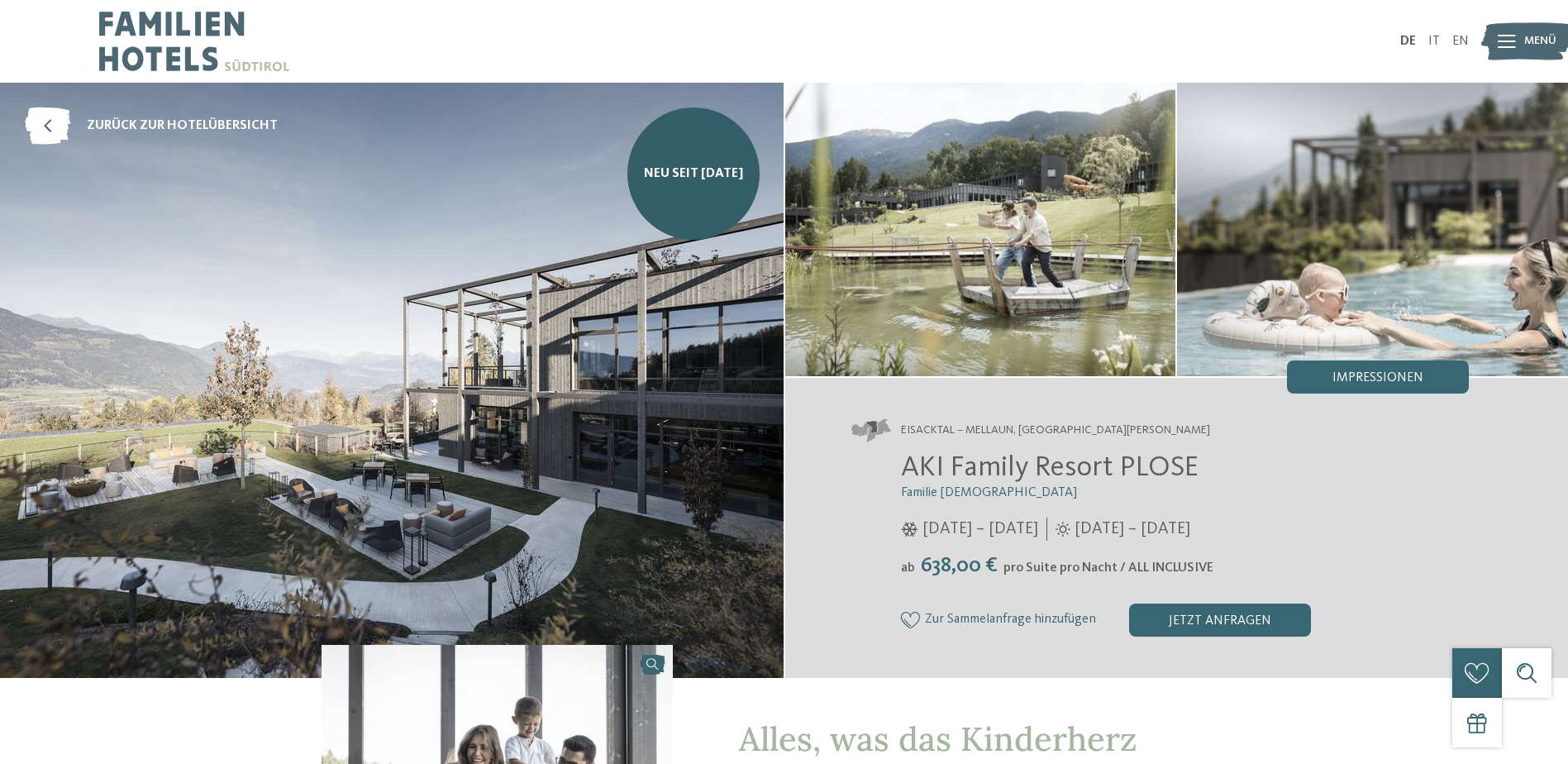
click at [1354, 304] on img at bounding box center [1373, 229] width 391 height 294
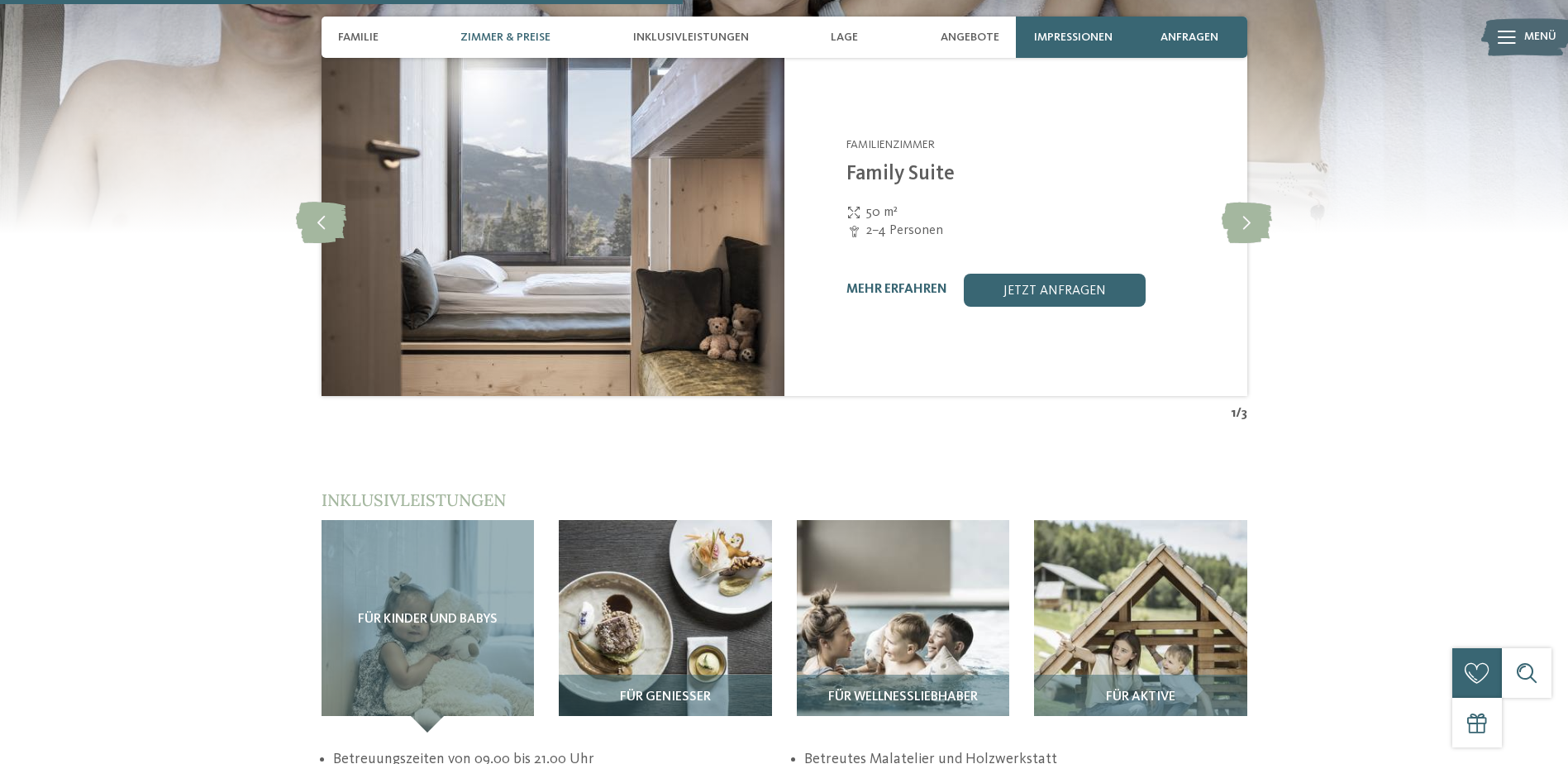
scroll to position [2067, 0]
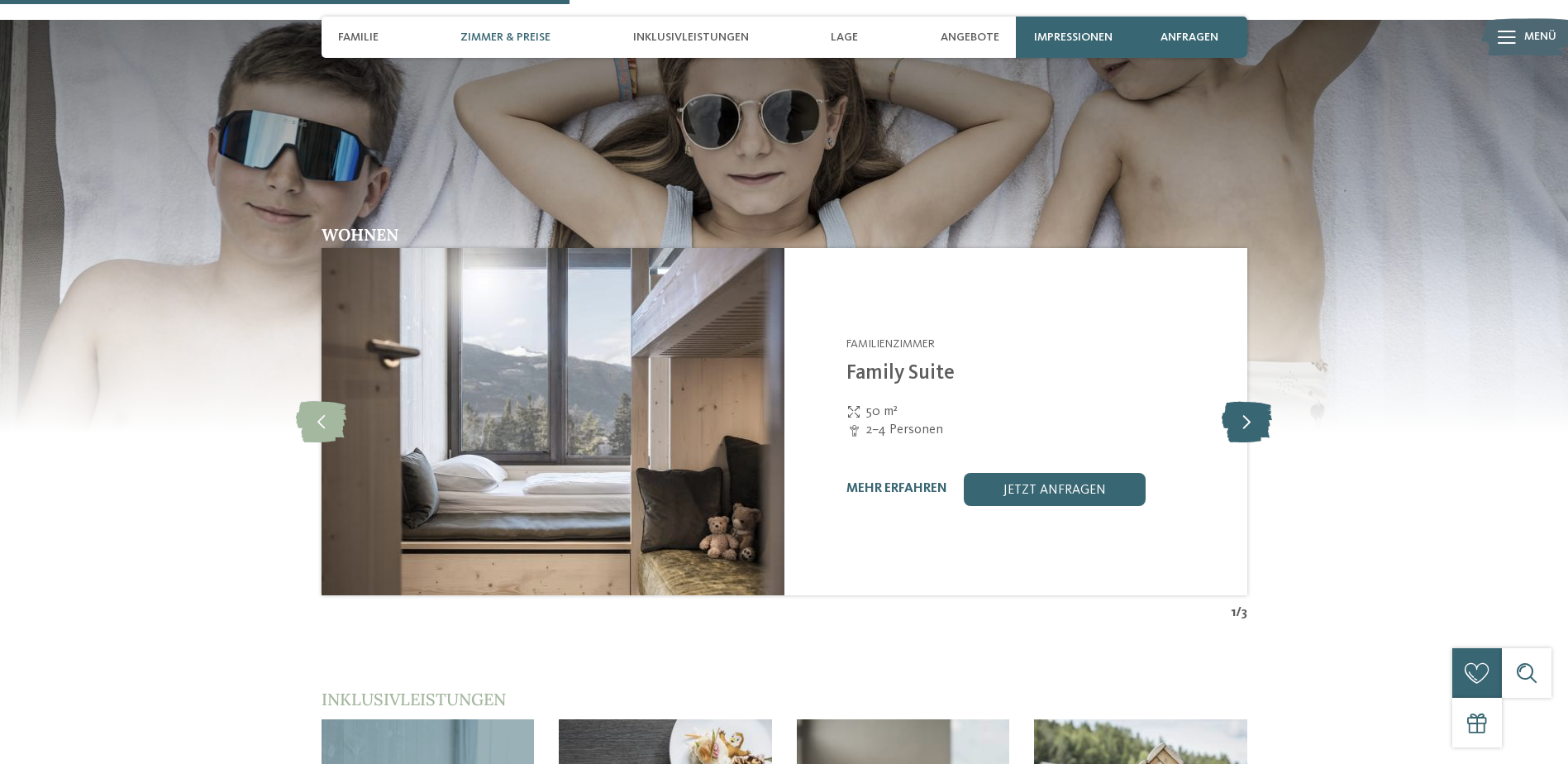
click at [1256, 401] on icon at bounding box center [1247, 422] width 50 height 42
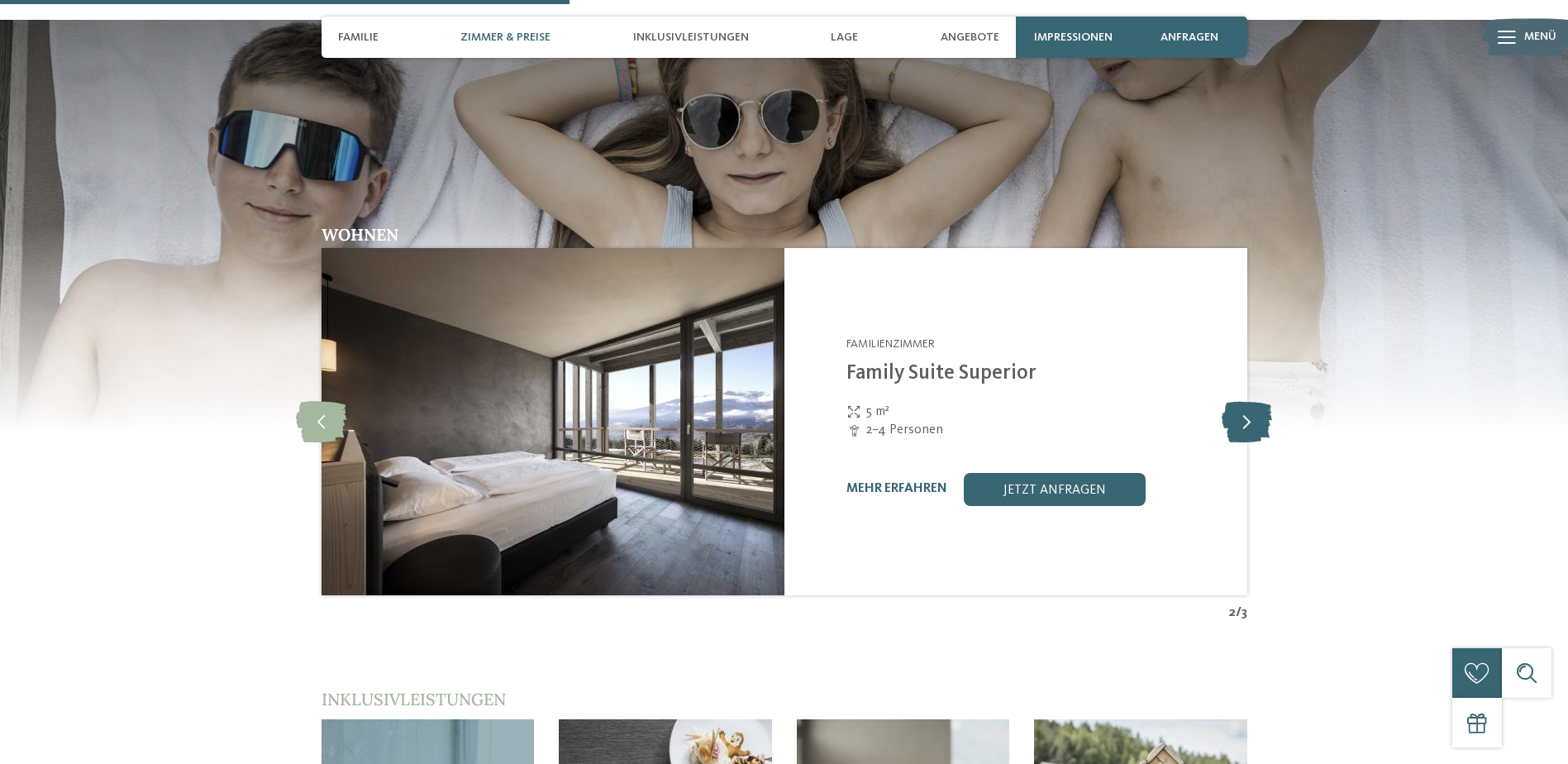
click at [1256, 401] on icon at bounding box center [1247, 422] width 50 height 42
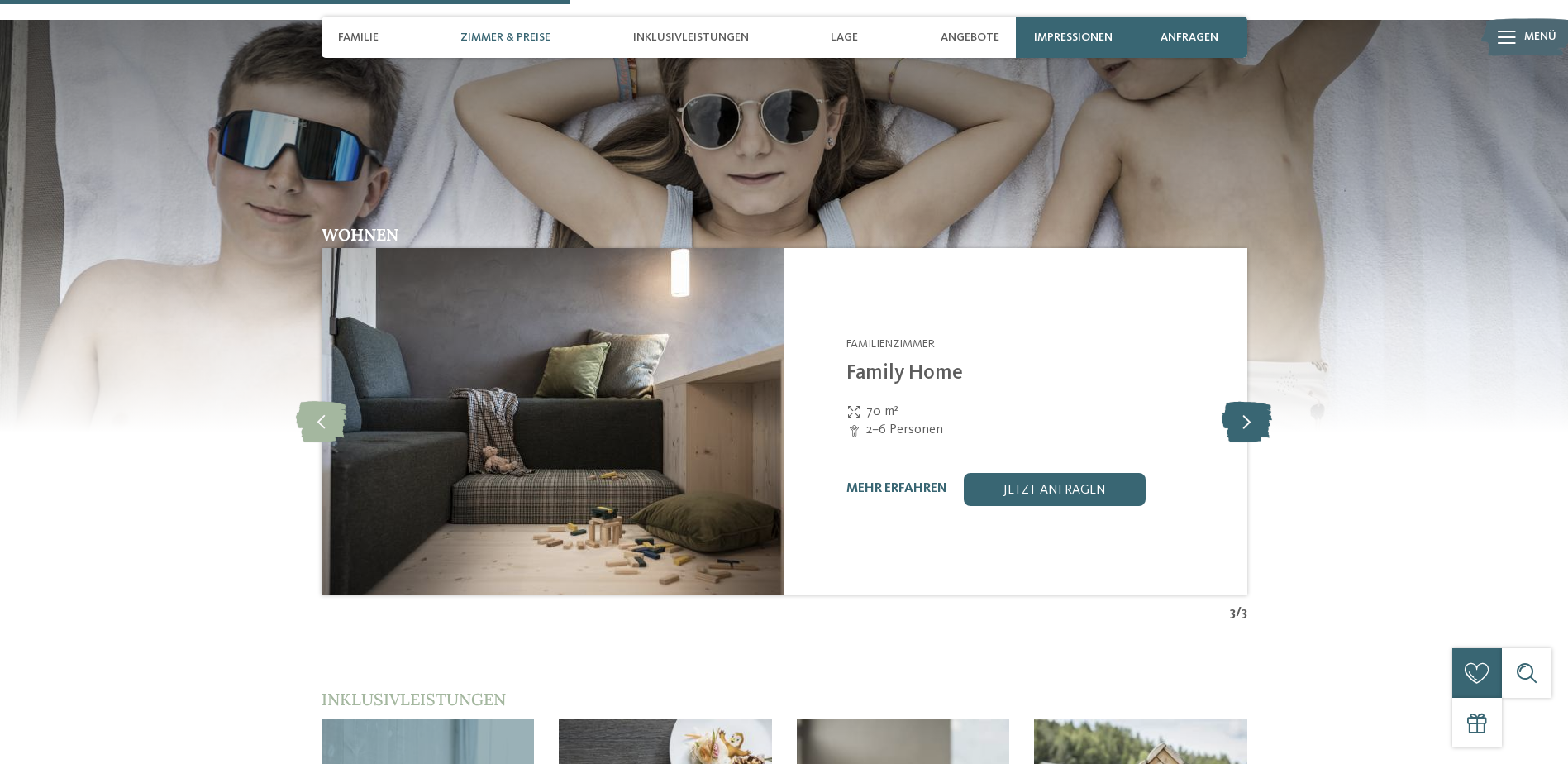
click at [1256, 401] on icon at bounding box center [1247, 422] width 50 height 42
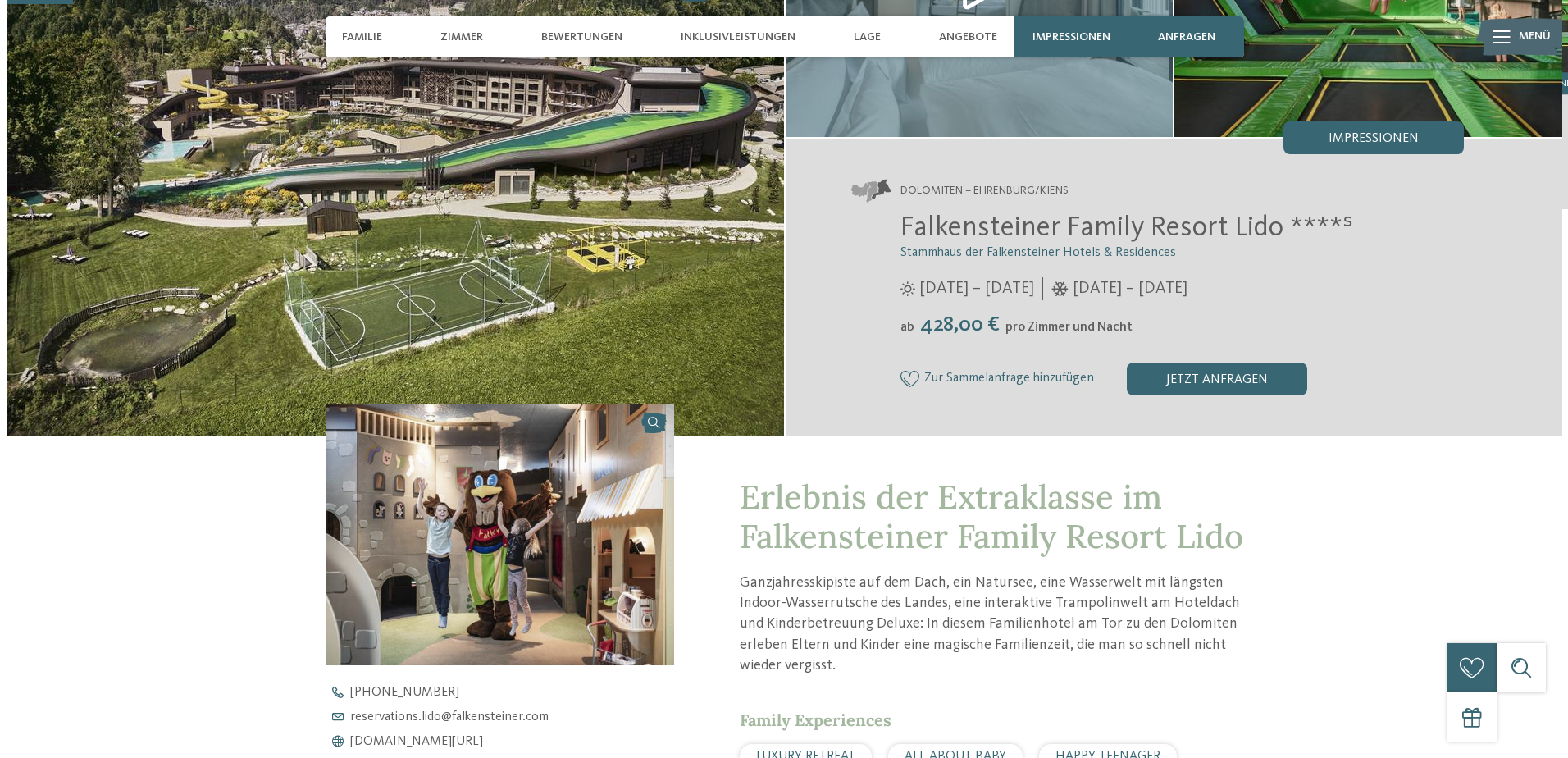
scroll to position [246, 0]
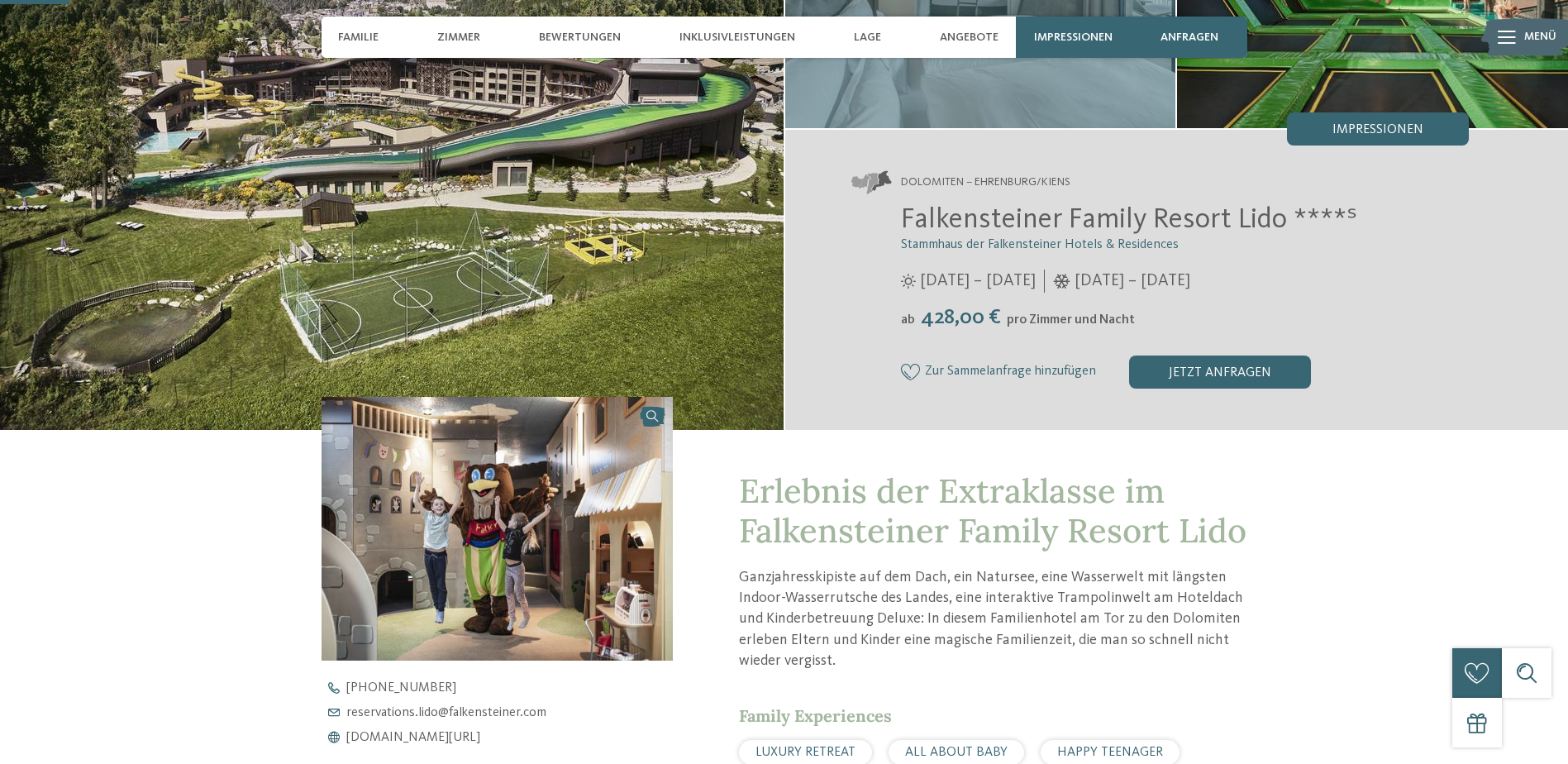
click at [1346, 134] on span "Impressionen" at bounding box center [1378, 130] width 91 height 13
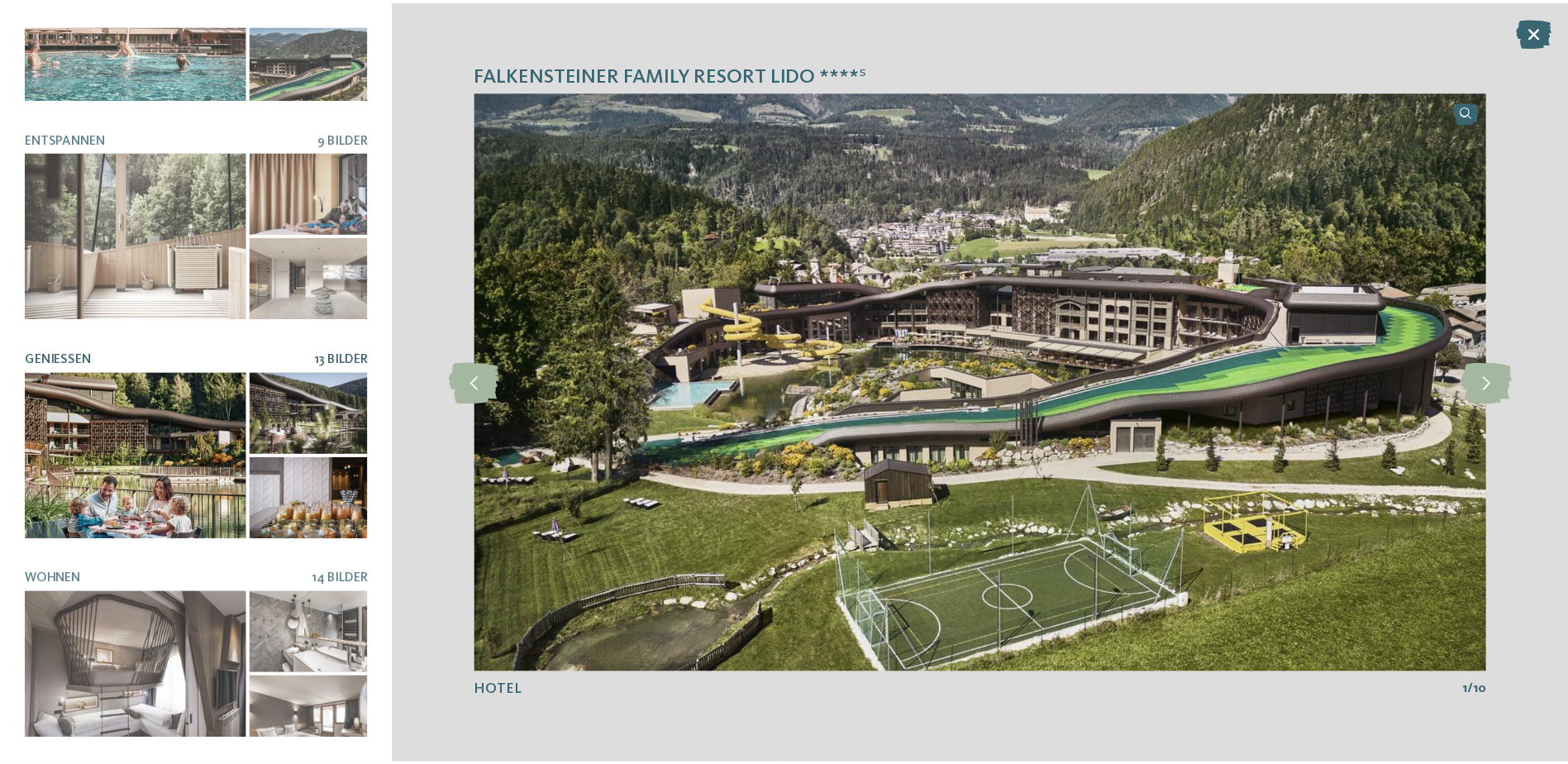
scroll to position [0, 0]
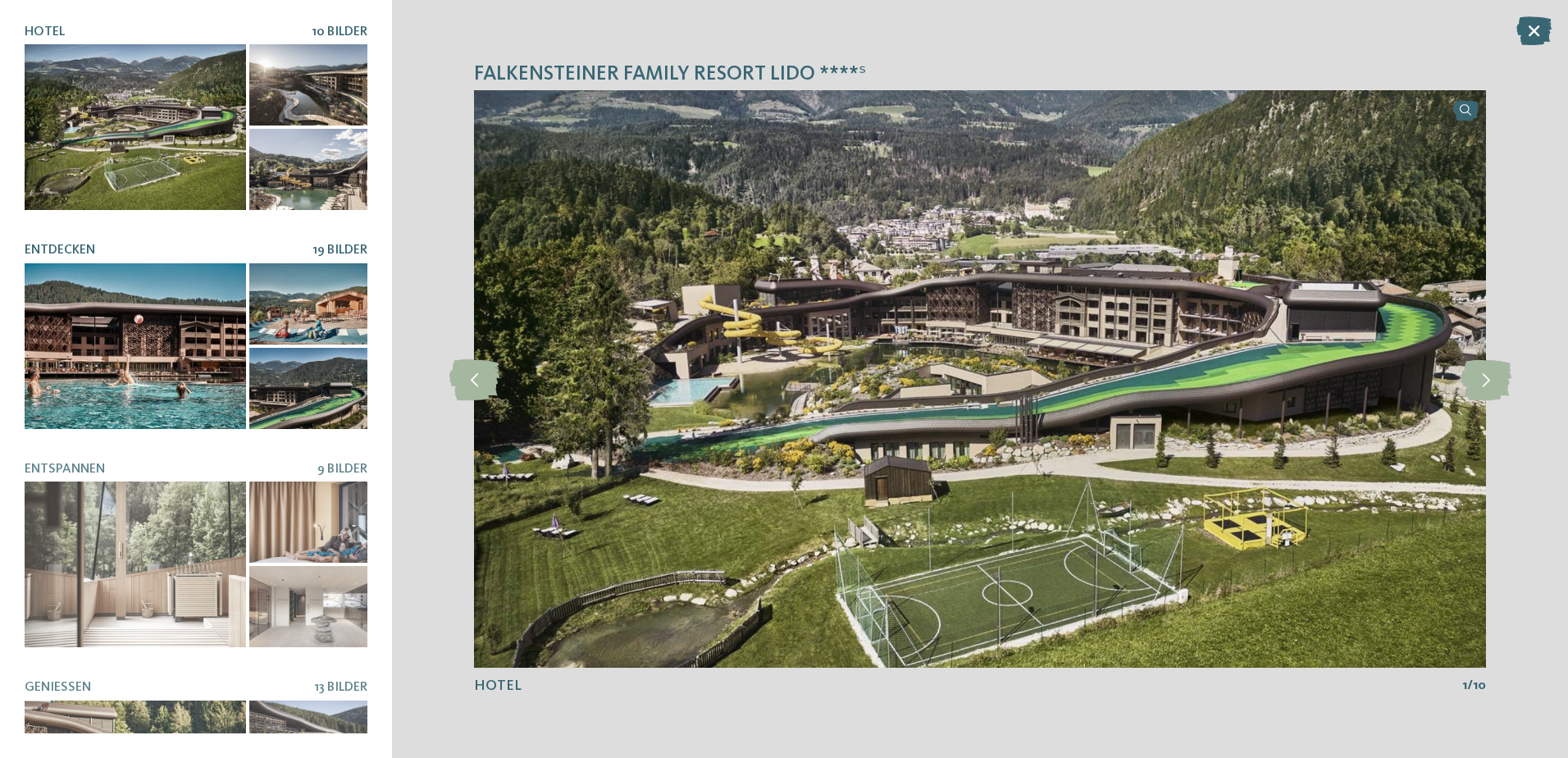
click at [336, 243] on span "19 Bilder" at bounding box center [340, 250] width 55 height 13
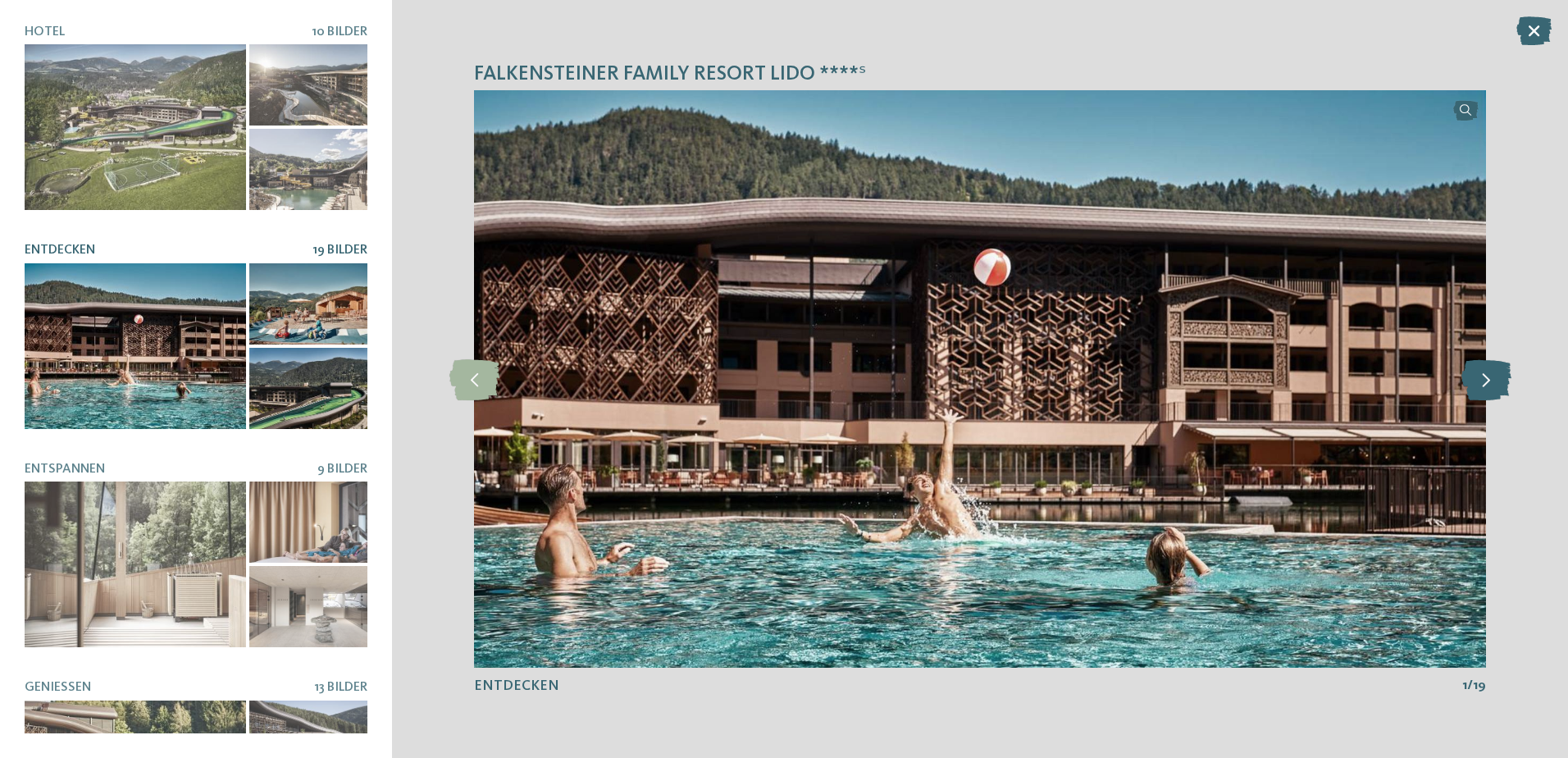
click at [1500, 386] on icon at bounding box center [1486, 379] width 50 height 41
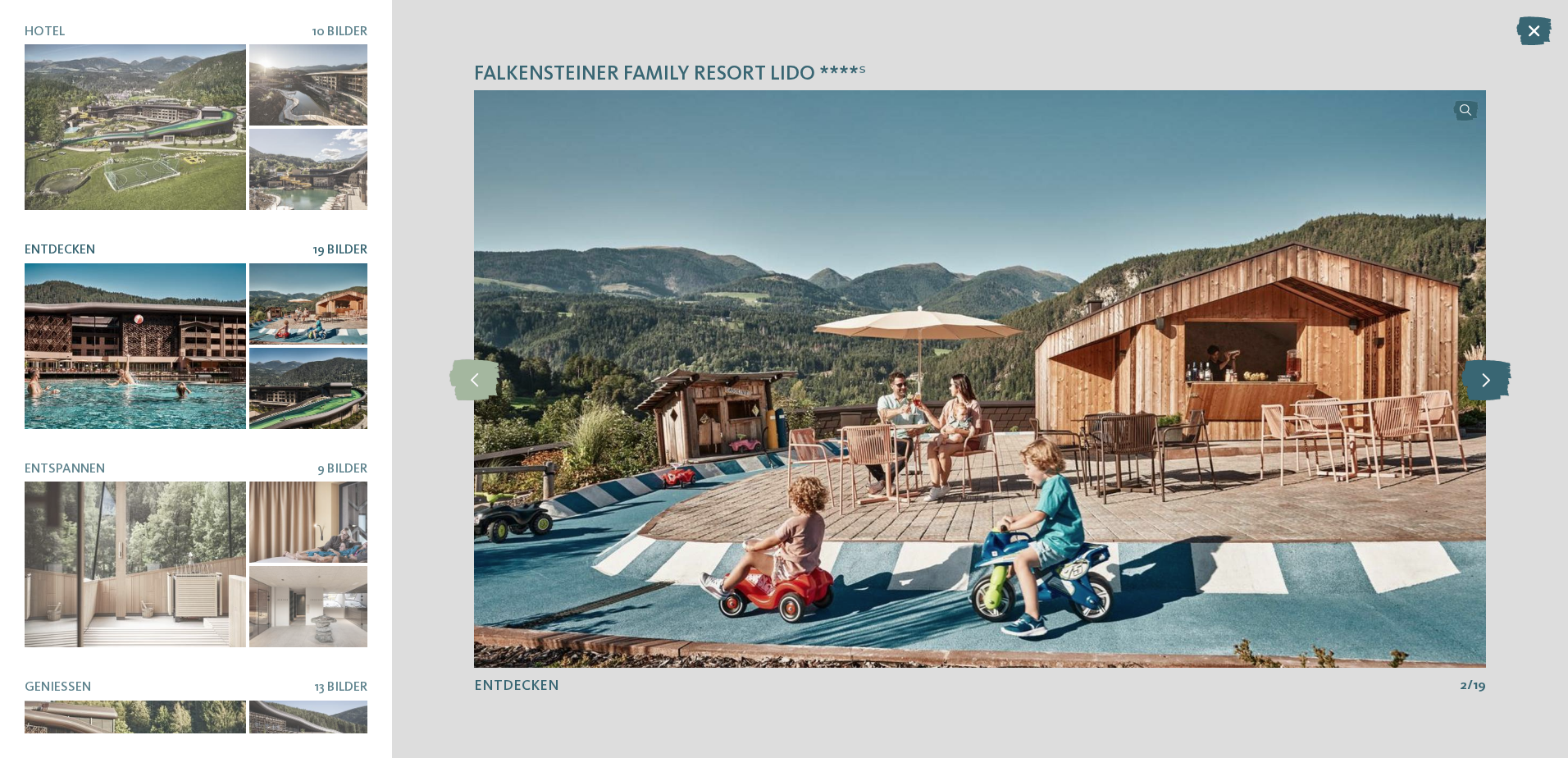
click at [1500, 386] on icon at bounding box center [1486, 379] width 50 height 41
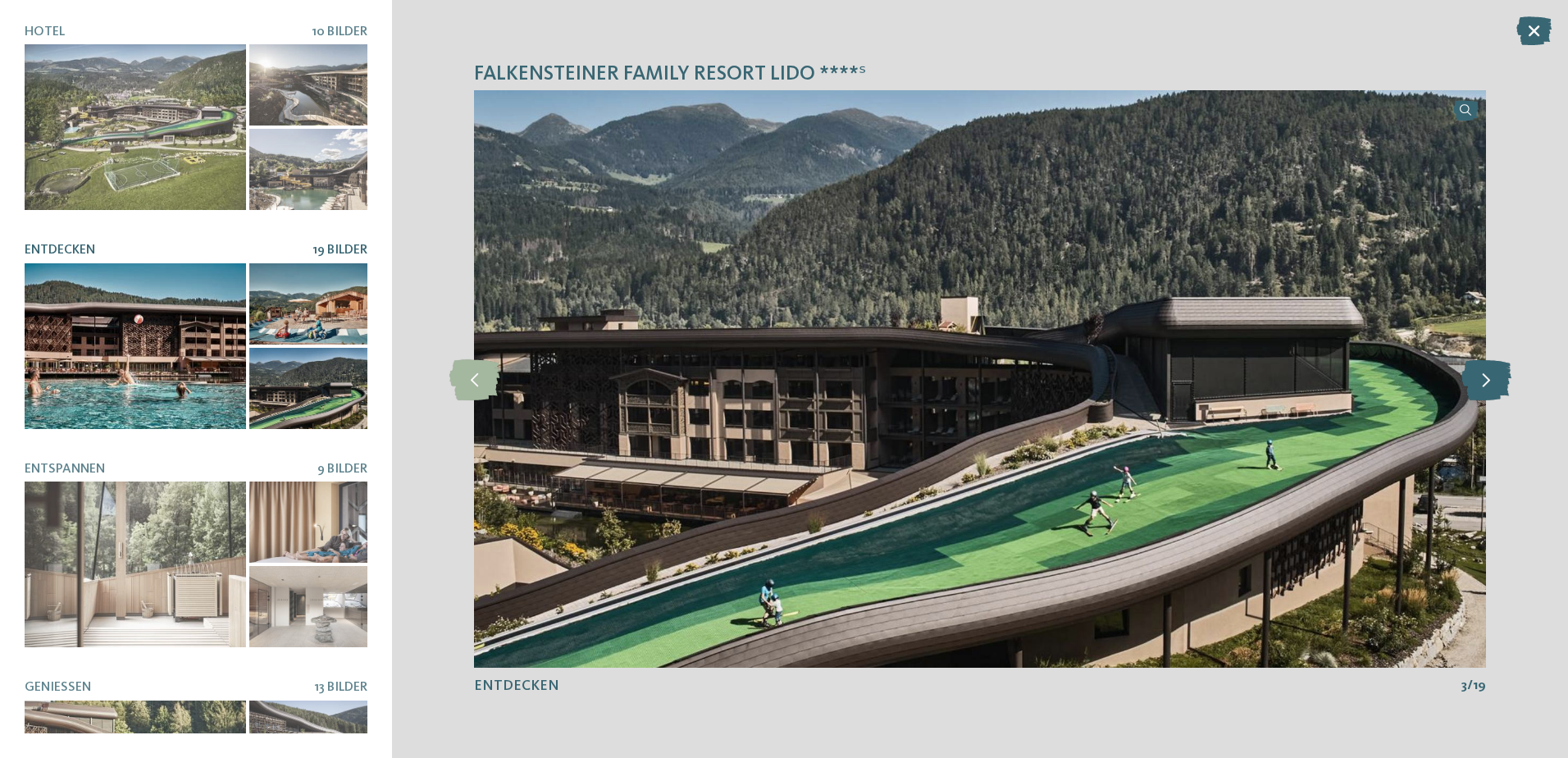
click at [1500, 386] on icon at bounding box center [1486, 379] width 50 height 41
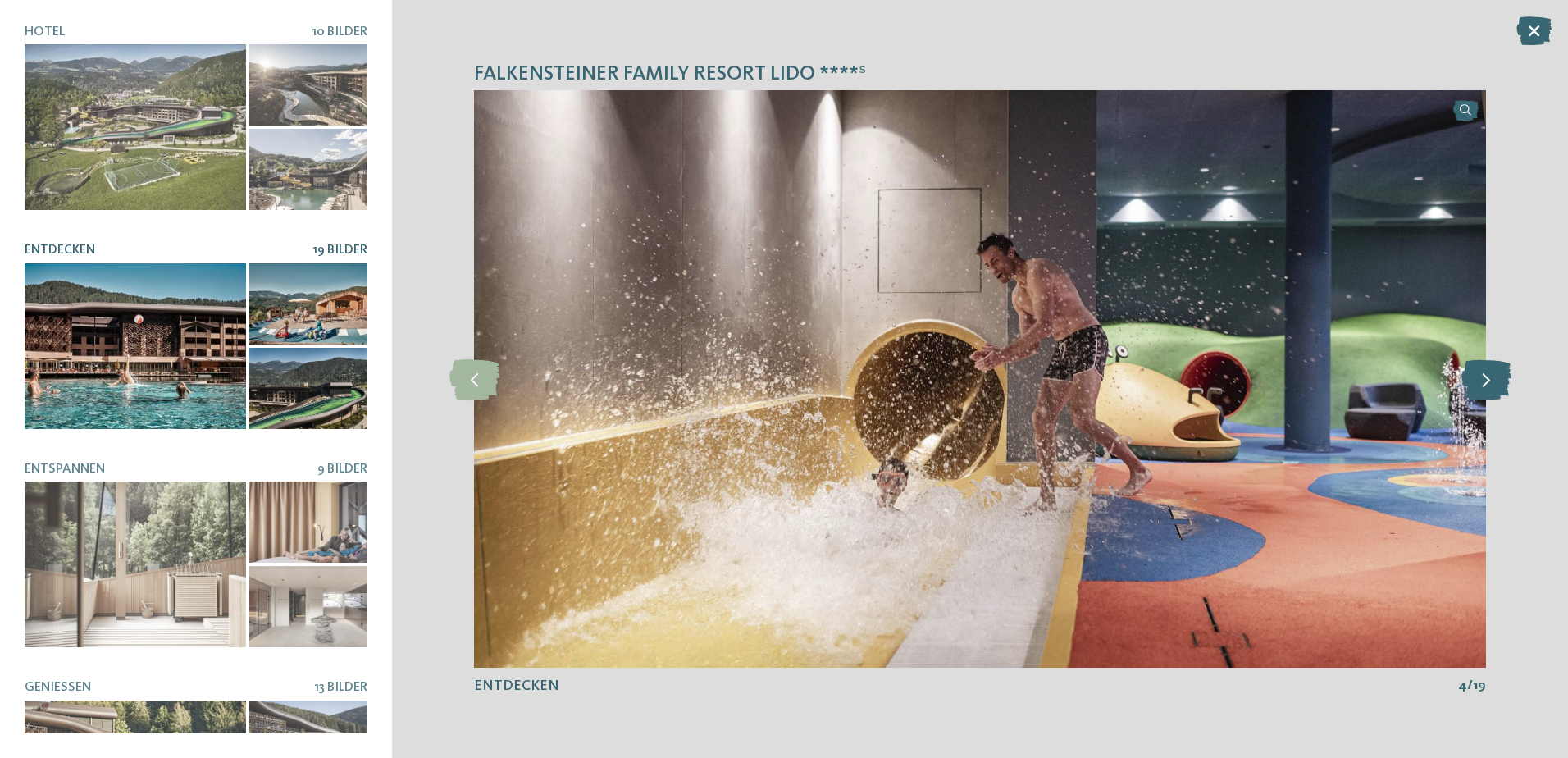
click at [1500, 386] on icon at bounding box center [1486, 379] width 50 height 41
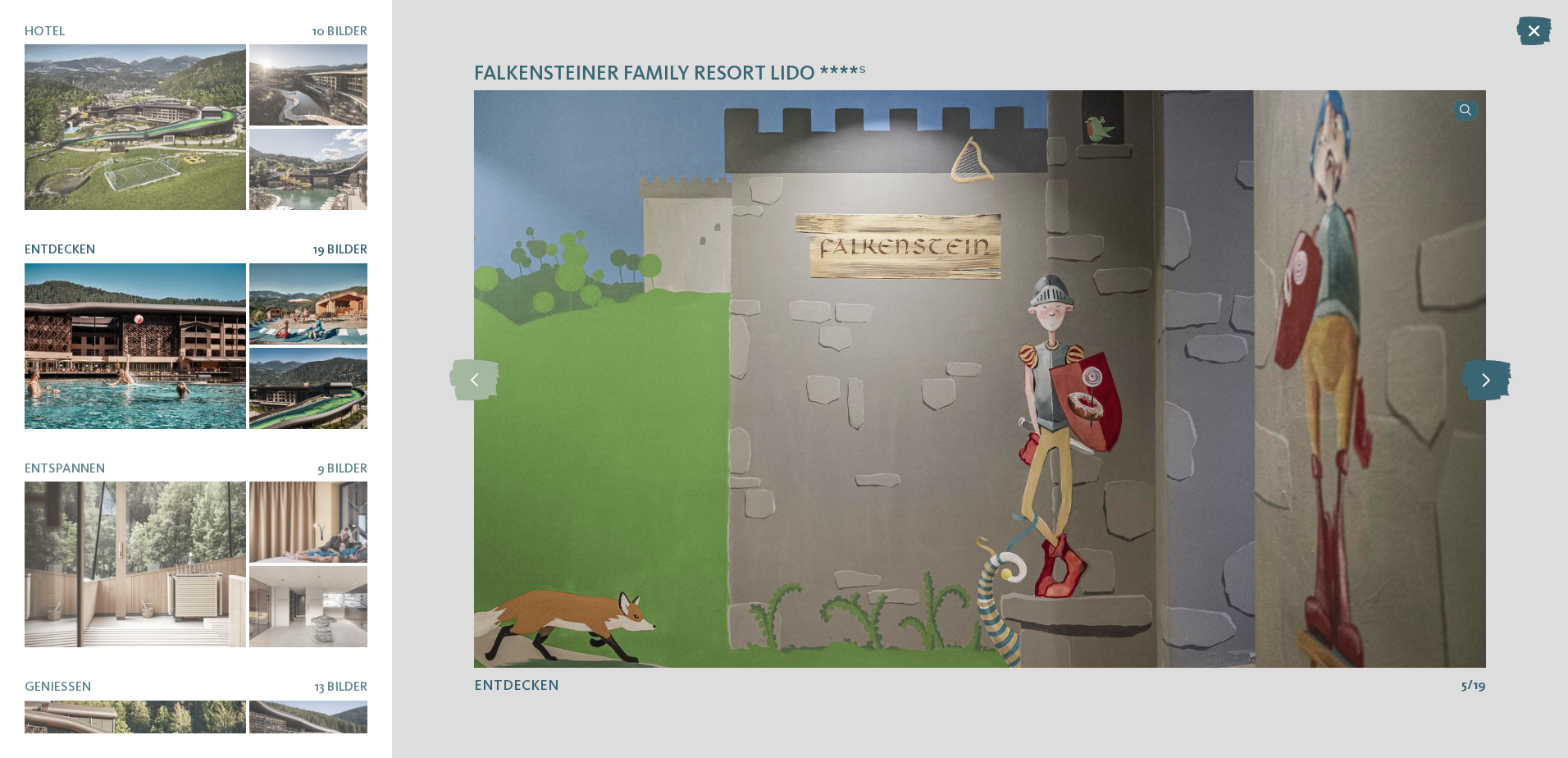
click at [1500, 386] on icon at bounding box center [1486, 379] width 50 height 41
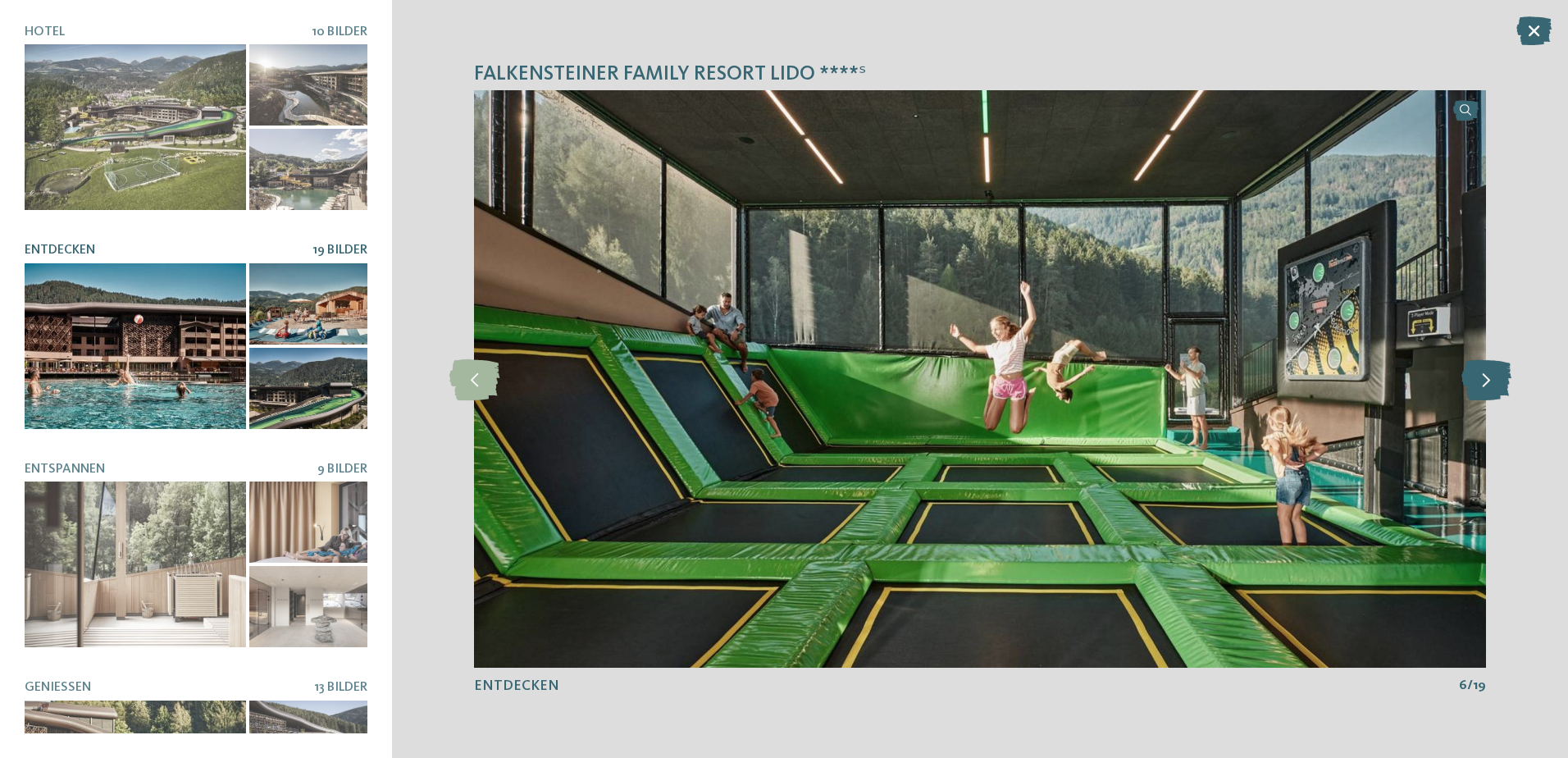
click at [1500, 386] on icon at bounding box center [1486, 379] width 50 height 41
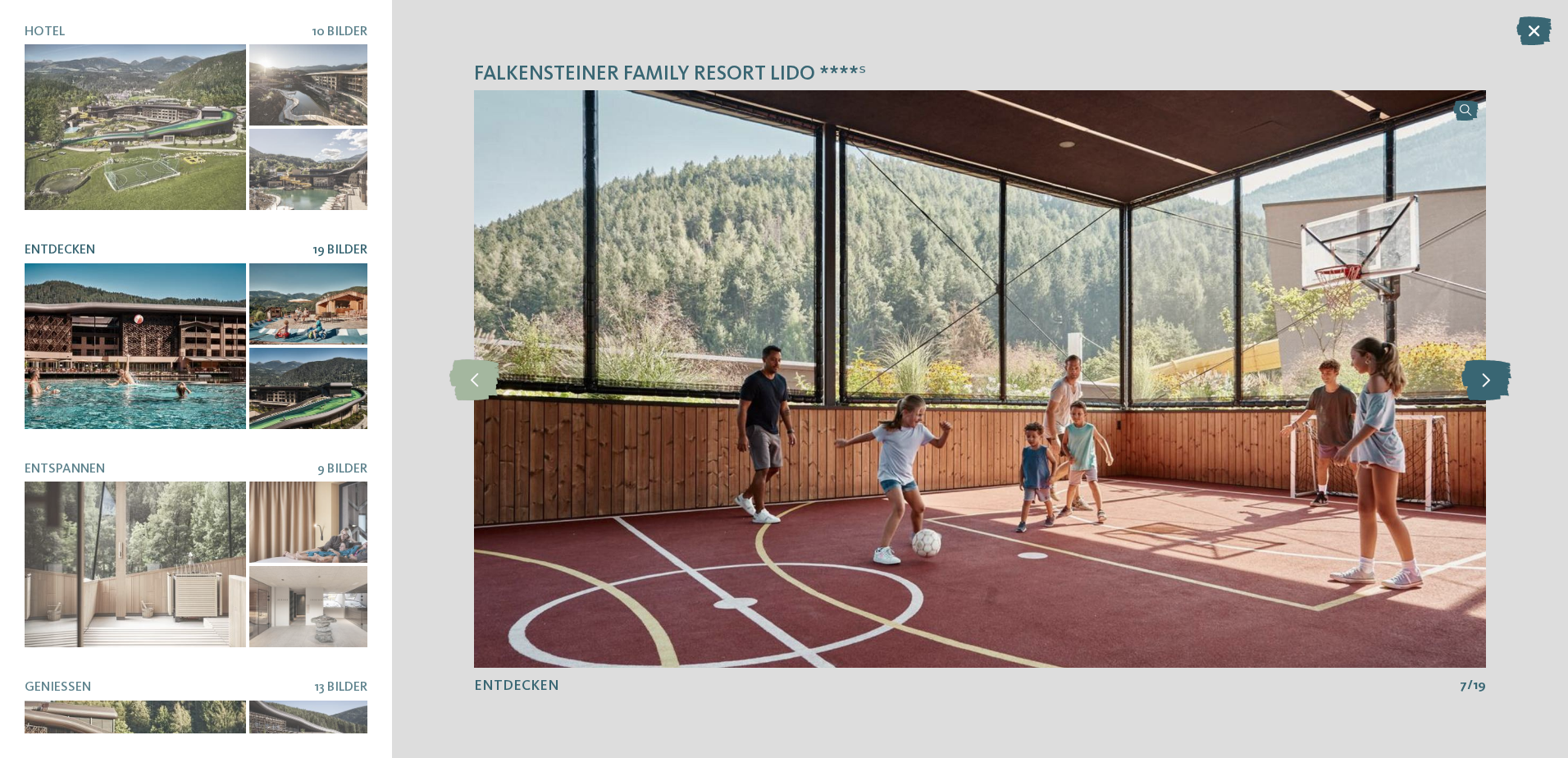
click at [1500, 386] on icon at bounding box center [1486, 379] width 50 height 41
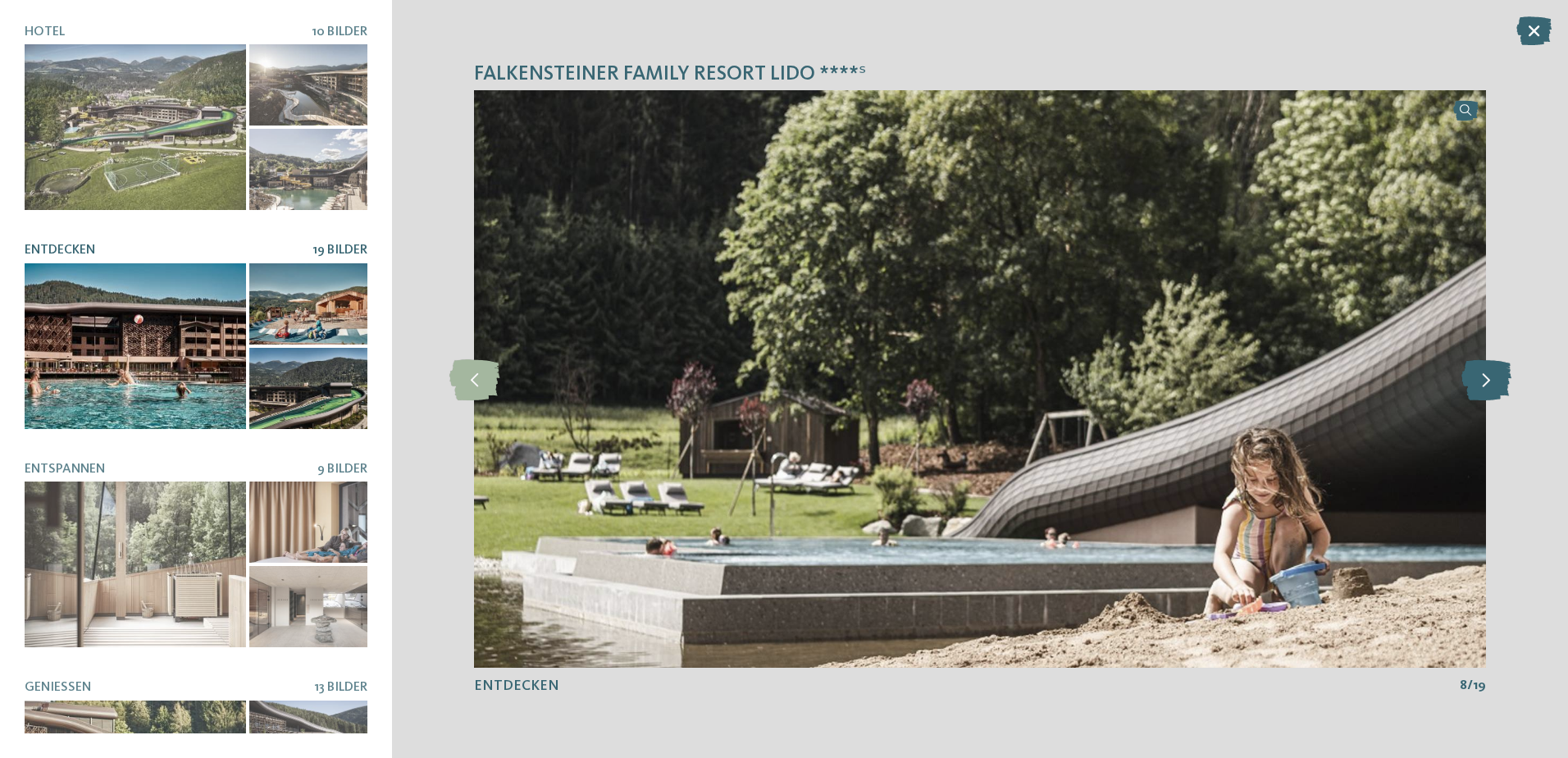
click at [1500, 386] on icon at bounding box center [1486, 379] width 50 height 41
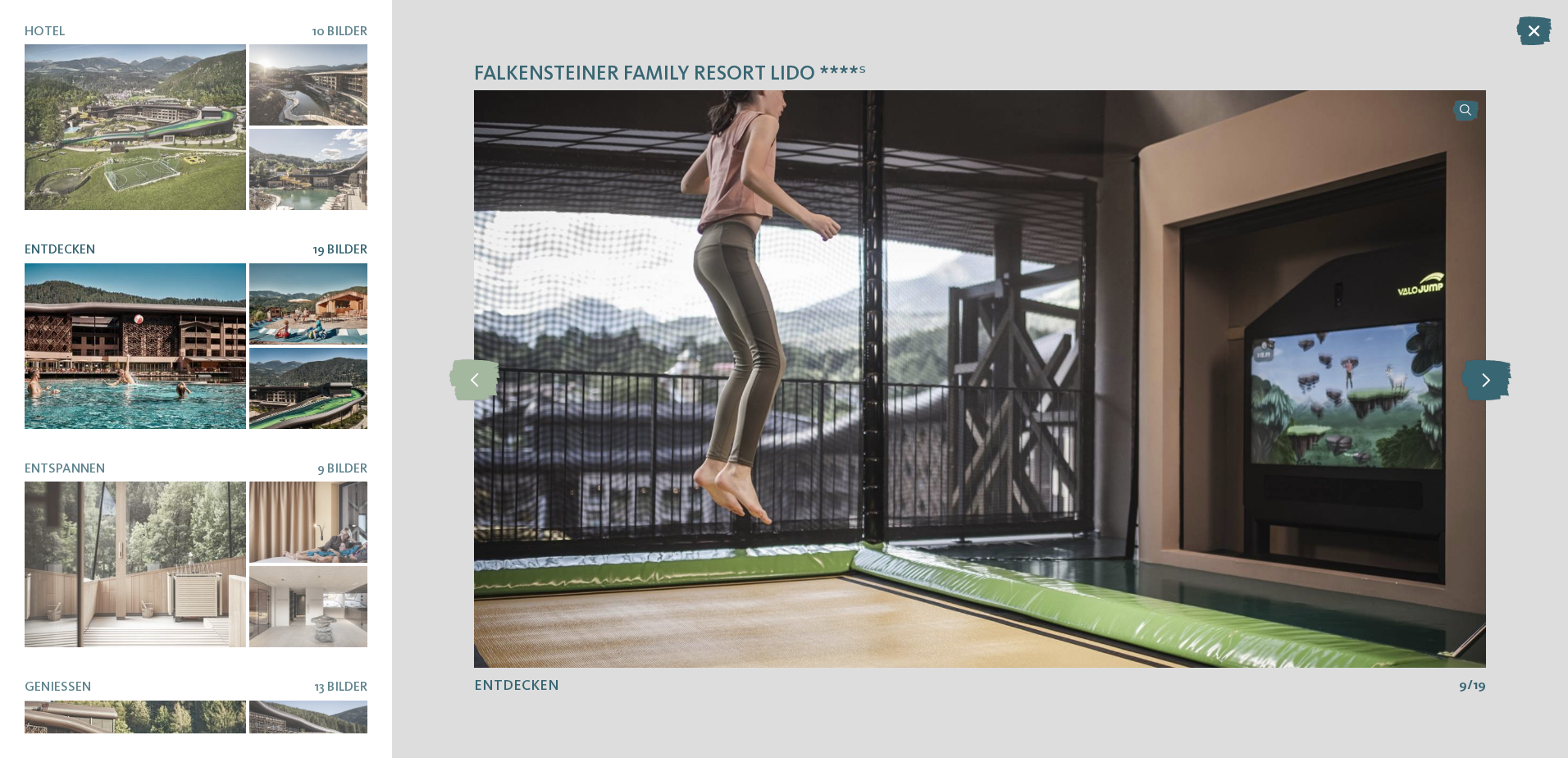
click at [1500, 386] on icon at bounding box center [1486, 379] width 50 height 41
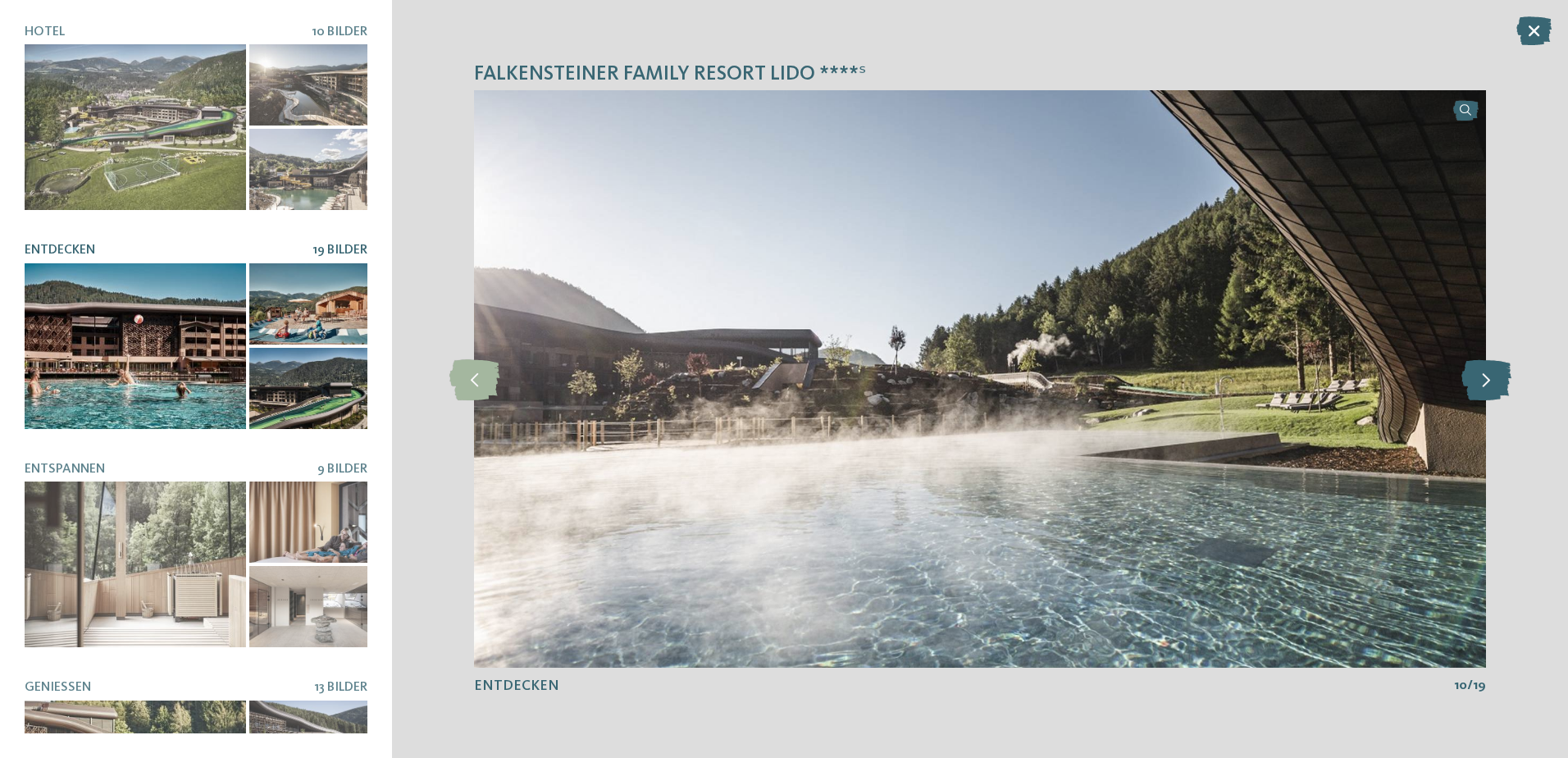
click at [1500, 386] on icon at bounding box center [1486, 379] width 50 height 41
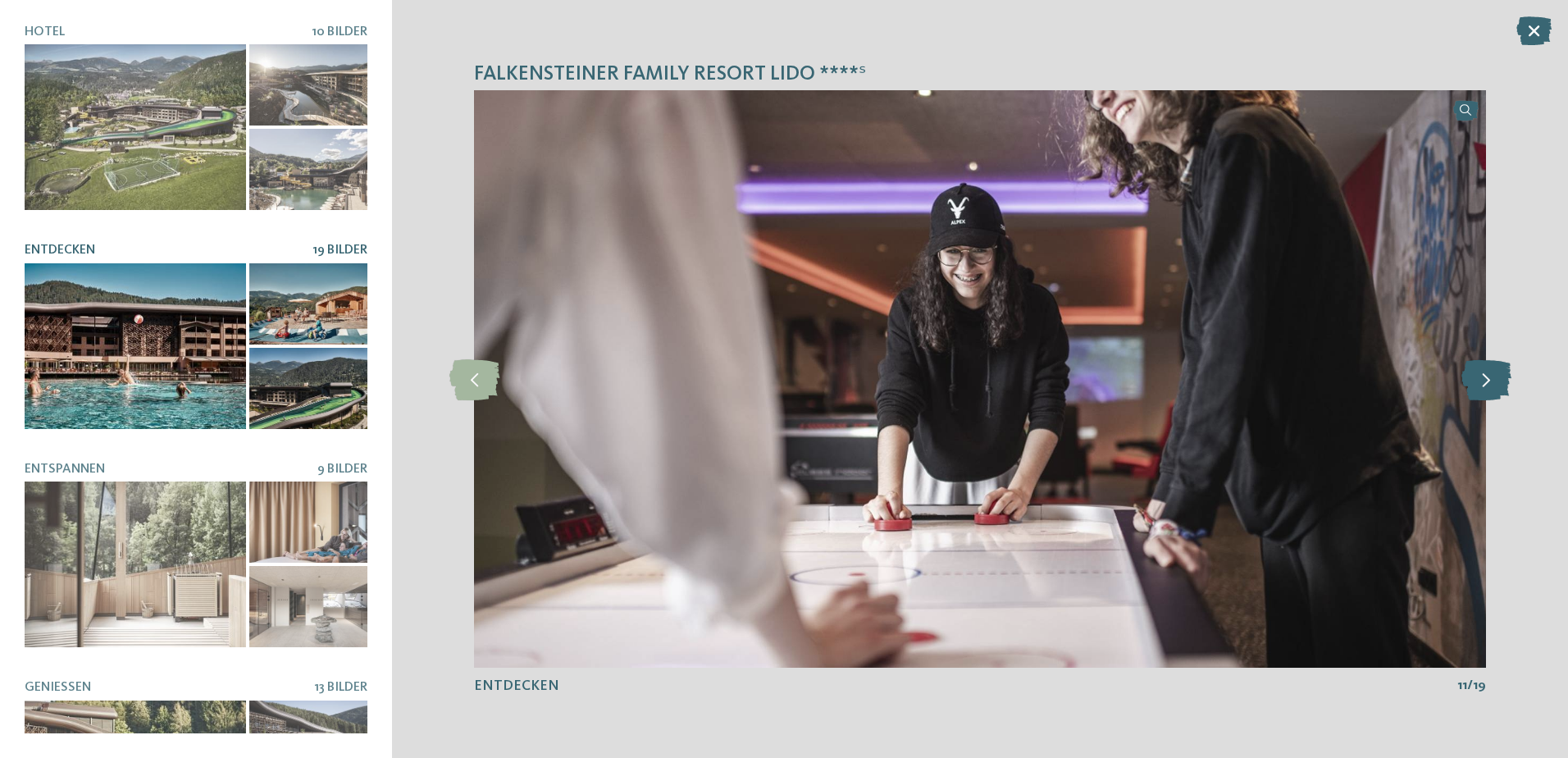
click at [1500, 386] on icon at bounding box center [1486, 379] width 50 height 41
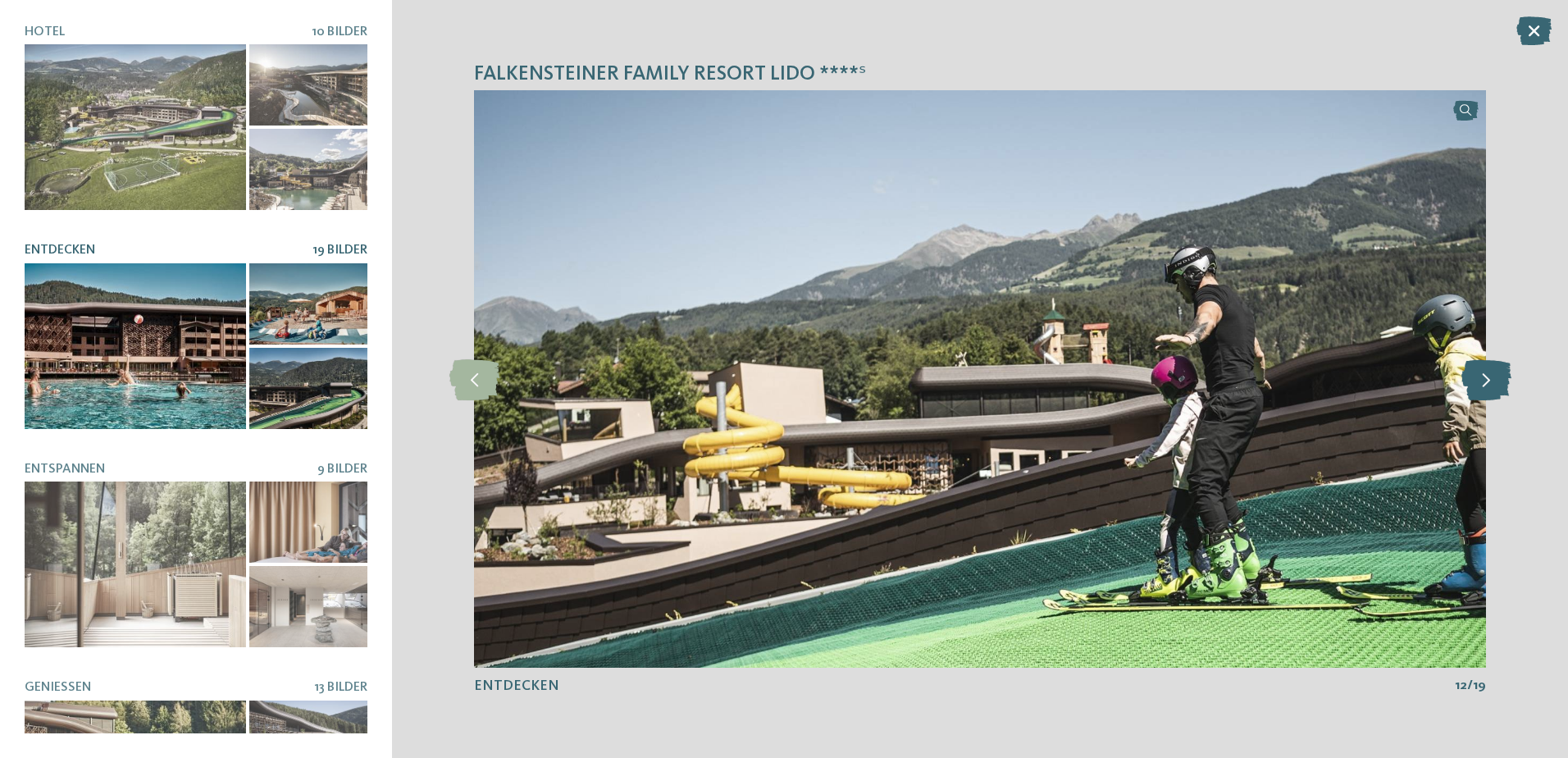
click at [1500, 386] on icon at bounding box center [1486, 379] width 50 height 41
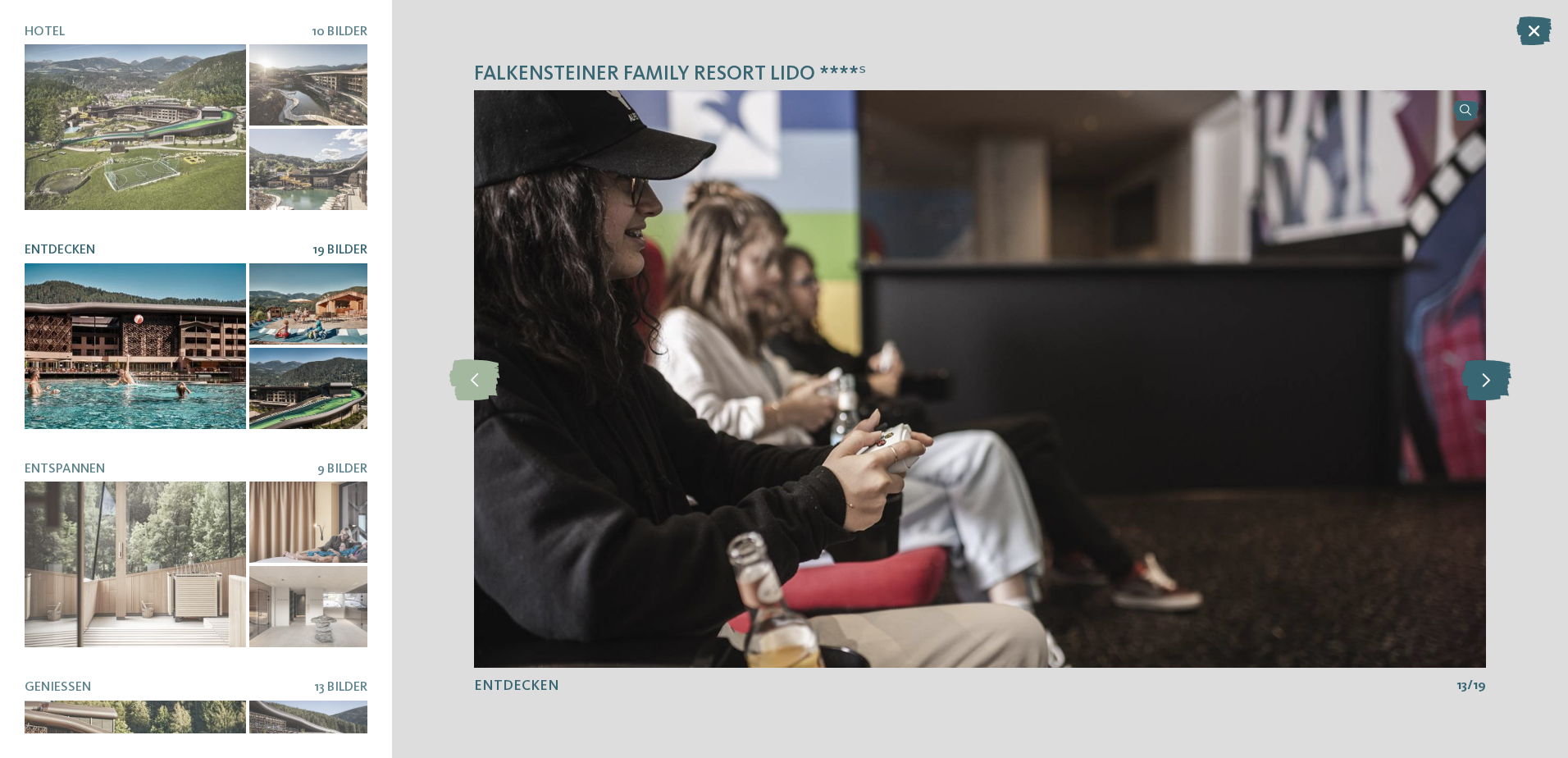
click at [1500, 386] on icon at bounding box center [1486, 379] width 50 height 41
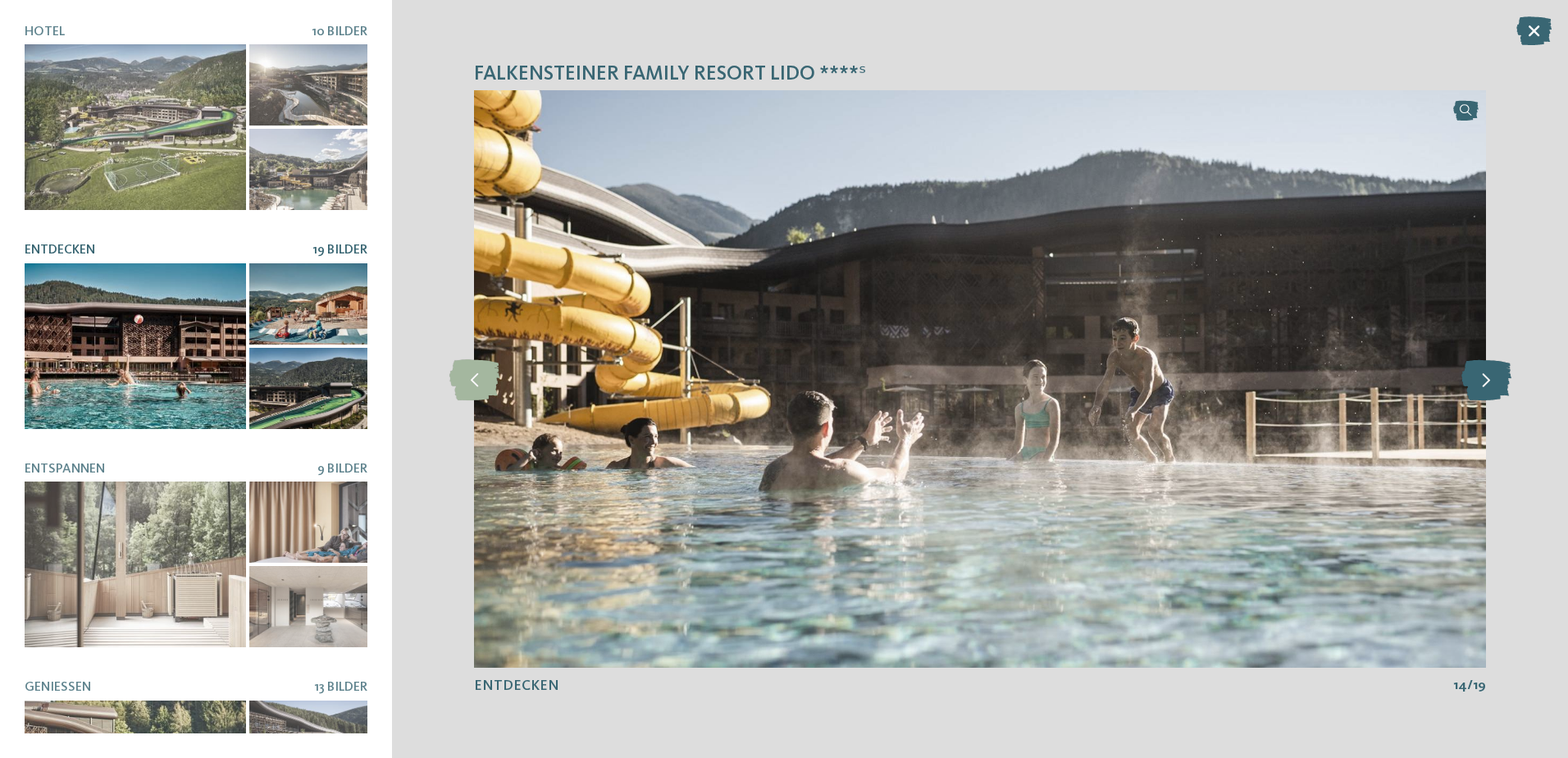
click at [1500, 386] on icon at bounding box center [1486, 379] width 50 height 41
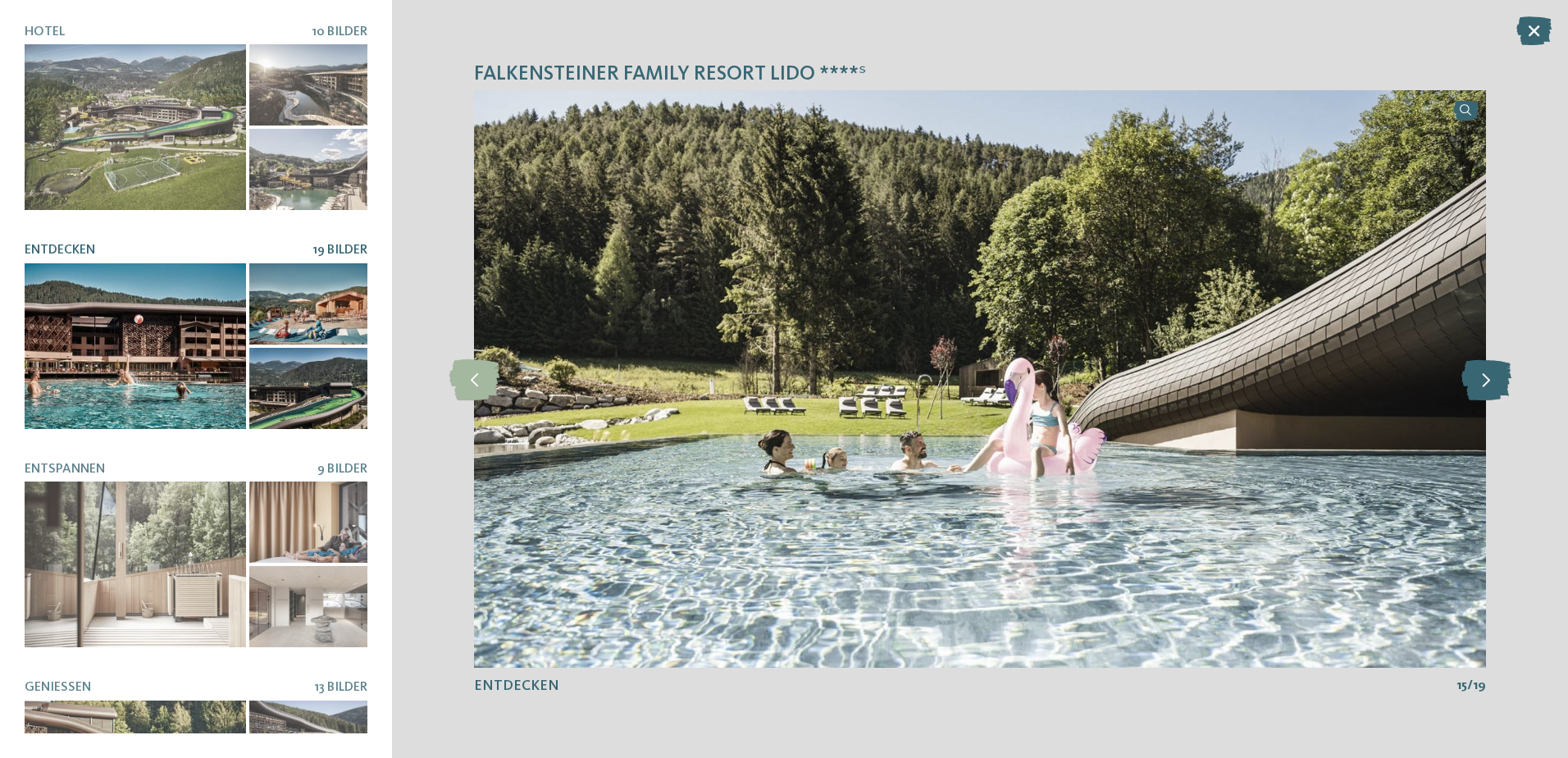
click at [1500, 386] on icon at bounding box center [1486, 379] width 50 height 41
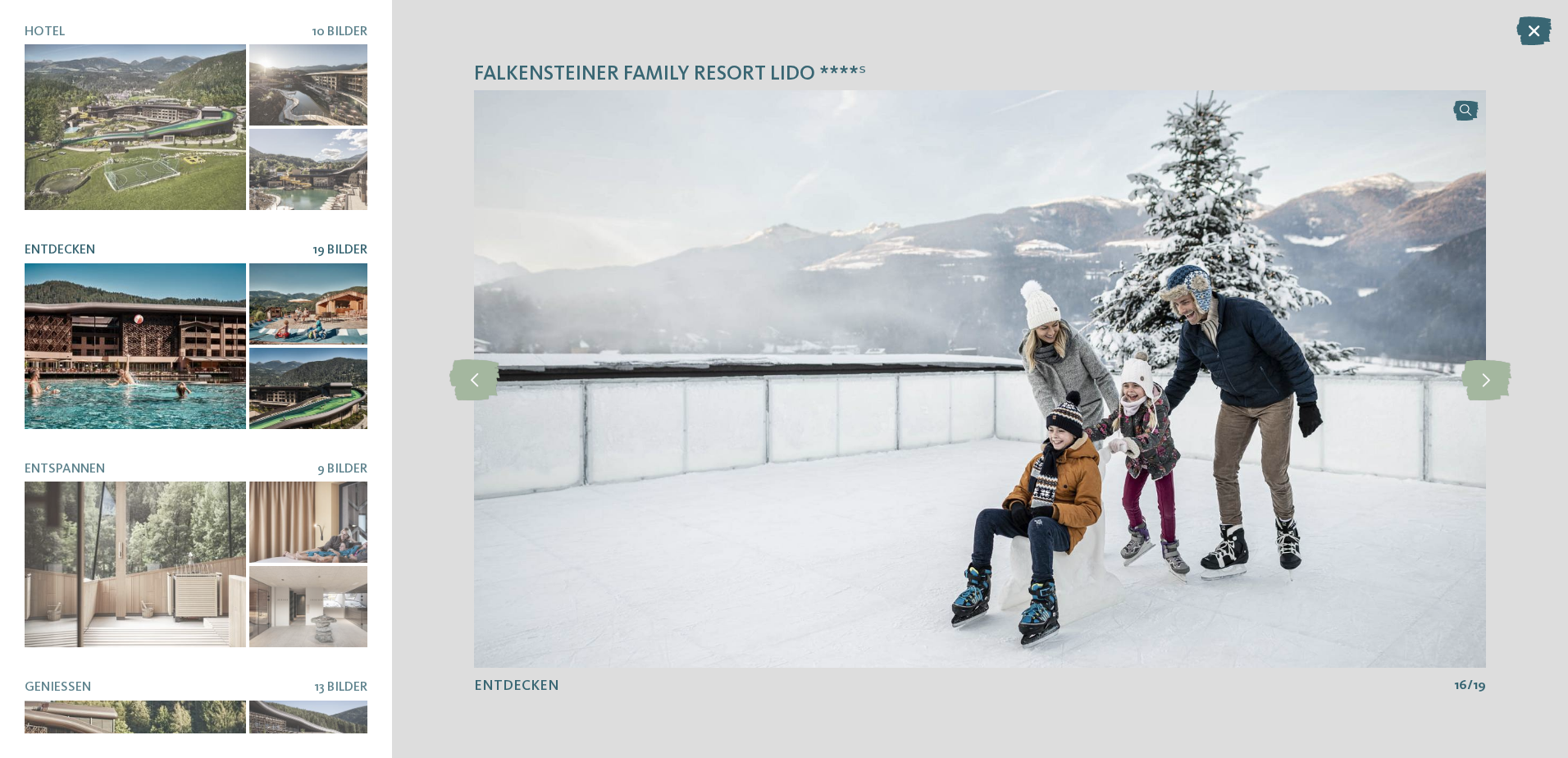
click at [1537, 48] on div "Falkensteiner Family Resort Lido ****ˢ slide 1 of 10" at bounding box center [980, 379] width 1176 height 758
click at [1536, 34] on icon at bounding box center [1534, 31] width 36 height 29
